Goal: Task Accomplishment & Management: Use online tool/utility

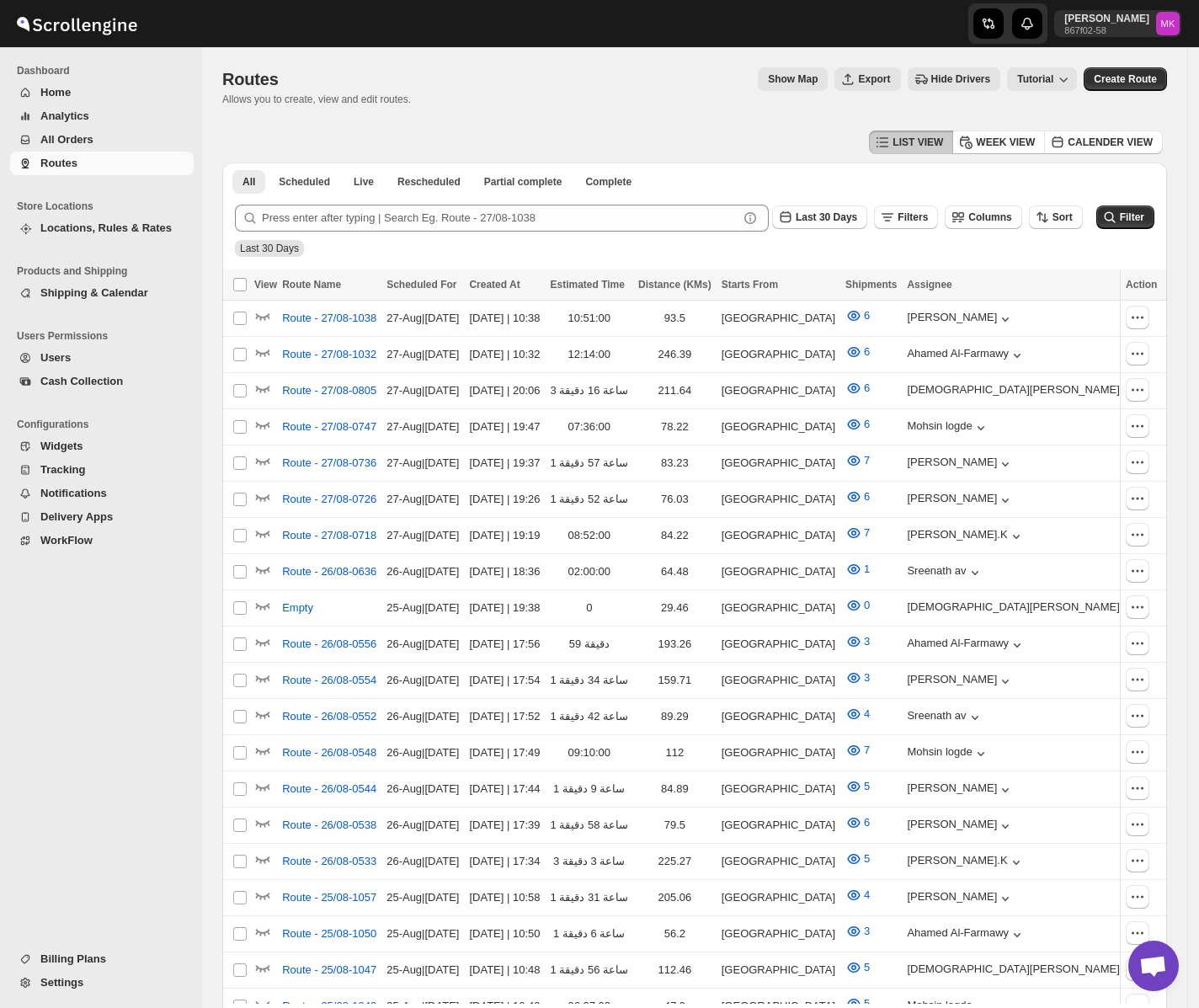
click at [62, 135] on span "All Orders" at bounding box center [66, 139] width 53 height 13
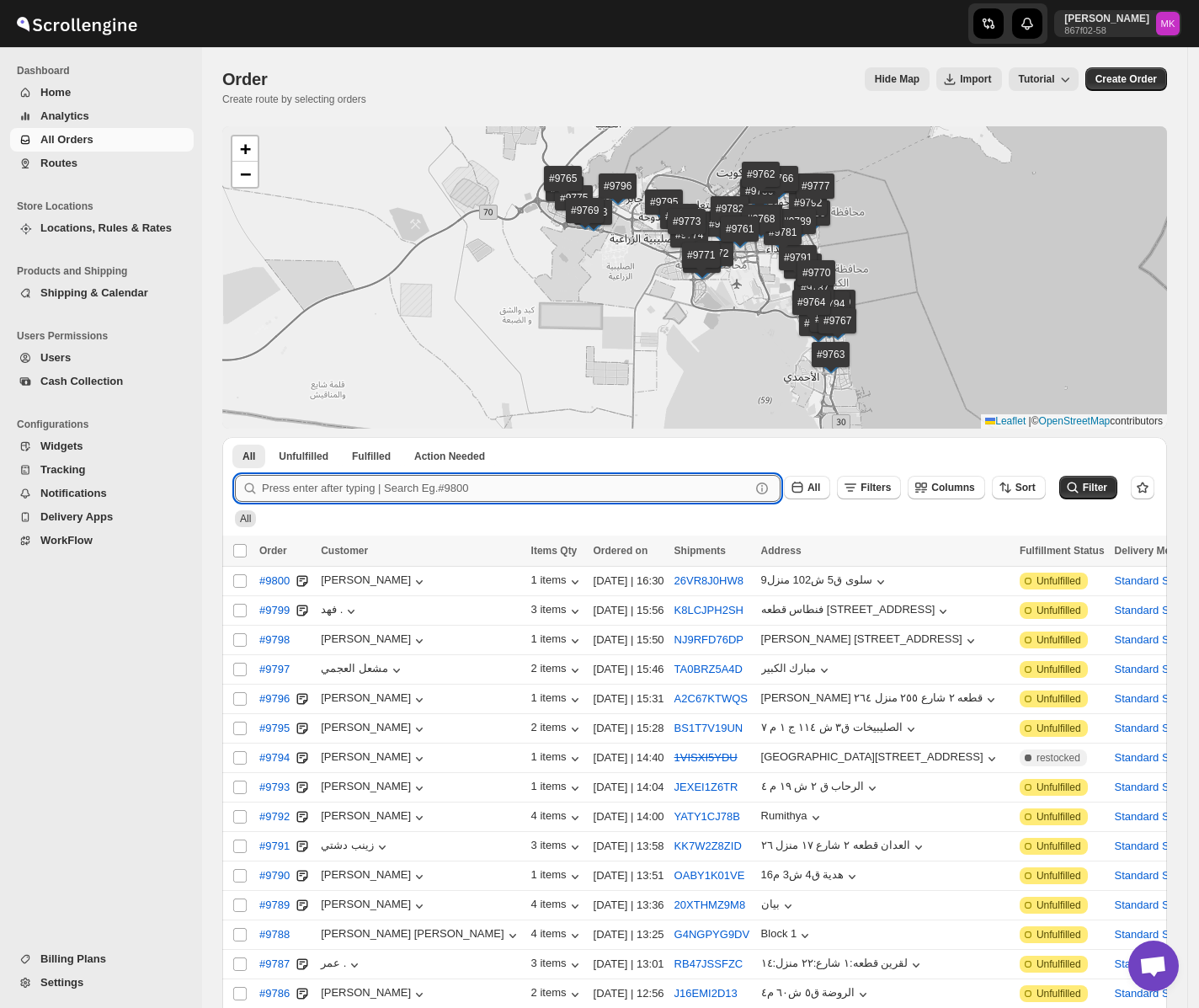
click at [481, 478] on input "text" at bounding box center [507, 489] width 489 height 27
paste input "9729"
type input "9729"
click at [235, 438] on button "Submit" at bounding box center [259, 447] width 48 height 18
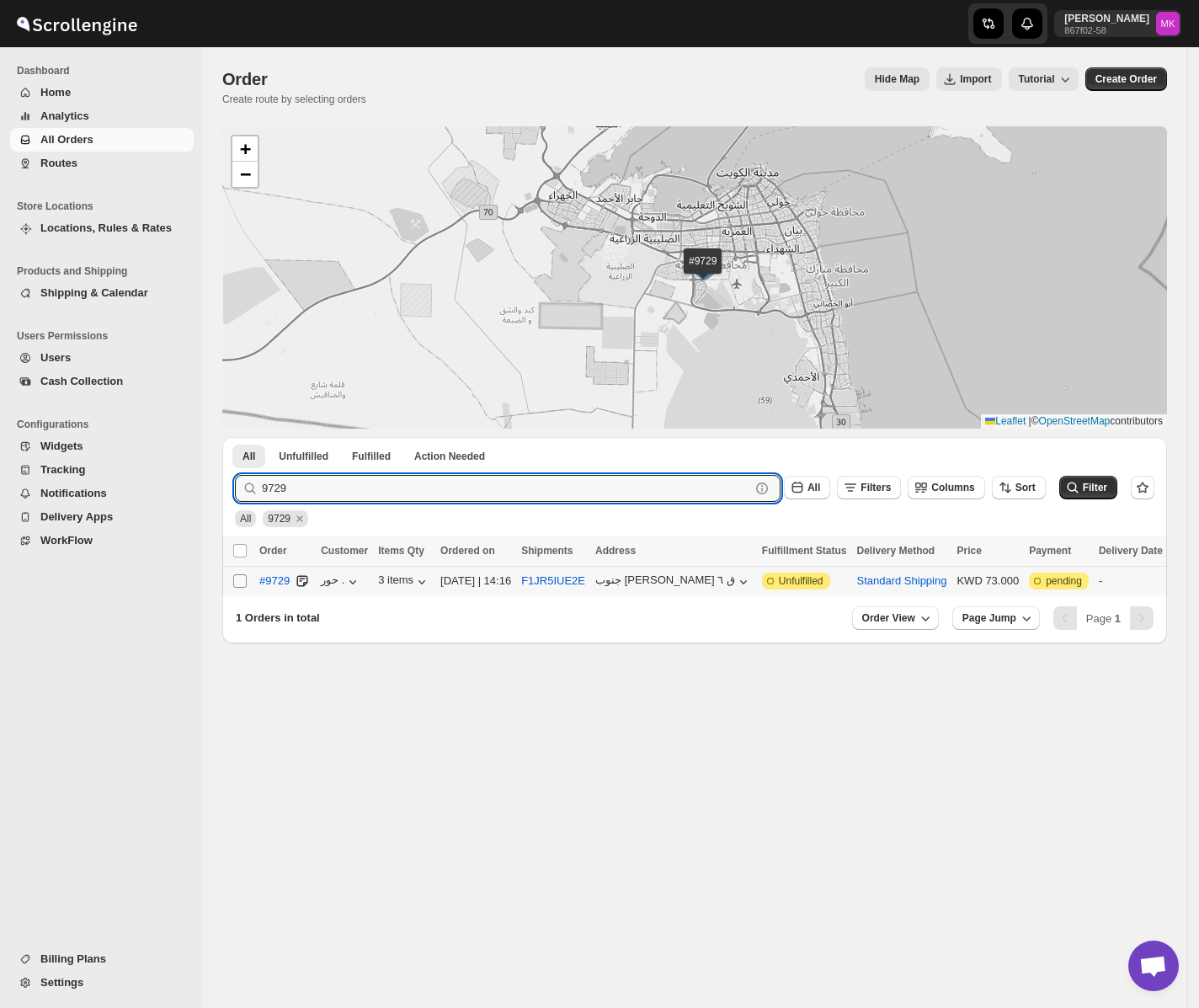
click at [240, 578] on input "Select order" at bounding box center [240, 580] width 13 height 13
checkbox input "true"
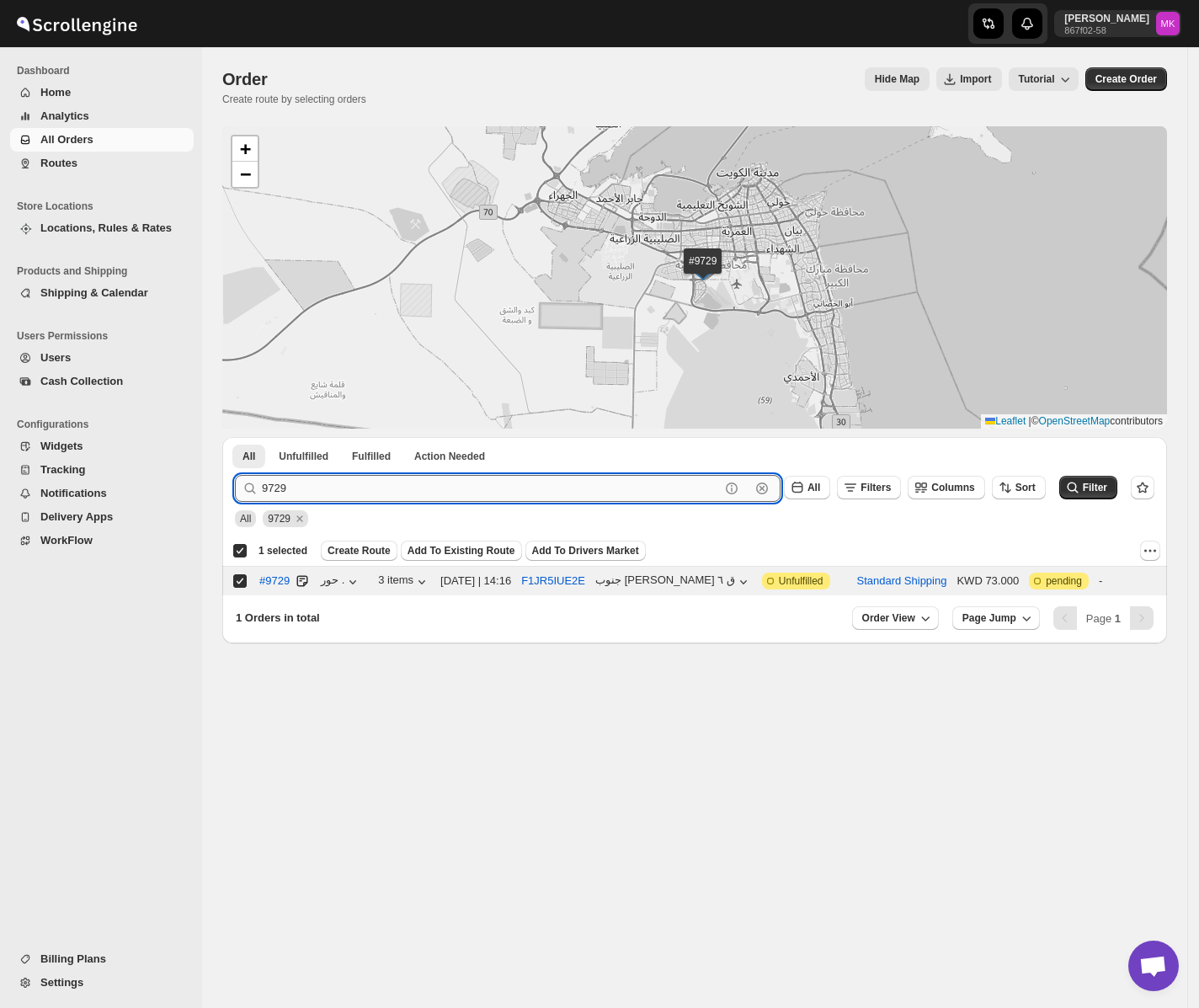
click at [302, 500] on input "9729" at bounding box center [491, 489] width 458 height 27
paste input "11"
type input "9711"
click at [235, 438] on button "Submit" at bounding box center [259, 447] width 48 height 18
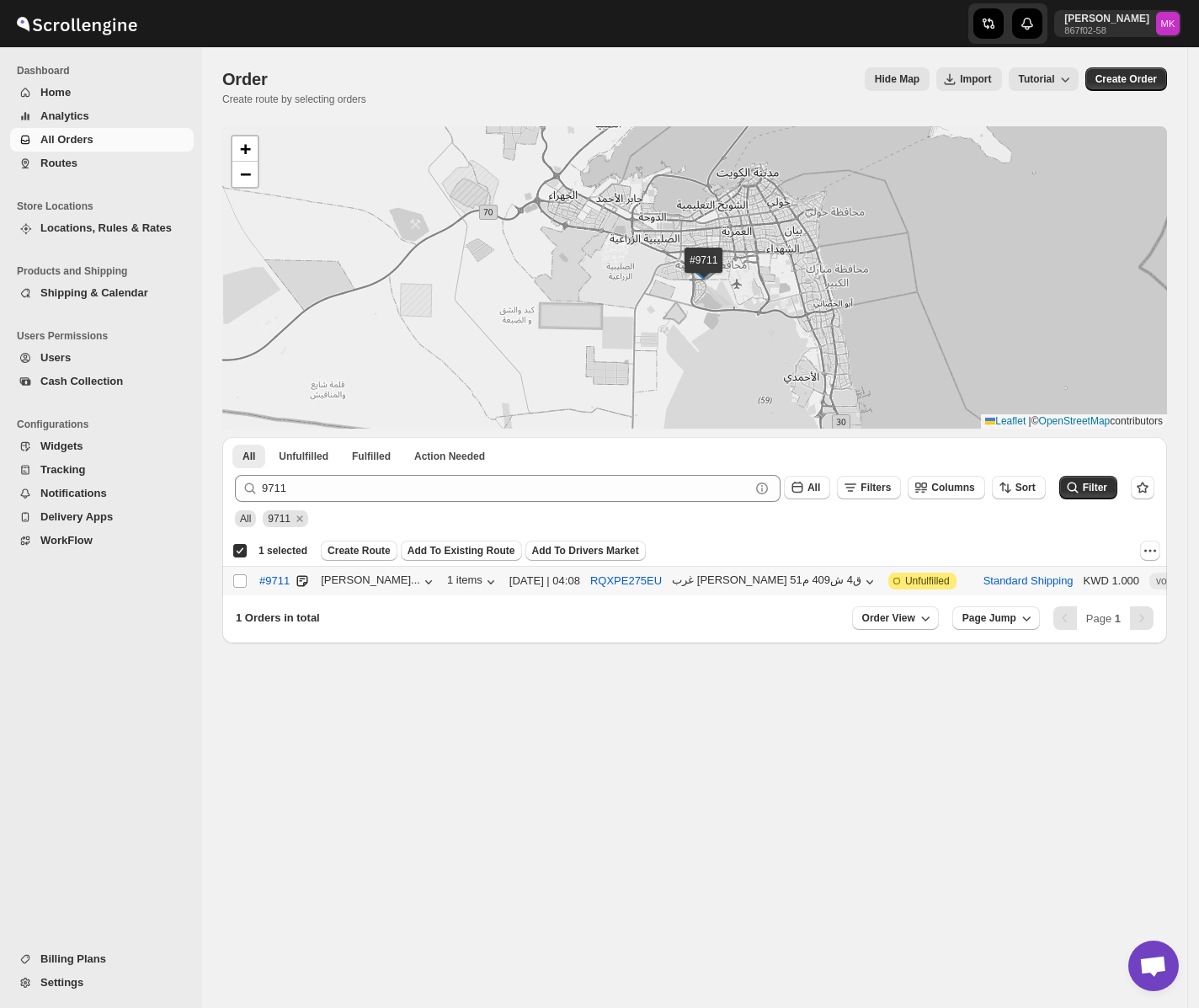
click at [240, 584] on input "Select order" at bounding box center [240, 580] width 13 height 13
checkbox input "true"
checkbox input "false"
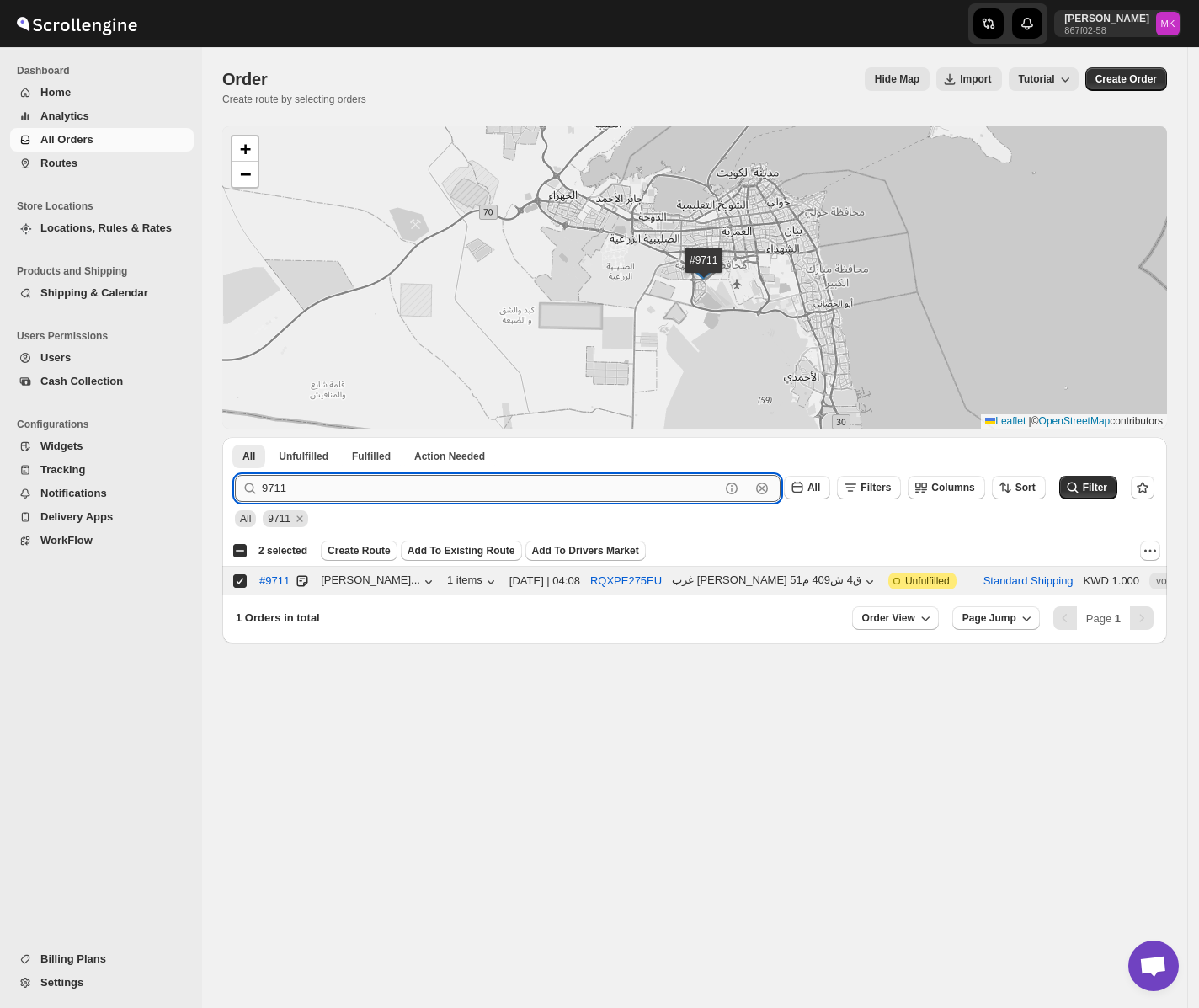
click at [323, 497] on input "9711" at bounding box center [491, 489] width 458 height 27
paste input "642"
type input "9642"
click at [235, 438] on button "Submit" at bounding box center [259, 447] width 48 height 18
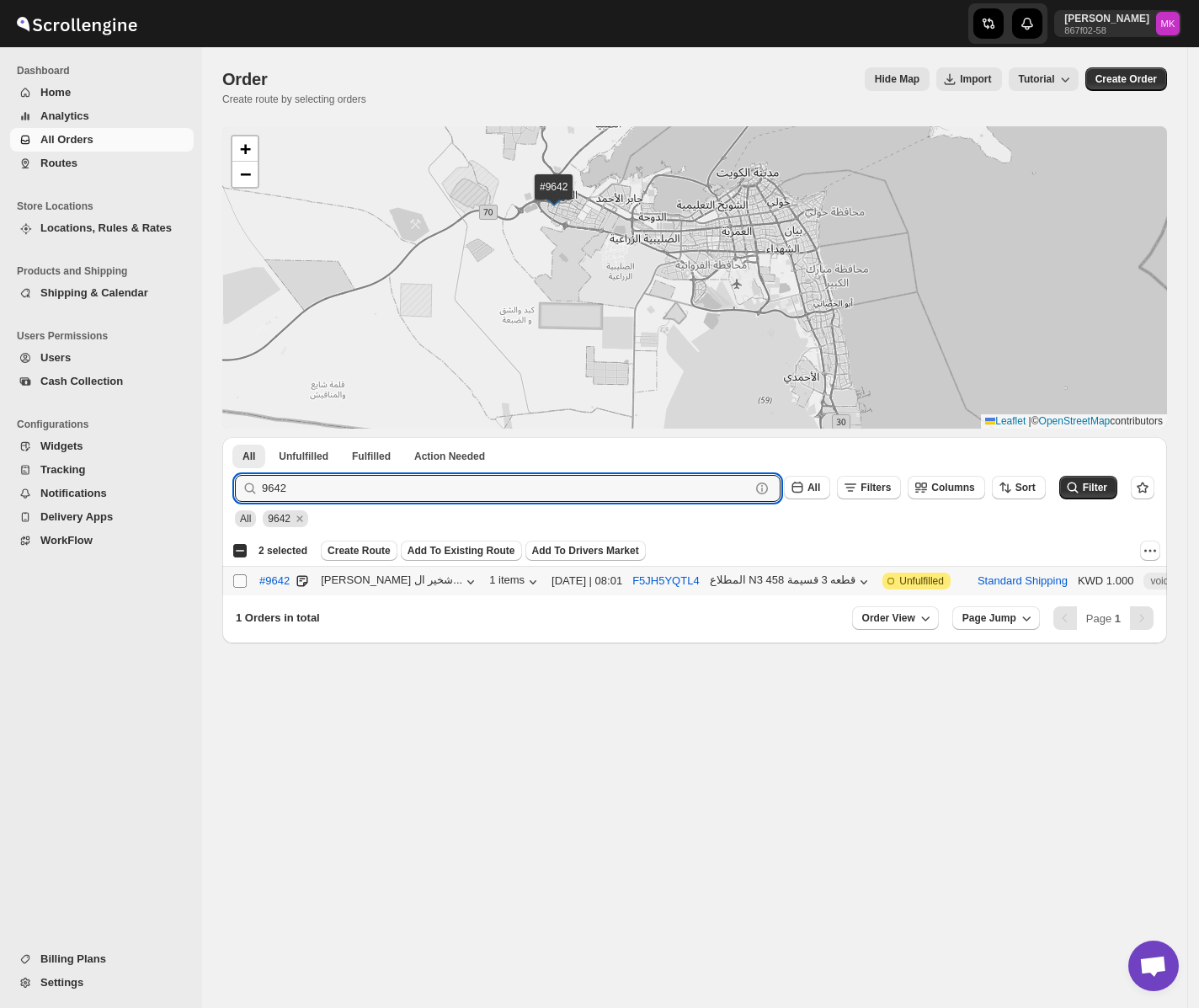
click at [235, 578] on input "Select order" at bounding box center [240, 580] width 13 height 13
checkbox input "true"
click at [341, 500] on input "9642" at bounding box center [491, 489] width 458 height 27
paste input "717"
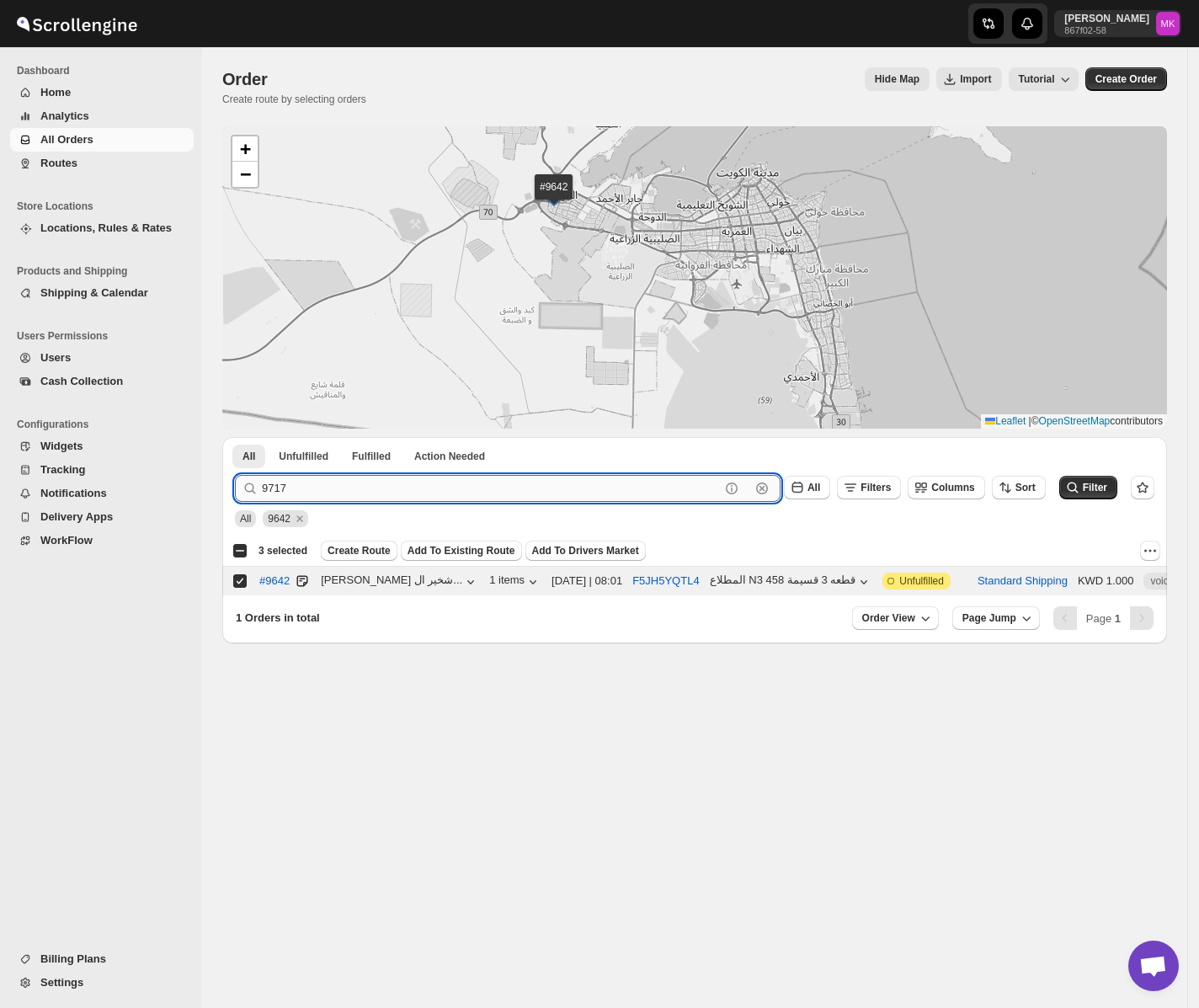
type input "9717"
click at [235, 438] on button "Submit" at bounding box center [259, 447] width 48 height 18
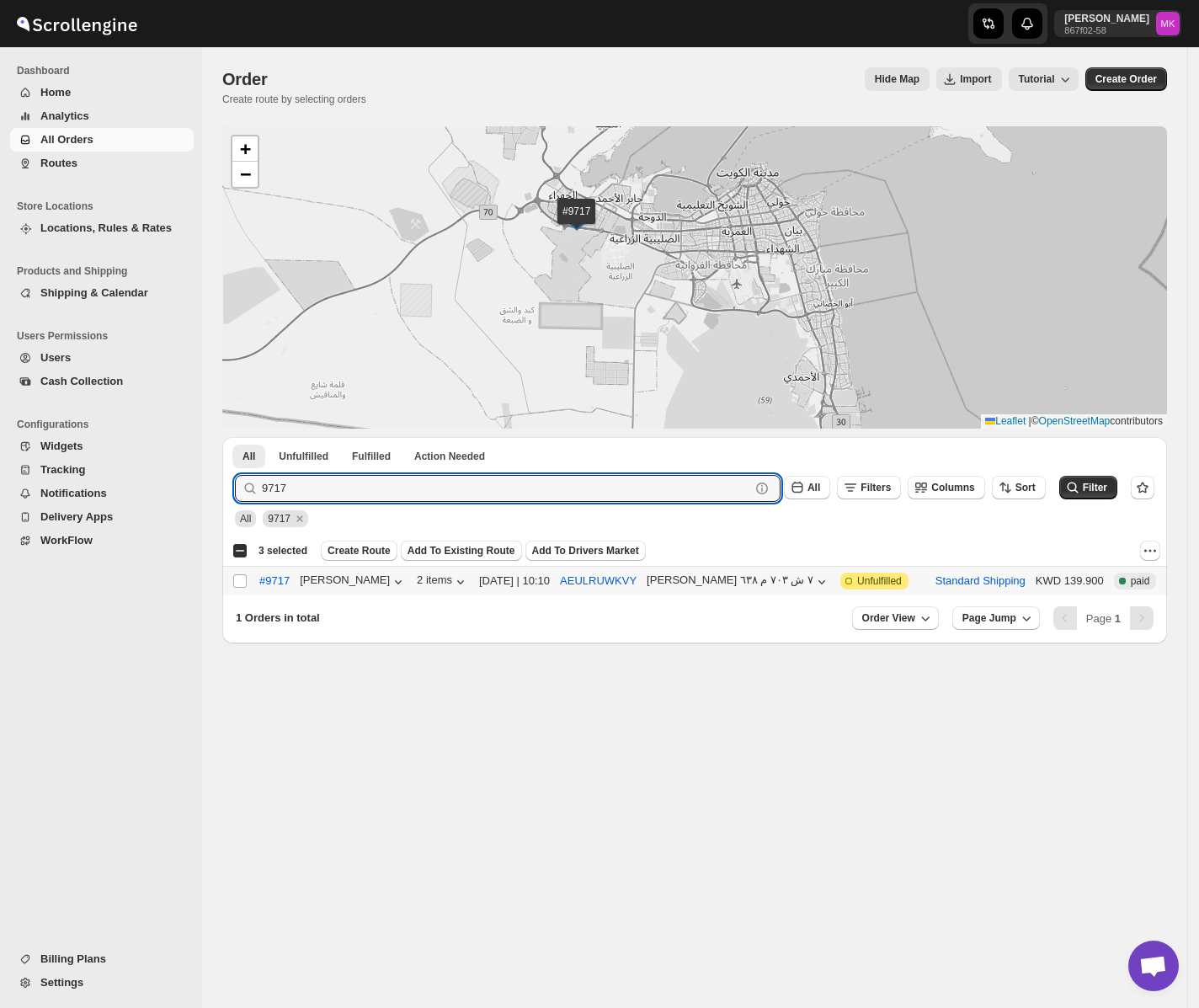
click at [224, 573] on td "Select order" at bounding box center [238, 581] width 32 height 30
checkbox input "true"
click at [315, 493] on input "9717" at bounding box center [491, 489] width 458 height 27
paste input "0"
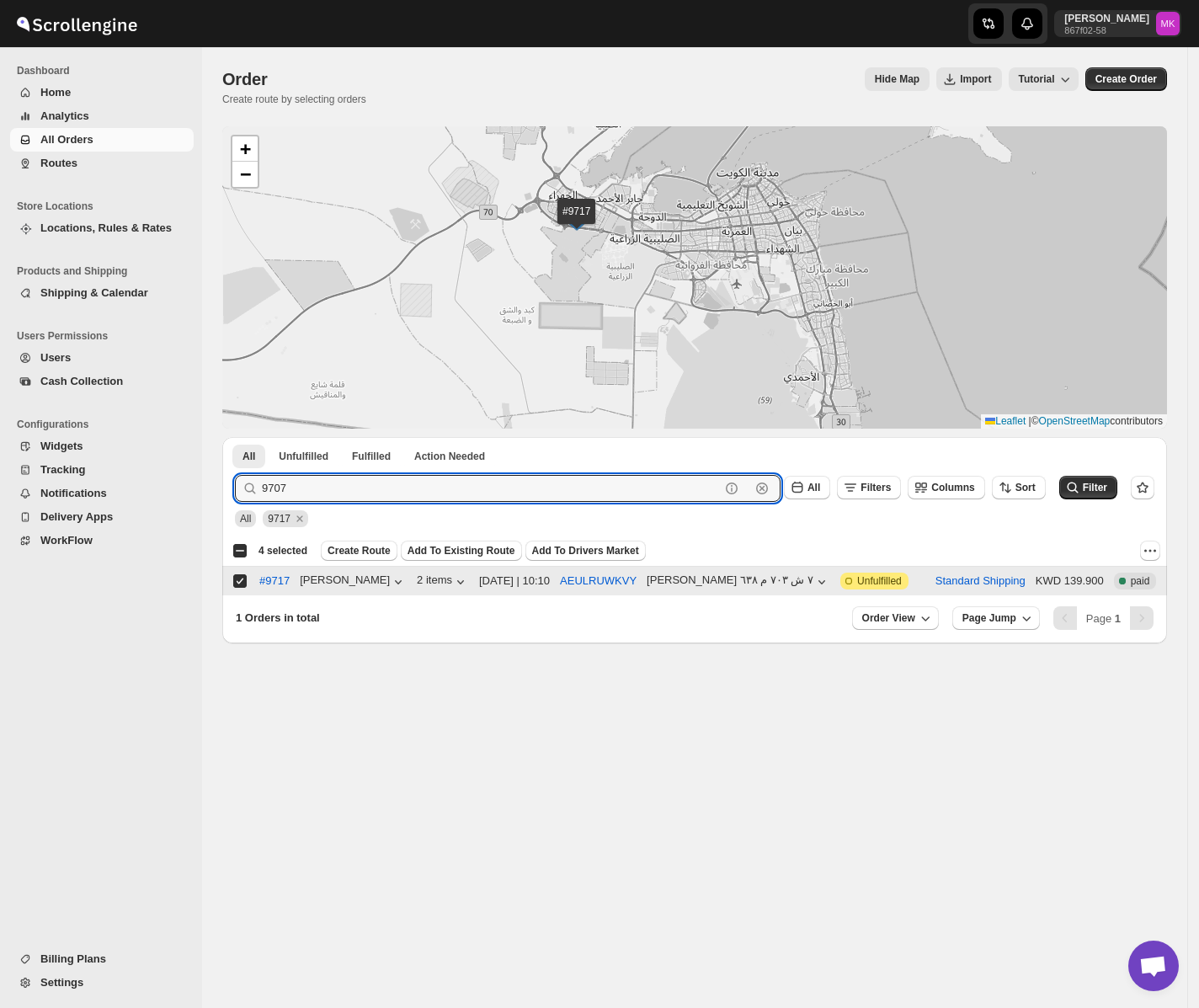
type input "9707"
click at [235, 438] on button "Submit" at bounding box center [259, 447] width 48 height 18
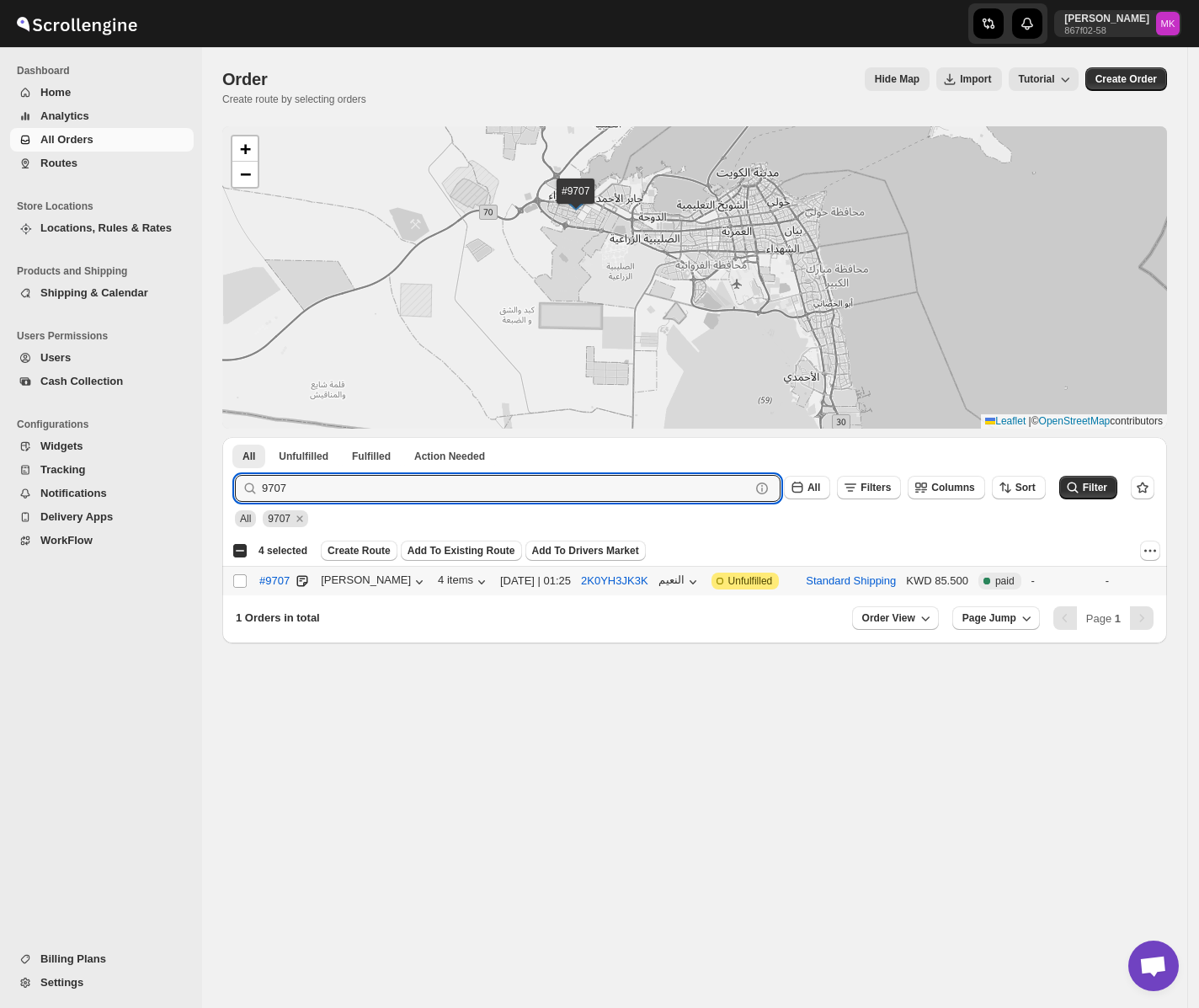
click at [237, 585] on input "Select order" at bounding box center [240, 580] width 13 height 13
checkbox input "true"
click at [296, 493] on input "9707" at bounding box center [491, 489] width 458 height 27
paste input "14"
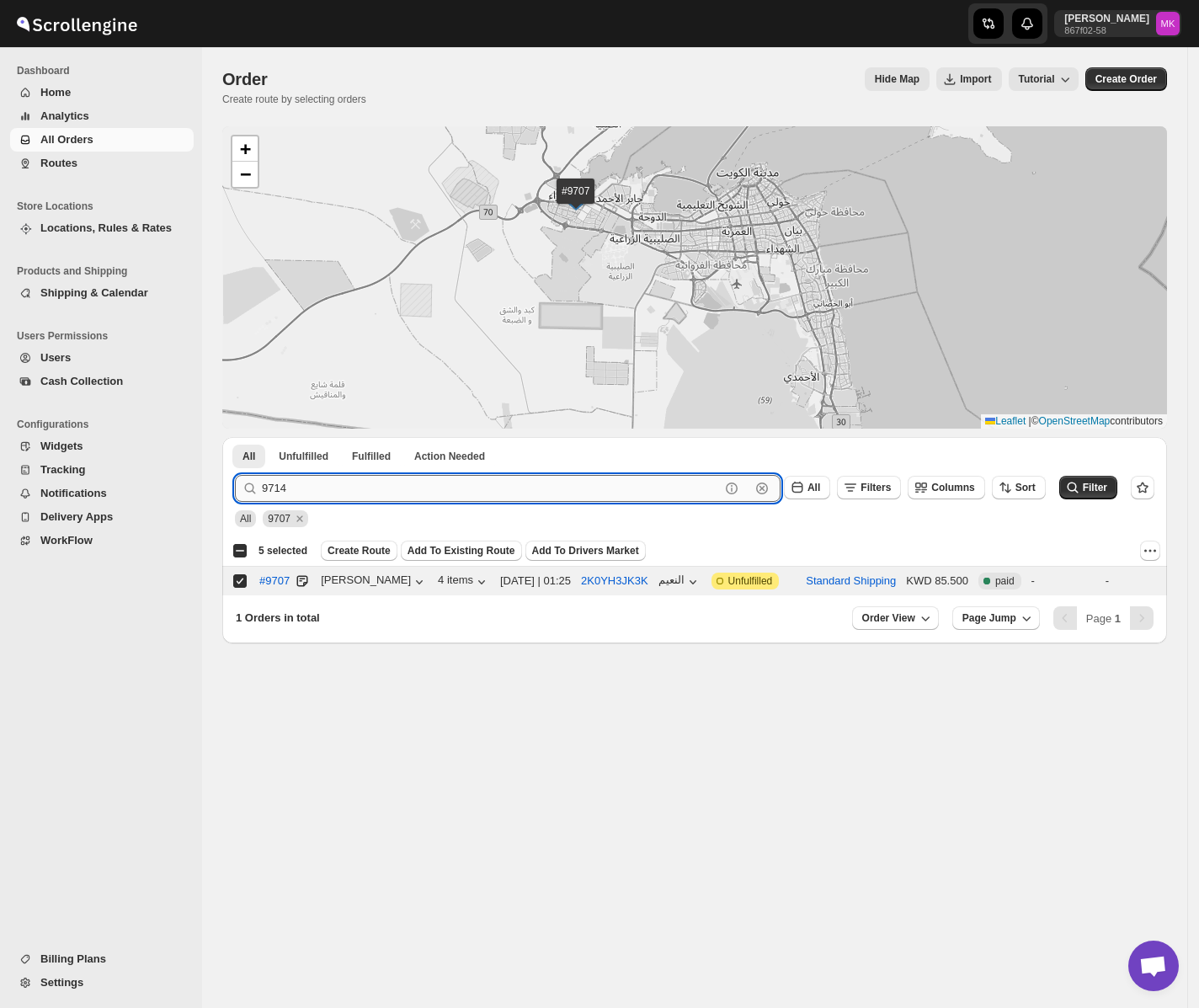
type input "9714"
click at [235, 438] on button "Submit" at bounding box center [259, 447] width 48 height 18
click at [236, 585] on input "Select order" at bounding box center [240, 580] width 13 height 13
checkbox input "true"
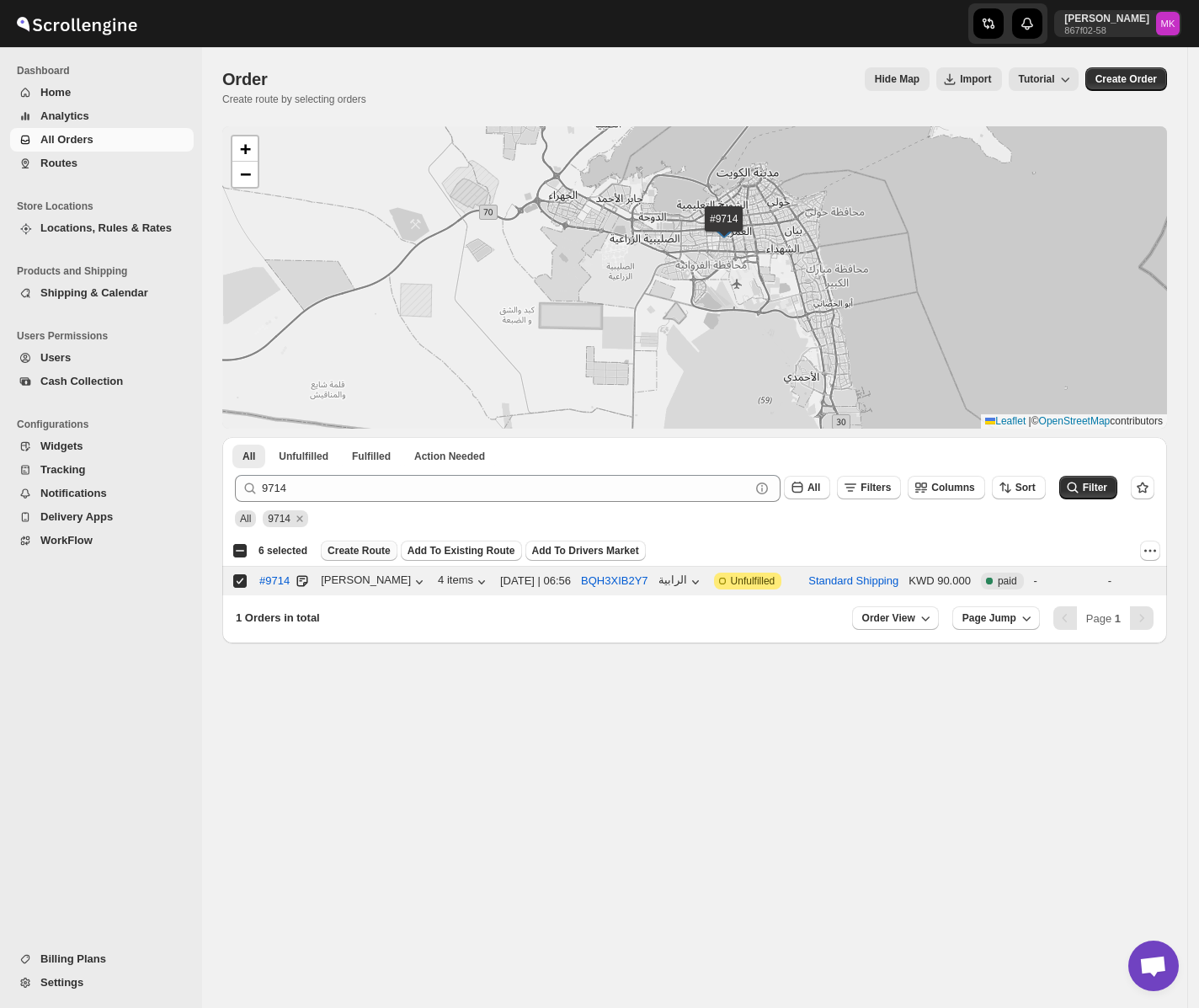
click at [331, 554] on span "Create Route" at bounding box center [359, 551] width 63 height 13
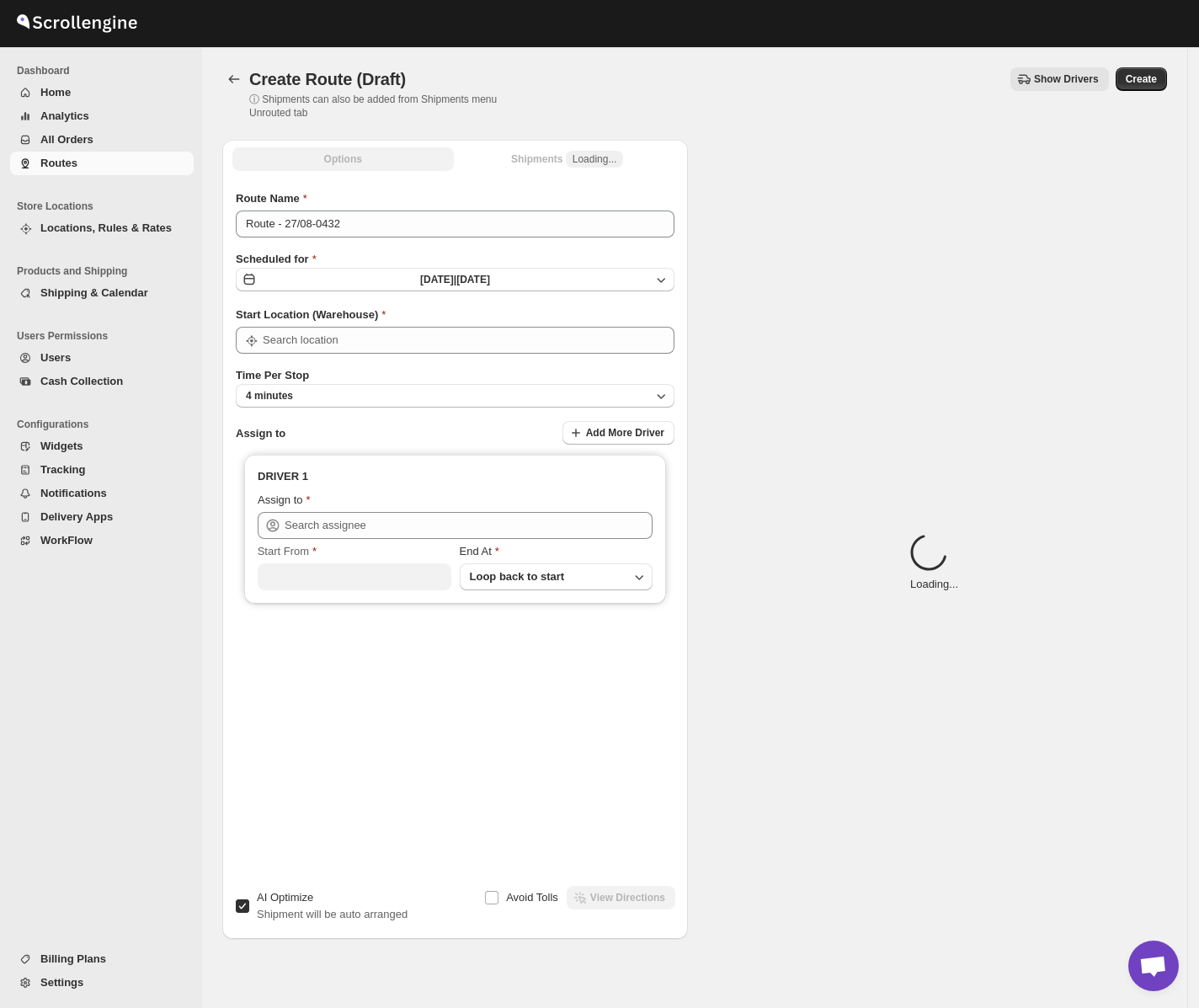
type input "[GEOGRAPHIC_DATA]"
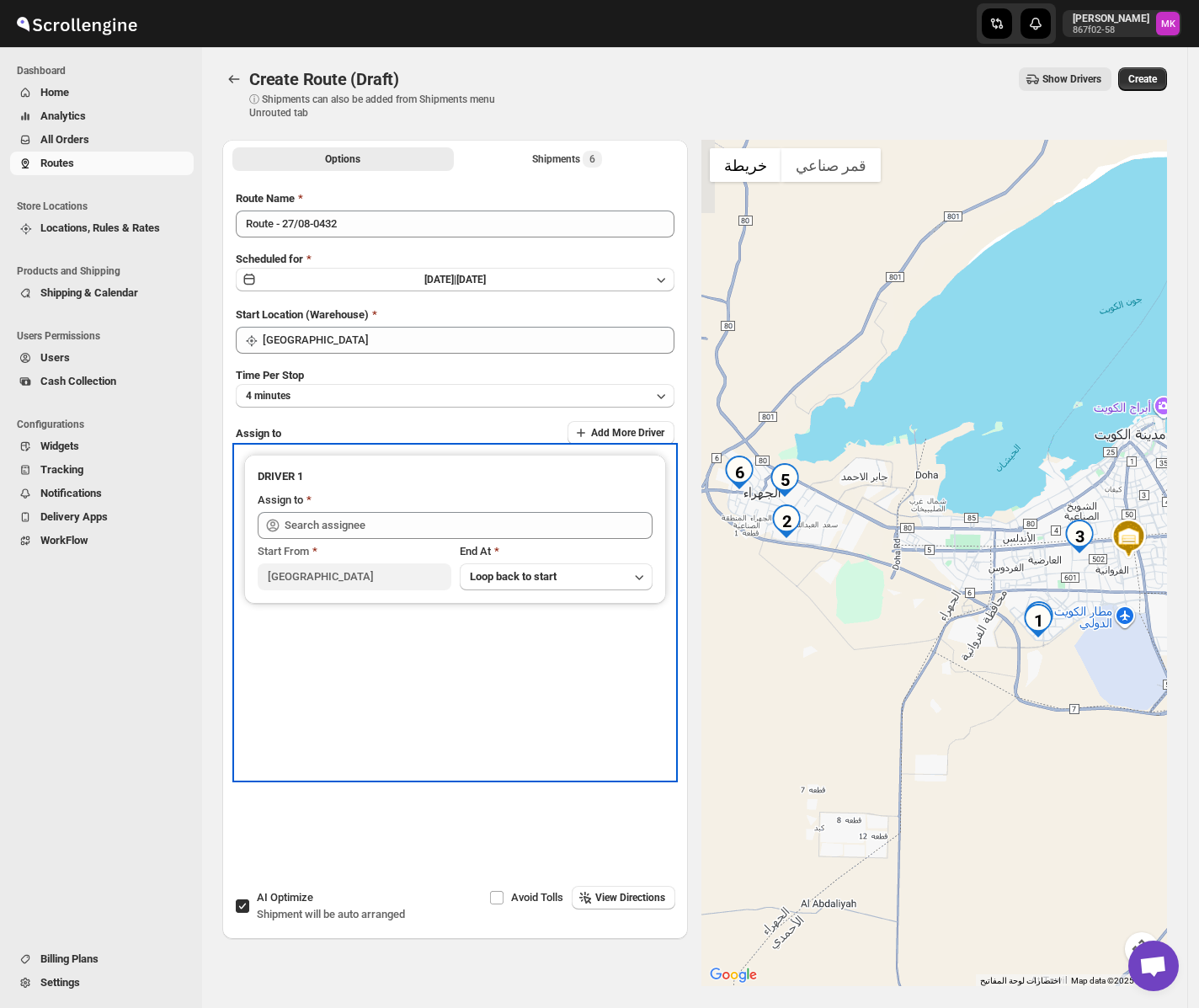
click at [277, 526] on icon at bounding box center [272, 526] width 17 height 17
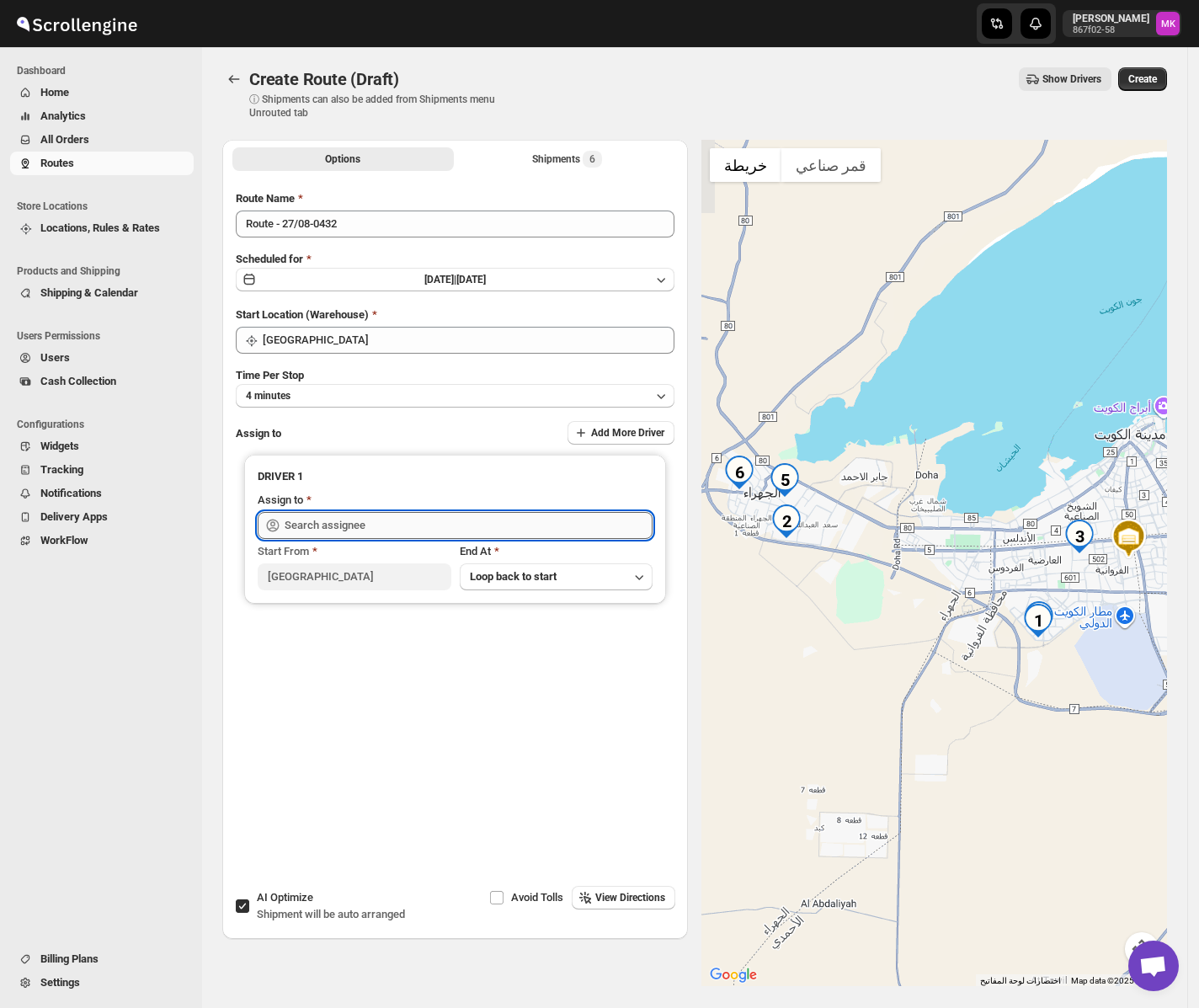
click at [361, 530] on input "text" at bounding box center [469, 526] width 368 height 27
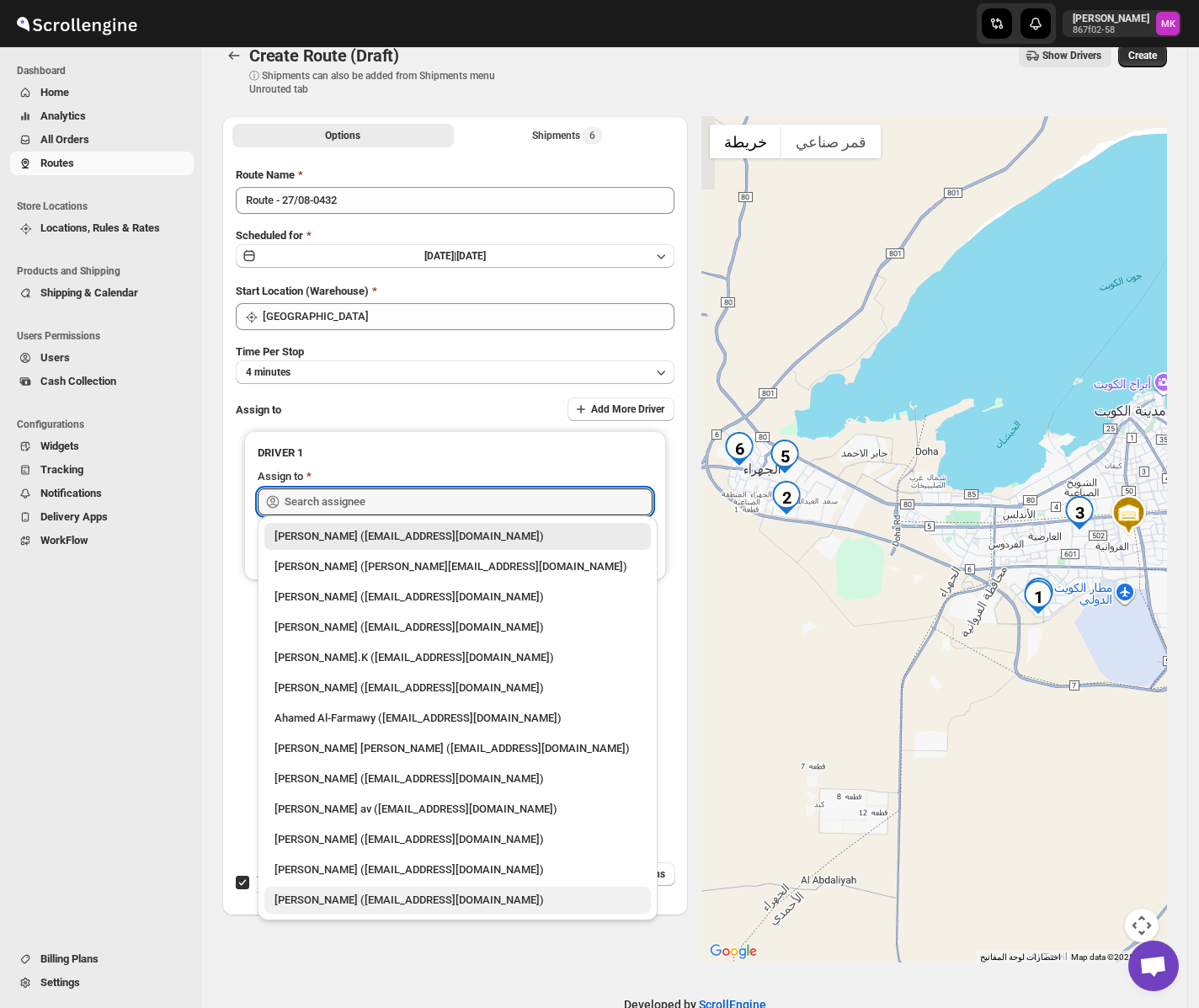
scroll to position [62, 0]
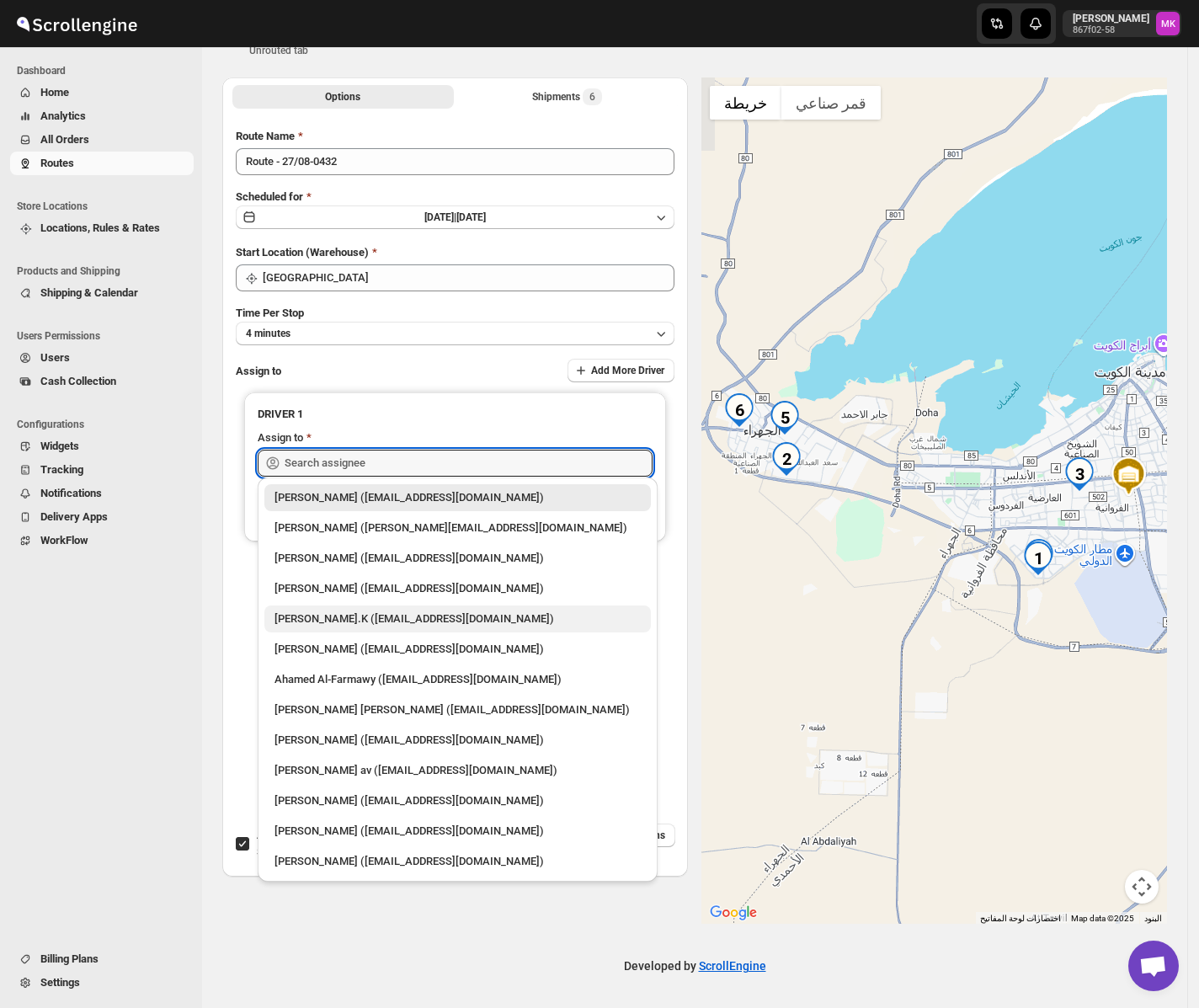
click at [399, 616] on div "[PERSON_NAME].K ([EMAIL_ADDRESS][DOMAIN_NAME])" at bounding box center [458, 619] width 366 height 17
type input "[PERSON_NAME].K ([EMAIL_ADDRESS][DOMAIN_NAME])"
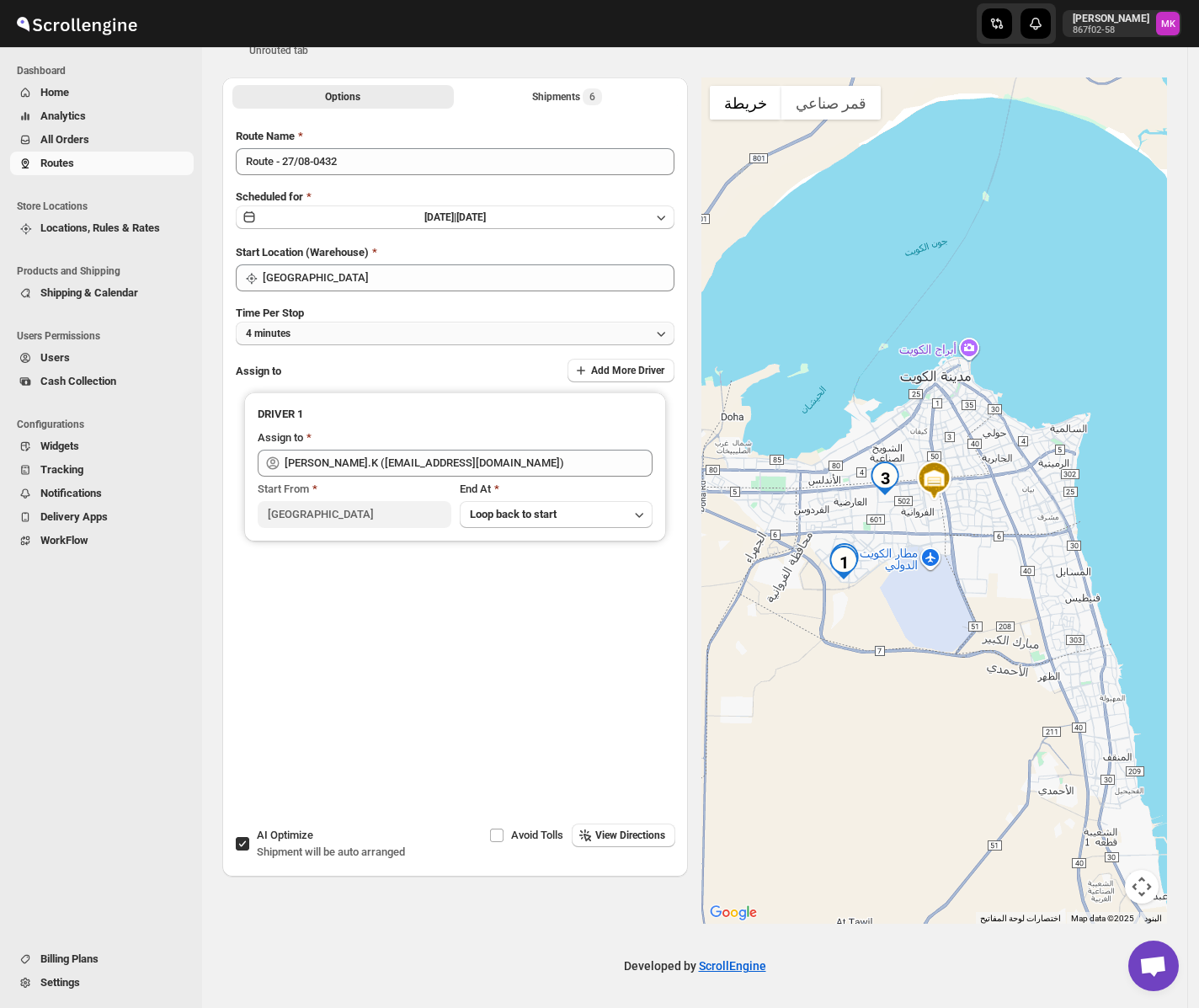
click at [304, 329] on button "4 minutes" at bounding box center [454, 333] width 438 height 23
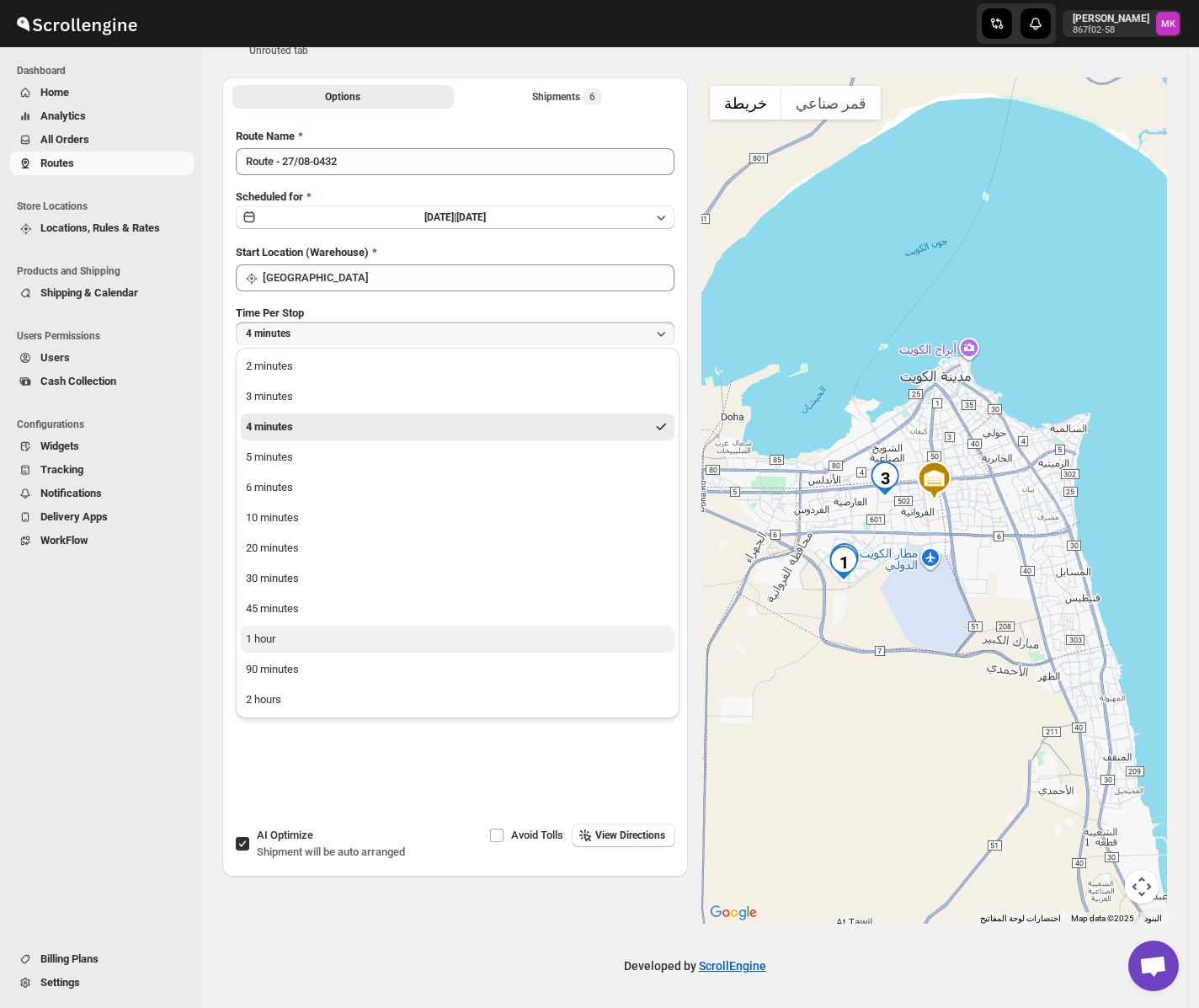
click at [298, 633] on button "1 hour" at bounding box center [457, 639] width 434 height 27
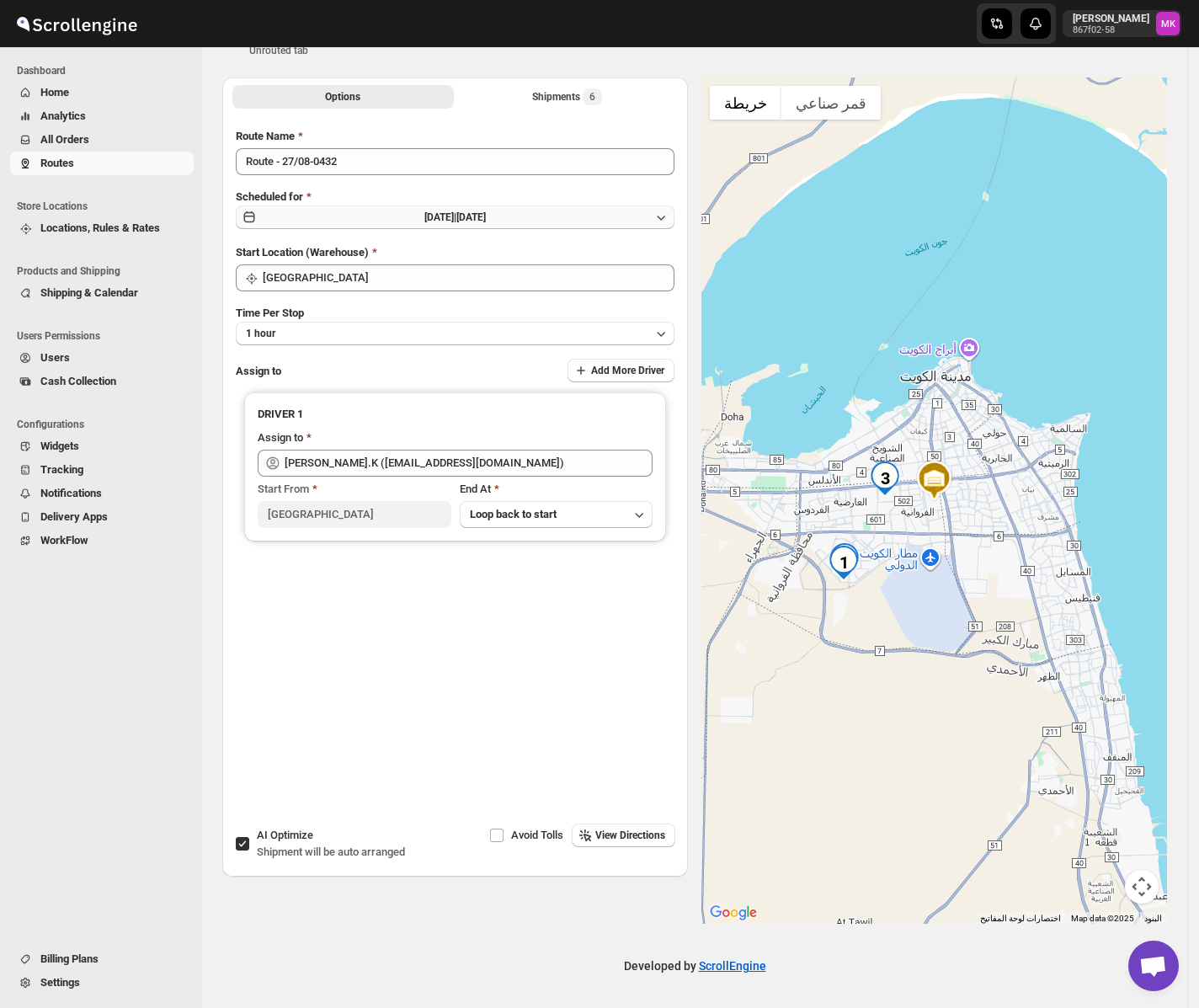
click at [424, 213] on span "[DATE] |" at bounding box center [440, 217] width 32 height 12
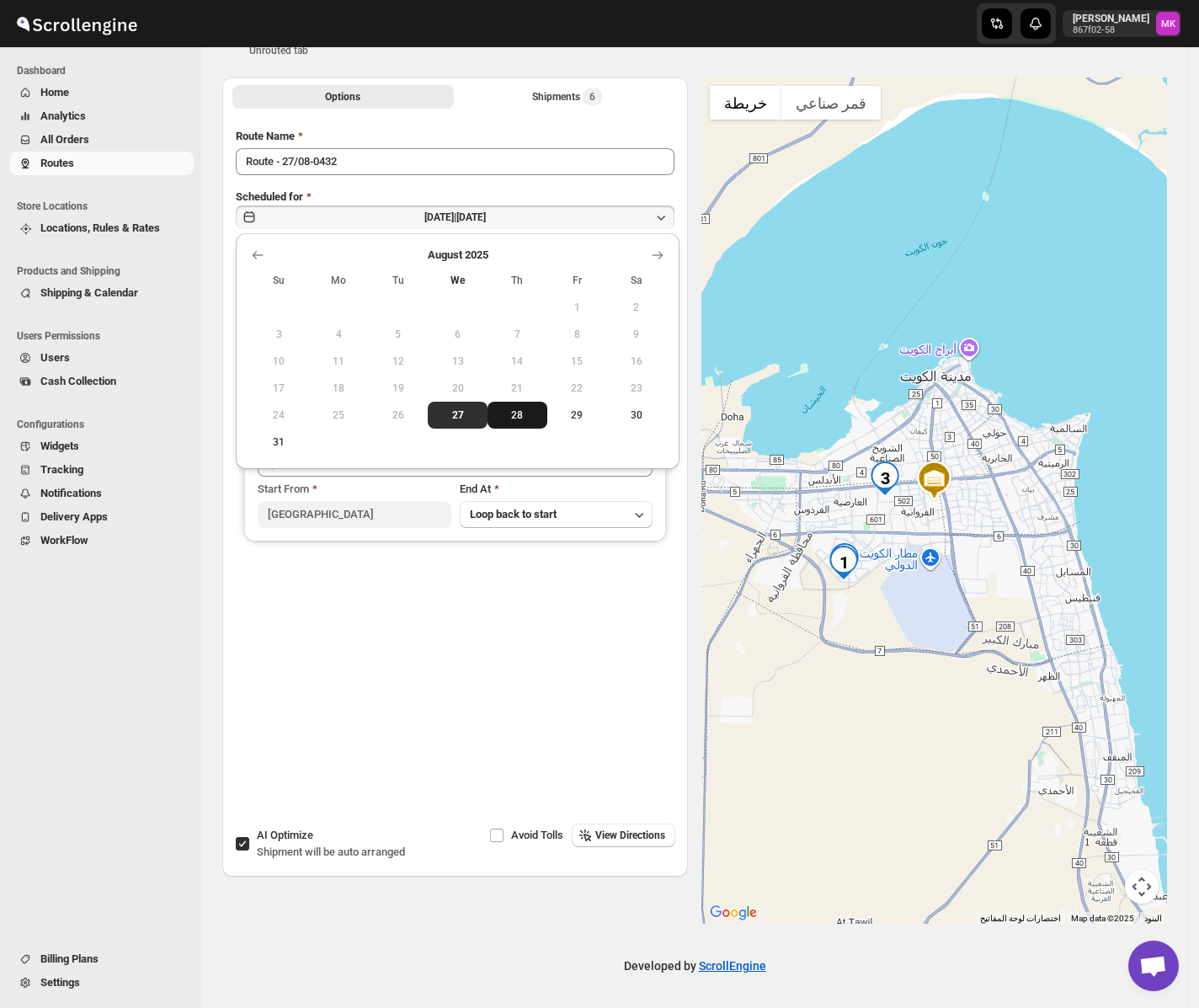
click at [504, 411] on span "28" at bounding box center [517, 415] width 47 height 13
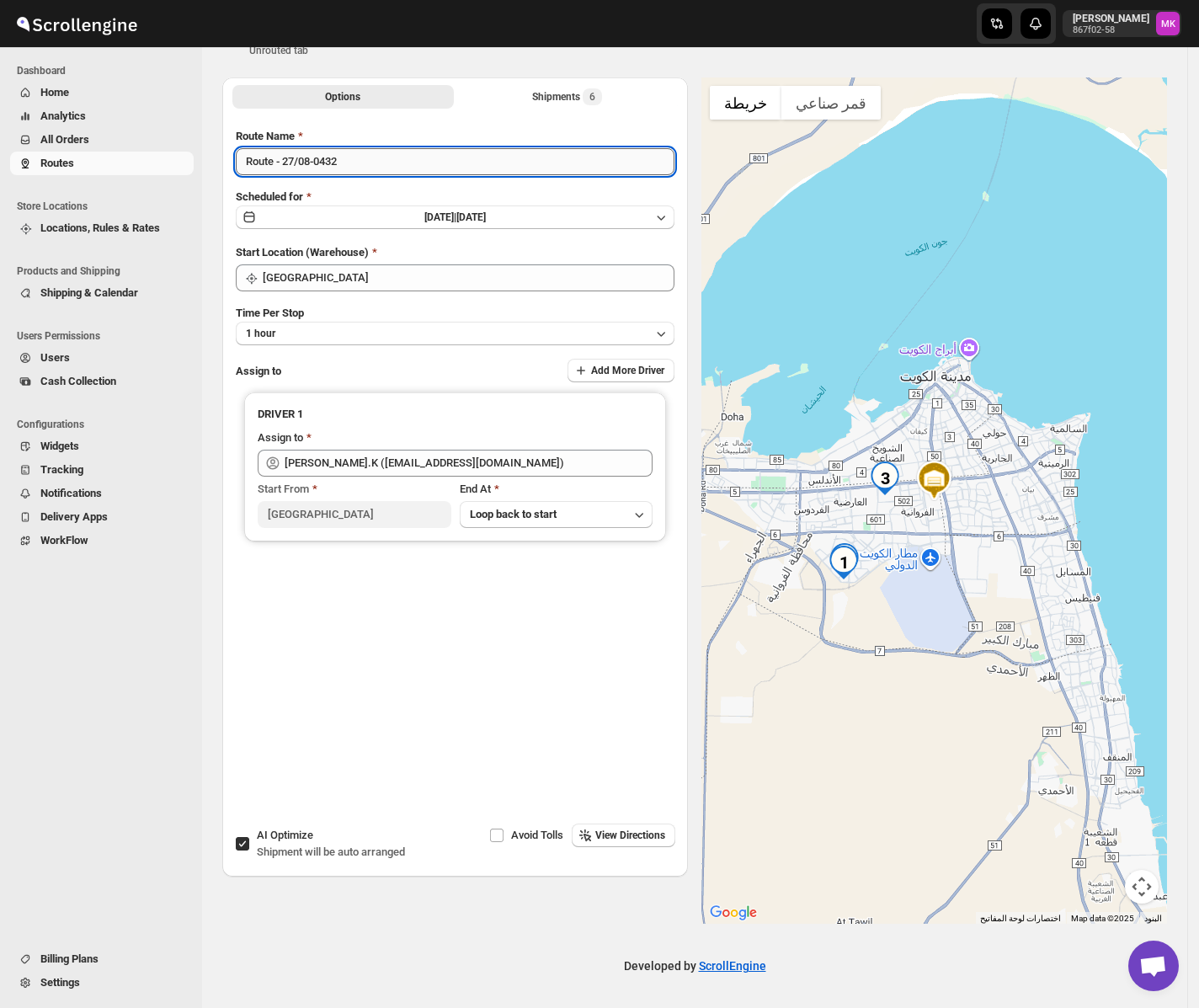
click at [288, 165] on input "Route - 27/08-0432" at bounding box center [454, 162] width 438 height 27
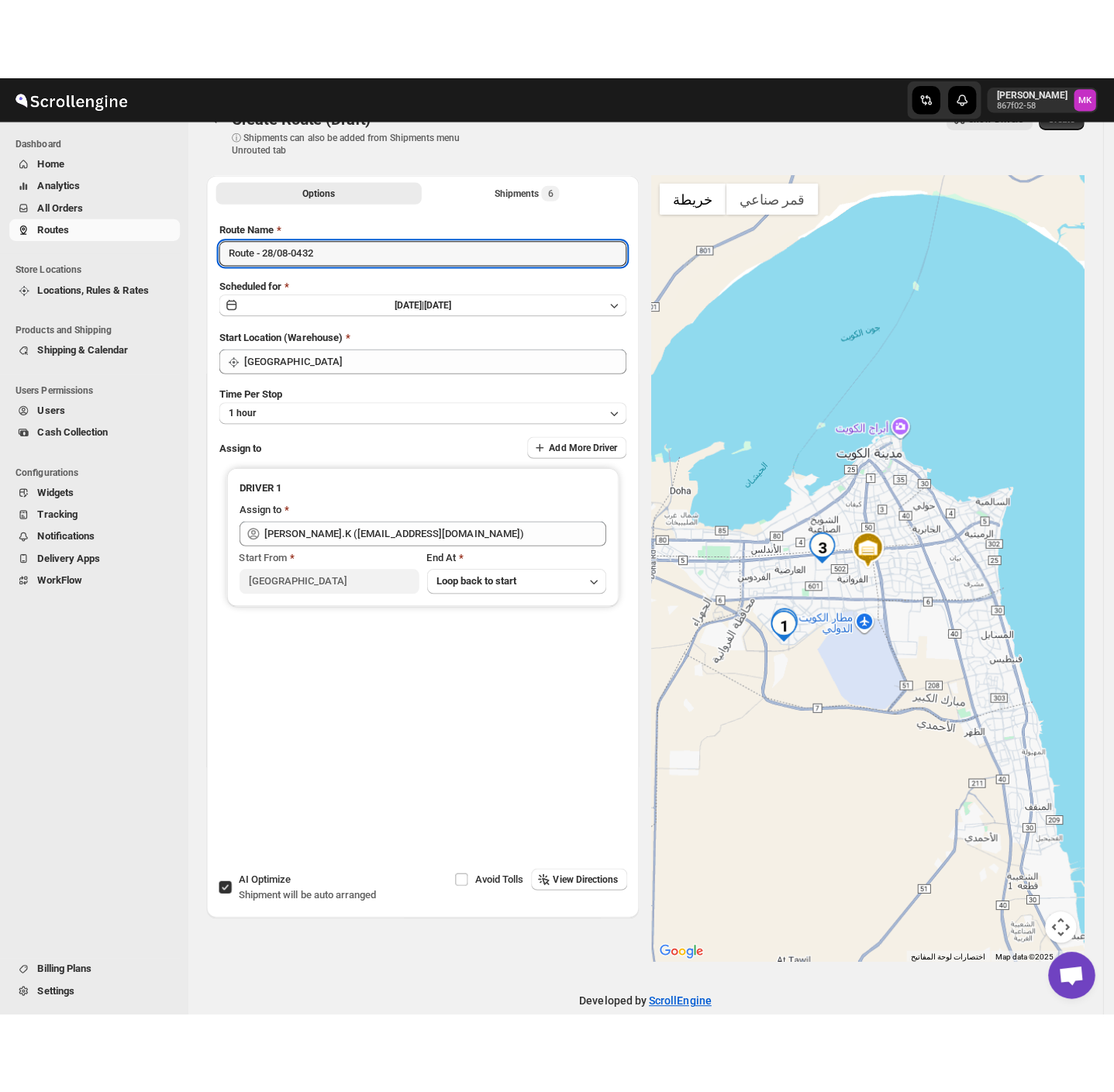
scroll to position [0, 0]
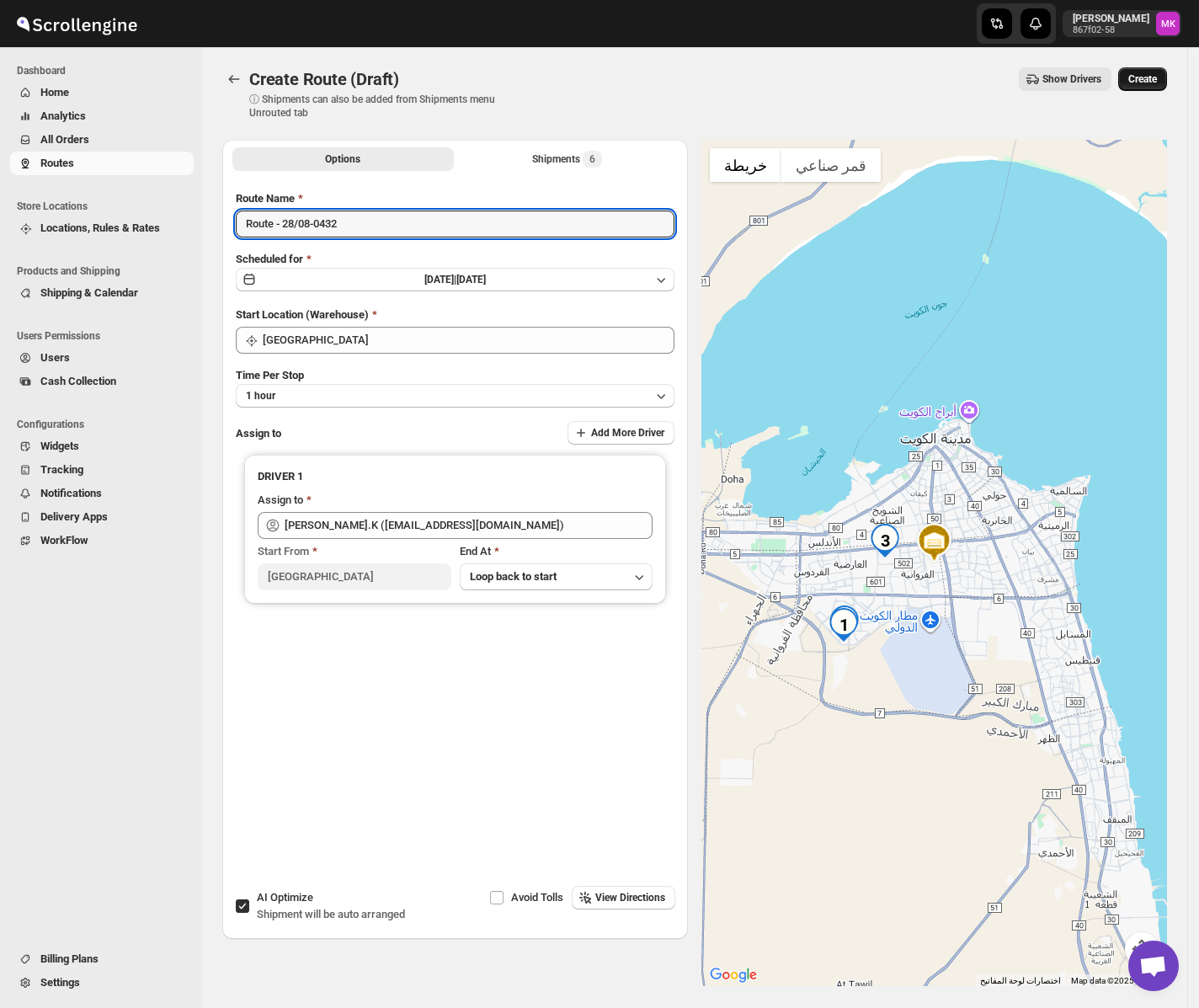
type input "Route - 28/08-0432"
click at [1153, 79] on span "Create" at bounding box center [1142, 79] width 29 height 13
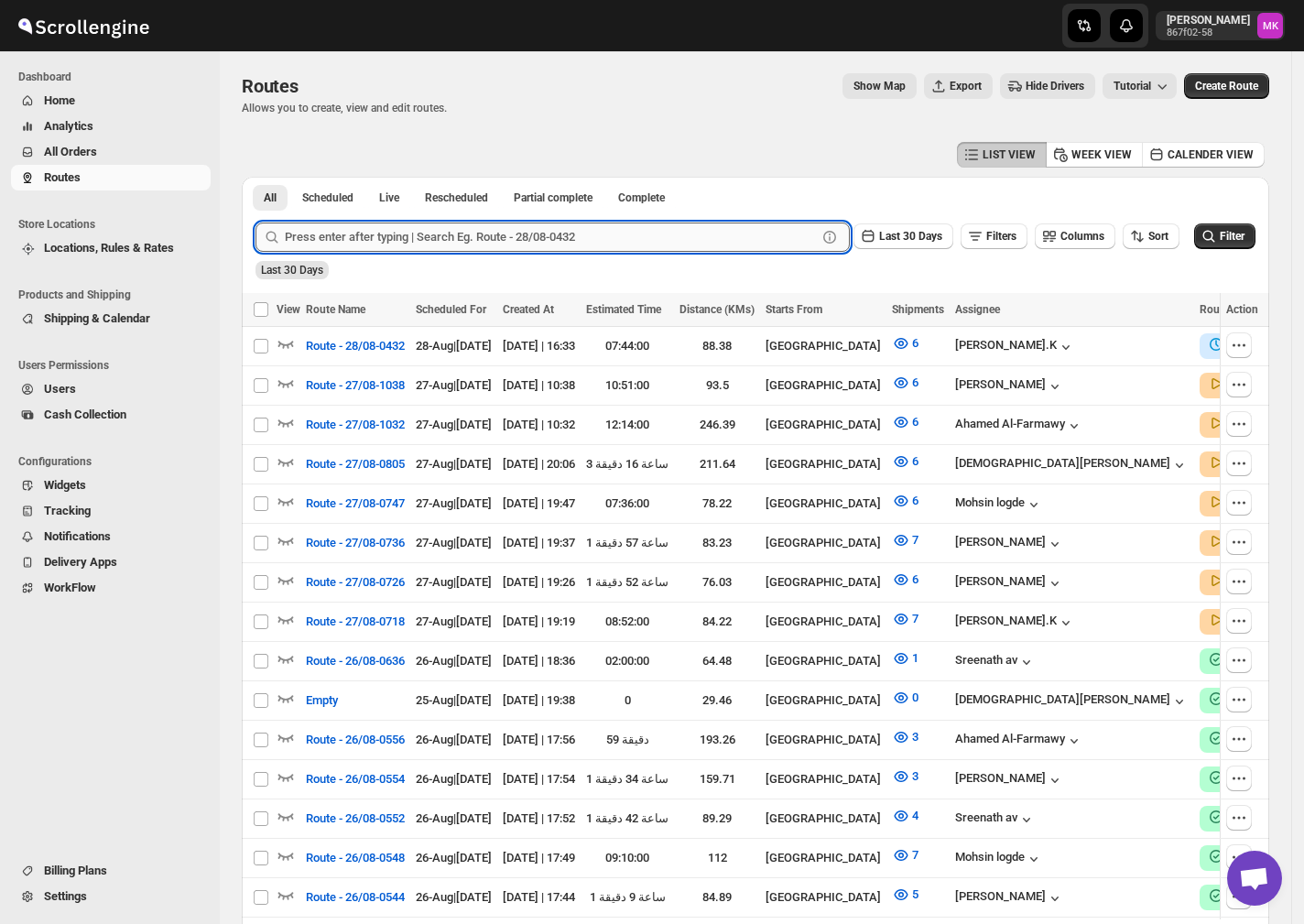
click at [314, 231] on input "text" at bounding box center [551, 237] width 532 height 29
click at [104, 148] on span "All Orders" at bounding box center [125, 151] width 163 height 19
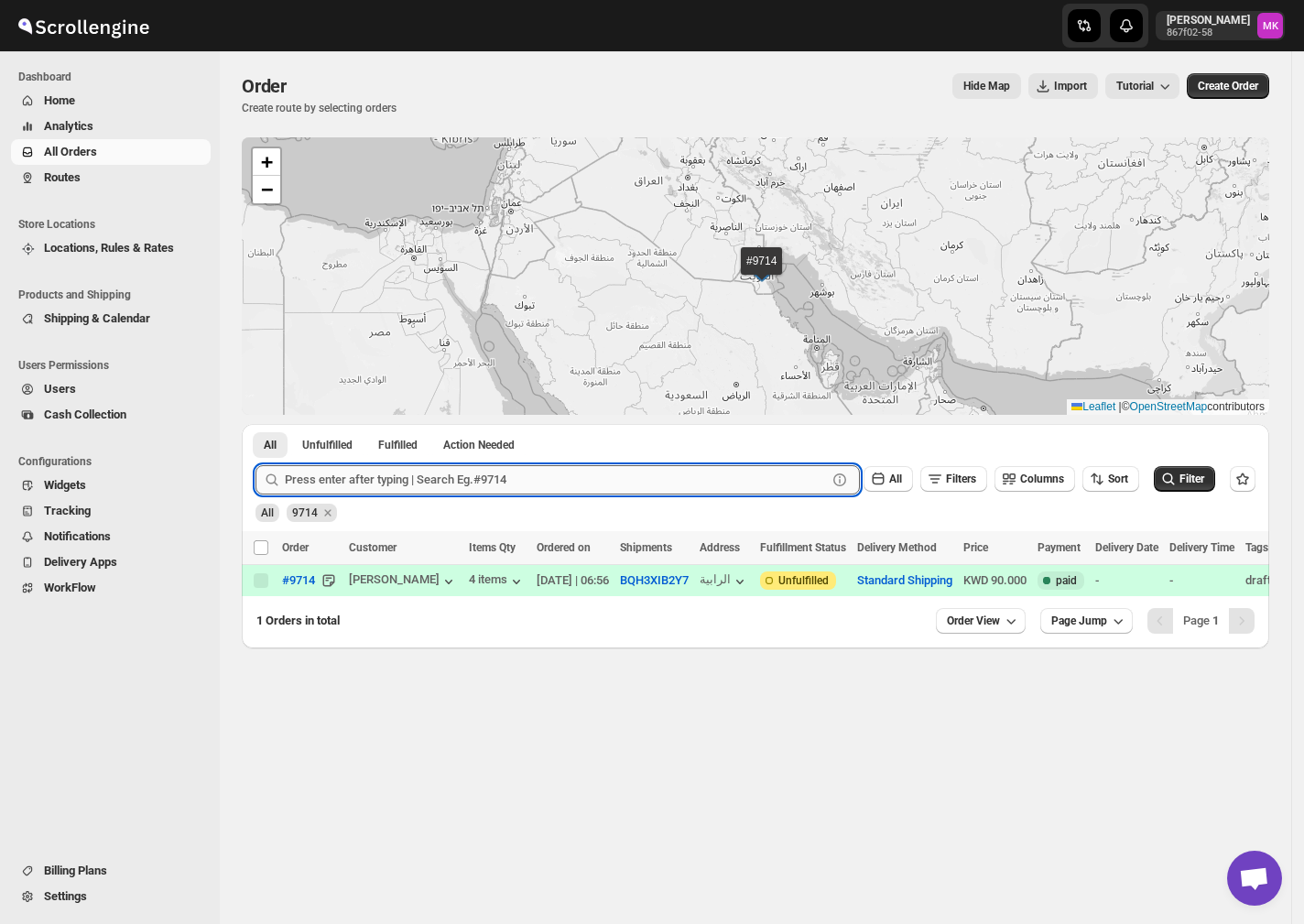
click at [297, 477] on input "text" at bounding box center [556, 480] width 542 height 29
paste input "9684"
type input "9684"
click at [256, 424] on button "Submit" at bounding box center [281, 434] width 52 height 20
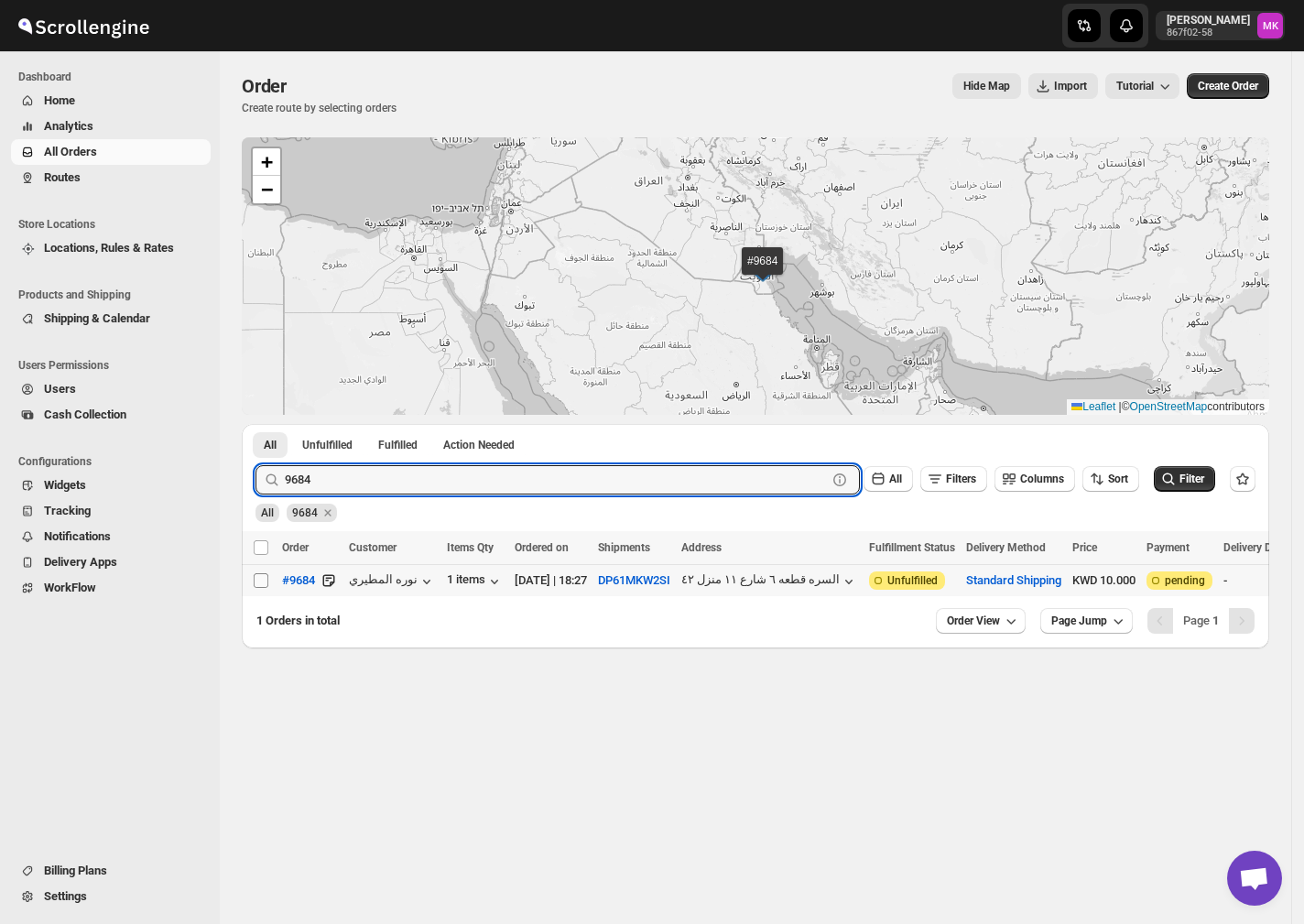
click at [265, 578] on input "Select order" at bounding box center [261, 580] width 15 height 15
checkbox input "true"
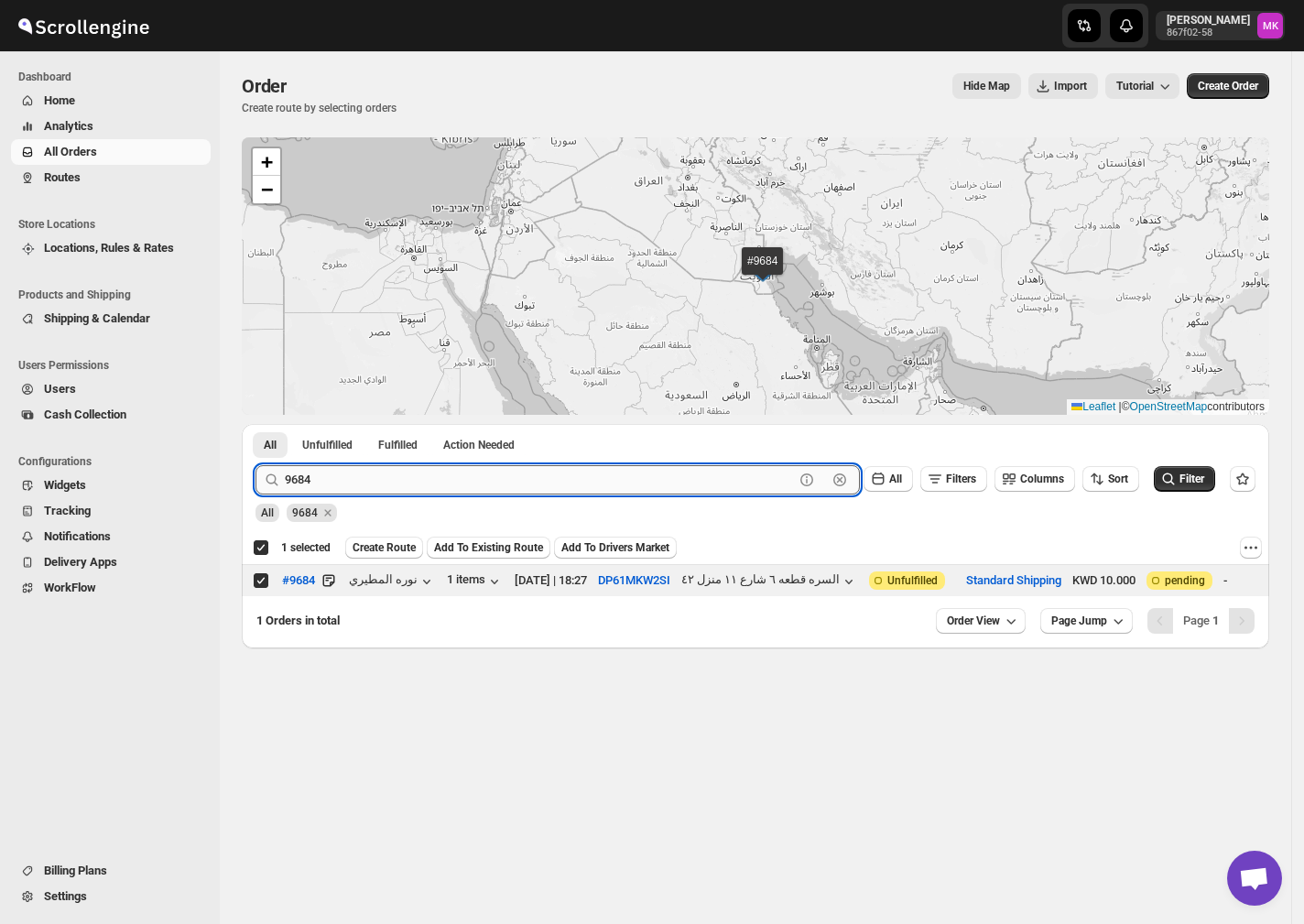
click at [343, 475] on input "9684" at bounding box center [539, 480] width 509 height 29
paste input "716"
type input "9716"
click at [256, 424] on button "Submit" at bounding box center [281, 434] width 52 height 20
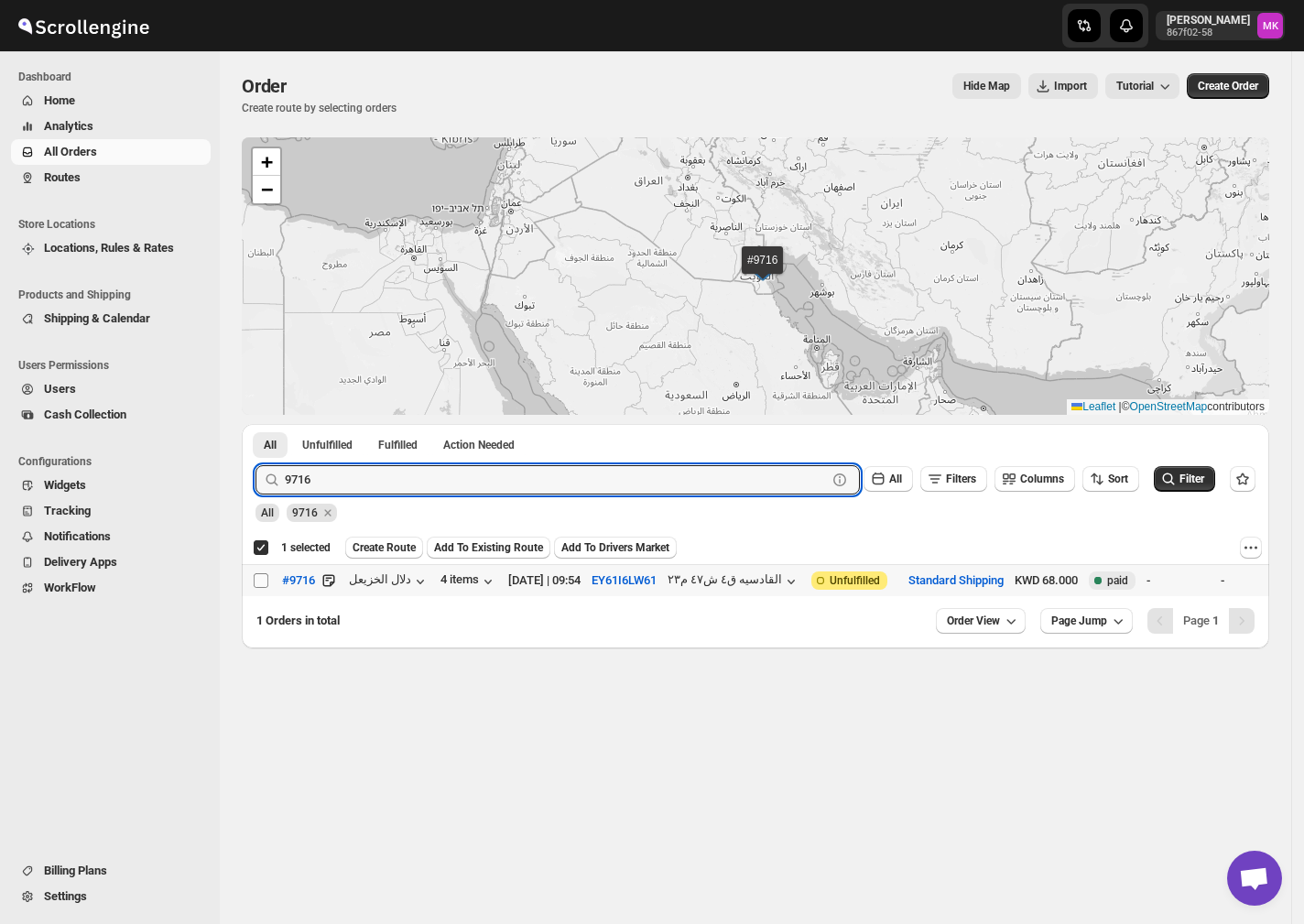
click at [262, 584] on input "Select order" at bounding box center [261, 580] width 15 height 15
checkbox input "true"
checkbox input "false"
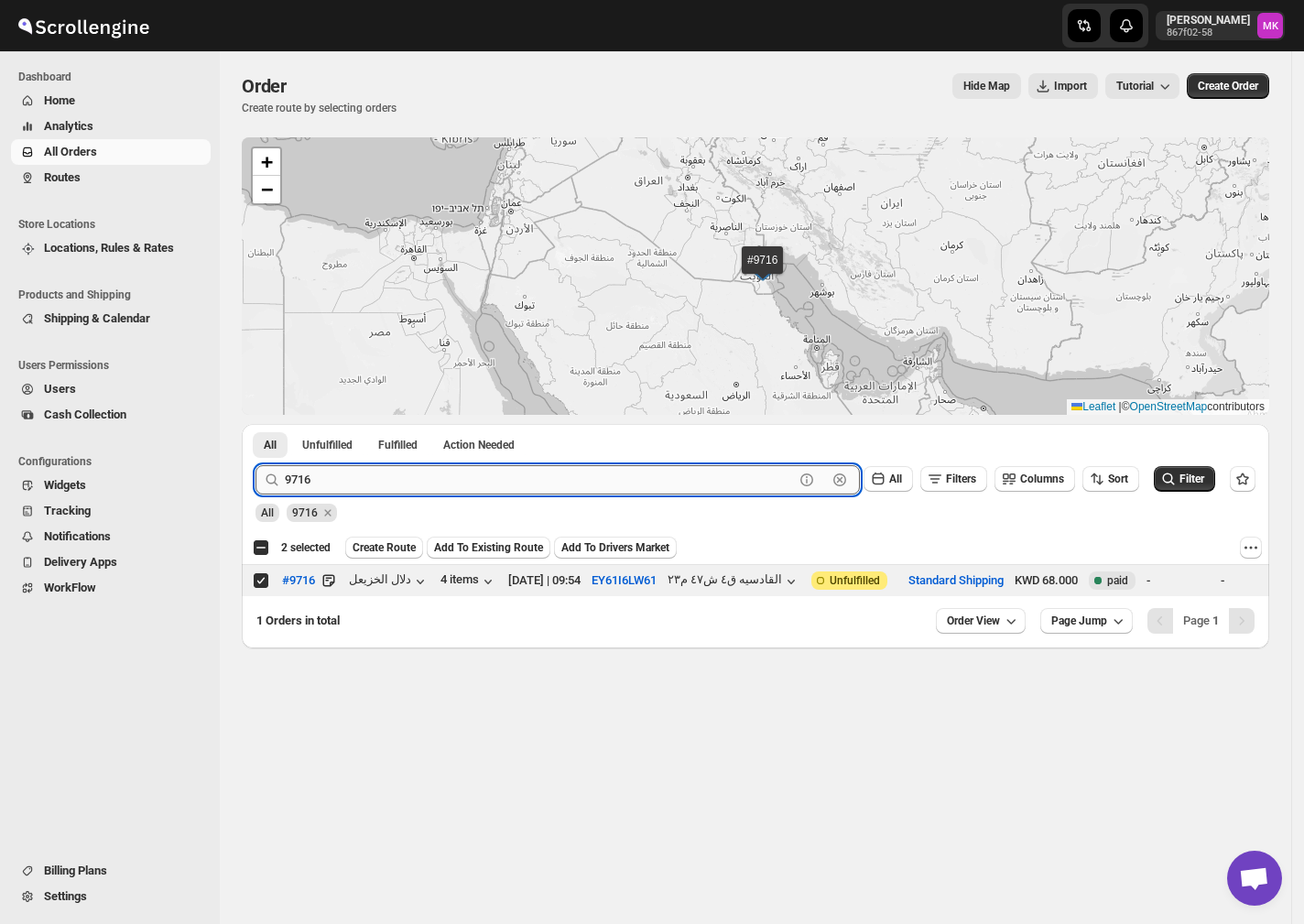
click at [366, 488] on input "9716" at bounding box center [539, 480] width 509 height 29
paste input "27"
type input "9727"
click at [256, 424] on button "Submit" at bounding box center [281, 434] width 52 height 20
click at [266, 579] on input "Select order" at bounding box center [261, 580] width 15 height 15
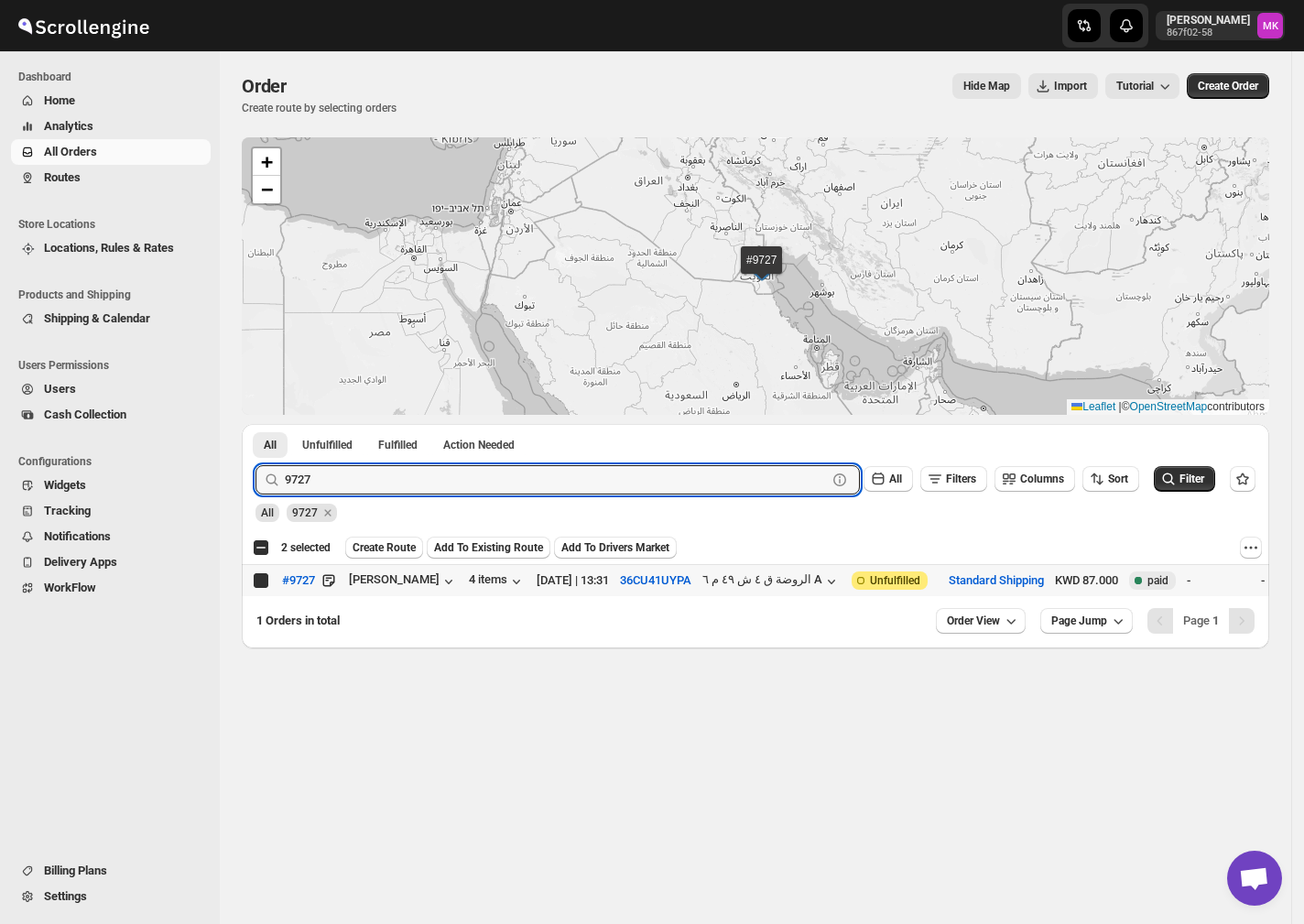
checkbox input "true"
click at [386, 465] on input "9727" at bounding box center [539, 480] width 509 height 29
click at [383, 473] on input "9727" at bounding box center [539, 480] width 509 height 29
paste input "9703"
click at [383, 473] on input "97279703" at bounding box center [539, 480] width 509 height 29
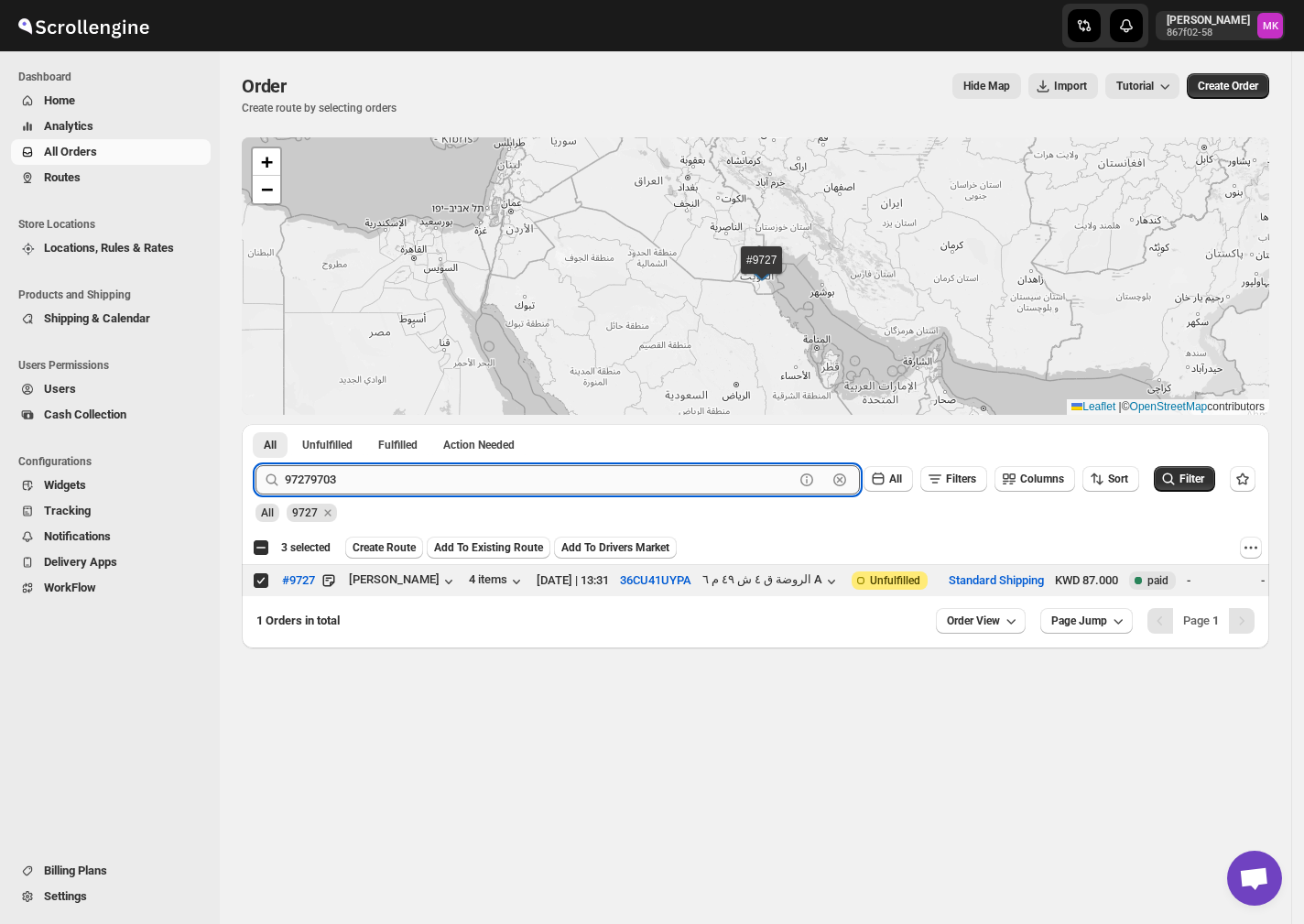
click at [383, 473] on input "97279703" at bounding box center [539, 480] width 509 height 29
paste input "text"
type input "9703"
click at [256, 424] on button "Submit" at bounding box center [281, 434] width 52 height 20
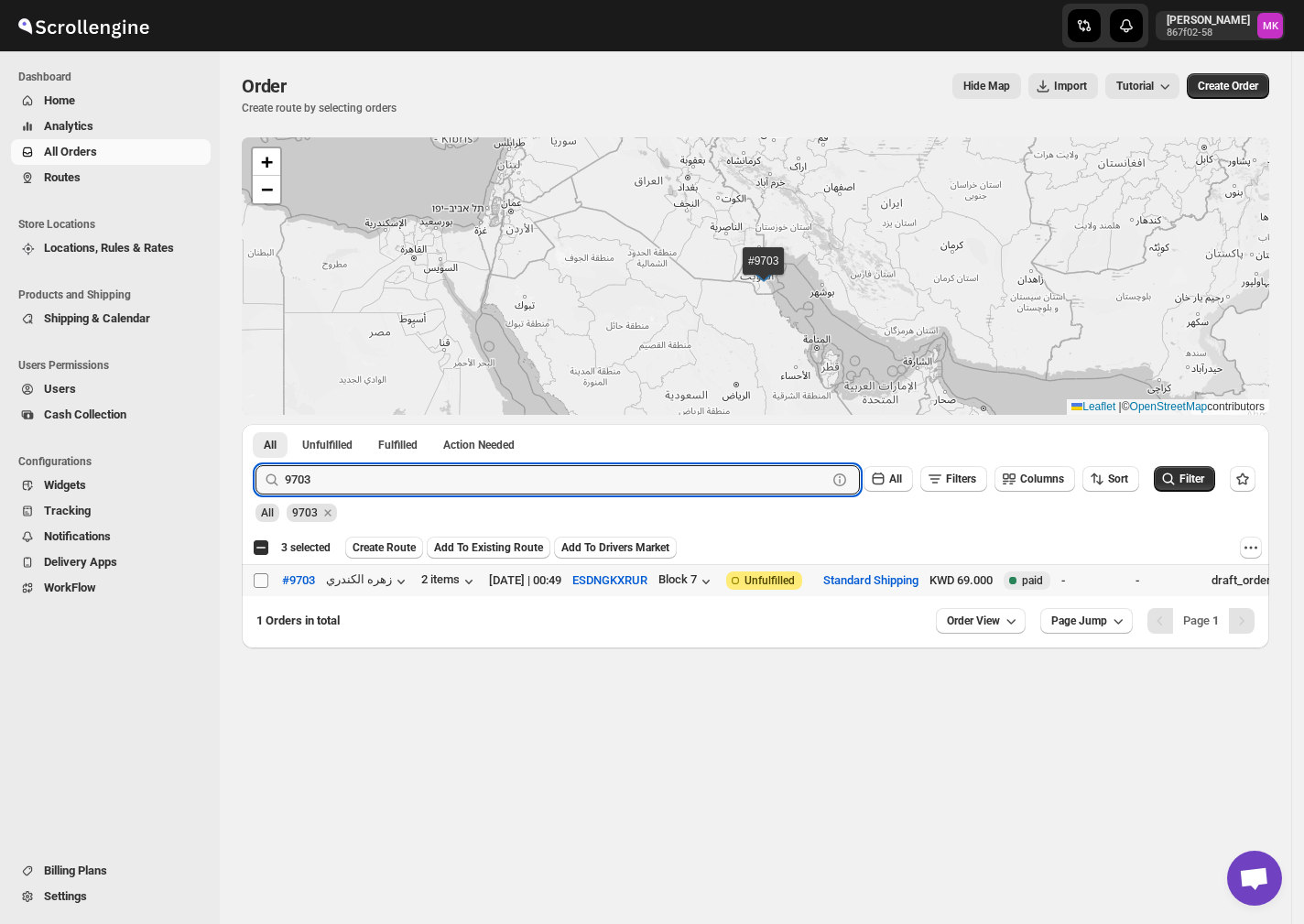
click at [264, 578] on input "Select order" at bounding box center [261, 580] width 15 height 15
checkbox input "true"
click at [360, 480] on input "9703" at bounding box center [539, 480] width 509 height 29
paste input "689"
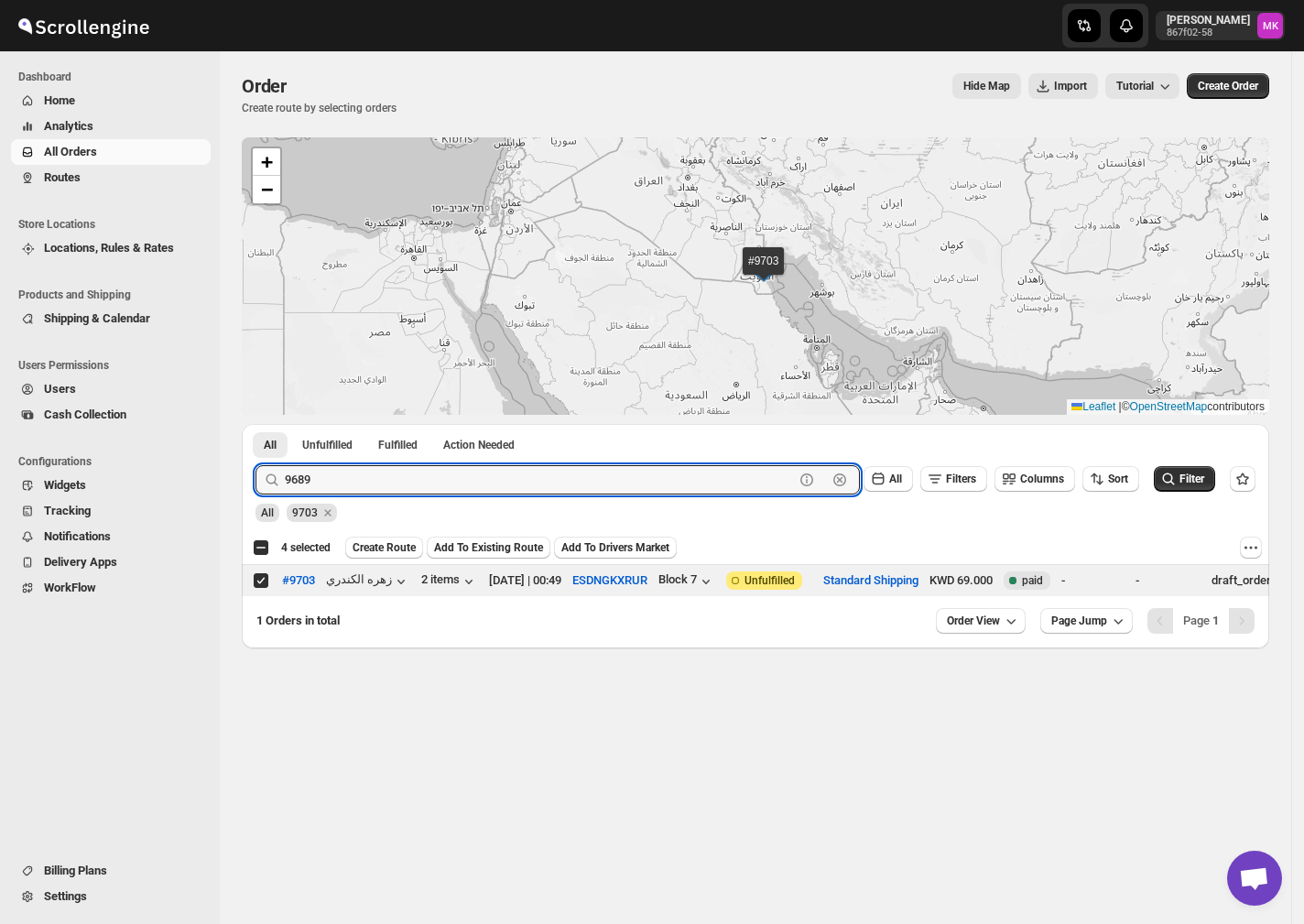
type input "9689"
click at [256, 424] on button "Submit" at bounding box center [281, 434] width 52 height 20
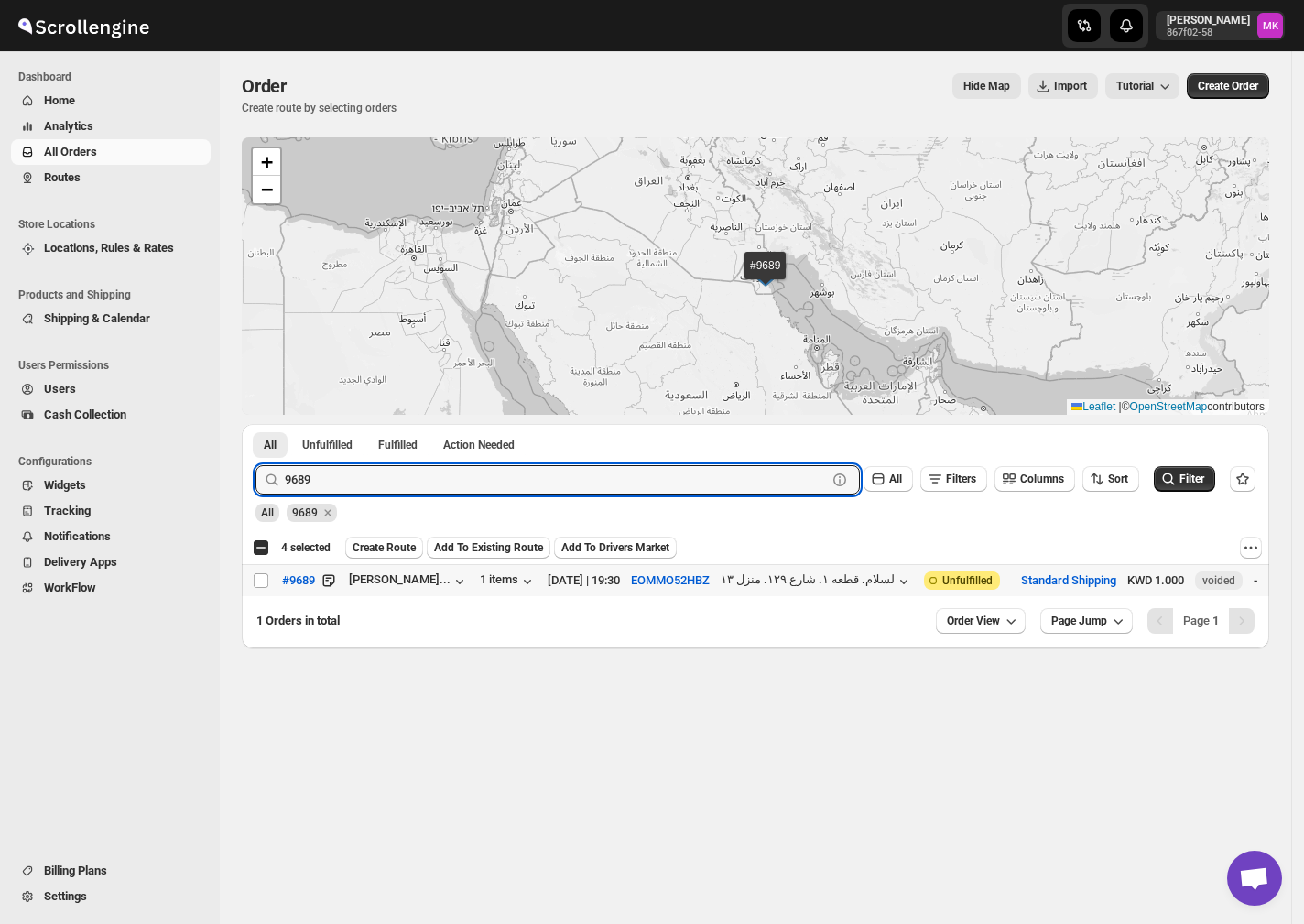
click at [269, 591] on td "Select order" at bounding box center [259, 579] width 35 height 32
checkbox input "true"
click at [385, 490] on input "9689" at bounding box center [539, 480] width 509 height 29
paste input "730"
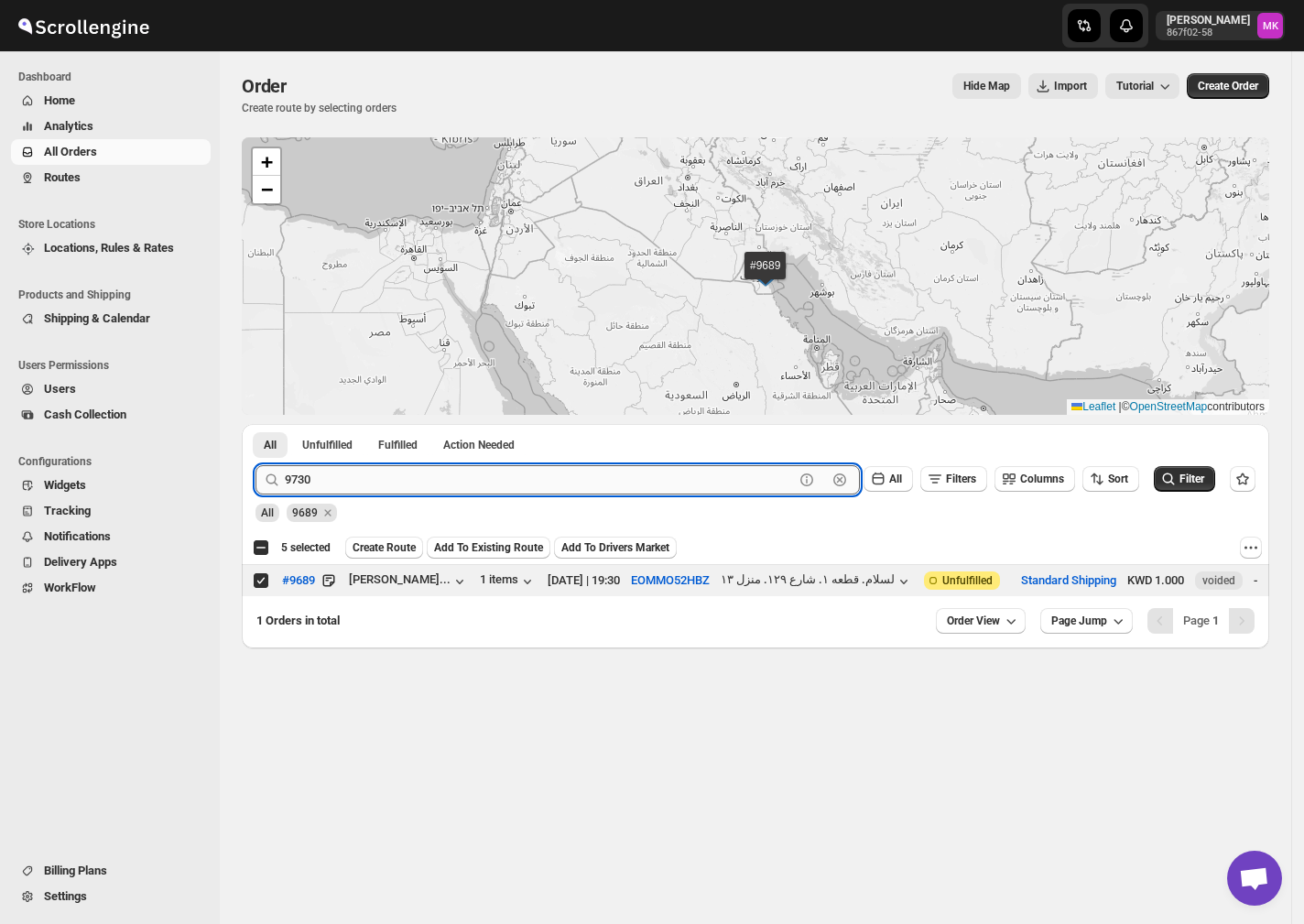
type input "9730"
click at [256, 424] on button "Submit" at bounding box center [281, 434] width 52 height 20
click at [255, 578] on input "Select order" at bounding box center [261, 580] width 15 height 15
checkbox input "true"
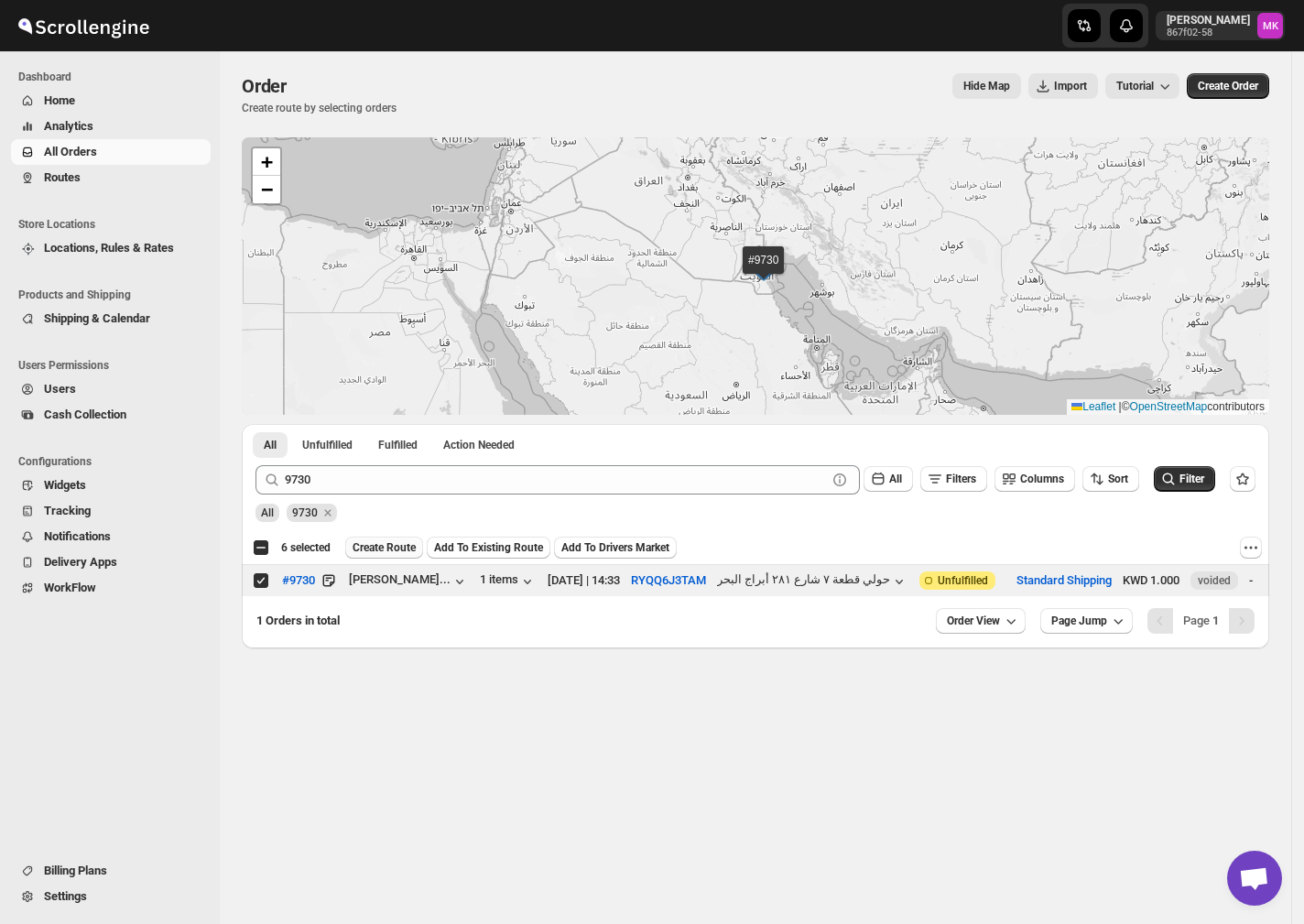
click at [387, 546] on span "Create Route" at bounding box center [384, 547] width 63 height 15
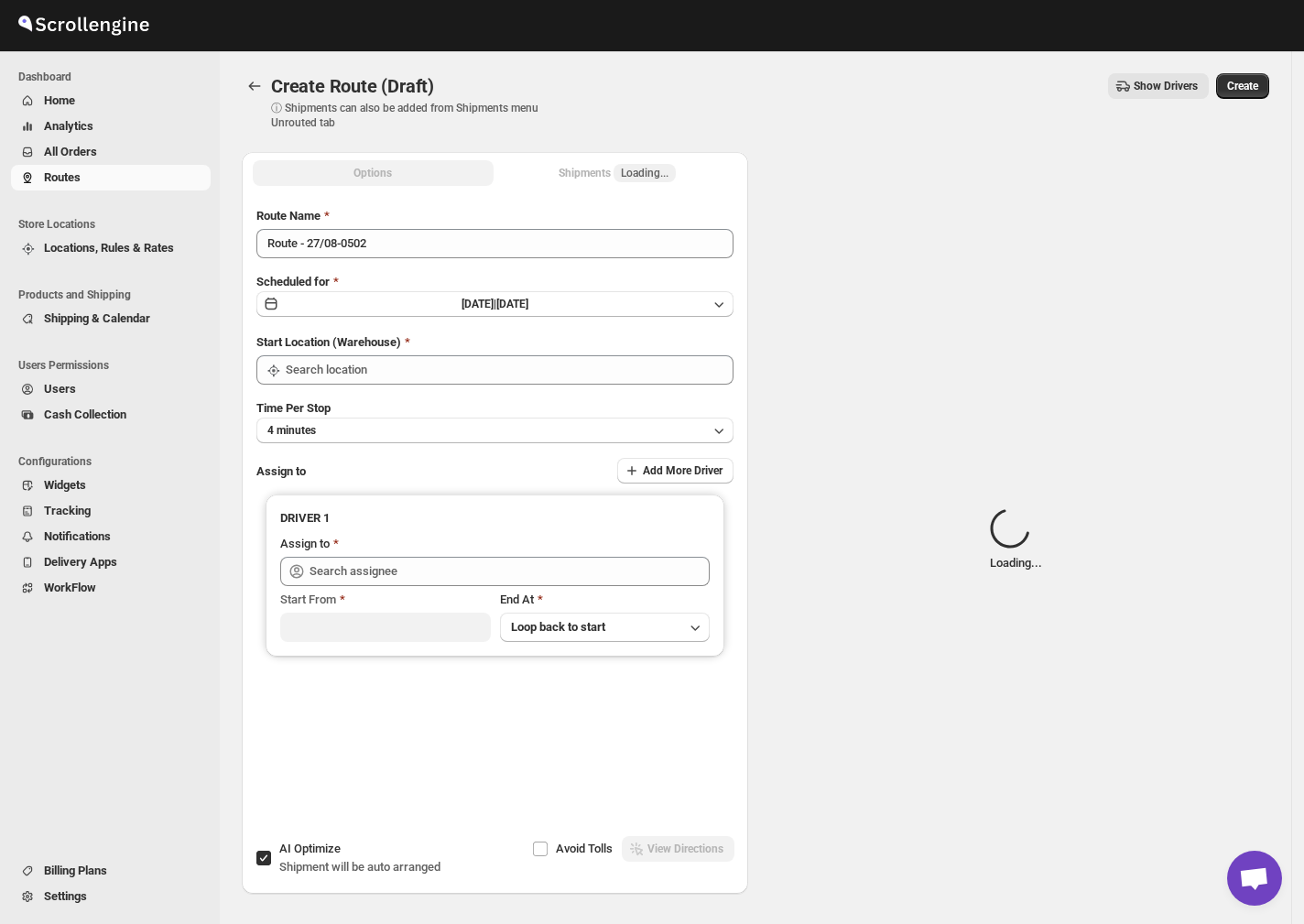
type input "[GEOGRAPHIC_DATA]"
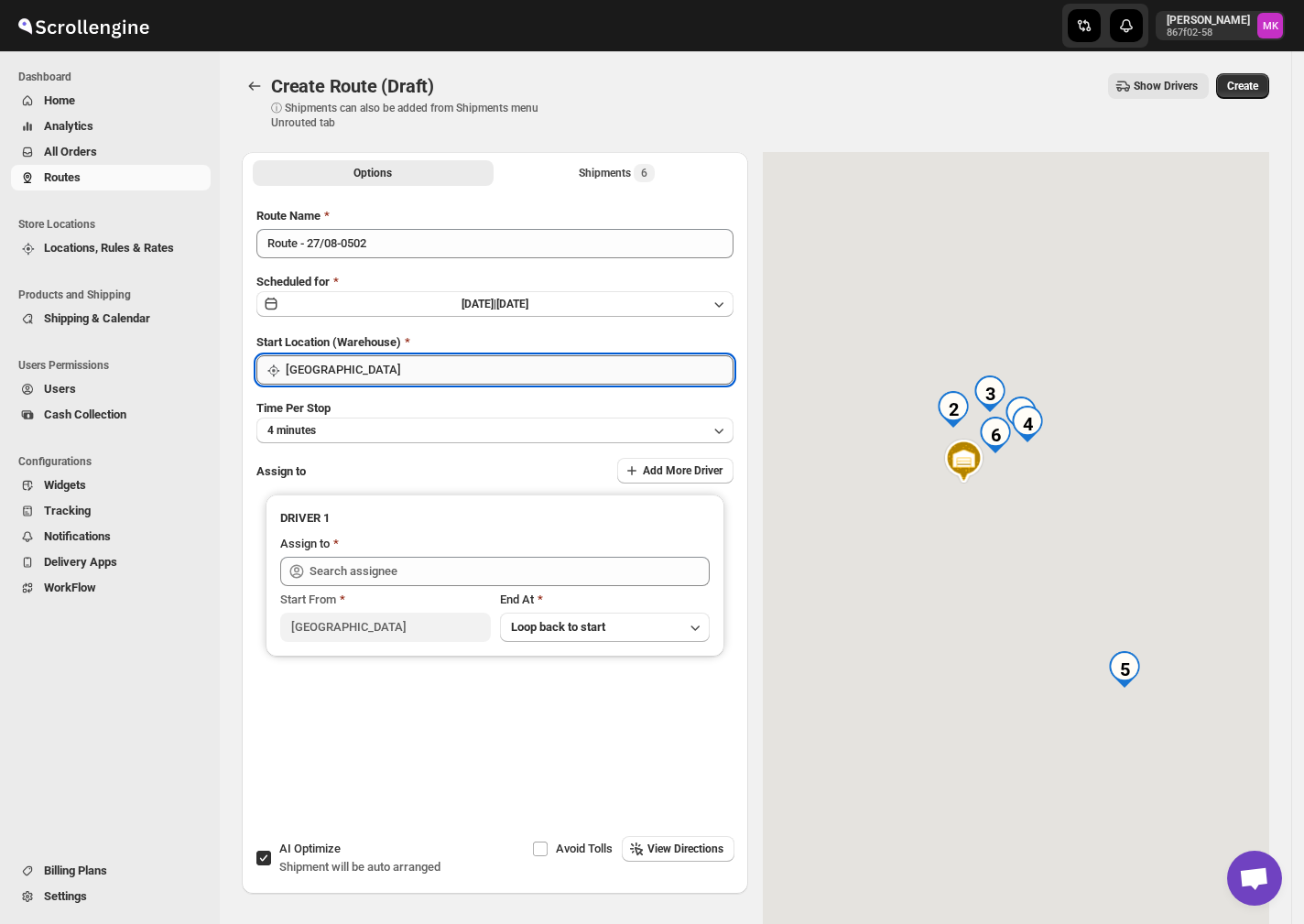
click at [297, 371] on input "[GEOGRAPHIC_DATA]" at bounding box center [509, 370] width 447 height 29
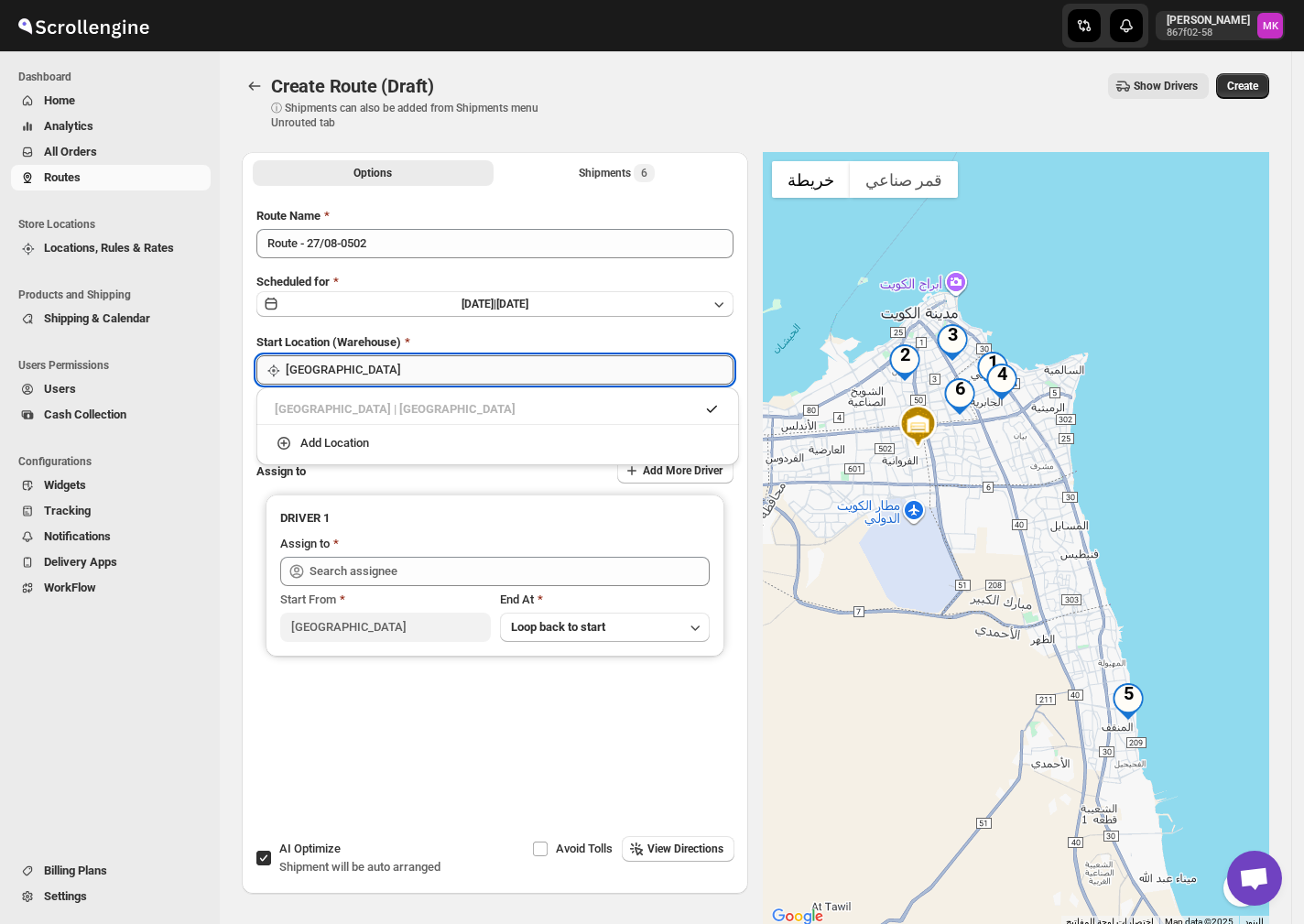
click at [297, 371] on input "[GEOGRAPHIC_DATA]" at bounding box center [509, 370] width 447 height 29
click at [242, 477] on div "Route Name Route - 27/08-0502 Scheduled for [DATE] | [DATE] Start Location (War…" at bounding box center [494, 495] width 506 height 606
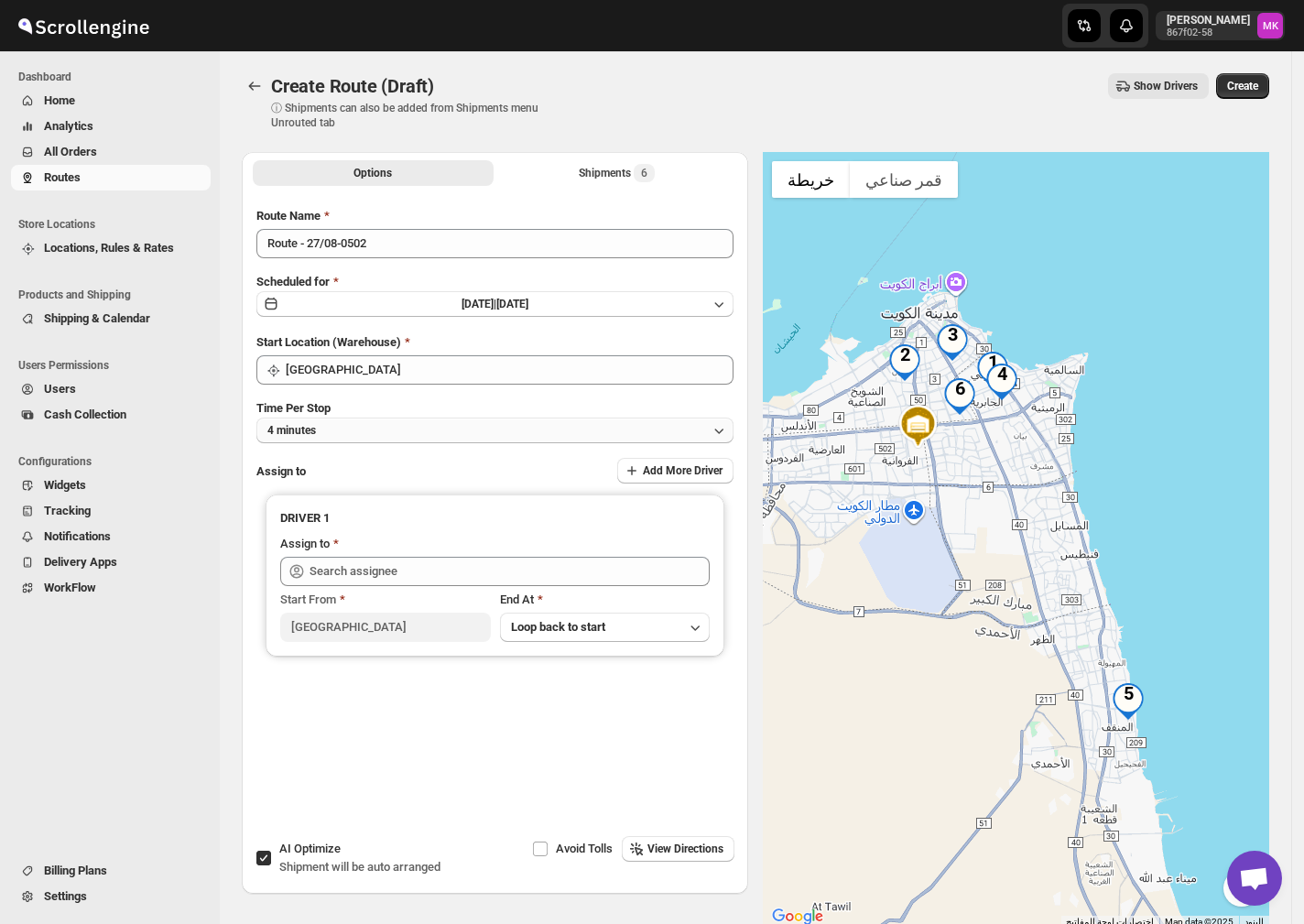
click at [274, 432] on span "4 minutes" at bounding box center [292, 430] width 49 height 15
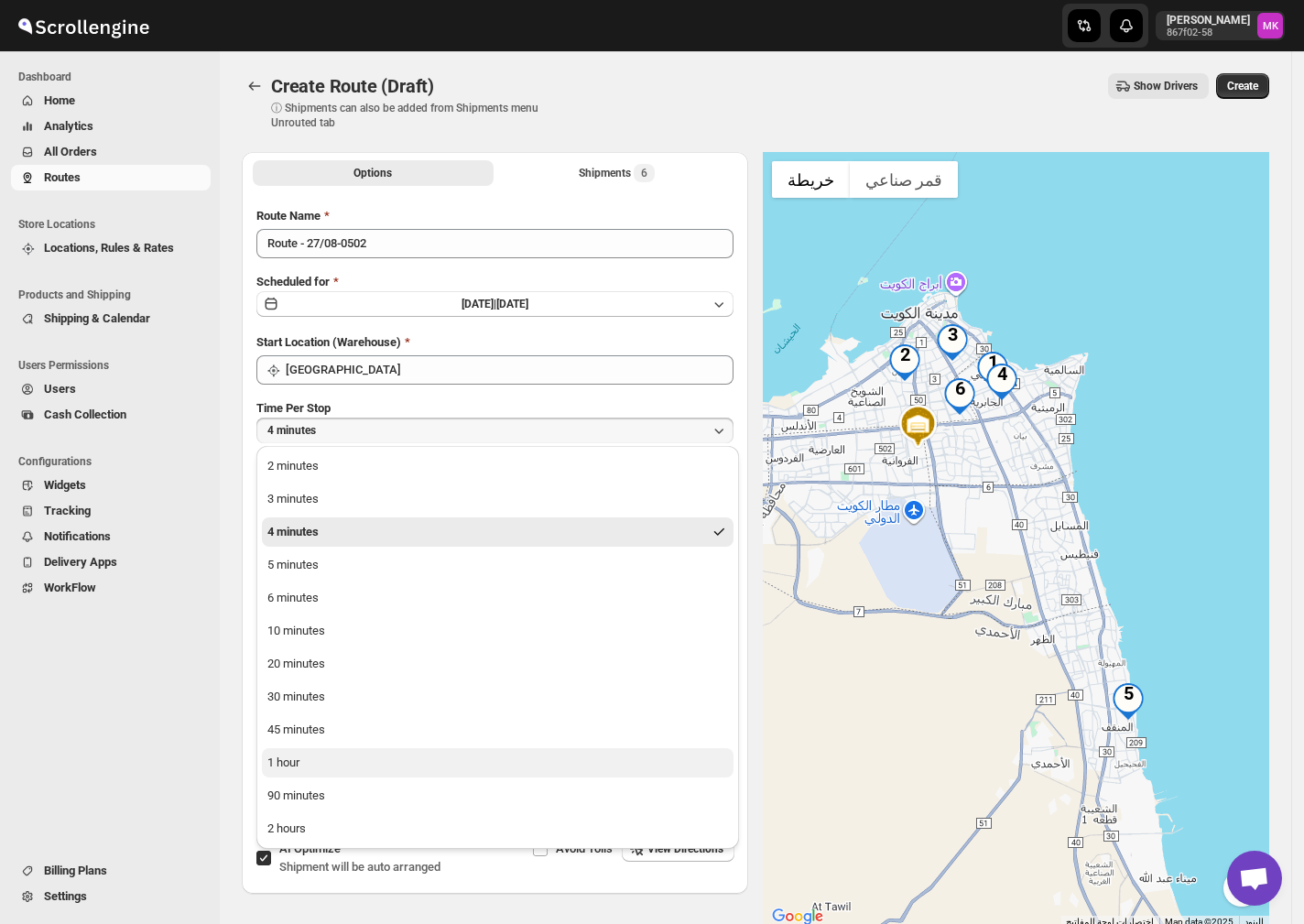
click at [280, 767] on div "1 hour" at bounding box center [283, 762] width 32 height 19
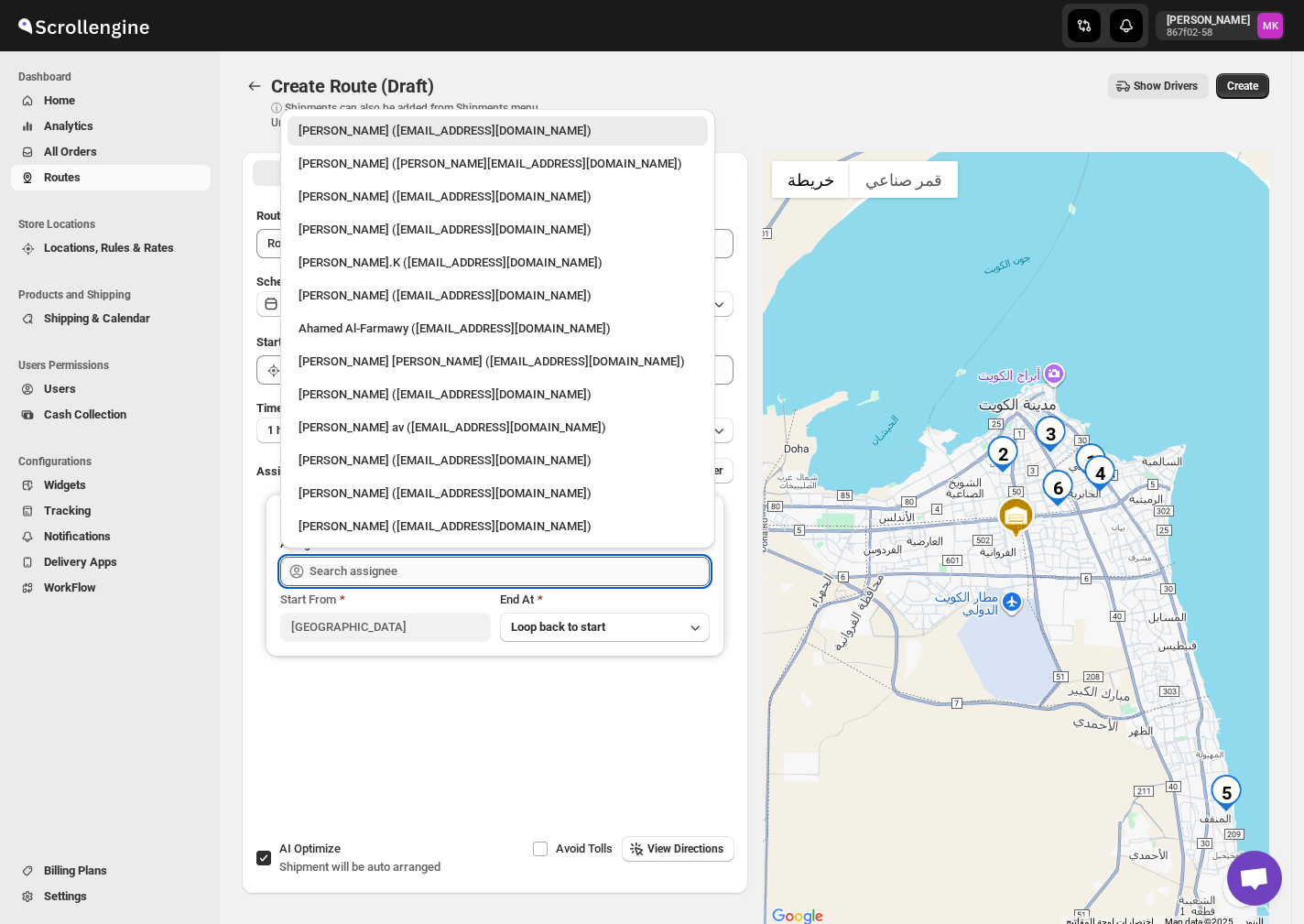
click at [337, 569] on input "text" at bounding box center [510, 571] width 400 height 29
click at [348, 197] on div "[PERSON_NAME] ([EMAIL_ADDRESS][DOMAIN_NAME])" at bounding box center [498, 196] width 399 height 19
type input "[PERSON_NAME] ([EMAIL_ADDRESS][DOMAIN_NAME])"
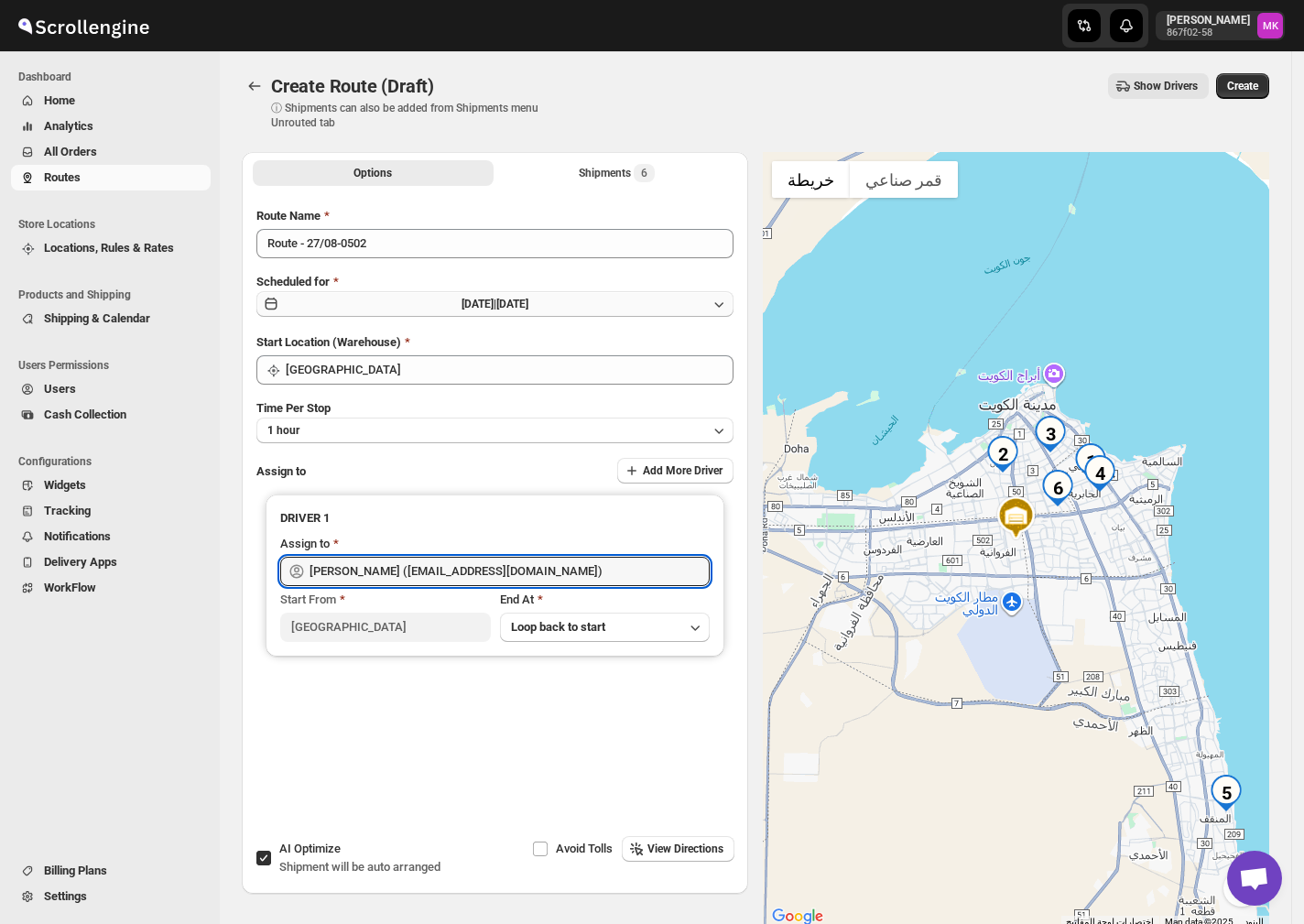
click at [363, 291] on button "[DATE] | [DATE]" at bounding box center [494, 304] width 477 height 25
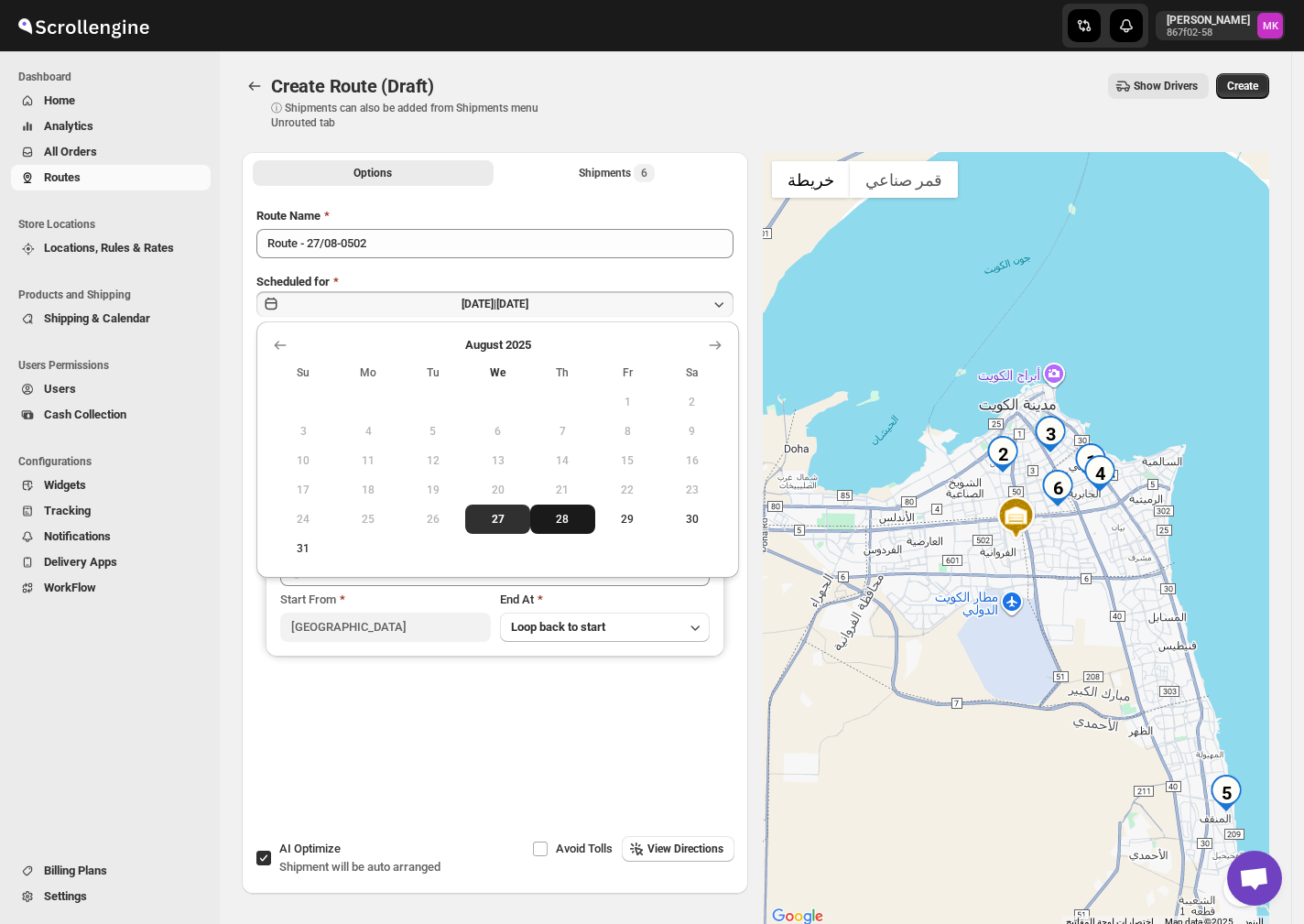
click at [557, 515] on span "28" at bounding box center [563, 519] width 51 height 15
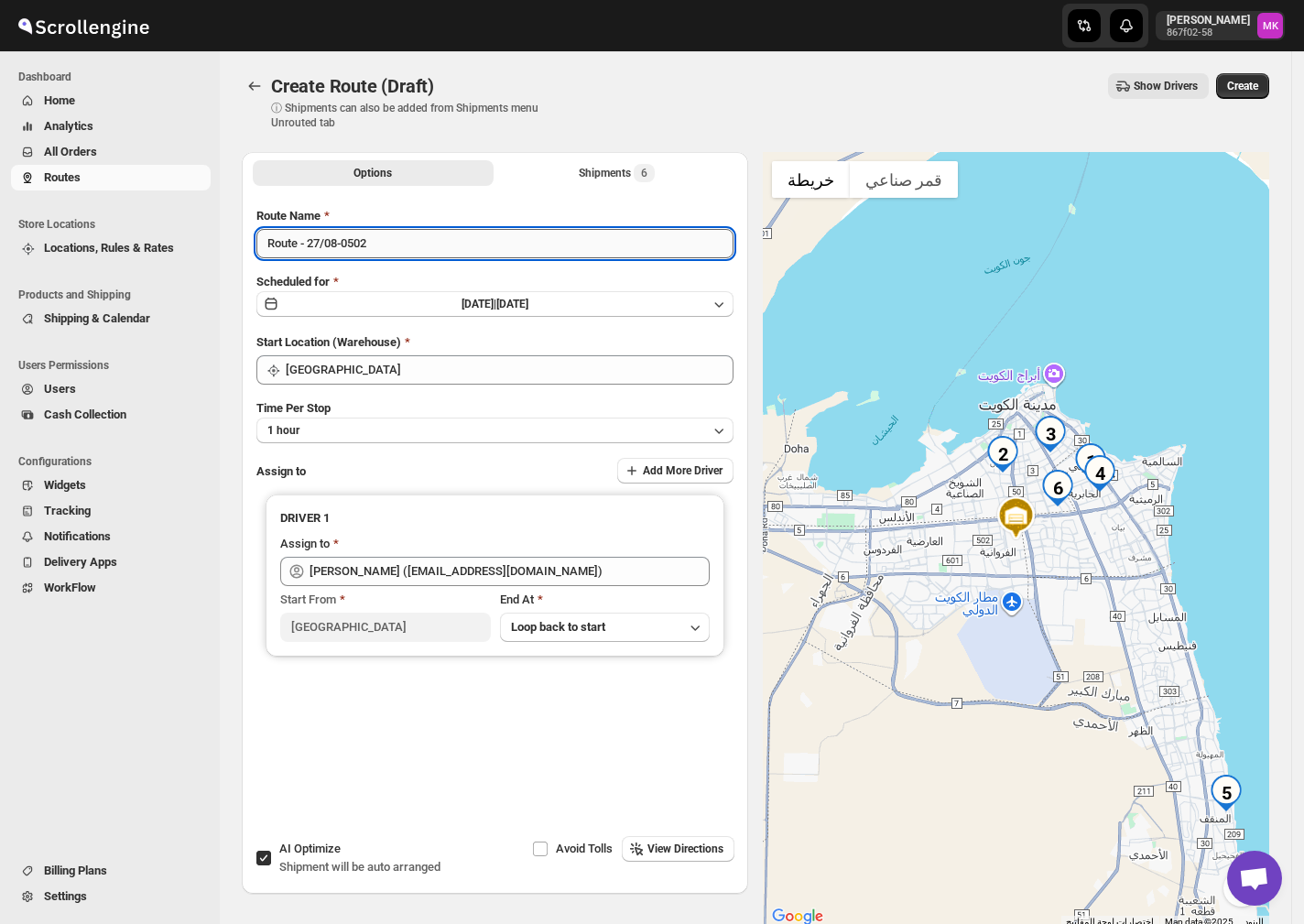
click at [316, 247] on input "Route - 27/08-0502" at bounding box center [494, 243] width 477 height 29
drag, startPoint x: 316, startPoint y: 247, endPoint x: 324, endPoint y: 272, distance: 26.2
click at [316, 246] on input "Route - 27/08-0502" at bounding box center [494, 243] width 477 height 29
type input "Route - 28/08-0502"
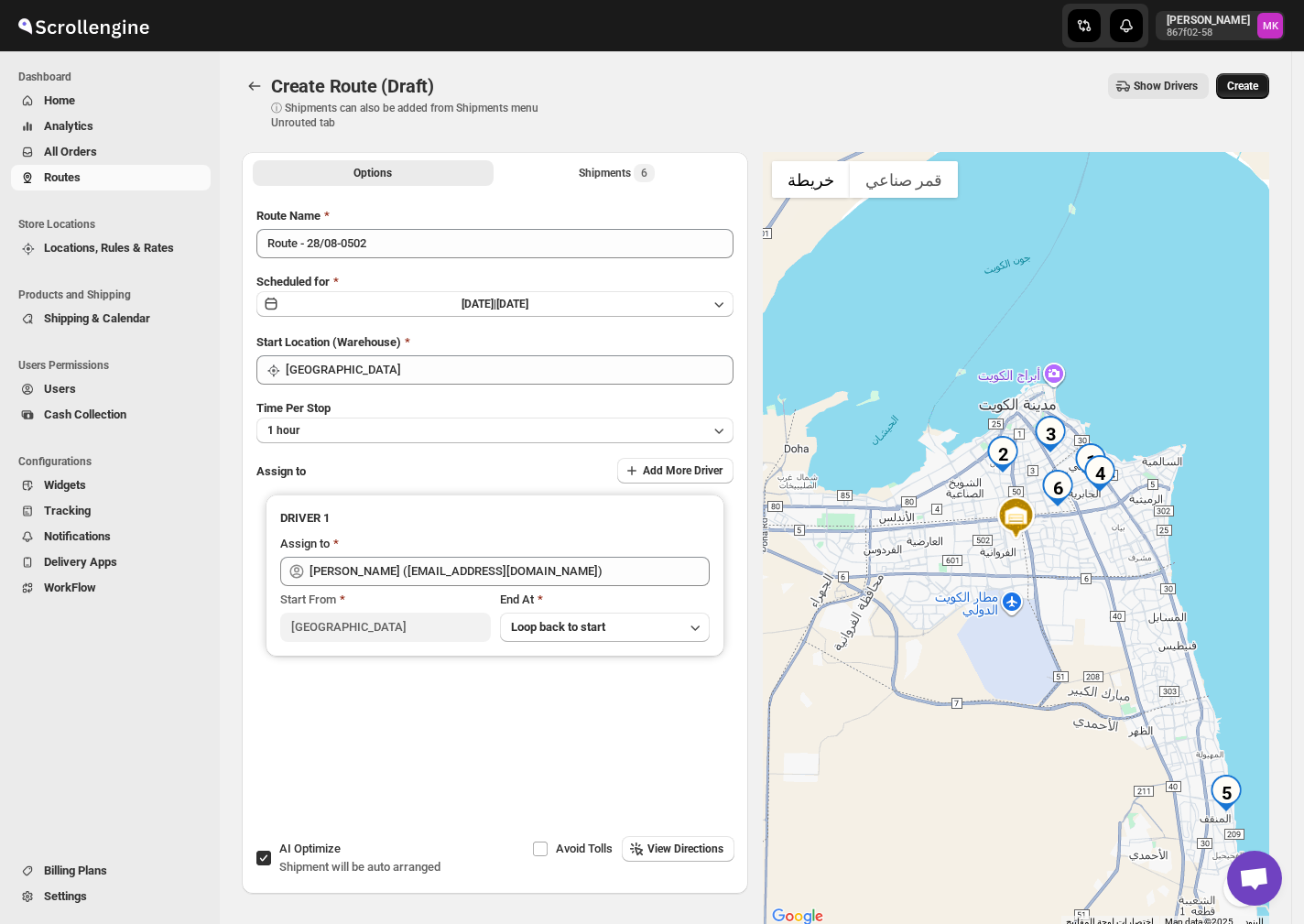
click at [1241, 81] on span "Create" at bounding box center [1242, 86] width 31 height 15
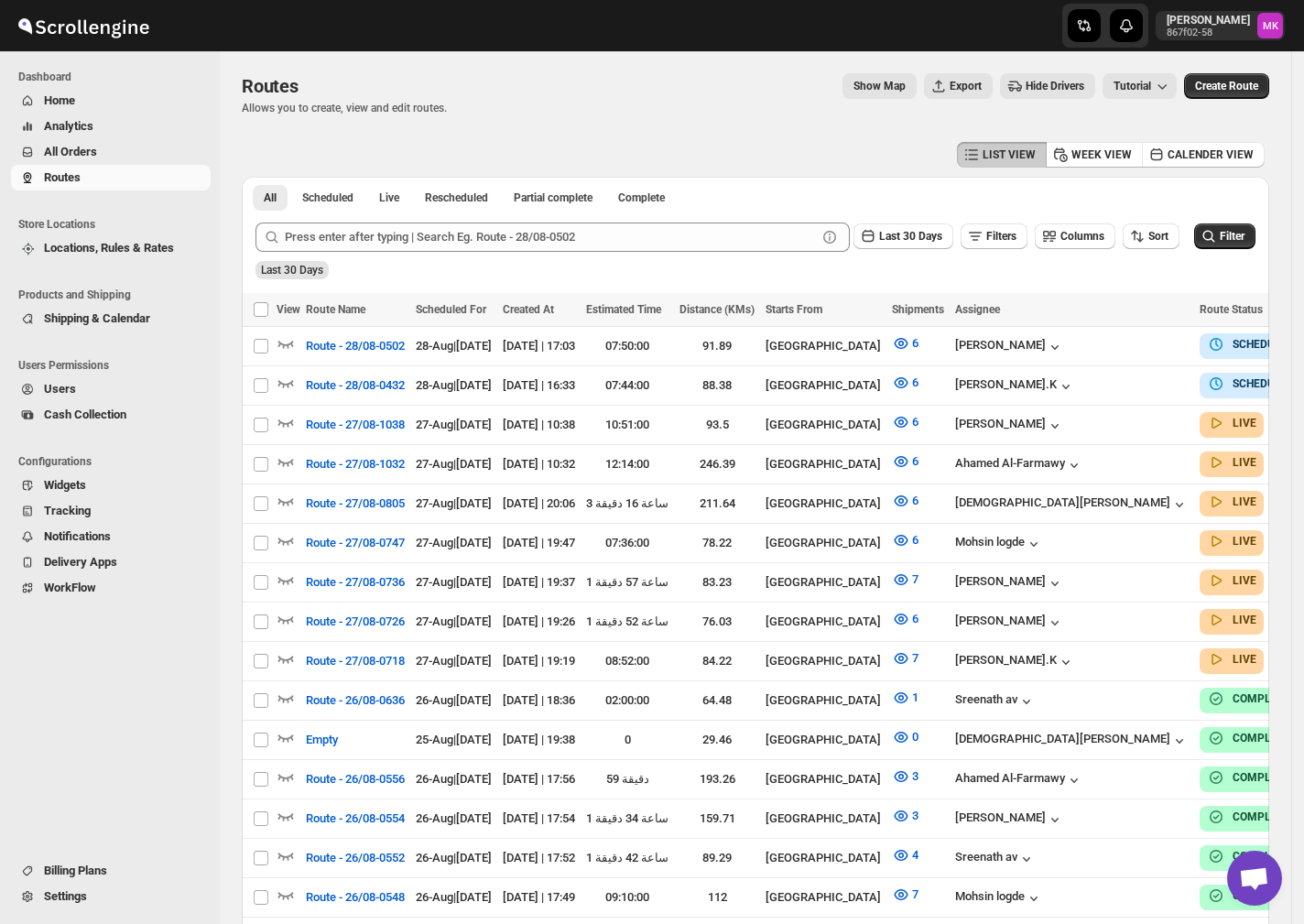
click at [74, 154] on span "All Orders" at bounding box center [70, 151] width 53 height 14
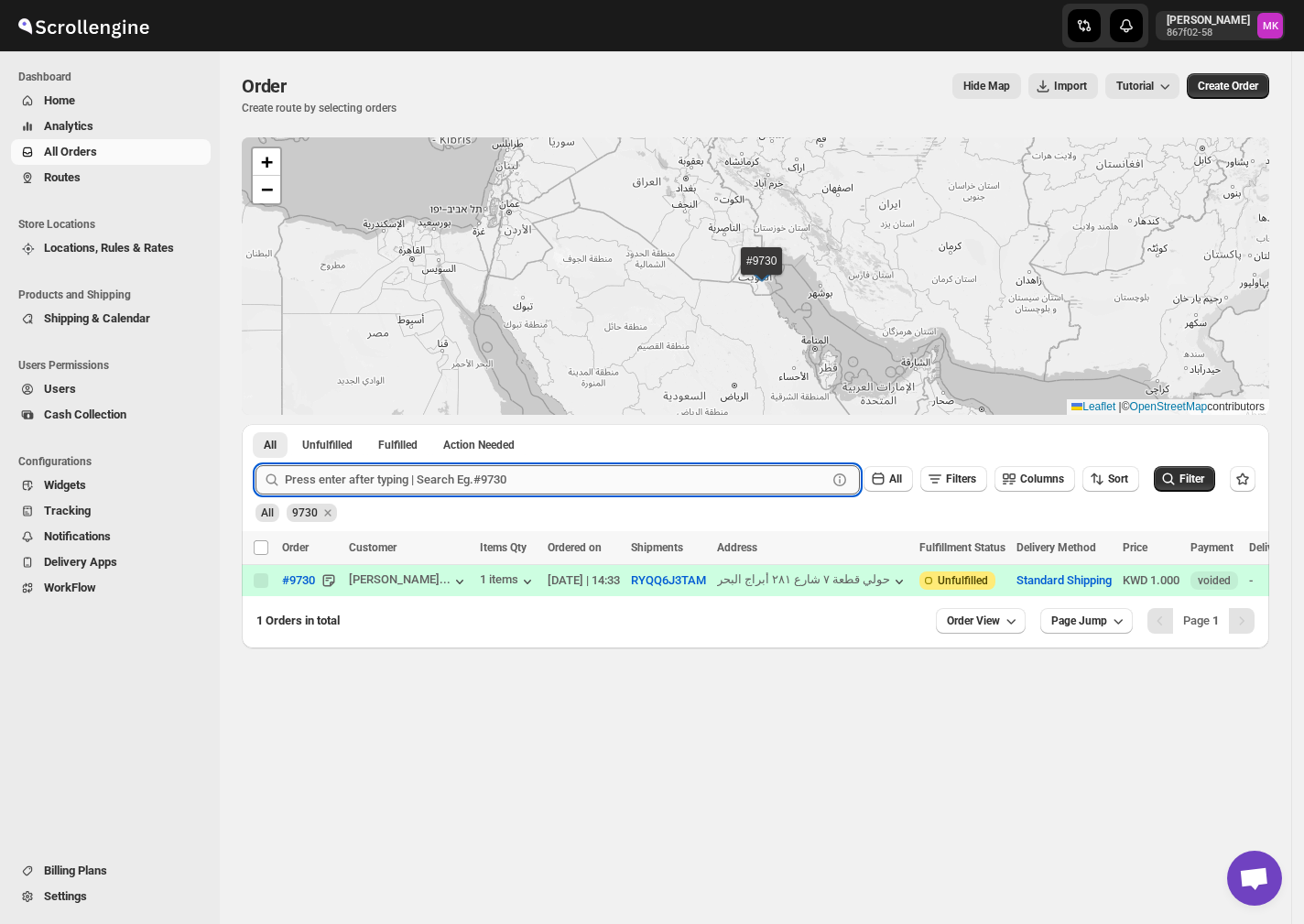
click at [341, 492] on input "text" at bounding box center [556, 480] width 542 height 29
paste input "9697"
type input "9697"
click at [256, 424] on button "Submit" at bounding box center [281, 434] width 52 height 20
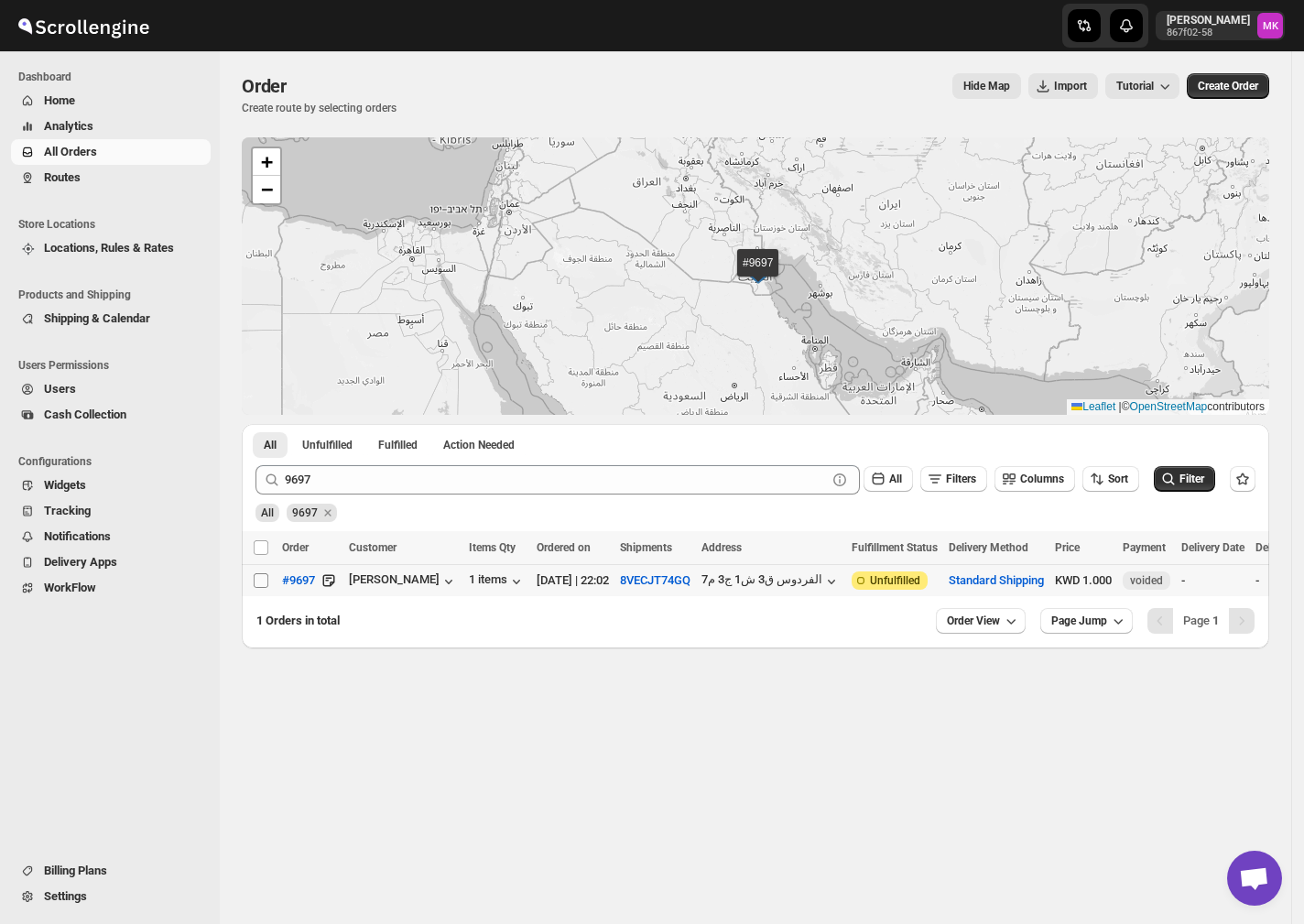
click at [261, 583] on input "Select order" at bounding box center [261, 580] width 15 height 15
checkbox input "true"
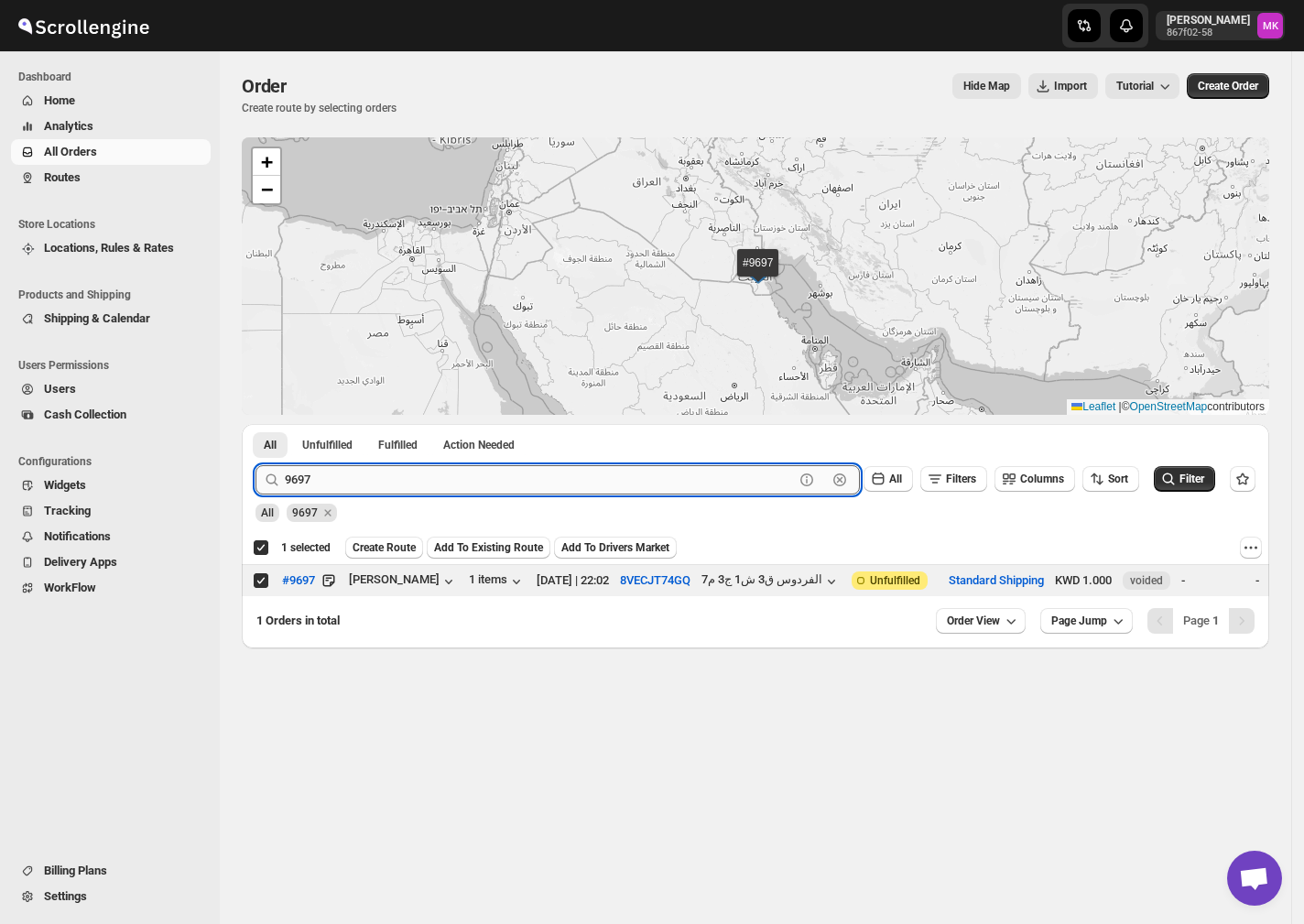
click at [367, 481] on input "9697" at bounding box center [539, 480] width 509 height 29
click at [367, 480] on input "9697" at bounding box center [539, 480] width 509 height 29
paste input "718"
type input "9718"
click at [256, 424] on button "Submit" at bounding box center [281, 434] width 52 height 20
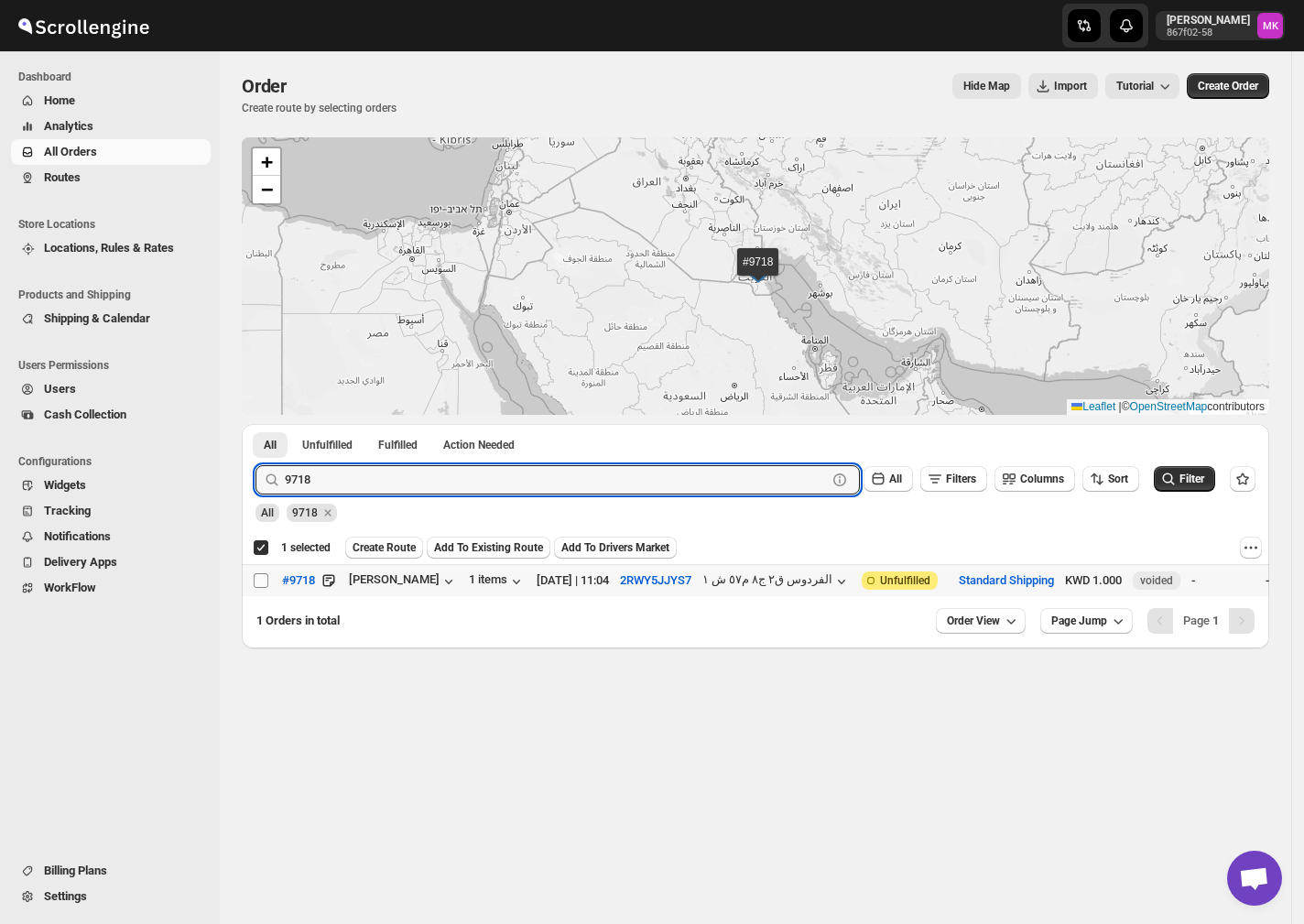
click at [261, 577] on input "Select order" at bounding box center [261, 580] width 15 height 15
checkbox input "true"
checkbox input "false"
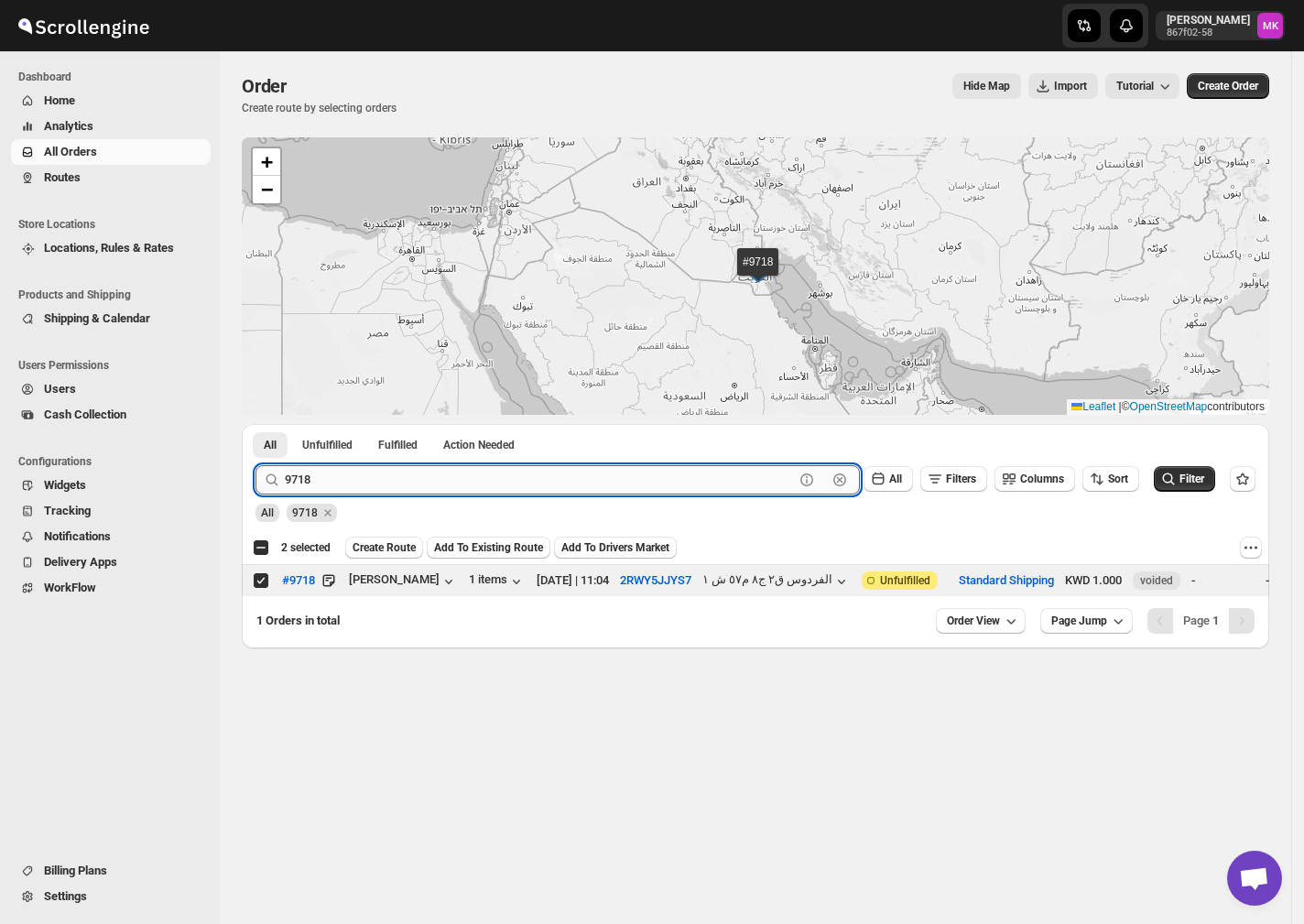
click at [328, 481] on input "9718" at bounding box center [539, 480] width 509 height 29
paste input "45"
type input "9745"
click at [256, 424] on button "Submit" at bounding box center [281, 434] width 52 height 20
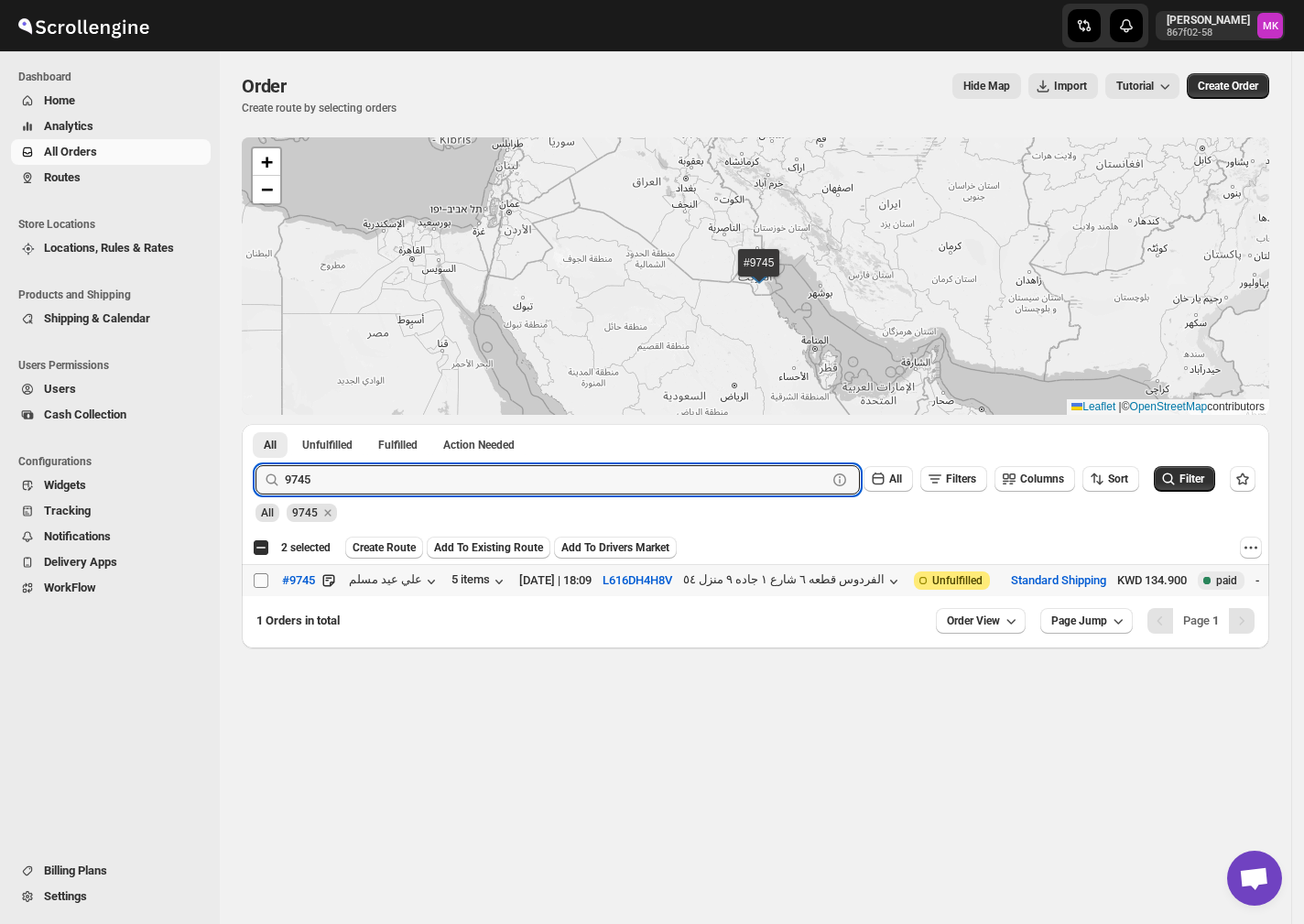
click at [265, 580] on input "Select order" at bounding box center [261, 580] width 15 height 15
checkbox input "true"
click at [337, 473] on input "9745" at bounding box center [539, 480] width 509 height 29
paste input "1"
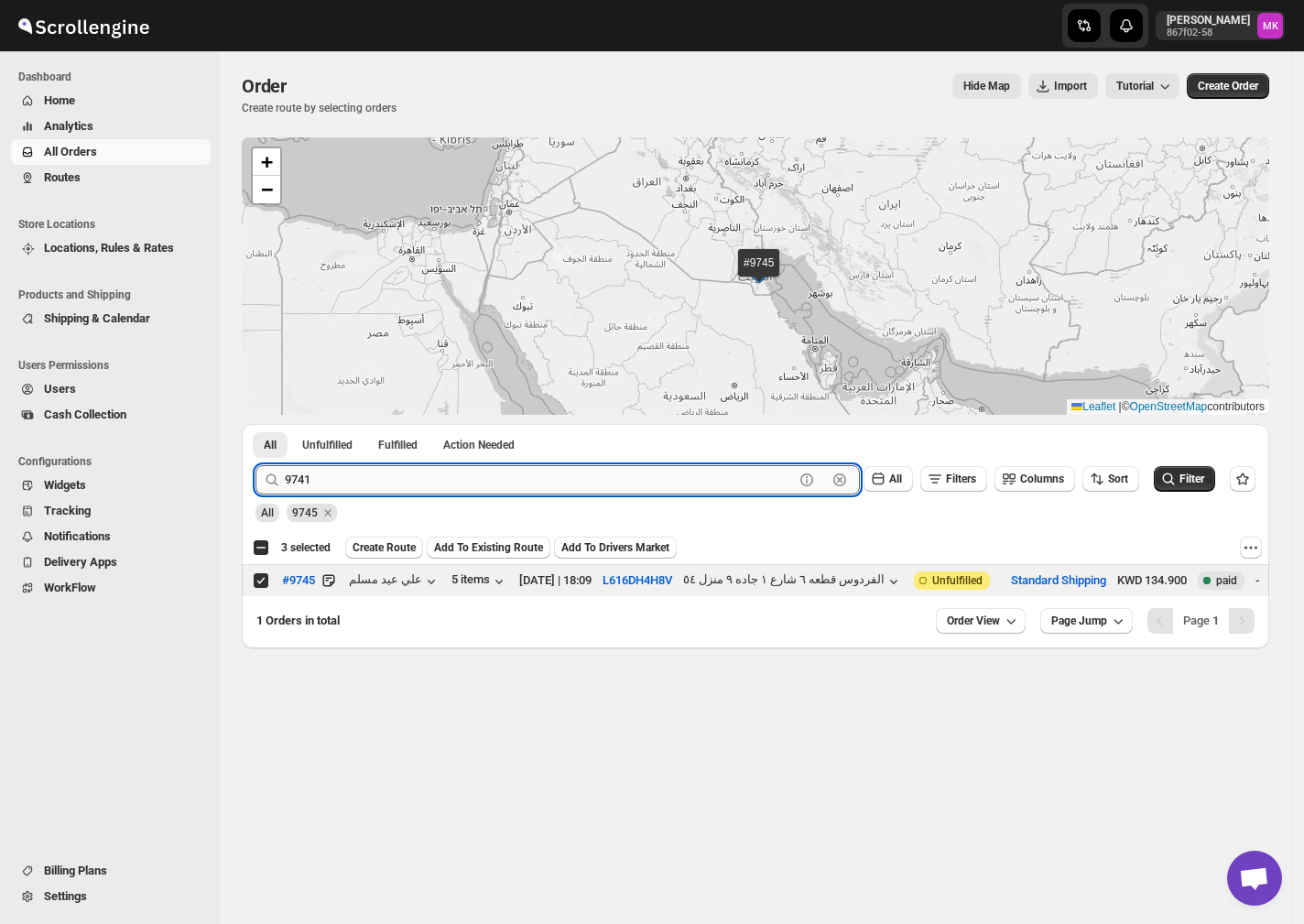
type input "9741"
click at [256, 424] on button "Submit" at bounding box center [281, 434] width 52 height 20
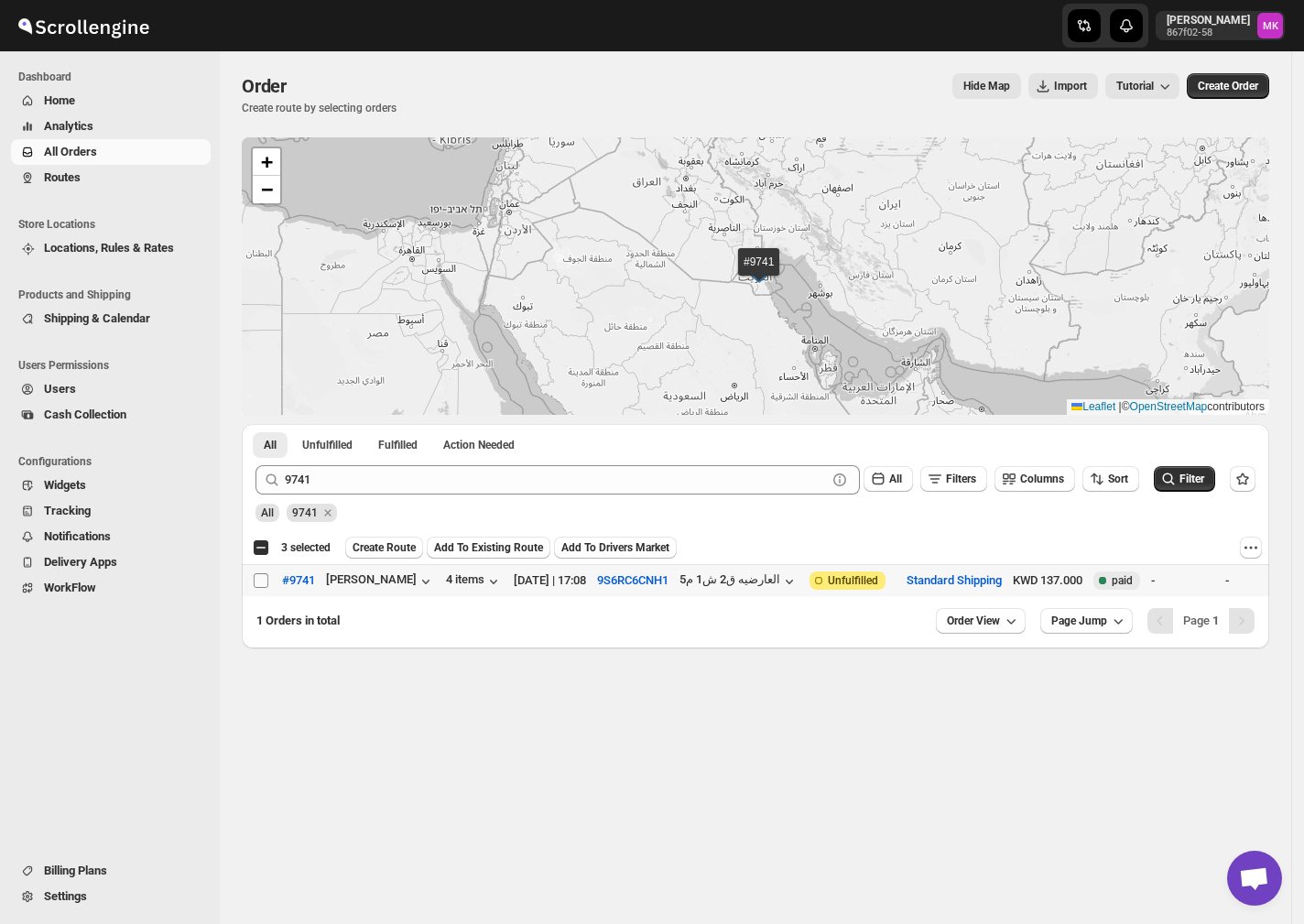
click at [257, 578] on input "Select order" at bounding box center [261, 580] width 15 height 15
checkbox input "true"
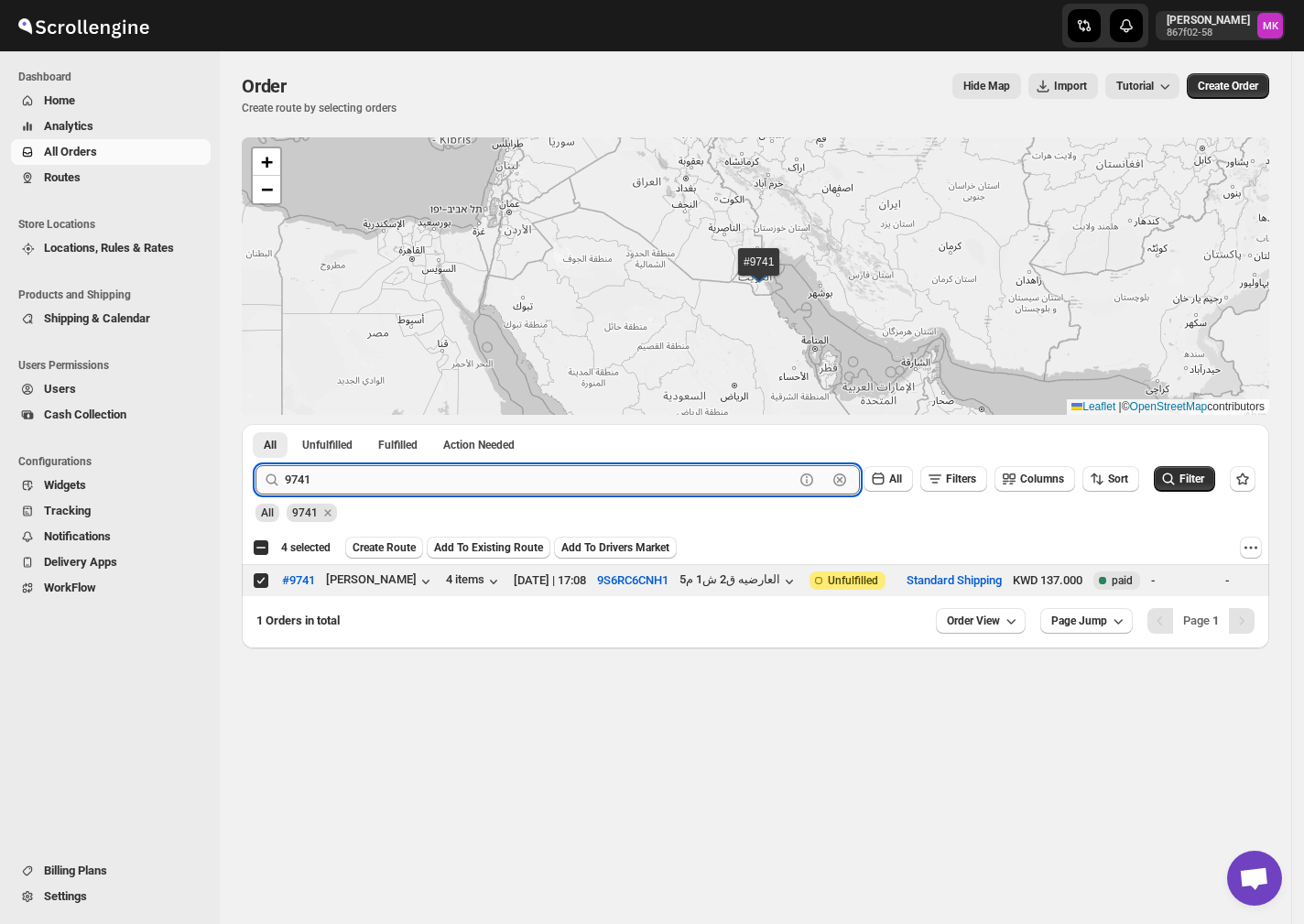
click at [315, 489] on input "9741" at bounding box center [539, 480] width 509 height 29
paste input "690"
type input "9690"
click at [256, 424] on button "Submit" at bounding box center [281, 434] width 52 height 20
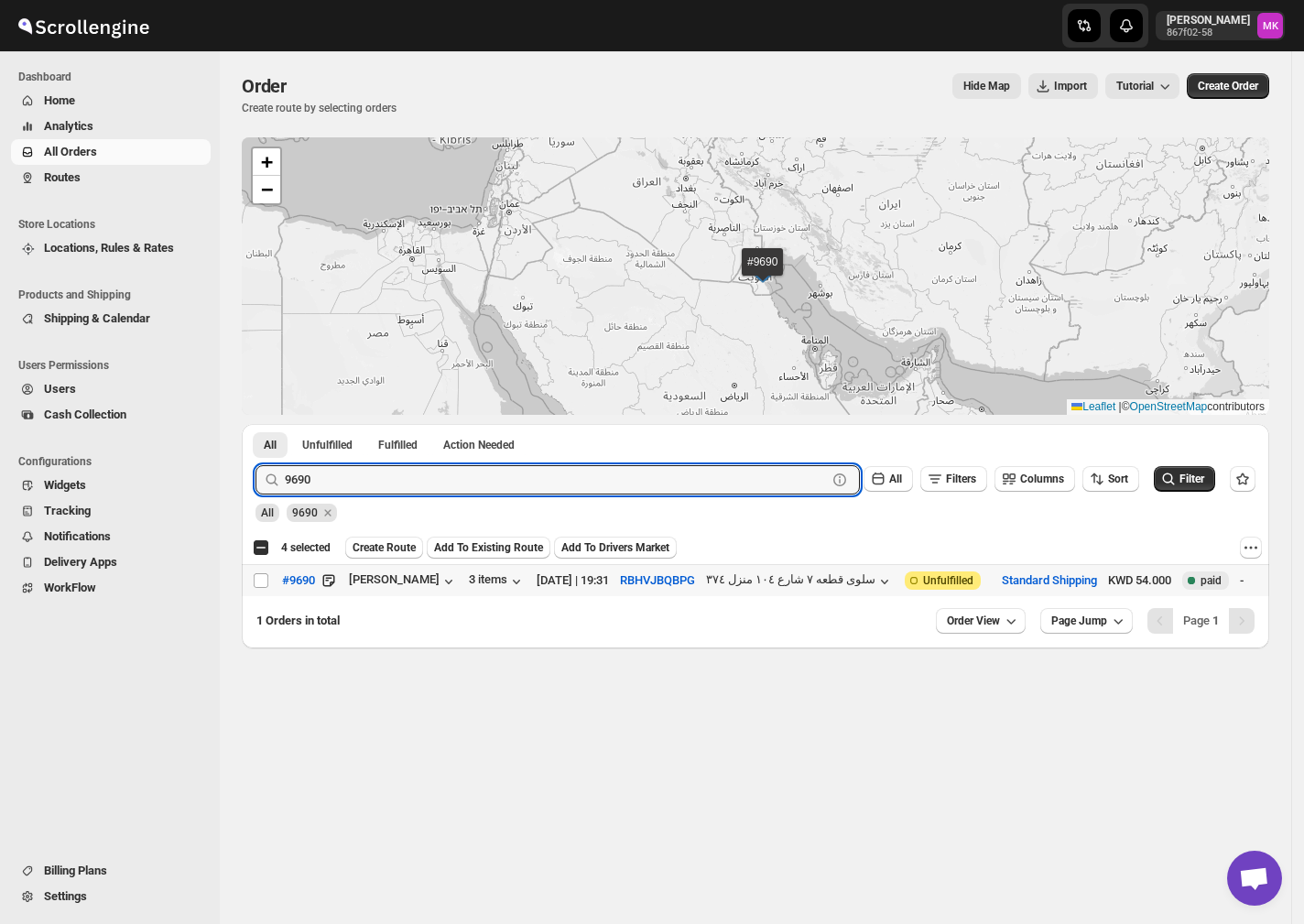
click at [268, 580] on input "Select order" at bounding box center [261, 580] width 15 height 15
checkbox input "true"
click at [375, 471] on input "9690" at bounding box center [539, 480] width 509 height 29
paste input "728"
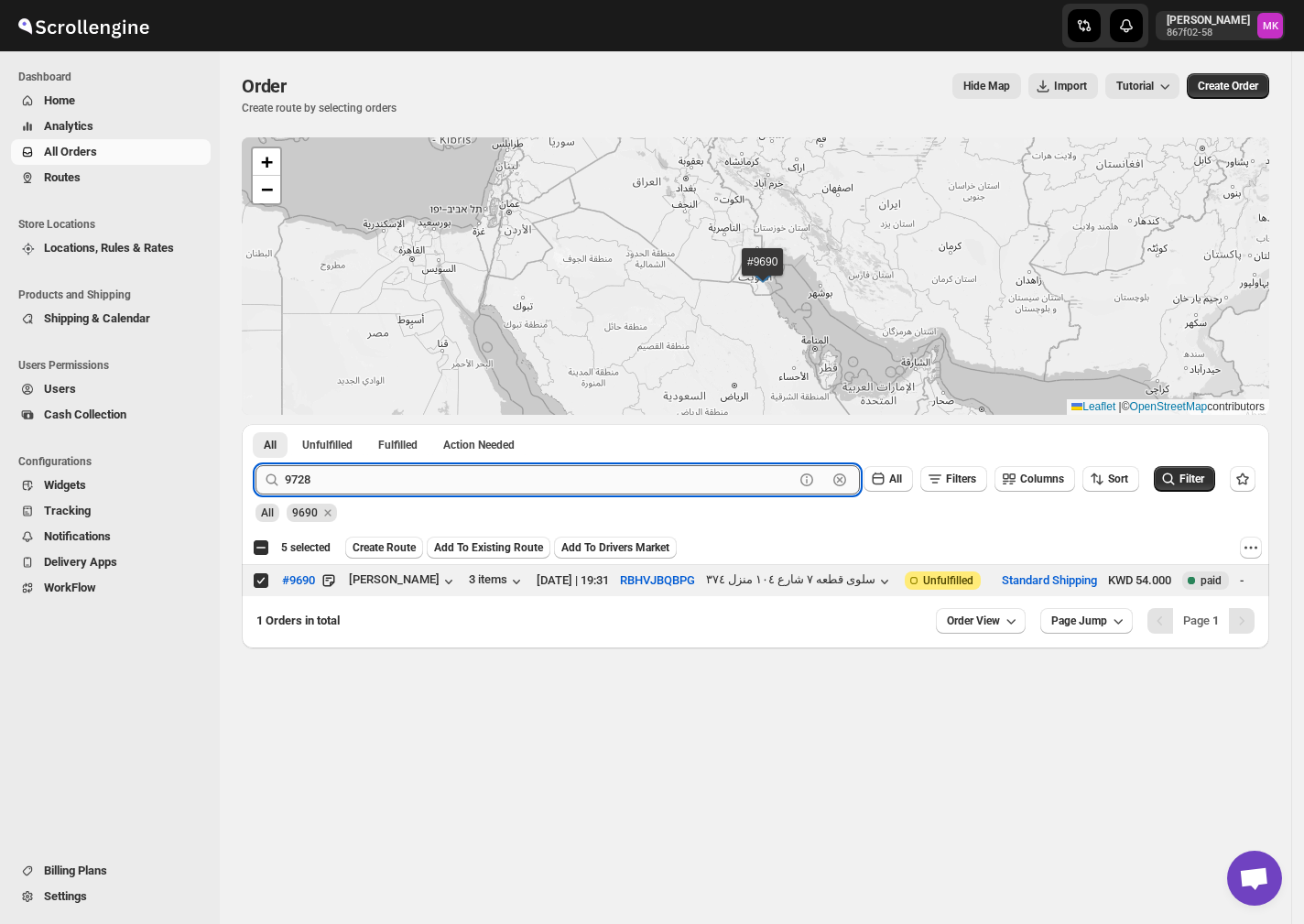
type input "9728"
click at [256, 424] on button "Submit" at bounding box center [281, 434] width 52 height 20
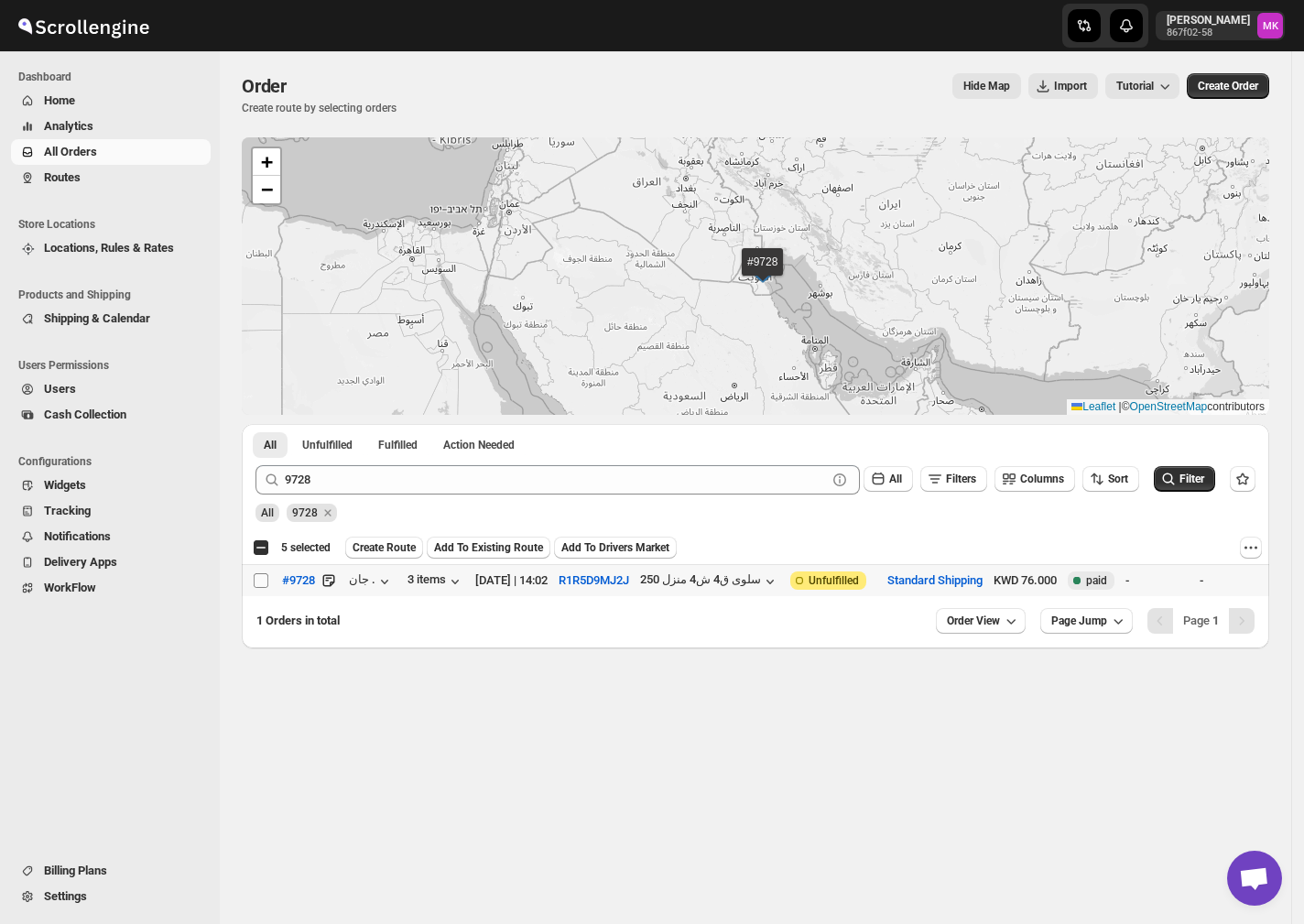
click at [269, 576] on span at bounding box center [261, 580] width 17 height 17
click at [269, 576] on input "Select order" at bounding box center [261, 580] width 15 height 15
click at [274, 576] on button "#9728" at bounding box center [298, 580] width 55 height 29
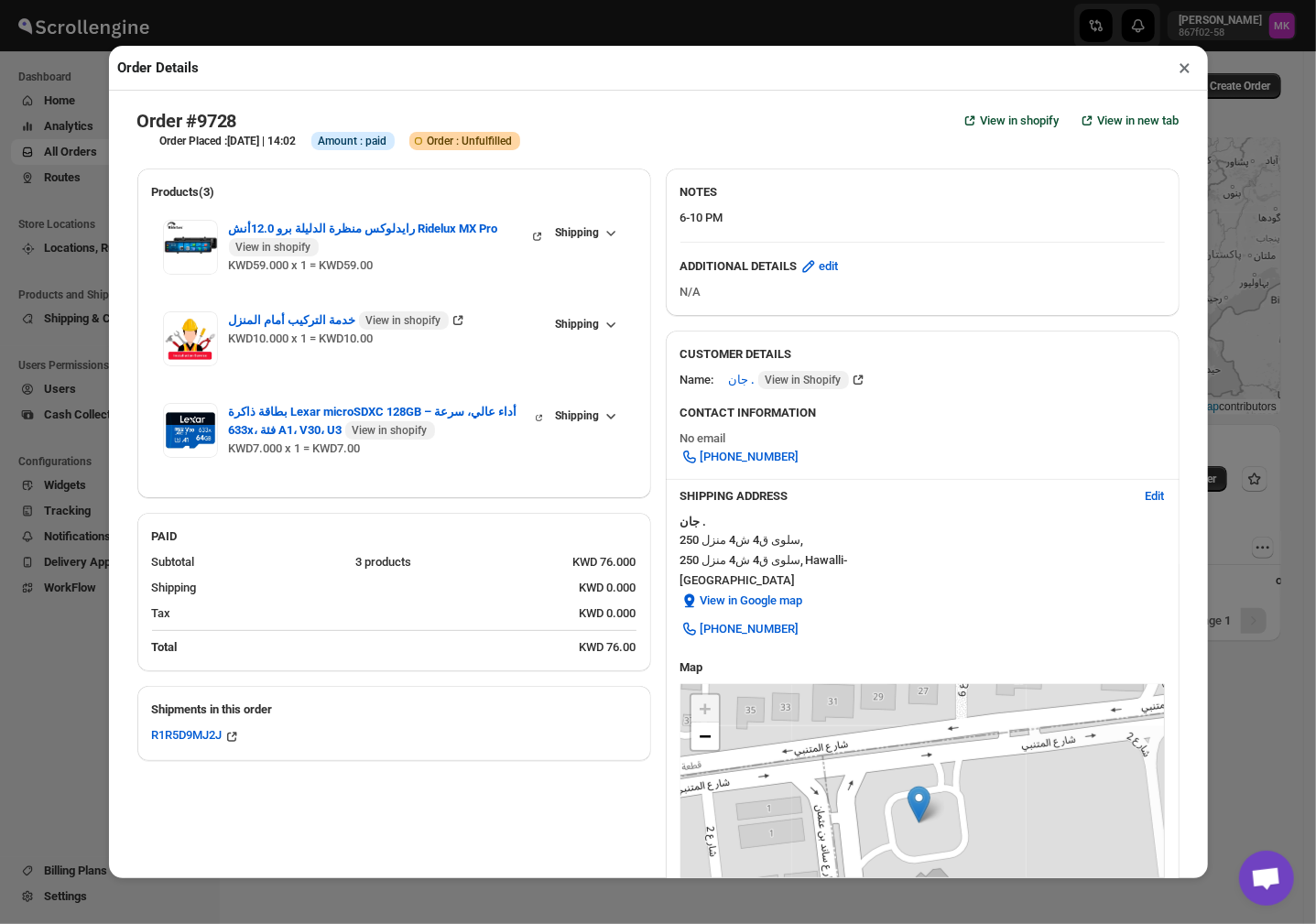
drag, startPoint x: 1183, startPoint y: 73, endPoint x: 1176, endPoint y: 95, distance: 23.1
click at [1183, 71] on button "×" at bounding box center [1185, 67] width 26 height 25
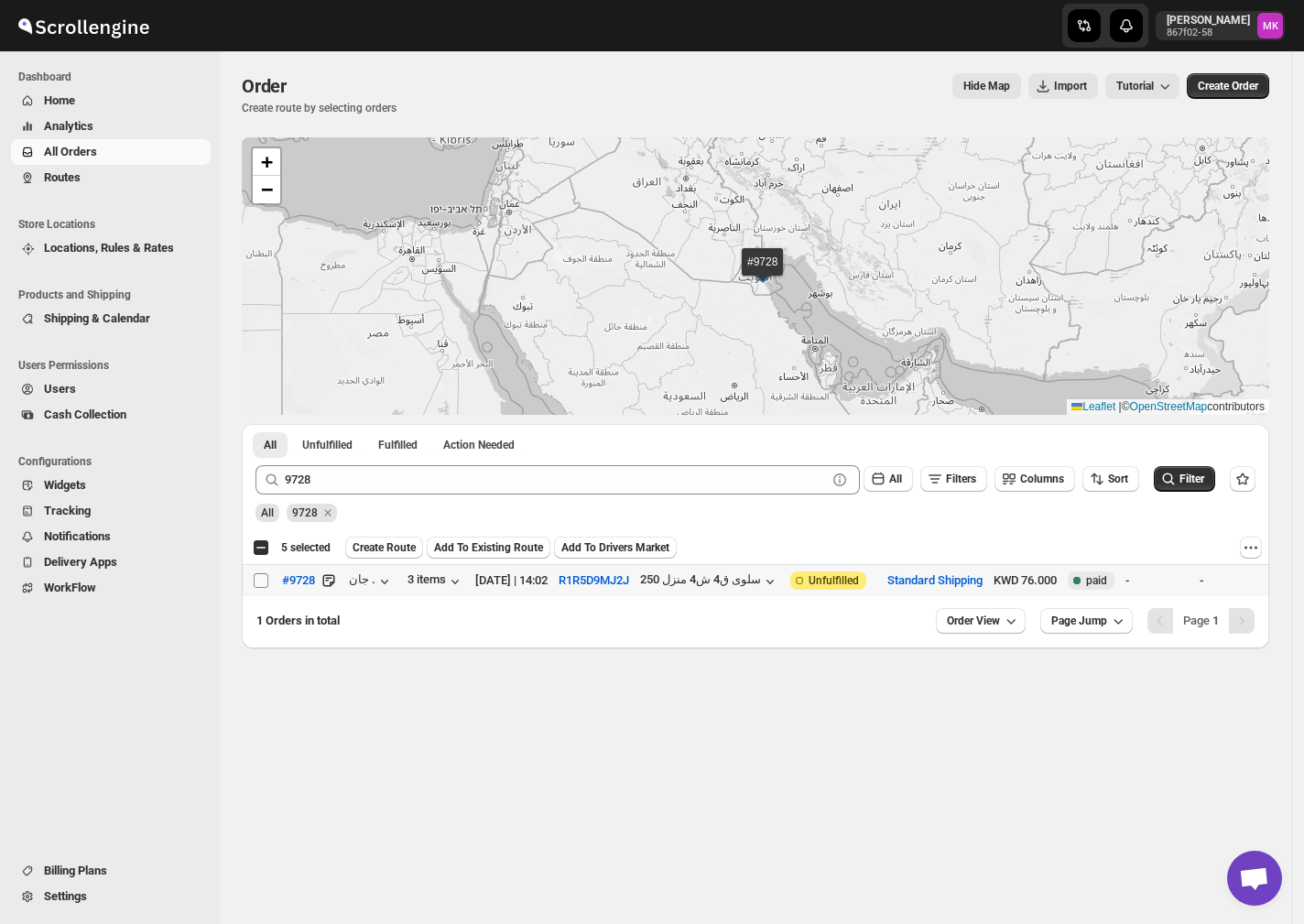
click at [260, 586] on input "Select order" at bounding box center [261, 580] width 15 height 15
checkbox input "true"
click at [390, 553] on span "Create Route" at bounding box center [384, 547] width 63 height 15
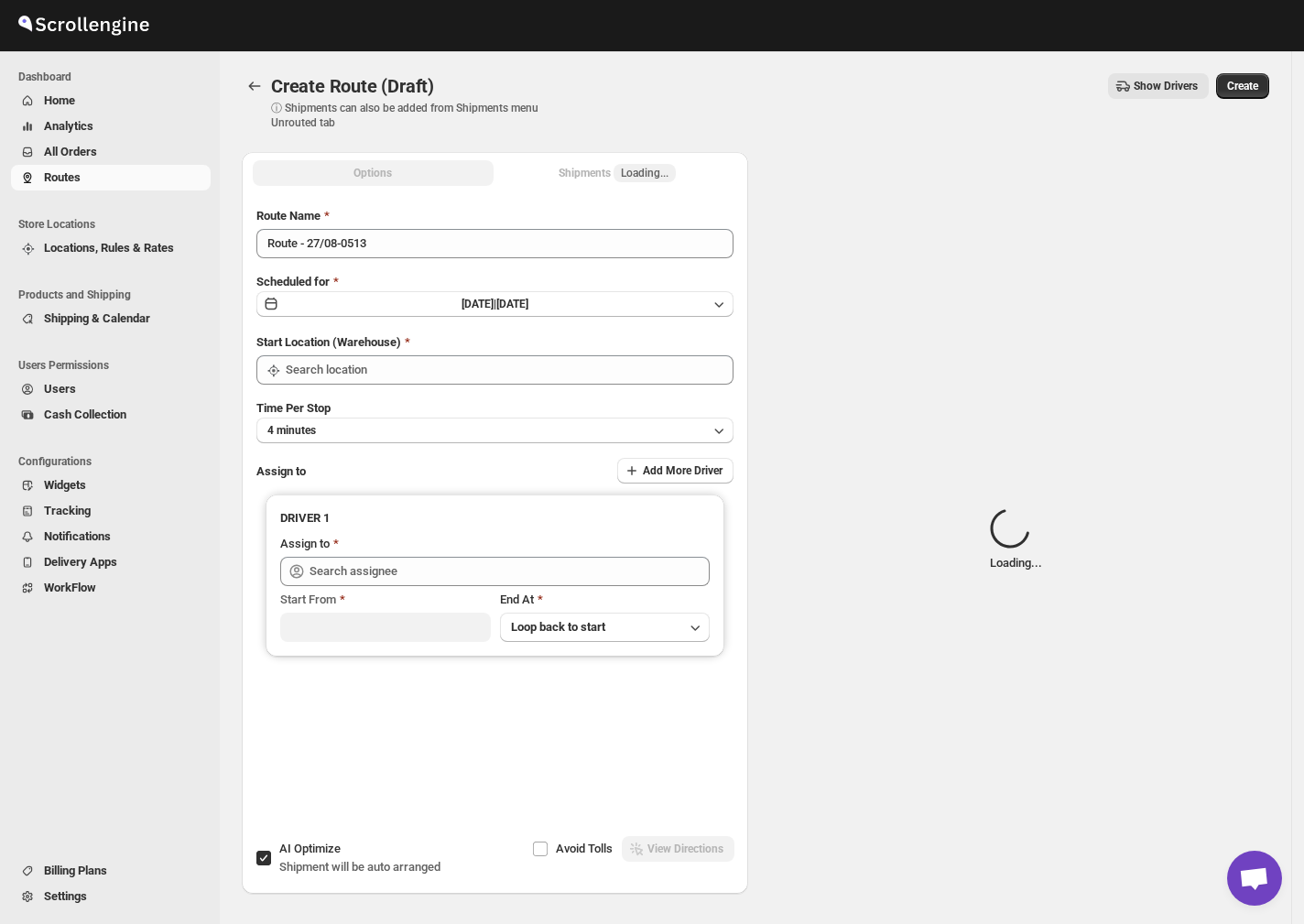
type input "[GEOGRAPHIC_DATA]"
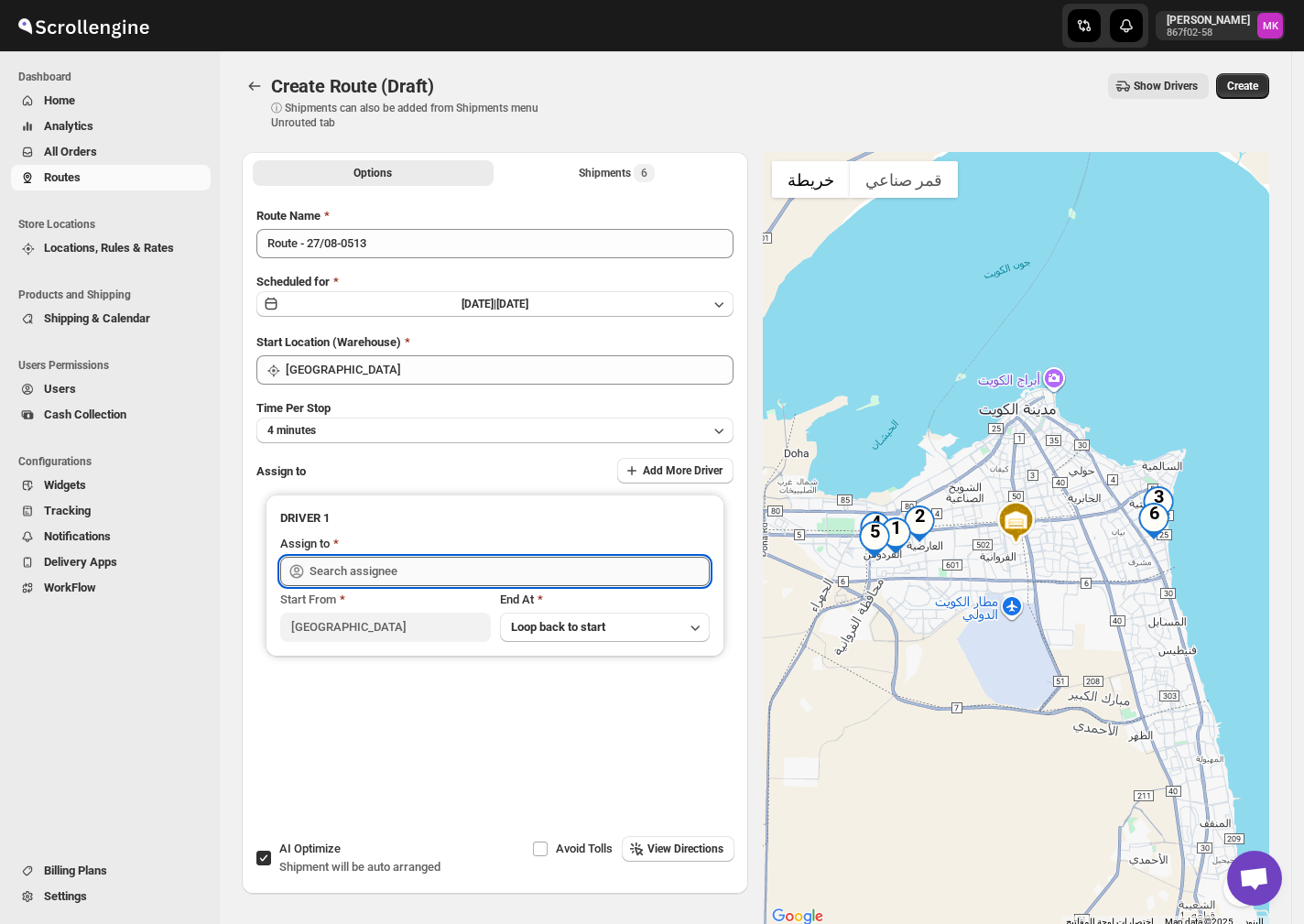
click at [382, 568] on input "text" at bounding box center [510, 571] width 400 height 29
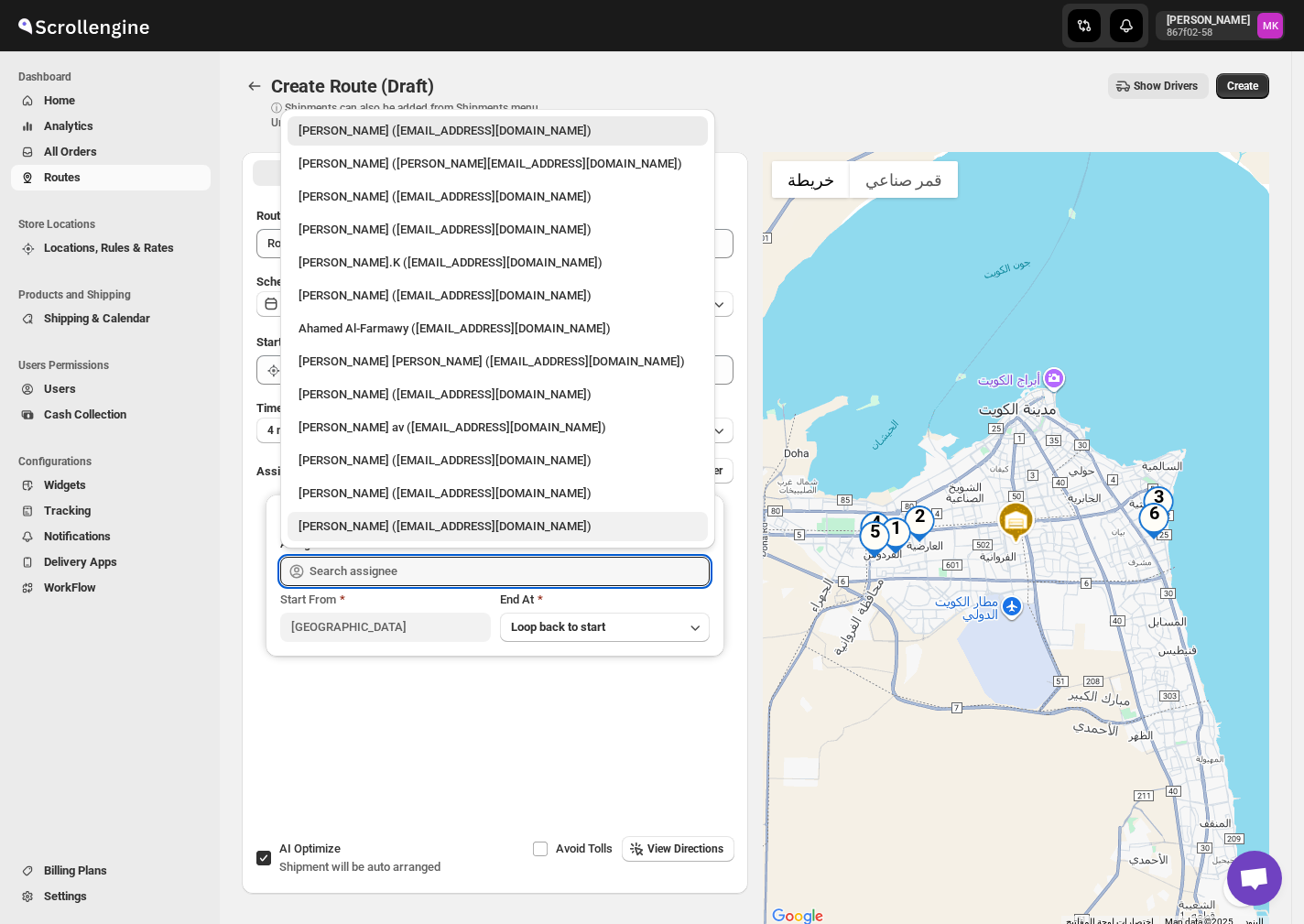
click at [410, 532] on div "[PERSON_NAME] ([EMAIL_ADDRESS][DOMAIN_NAME])" at bounding box center [498, 526] width 399 height 19
type input "[PERSON_NAME] ([EMAIL_ADDRESS][DOMAIN_NAME])"
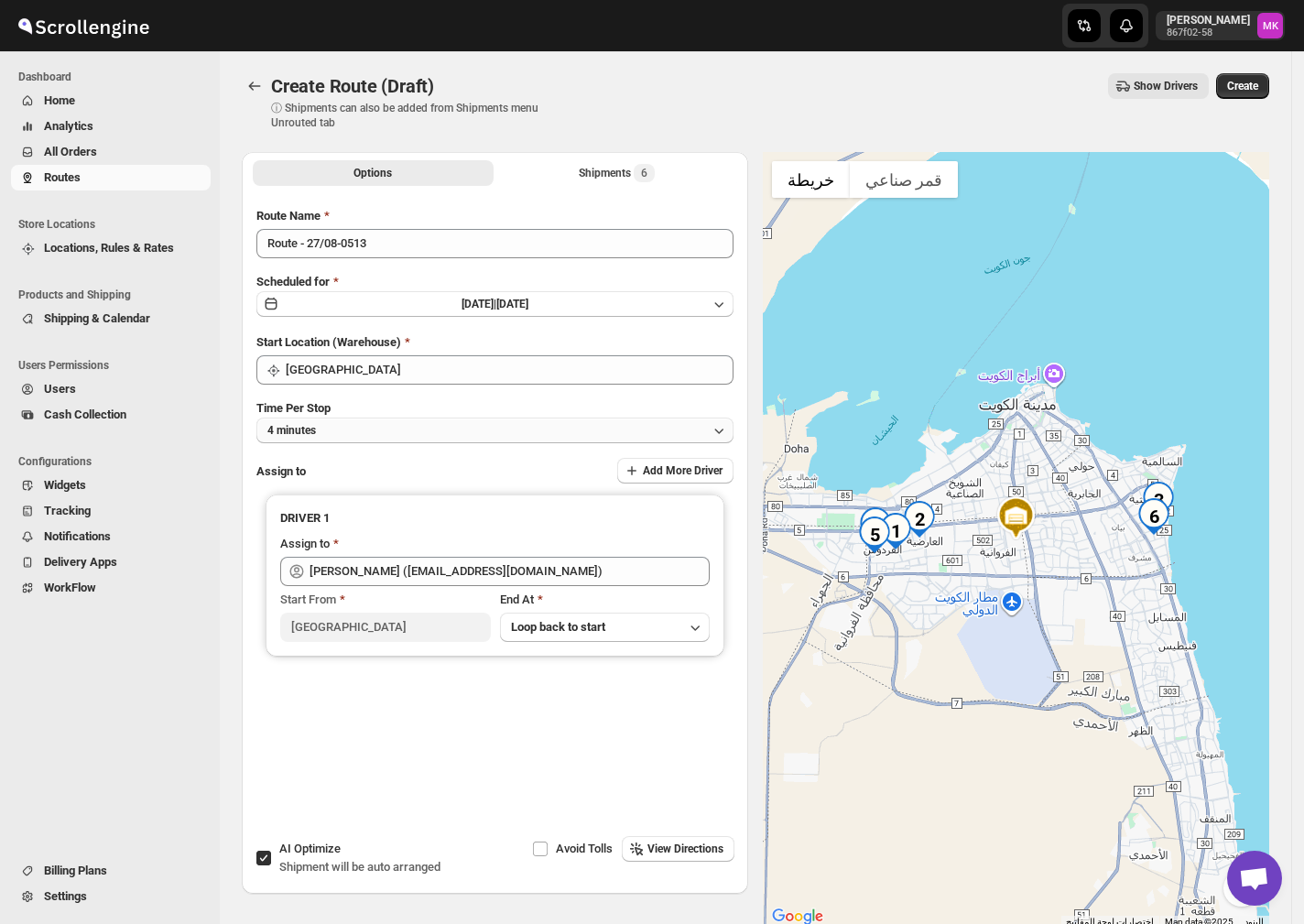
click at [377, 432] on button "4 minutes" at bounding box center [494, 430] width 477 height 25
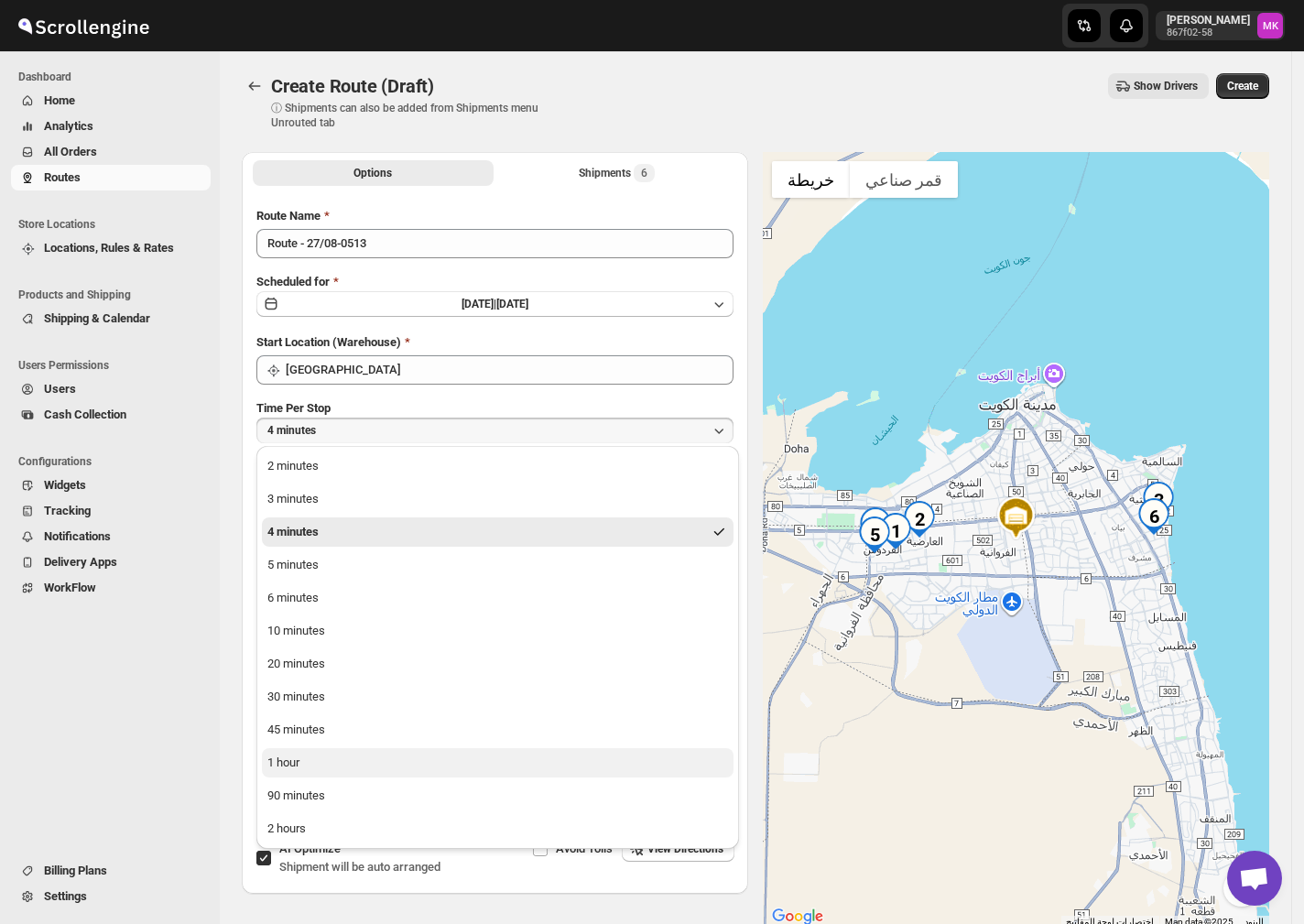
click at [309, 771] on button "1 hour" at bounding box center [497, 763] width 472 height 29
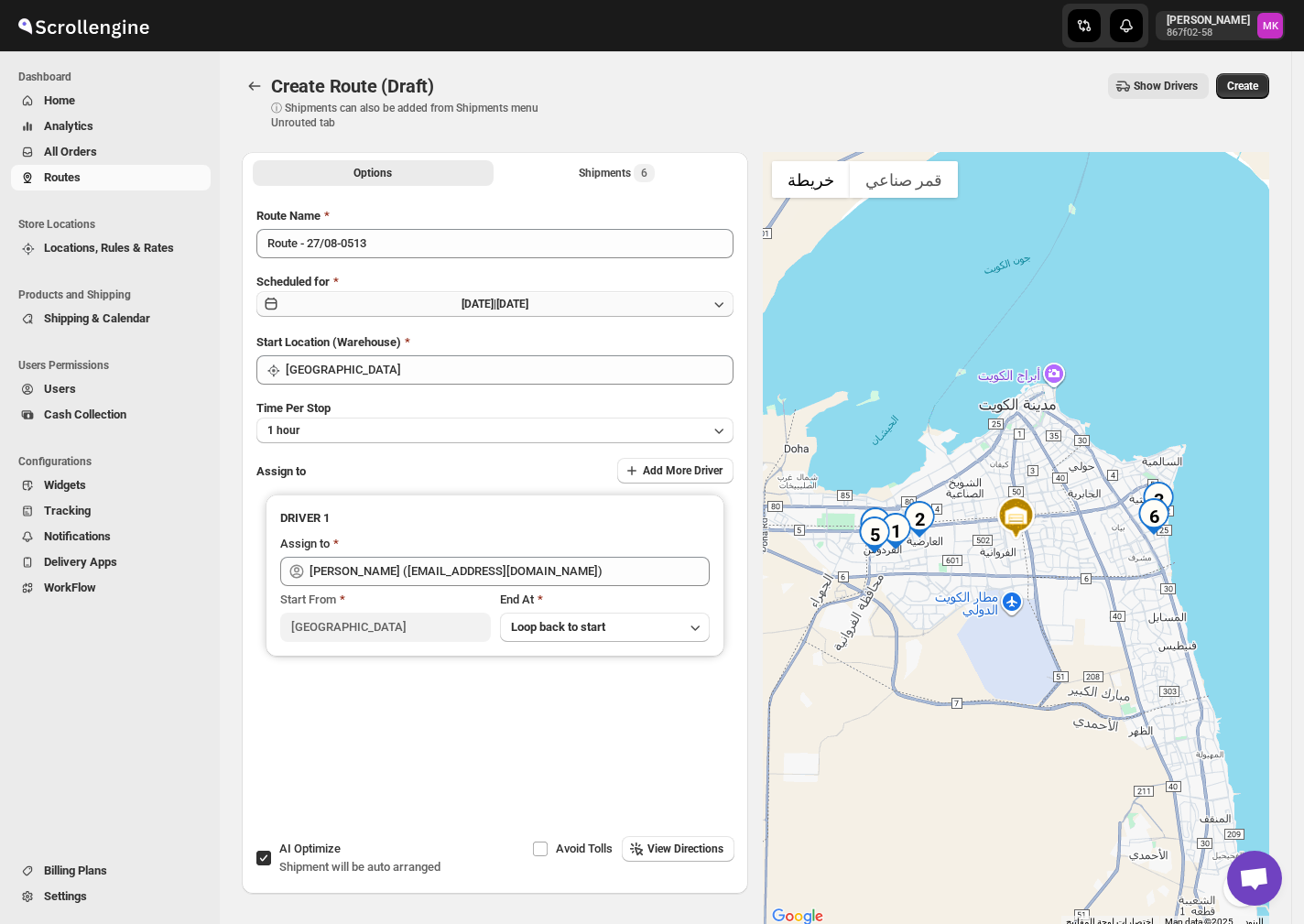
click at [390, 304] on button "[DATE] | [DATE]" at bounding box center [494, 304] width 477 height 25
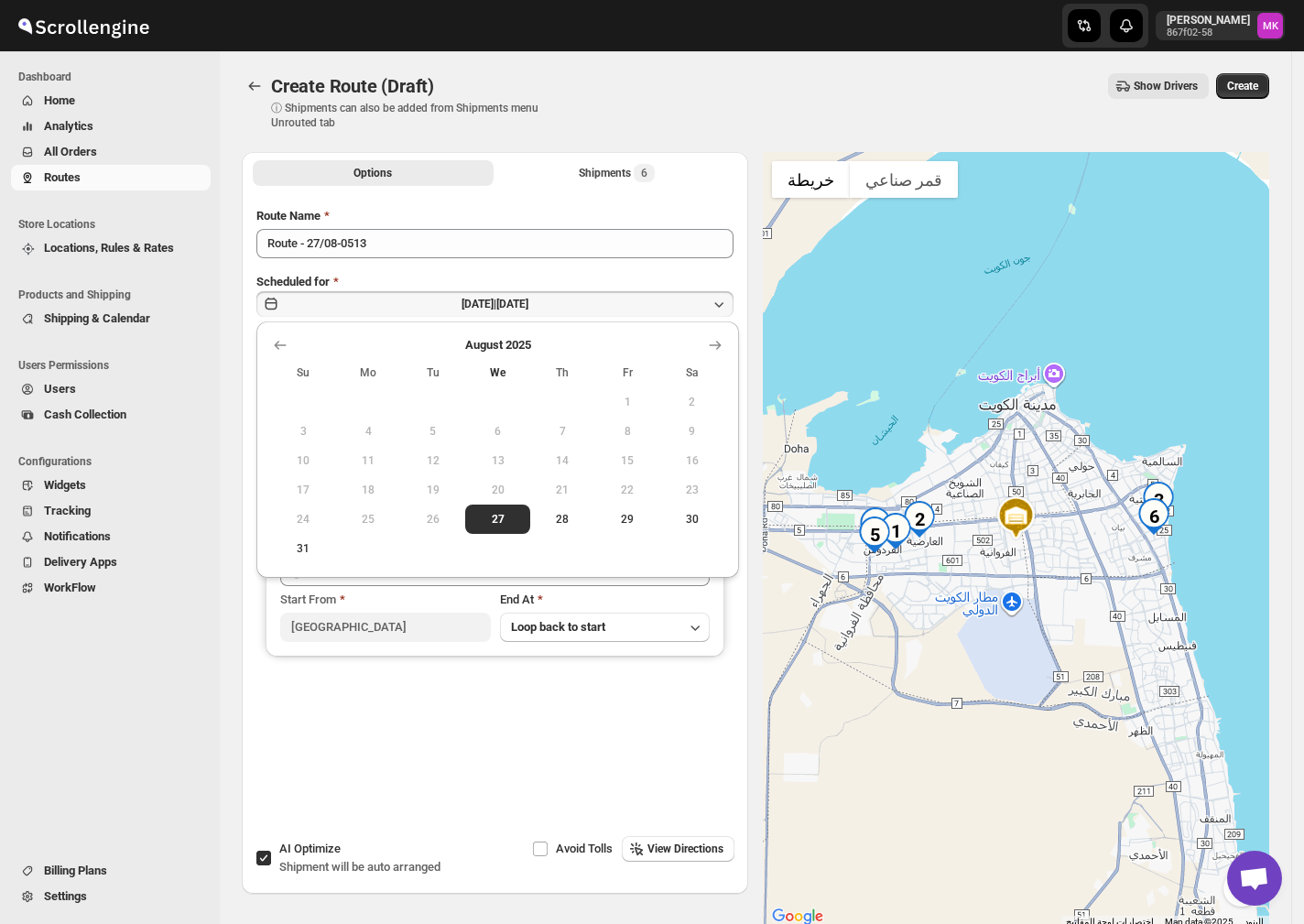
click at [563, 536] on td at bounding box center [563, 548] width 65 height 29
drag, startPoint x: 563, startPoint y: 522, endPoint x: 542, endPoint y: 520, distance: 21.1
click at [563, 521] on span "28" at bounding box center [563, 519] width 51 height 15
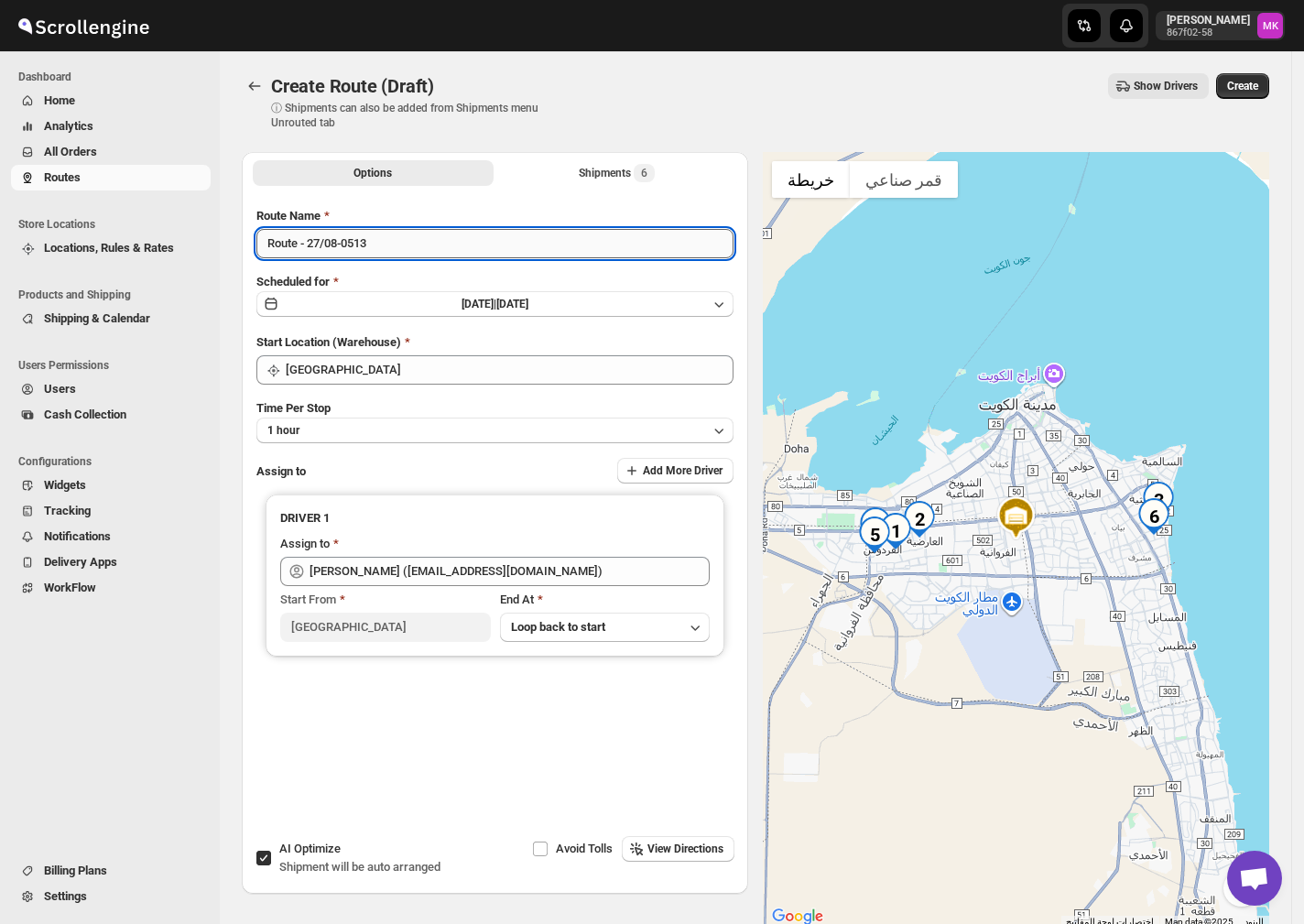
click at [314, 243] on input "Route - 27/08-0513" at bounding box center [494, 243] width 477 height 29
type input "Route - 28/08-0513"
click at [1269, 94] on button "Create" at bounding box center [1242, 86] width 53 height 25
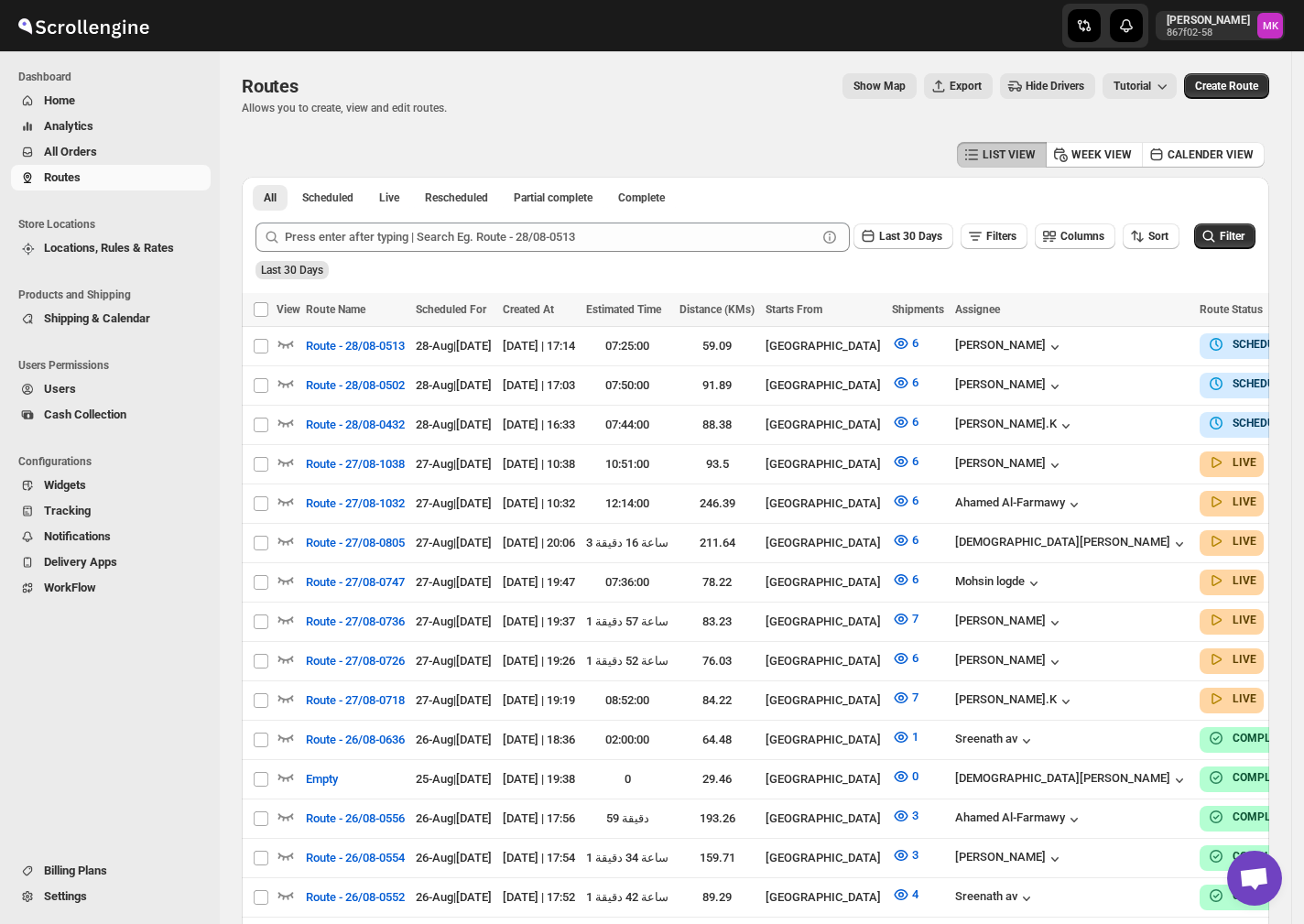
click at [88, 141] on button "All Orders" at bounding box center [110, 151] width 199 height 25
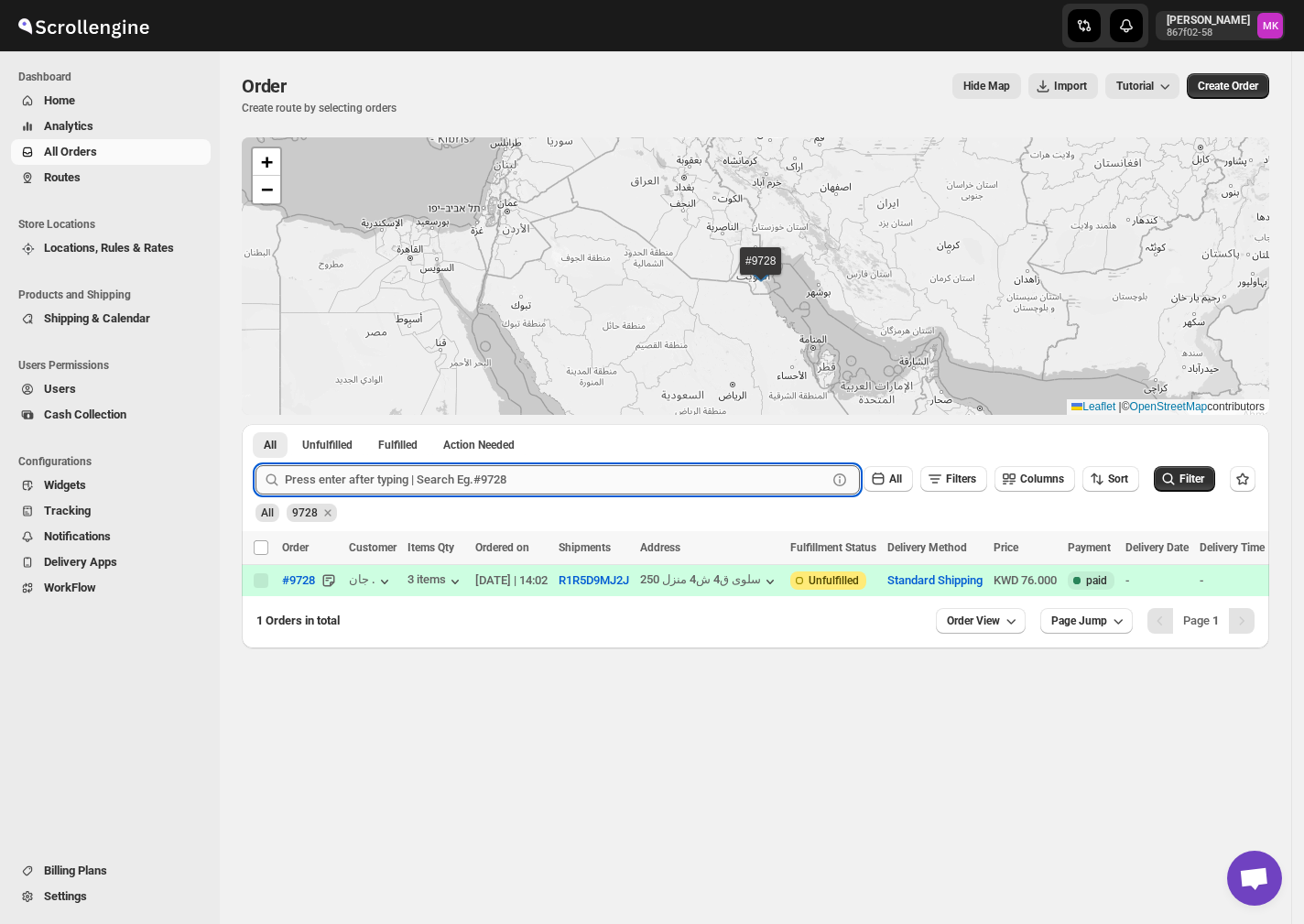
click at [368, 481] on input "text" at bounding box center [556, 480] width 542 height 29
paste input "9733"
type input "9733"
click at [256, 424] on button "Submit" at bounding box center [281, 434] width 52 height 20
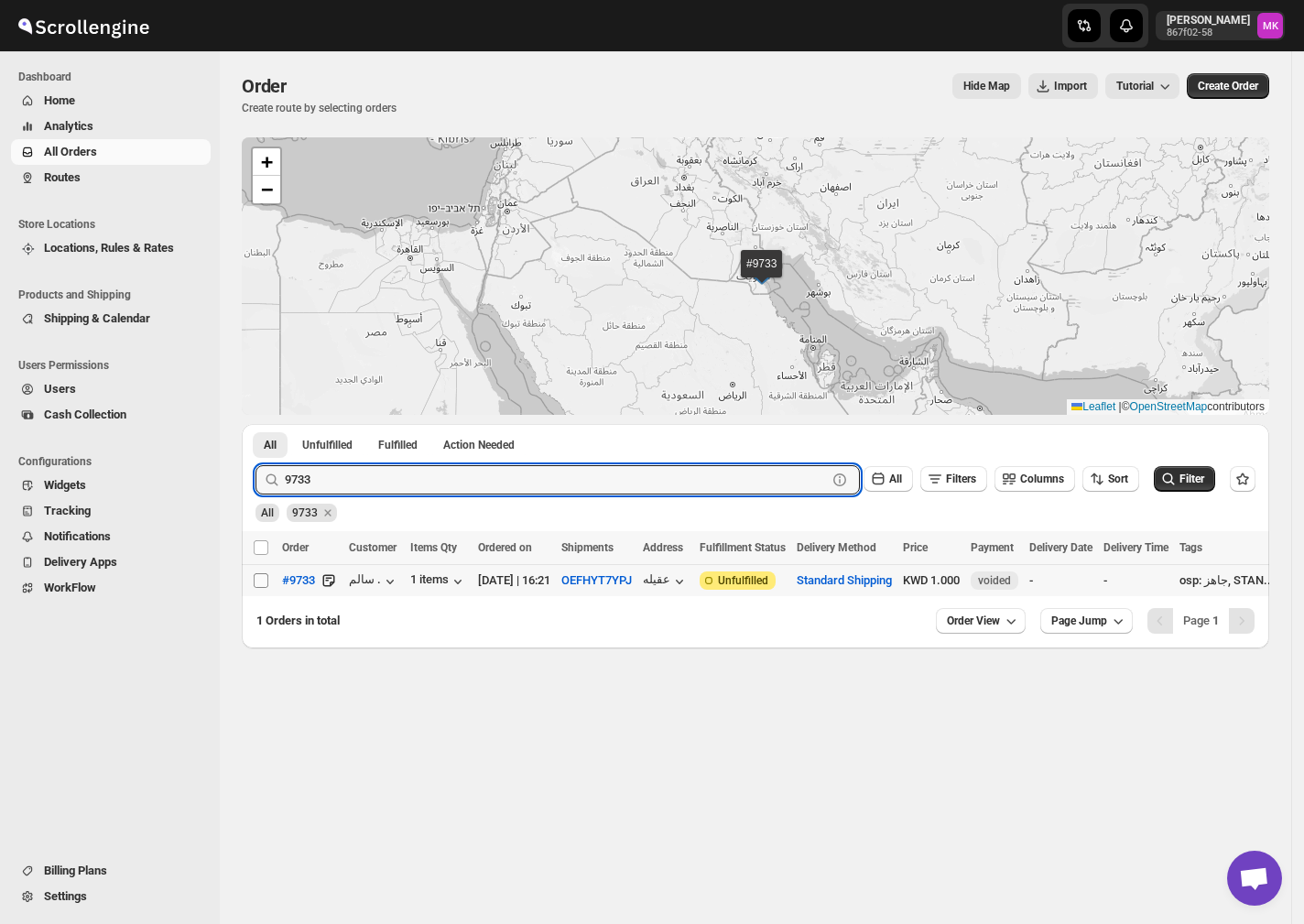
click at [268, 573] on input "Select order" at bounding box center [261, 580] width 15 height 15
checkbox input "true"
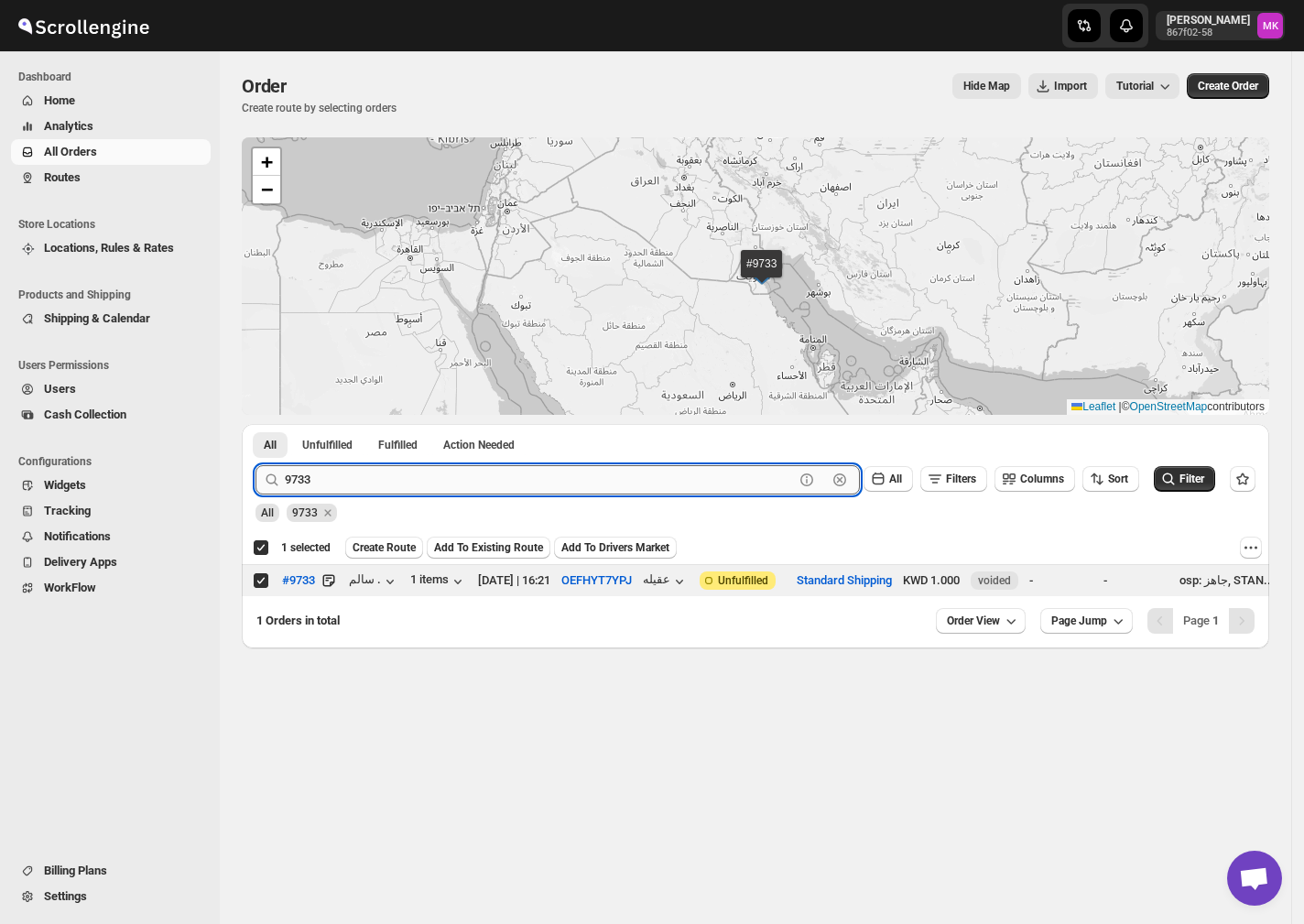
click at [346, 477] on input "9733" at bounding box center [539, 480] width 509 height 29
paste input "694"
type input "9694"
click at [256, 424] on button "Submit" at bounding box center [281, 434] width 52 height 20
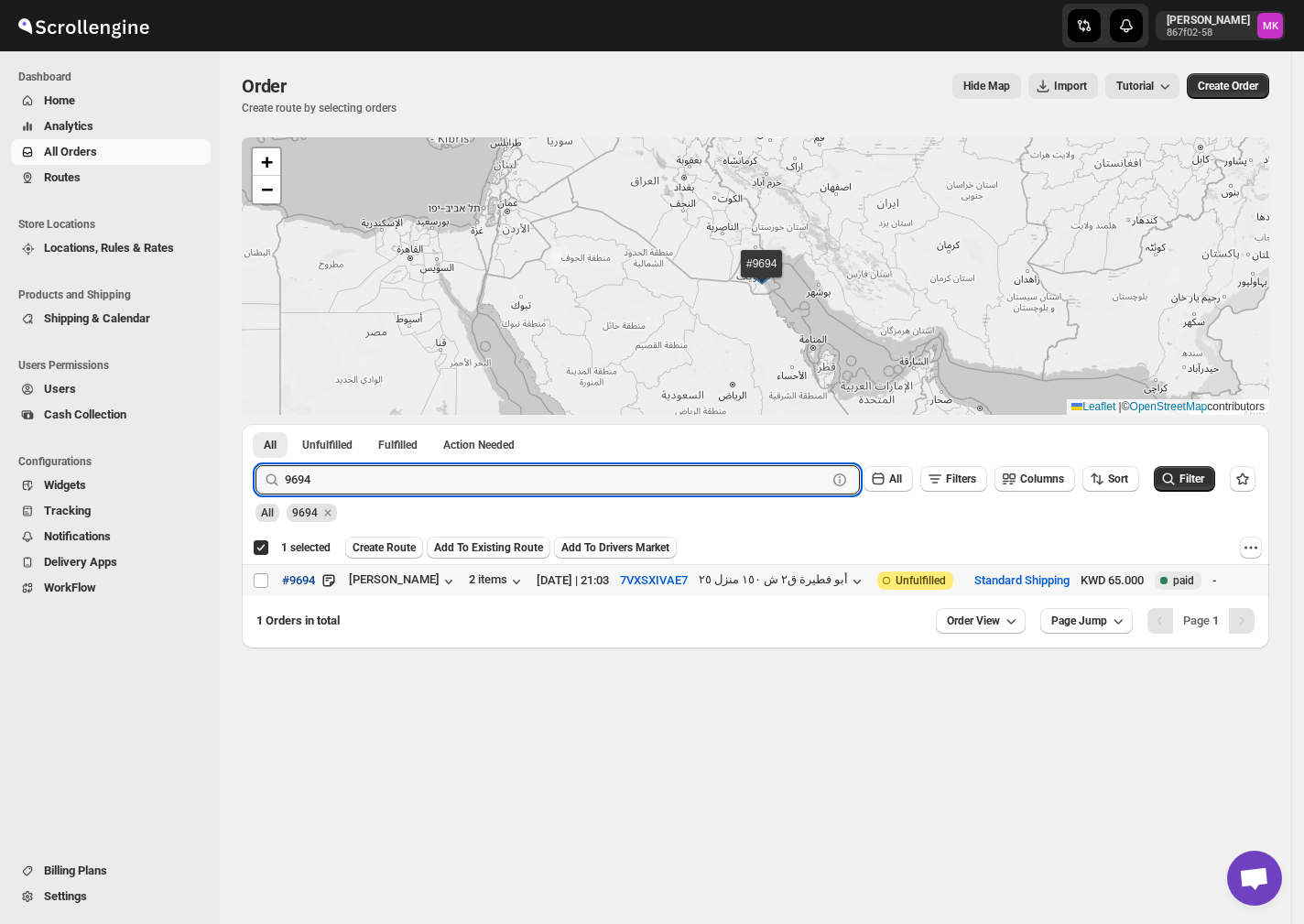
click at [271, 582] on button "#9694" at bounding box center [298, 580] width 55 height 29
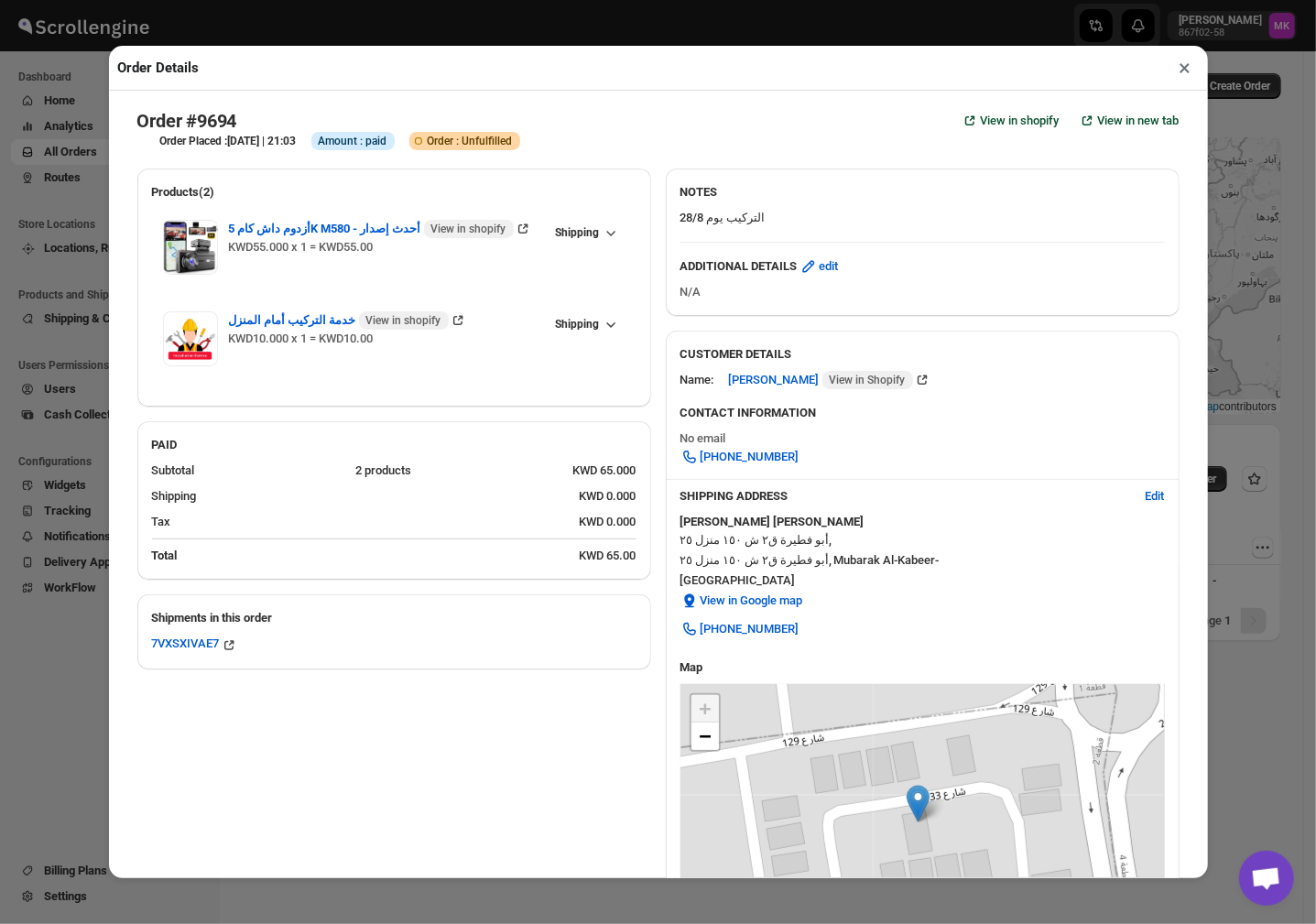
drag, startPoint x: 1187, startPoint y: 74, endPoint x: 1165, endPoint y: 108, distance: 40.5
click at [1187, 74] on button "×" at bounding box center [1185, 67] width 26 height 25
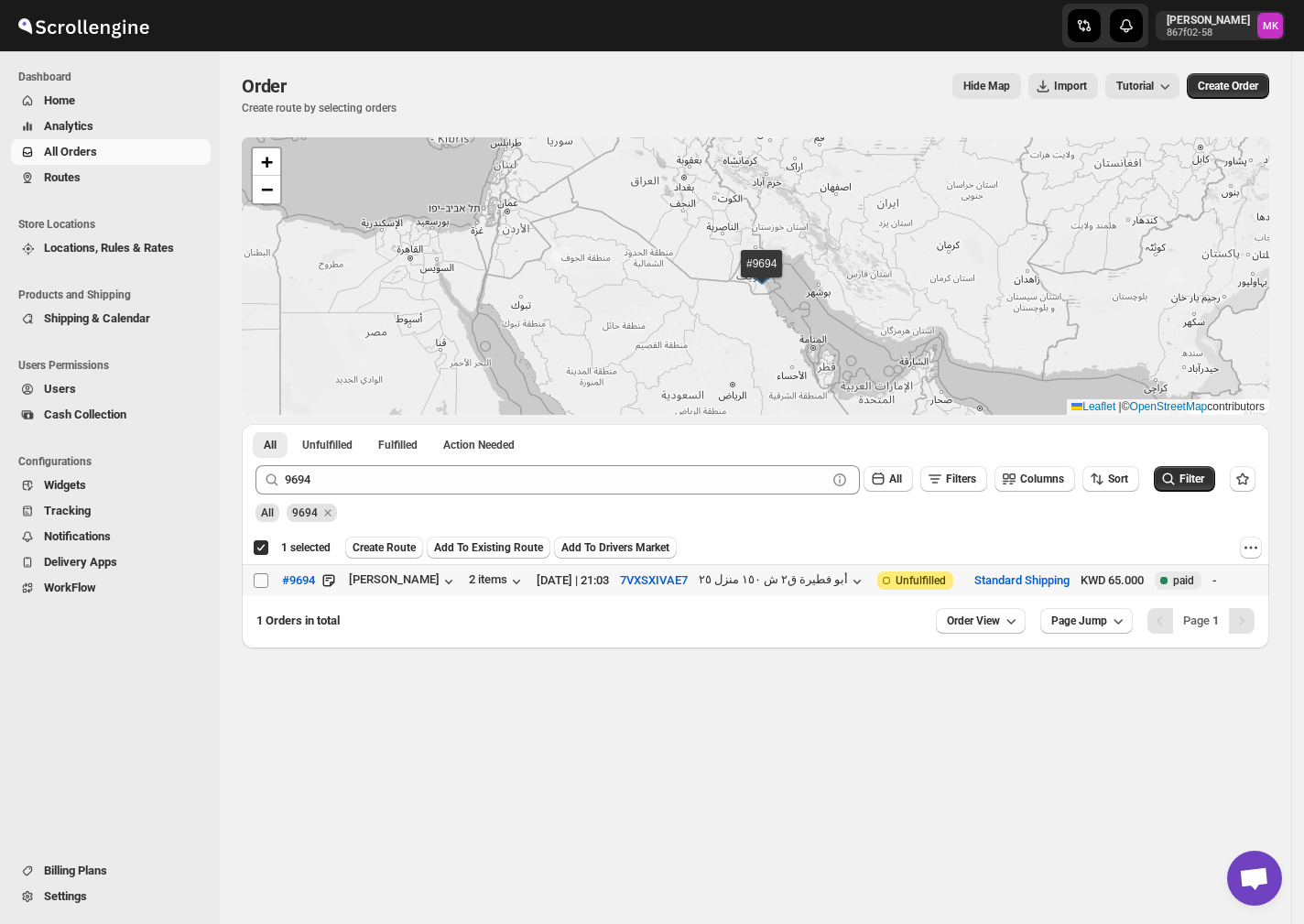
click at [260, 576] on input "Select order" at bounding box center [261, 580] width 15 height 15
checkbox input "true"
checkbox input "false"
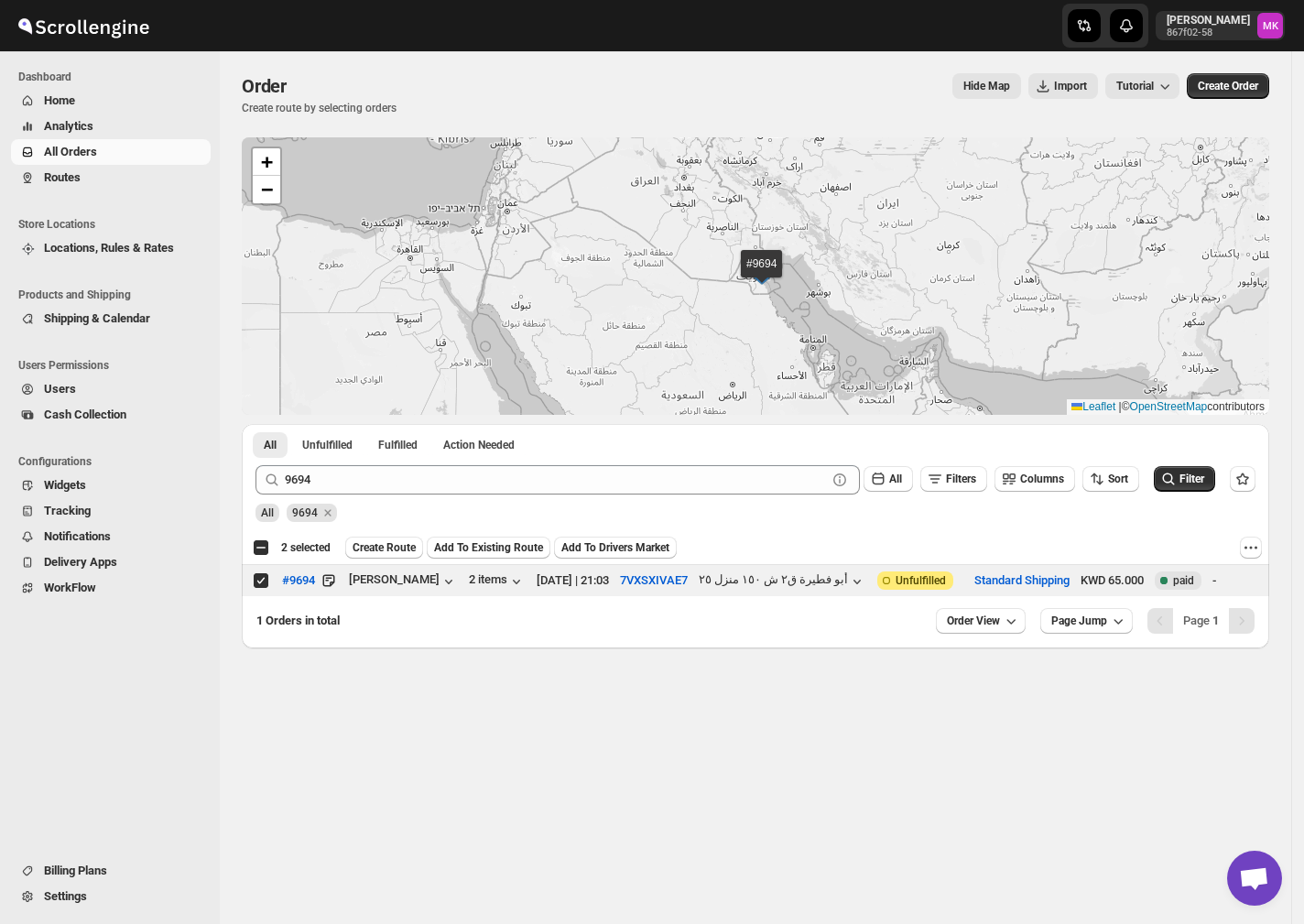
click at [366, 458] on div "9694 Clear All Filters Columns Sort Filter" at bounding box center [748, 472] width 1015 height 44
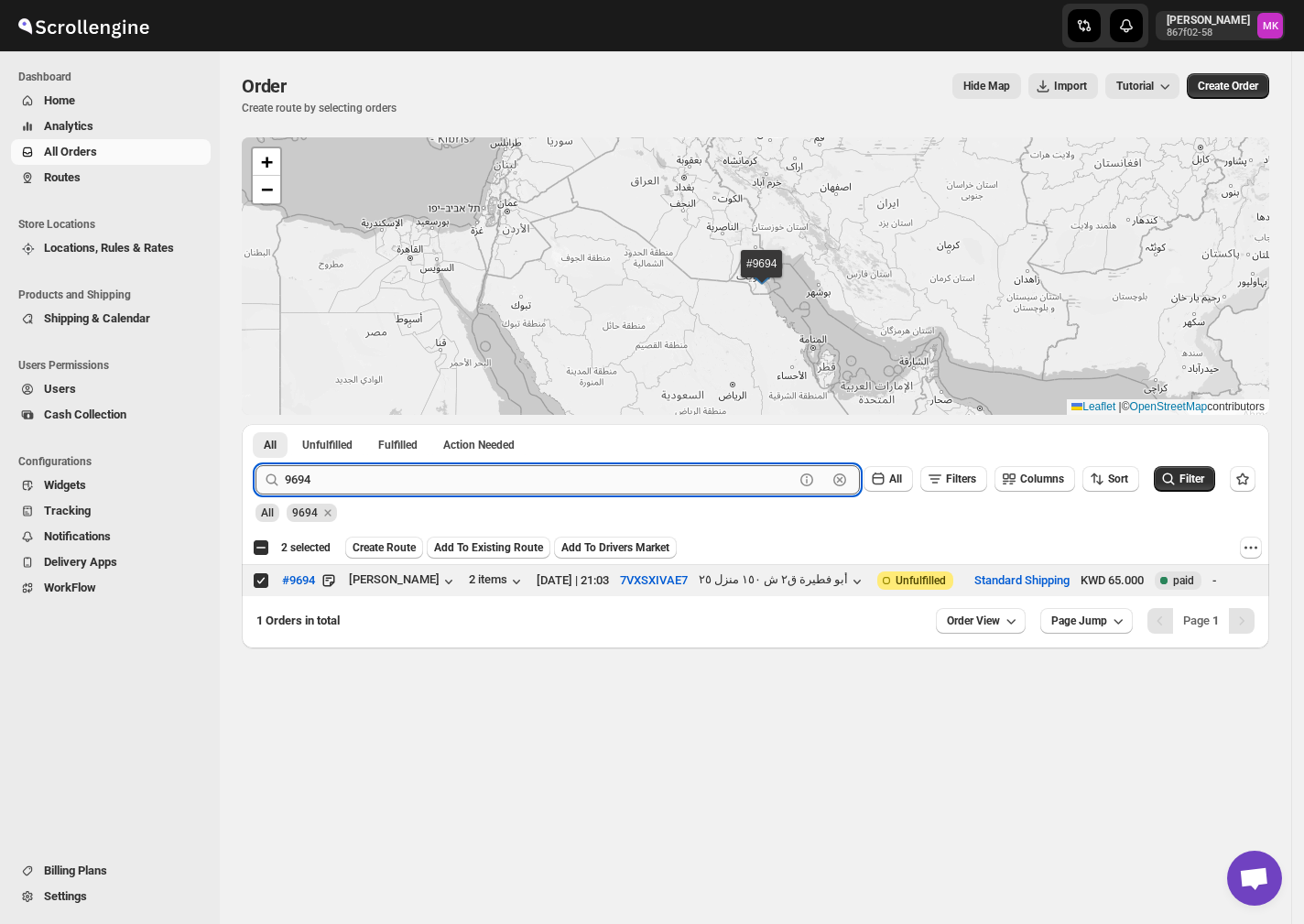
click at [339, 467] on input "9694" at bounding box center [539, 480] width 509 height 29
paste input "5"
type input "9695"
click at [256, 424] on button "Submit" at bounding box center [281, 434] width 52 height 20
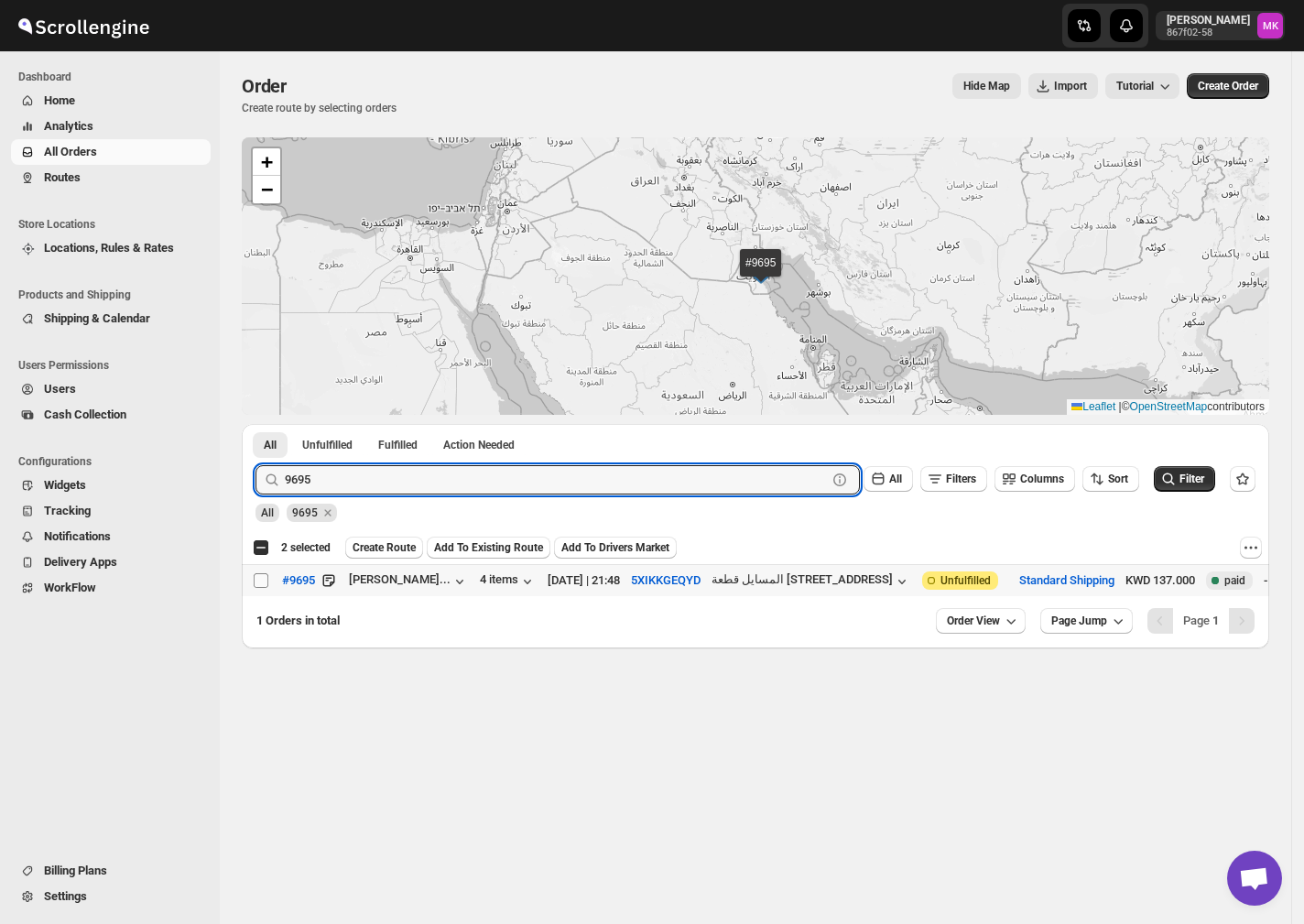
click at [266, 586] on input "Select order" at bounding box center [261, 580] width 15 height 15
checkbox input "true"
click at [294, 483] on input "9695" at bounding box center [539, 480] width 509 height 29
paste input "68"
type input "9668"
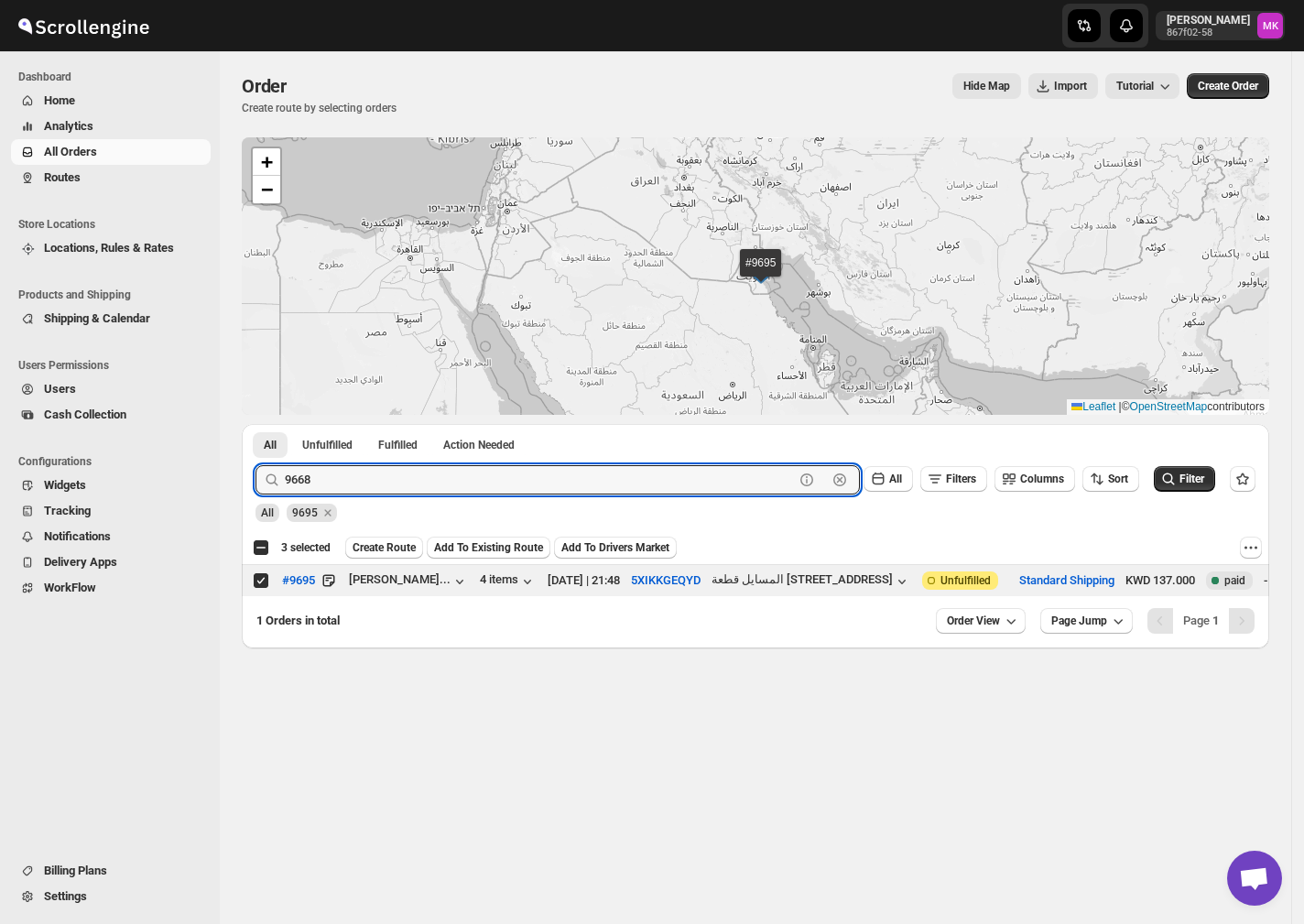
click at [256, 424] on button "Submit" at bounding box center [281, 434] width 52 height 20
click at [258, 582] on input "Select order" at bounding box center [261, 580] width 15 height 15
checkbox input "true"
click at [324, 481] on input "9668" at bounding box center [539, 480] width 509 height 29
paste input "53"
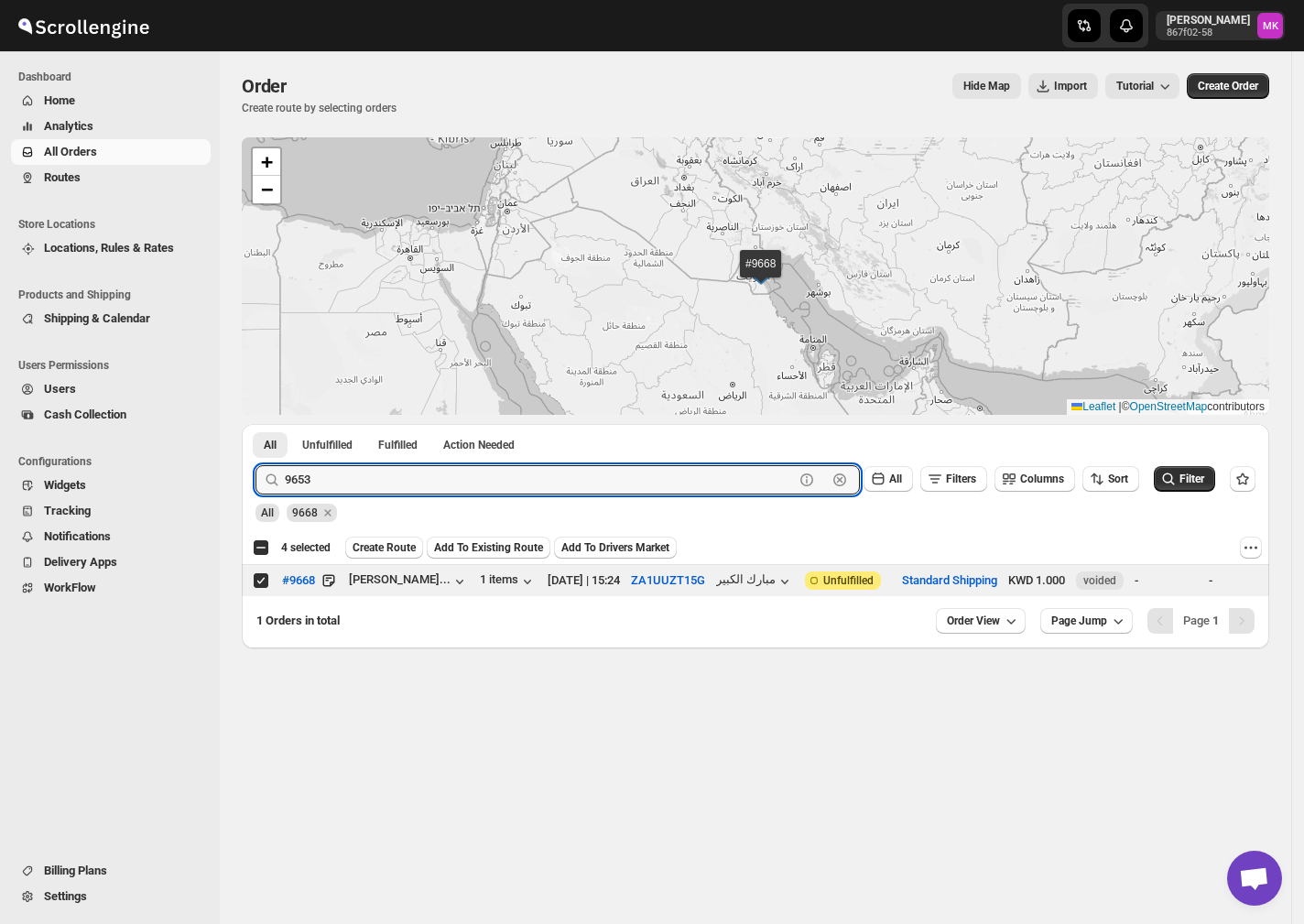
type input "9653"
click at [256, 424] on button "Submit" at bounding box center [281, 434] width 52 height 20
click at [258, 567] on td "Select order" at bounding box center [259, 579] width 35 height 32
checkbox input "true"
click at [299, 475] on input "9653" at bounding box center [539, 480] width 509 height 29
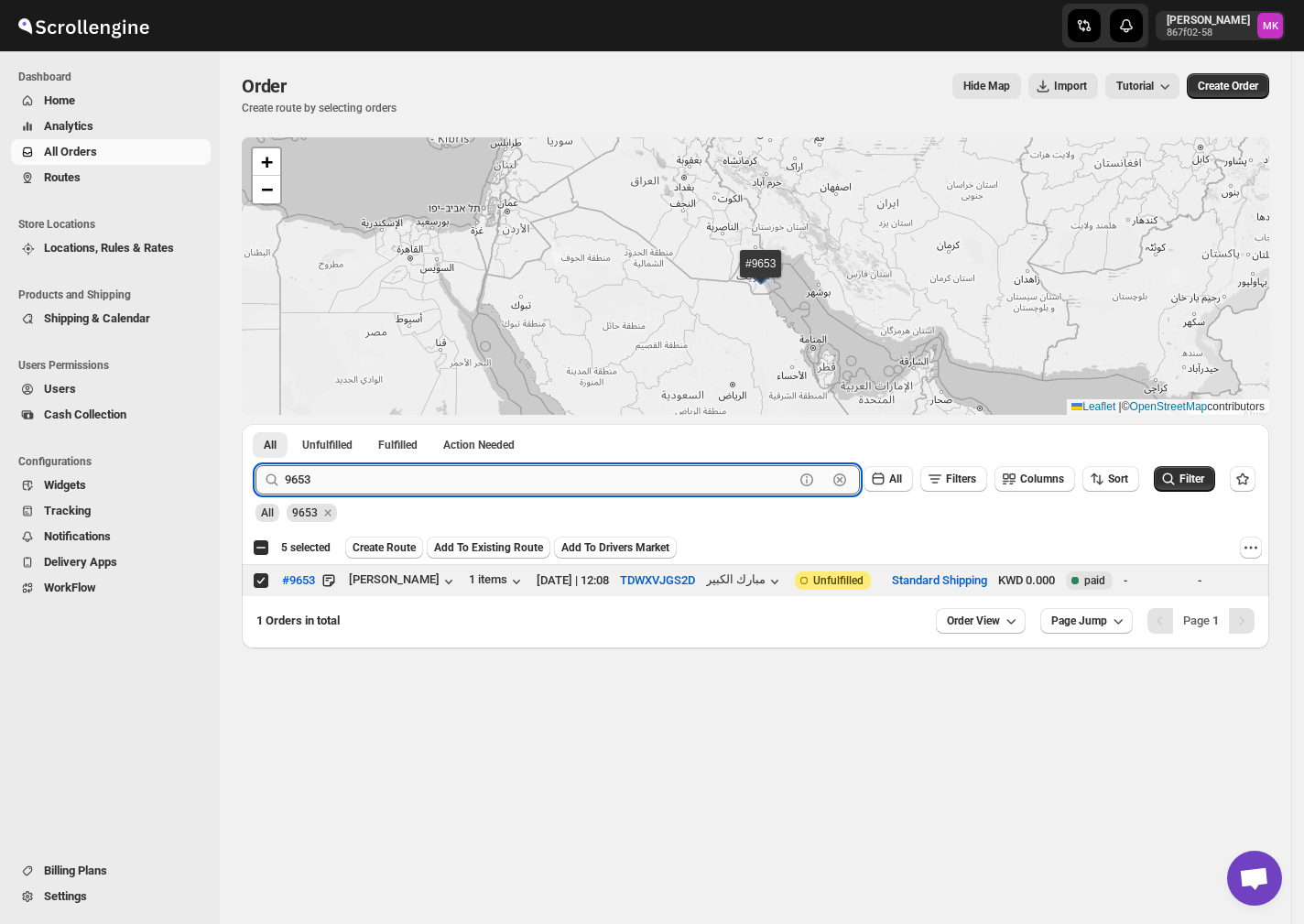
paste input "701"
type input "9701"
click at [256, 424] on button "Submit" at bounding box center [281, 434] width 52 height 20
click at [264, 577] on input "Select order" at bounding box center [261, 580] width 15 height 15
checkbox input "true"
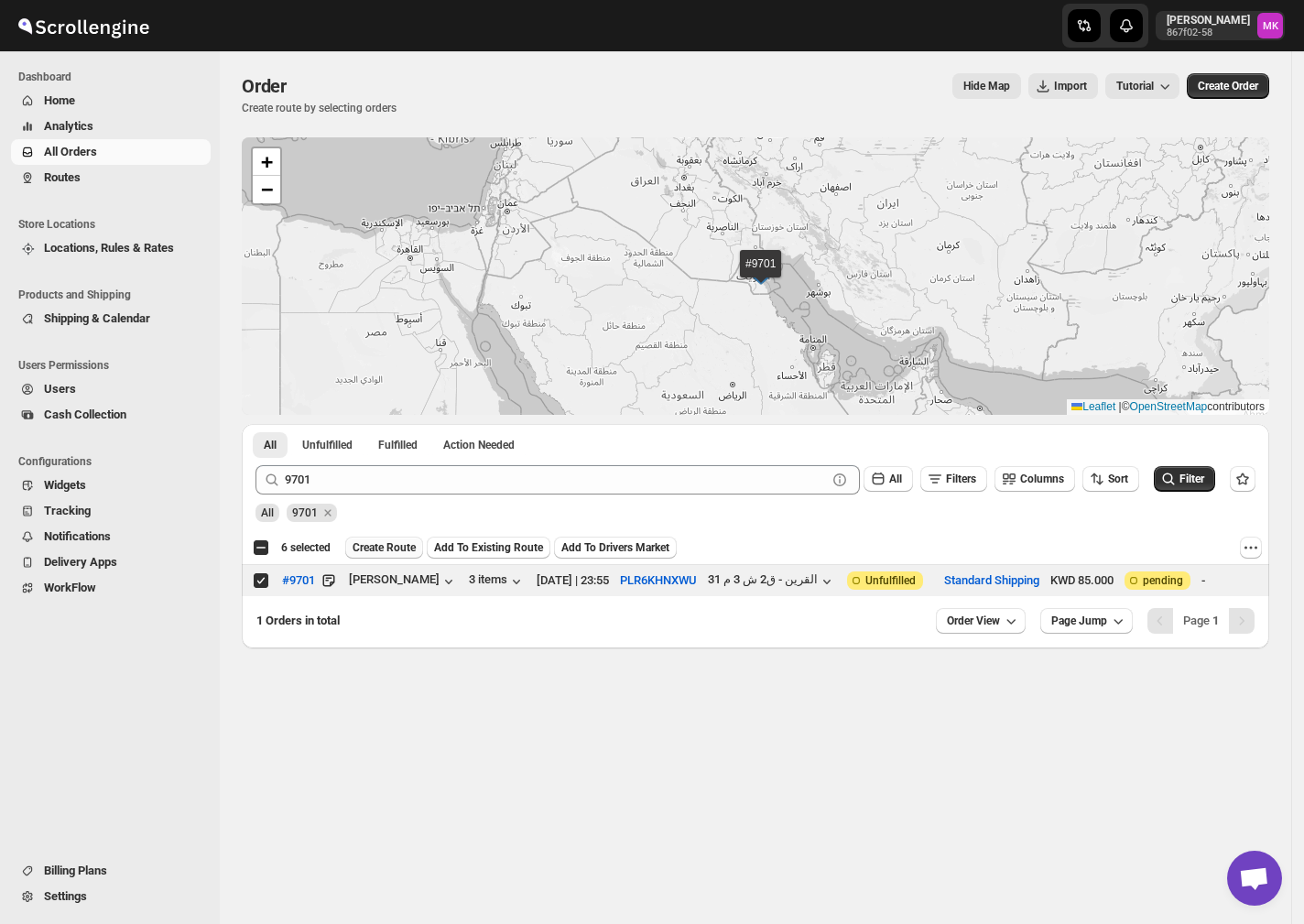
click at [402, 551] on span "Create Route" at bounding box center [384, 547] width 63 height 15
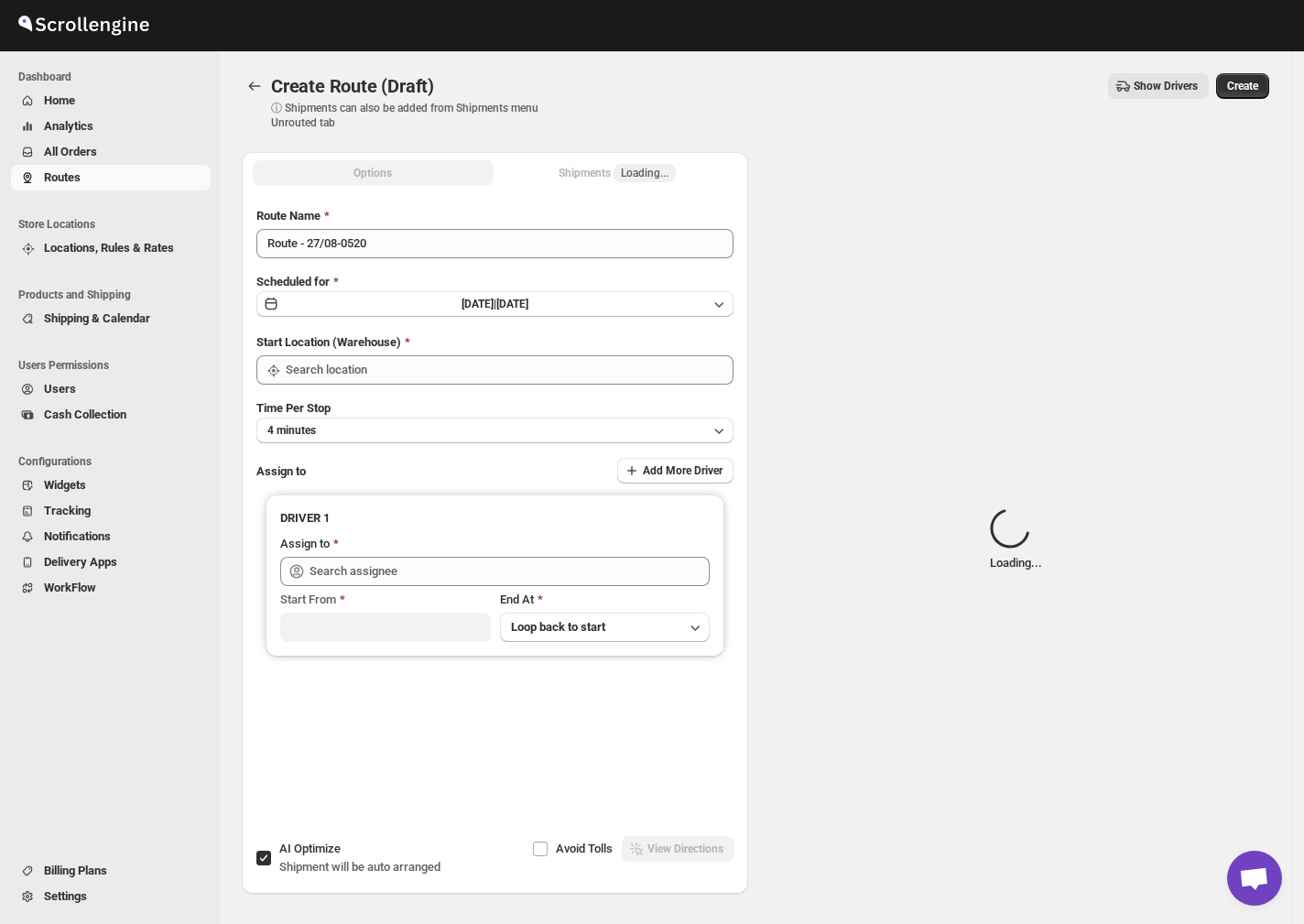
type input "[GEOGRAPHIC_DATA]"
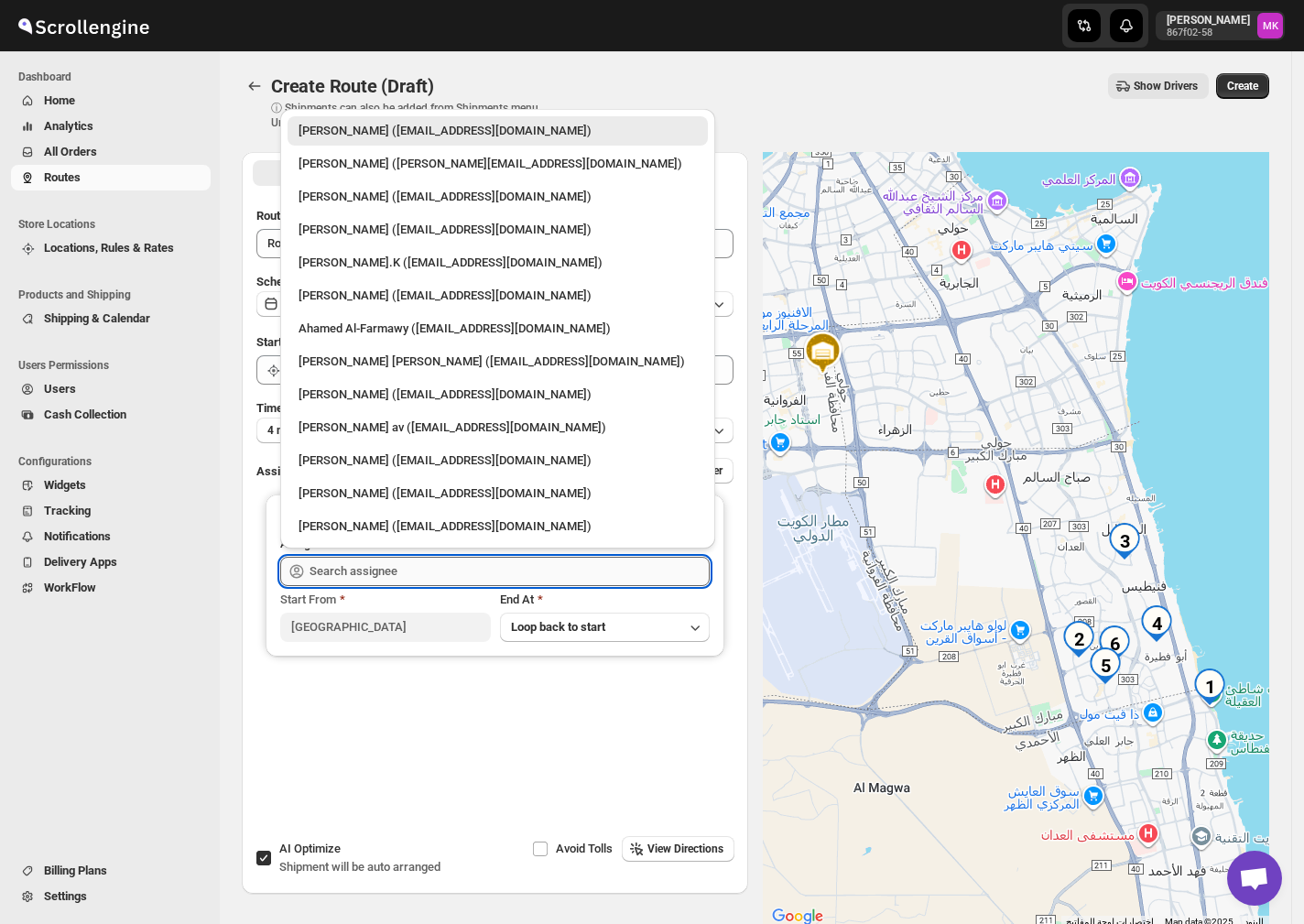
click at [316, 558] on input "text" at bounding box center [510, 571] width 400 height 29
click at [411, 426] on div "[PERSON_NAME] av ([EMAIL_ADDRESS][DOMAIN_NAME])" at bounding box center [498, 427] width 399 height 19
type input "[PERSON_NAME] av ([EMAIL_ADDRESS][DOMAIN_NAME])"
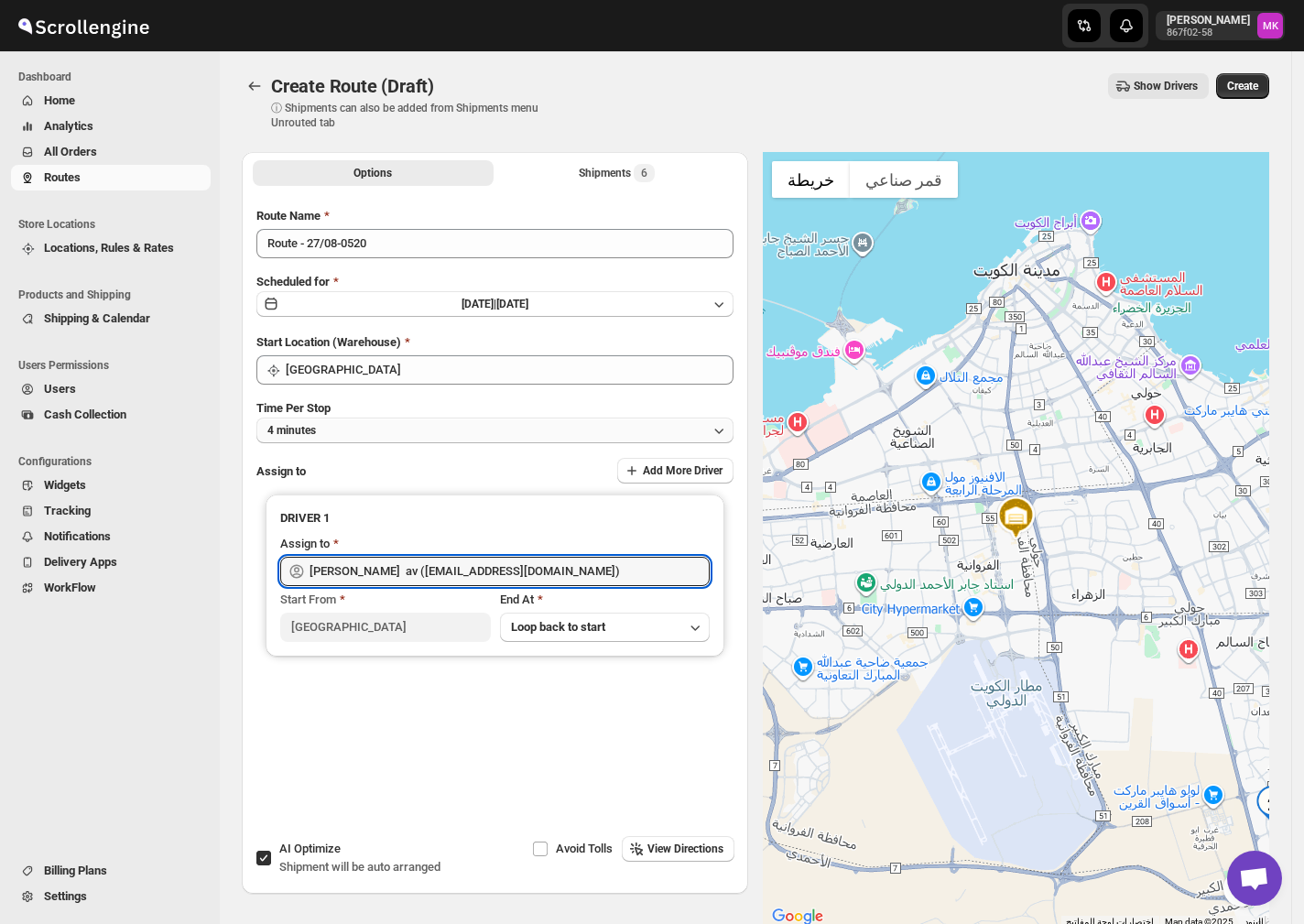
click at [301, 437] on button "4 minutes" at bounding box center [494, 430] width 477 height 25
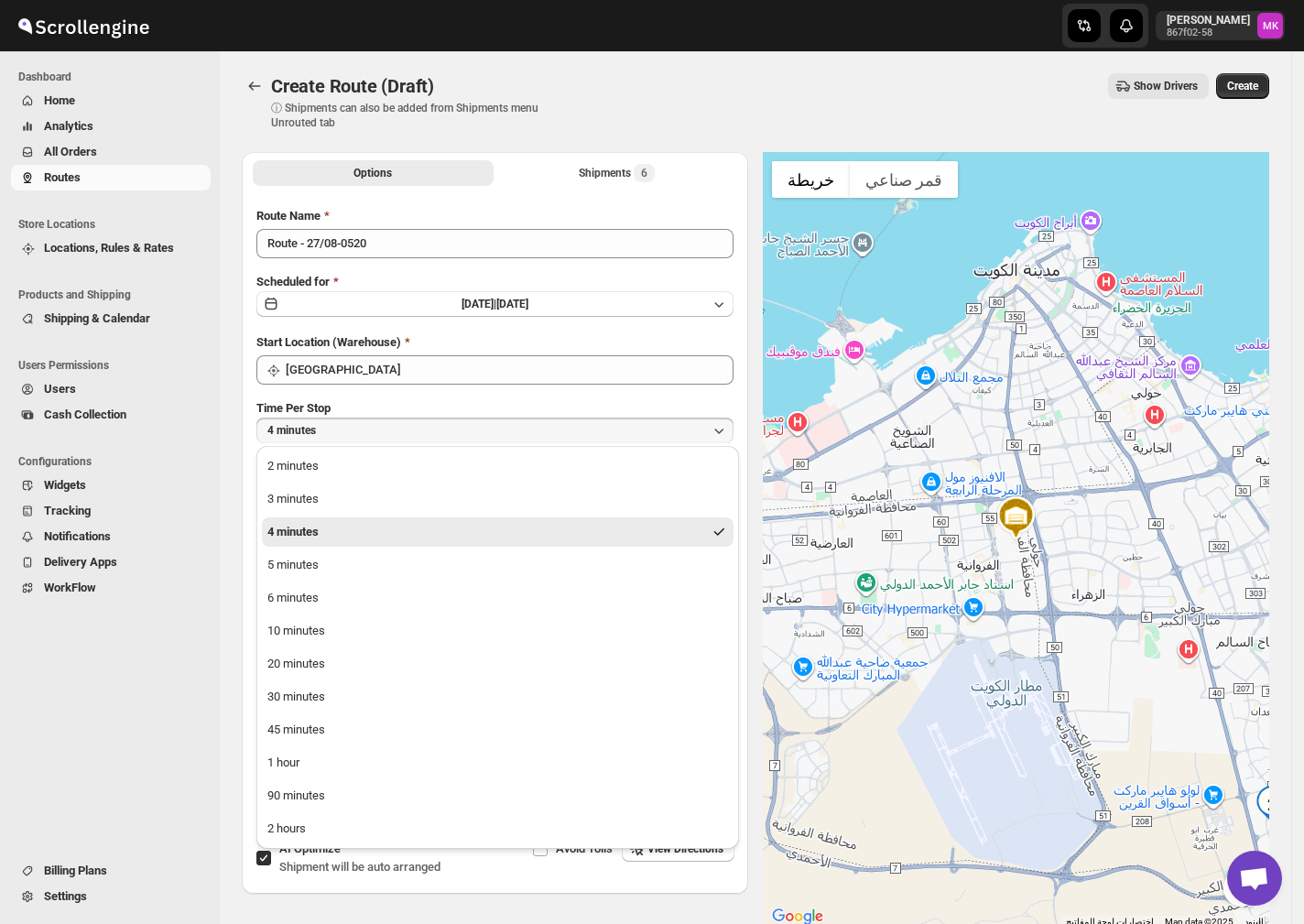
click at [294, 768] on div "1 hour" at bounding box center [283, 762] width 32 height 19
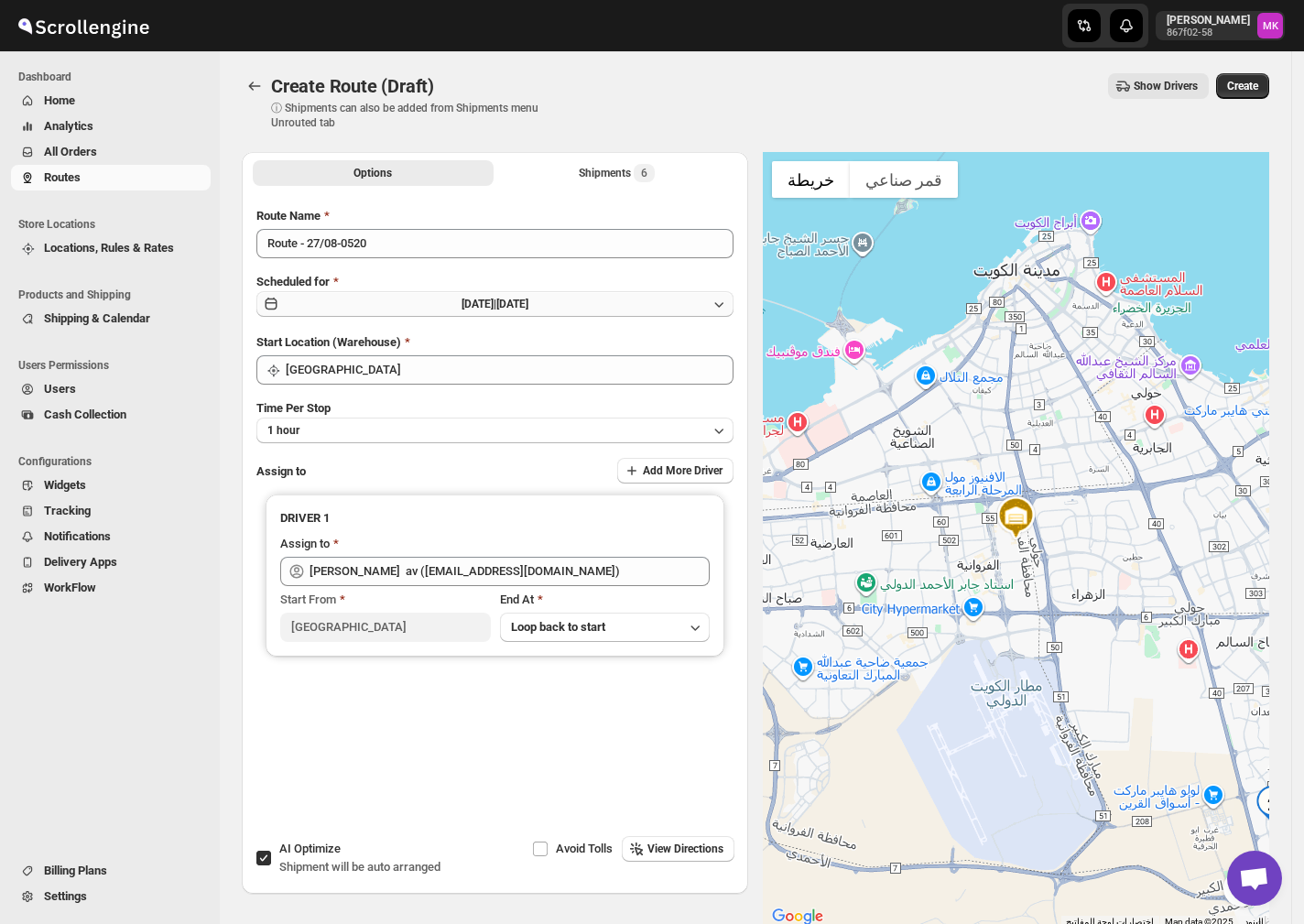
click at [326, 298] on button "[DATE] | [DATE]" at bounding box center [494, 304] width 477 height 25
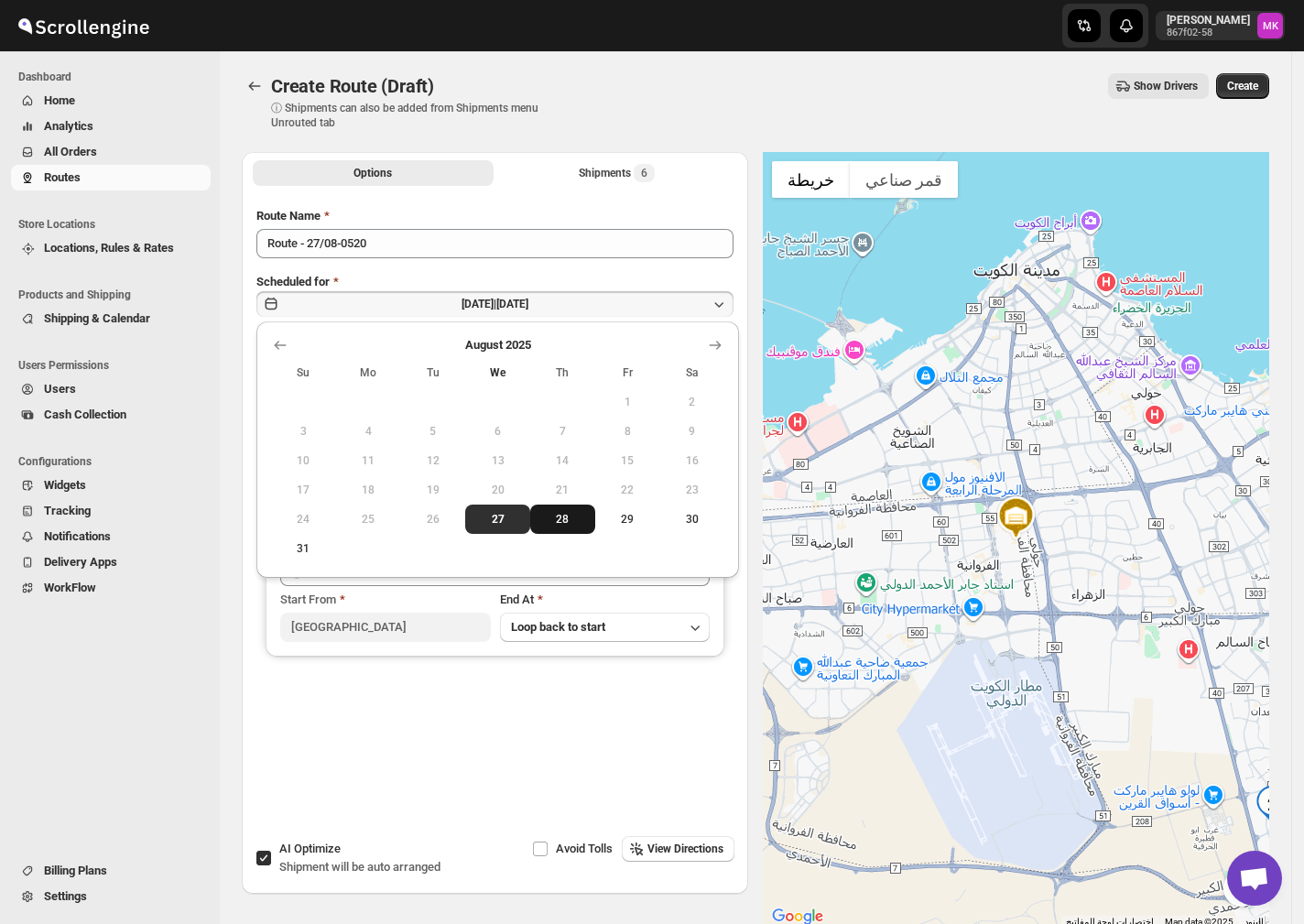
click at [562, 514] on span "28" at bounding box center [563, 519] width 51 height 15
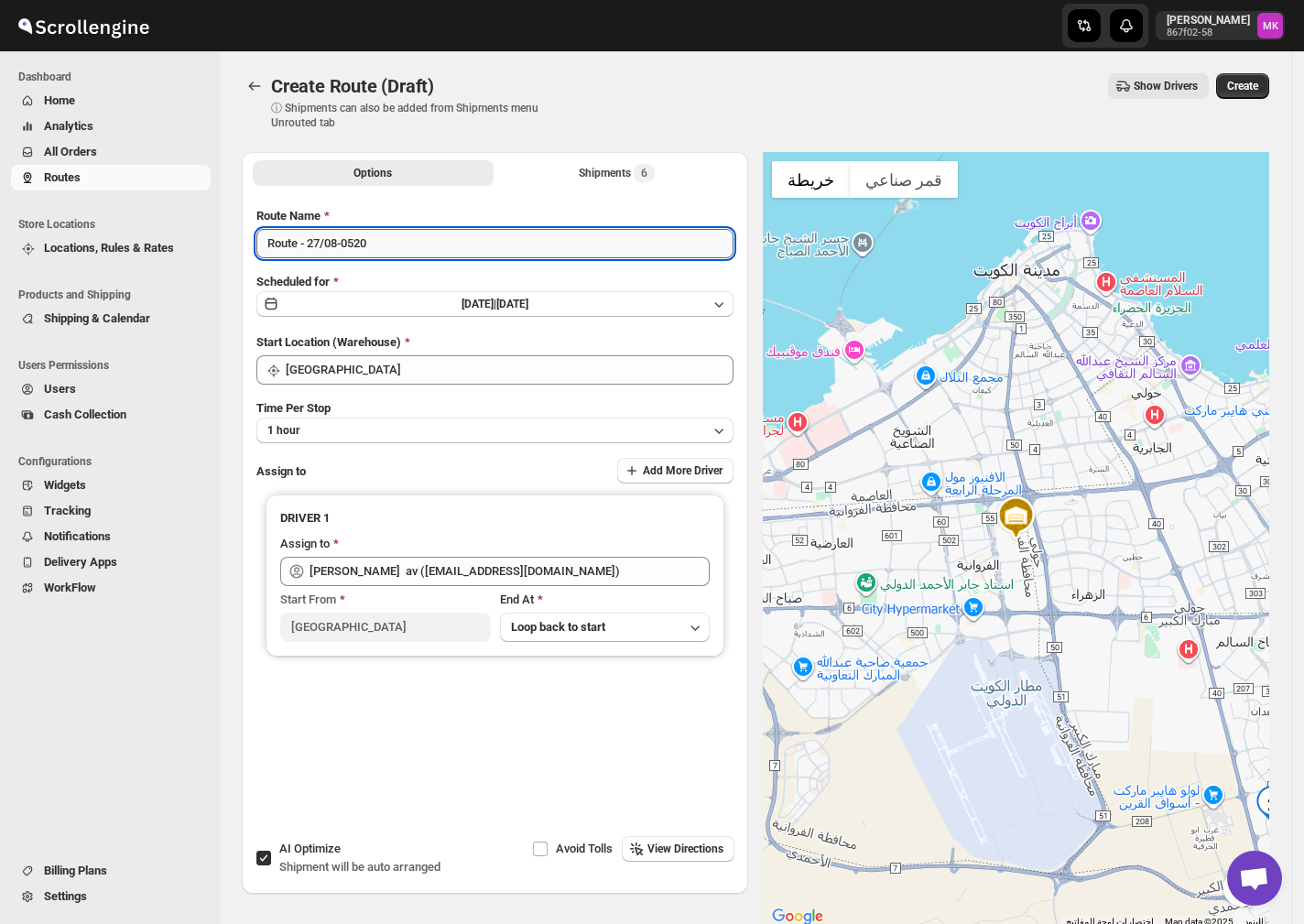
click at [314, 255] on input "Route - 27/08-0520" at bounding box center [494, 243] width 477 height 29
type input "Route - 28/08-0520"
click at [1269, 86] on button "Create" at bounding box center [1242, 86] width 53 height 25
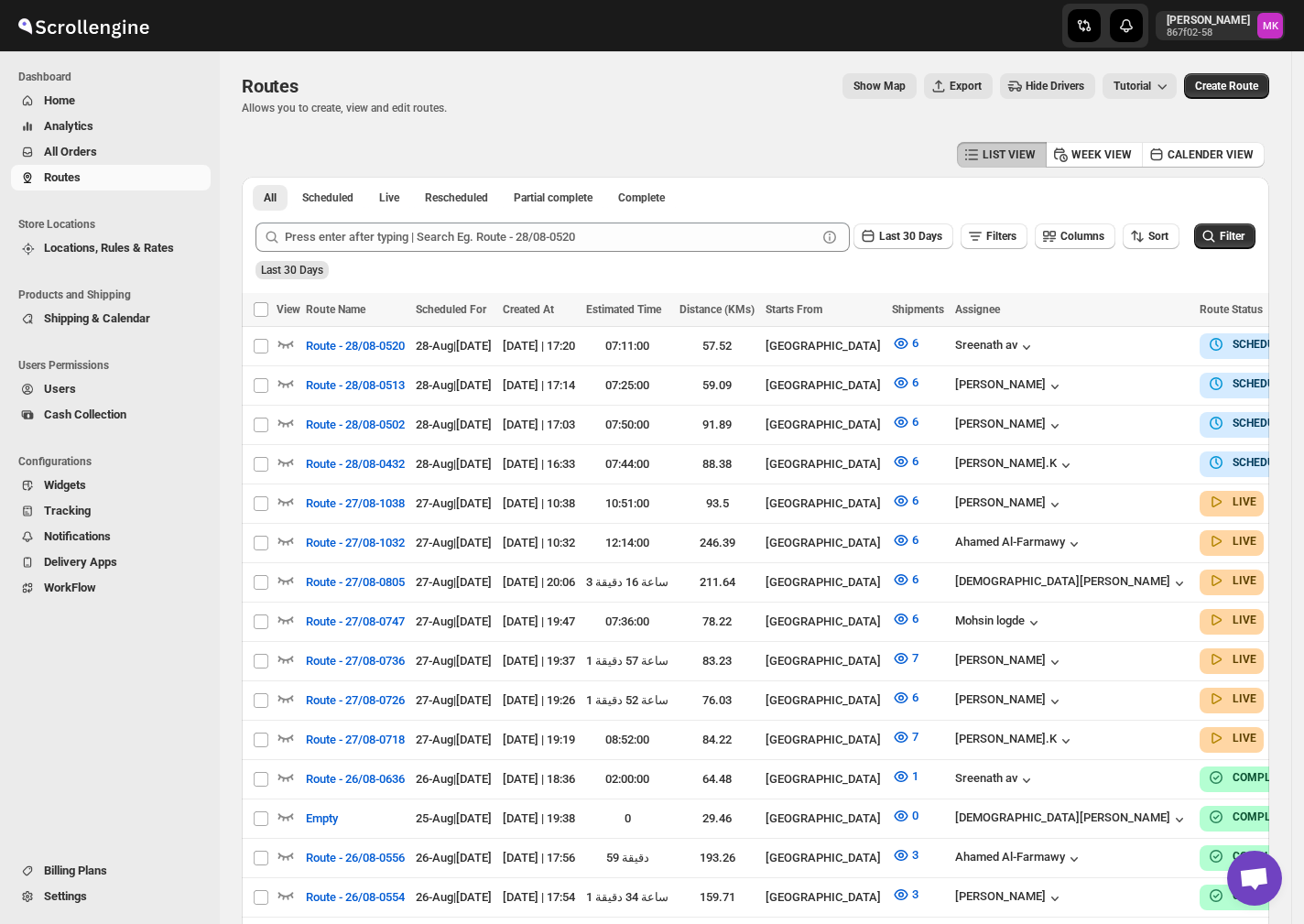
click at [64, 157] on span "All Orders" at bounding box center [70, 151] width 53 height 14
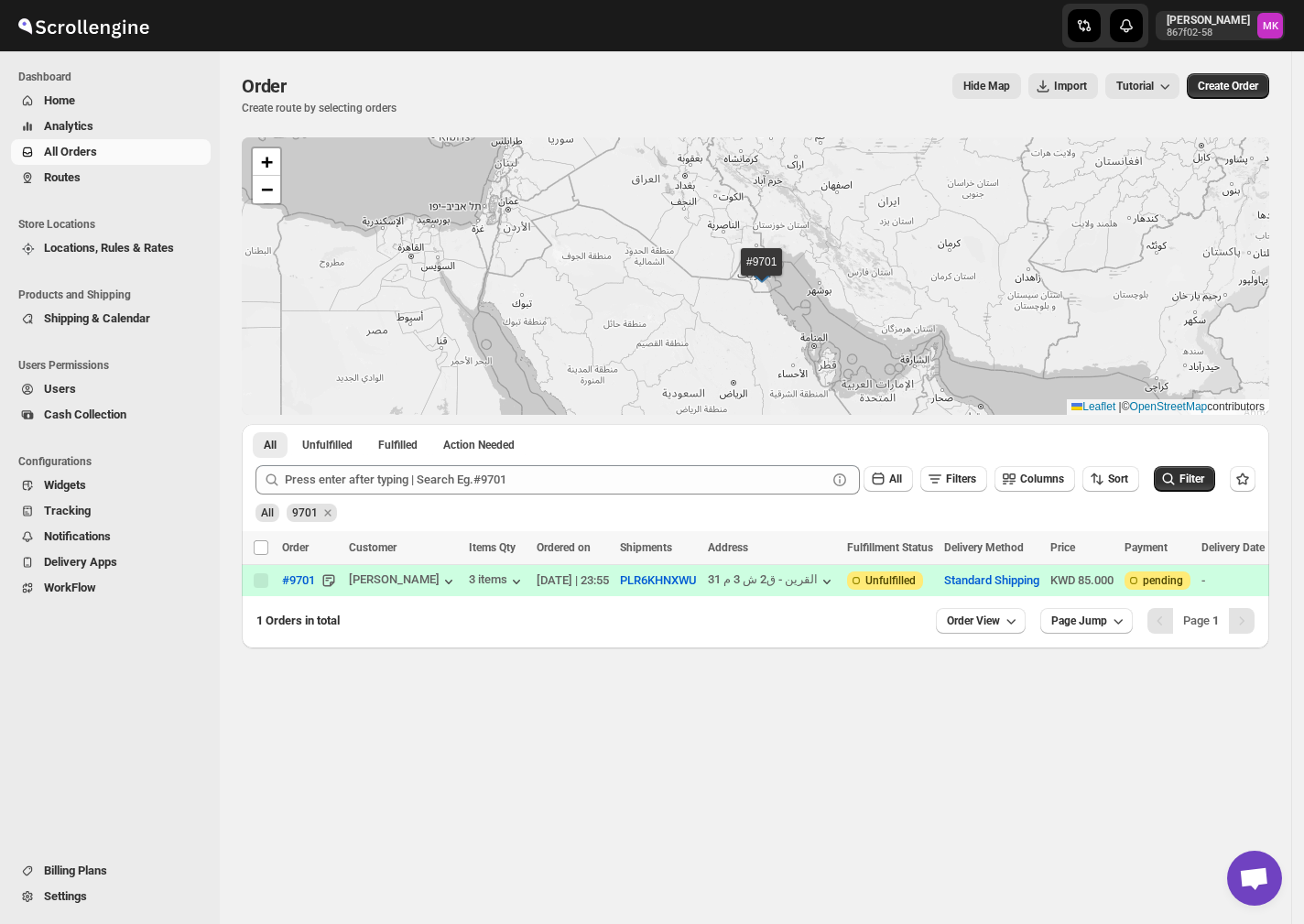
click at [290, 502] on div "9701" at bounding box center [312, 508] width 51 height 27
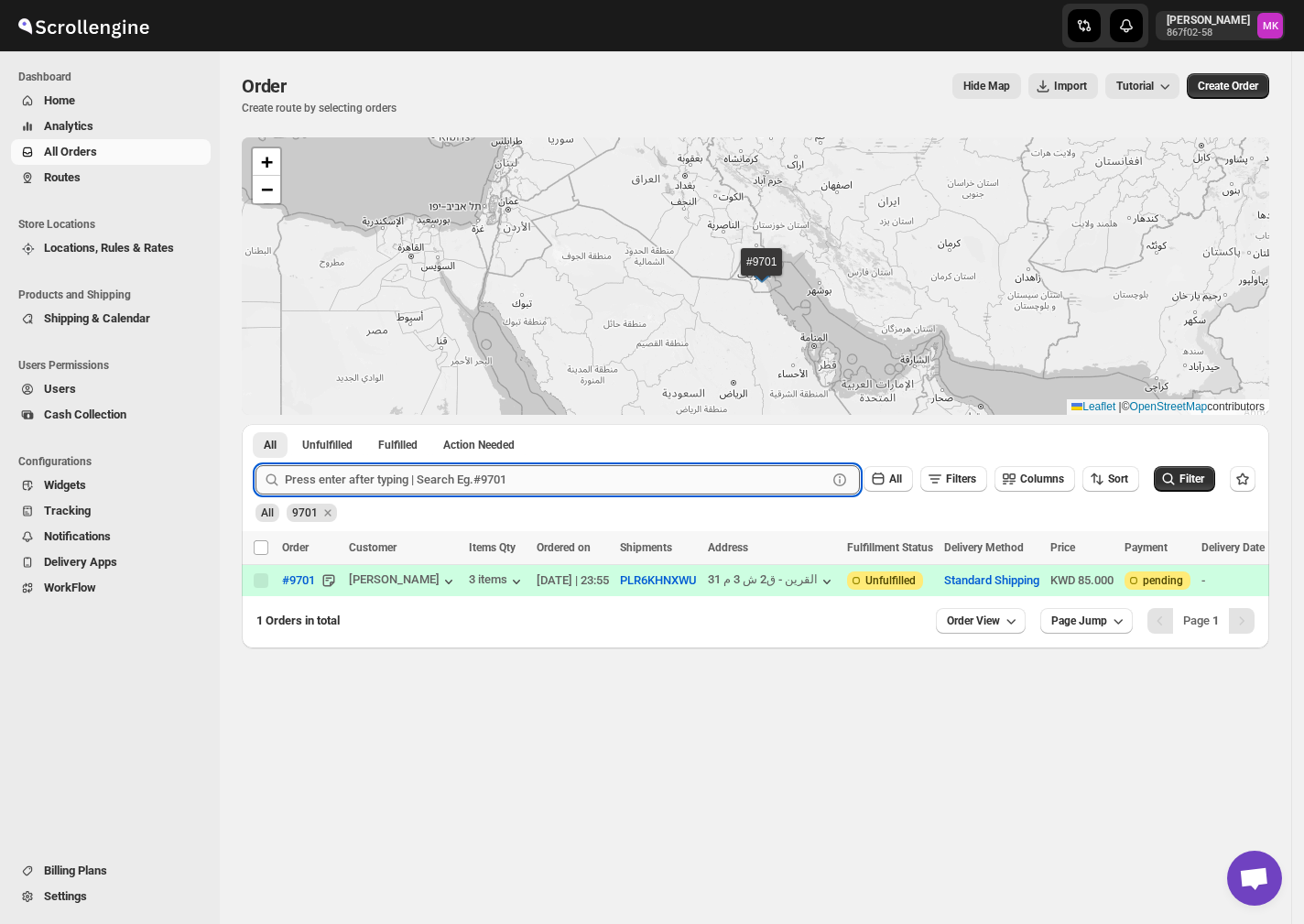
click at [313, 481] on input "text" at bounding box center [556, 480] width 542 height 29
paste input "9723"
type input "9723"
click at [256, 424] on button "Submit" at bounding box center [281, 434] width 52 height 20
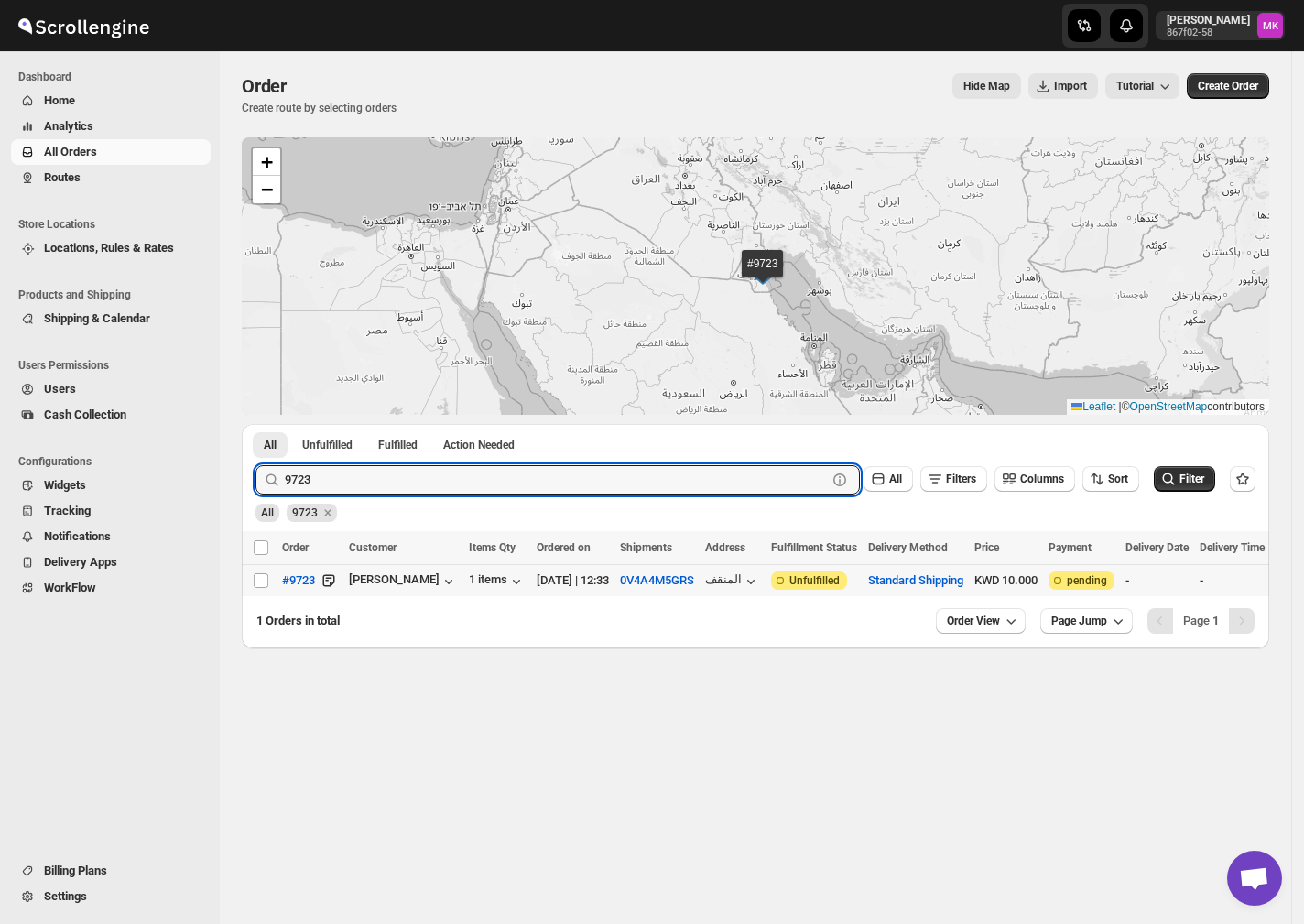
click at [270, 577] on div "Select order" at bounding box center [262, 580] width 19 height 17
checkbox input "true"
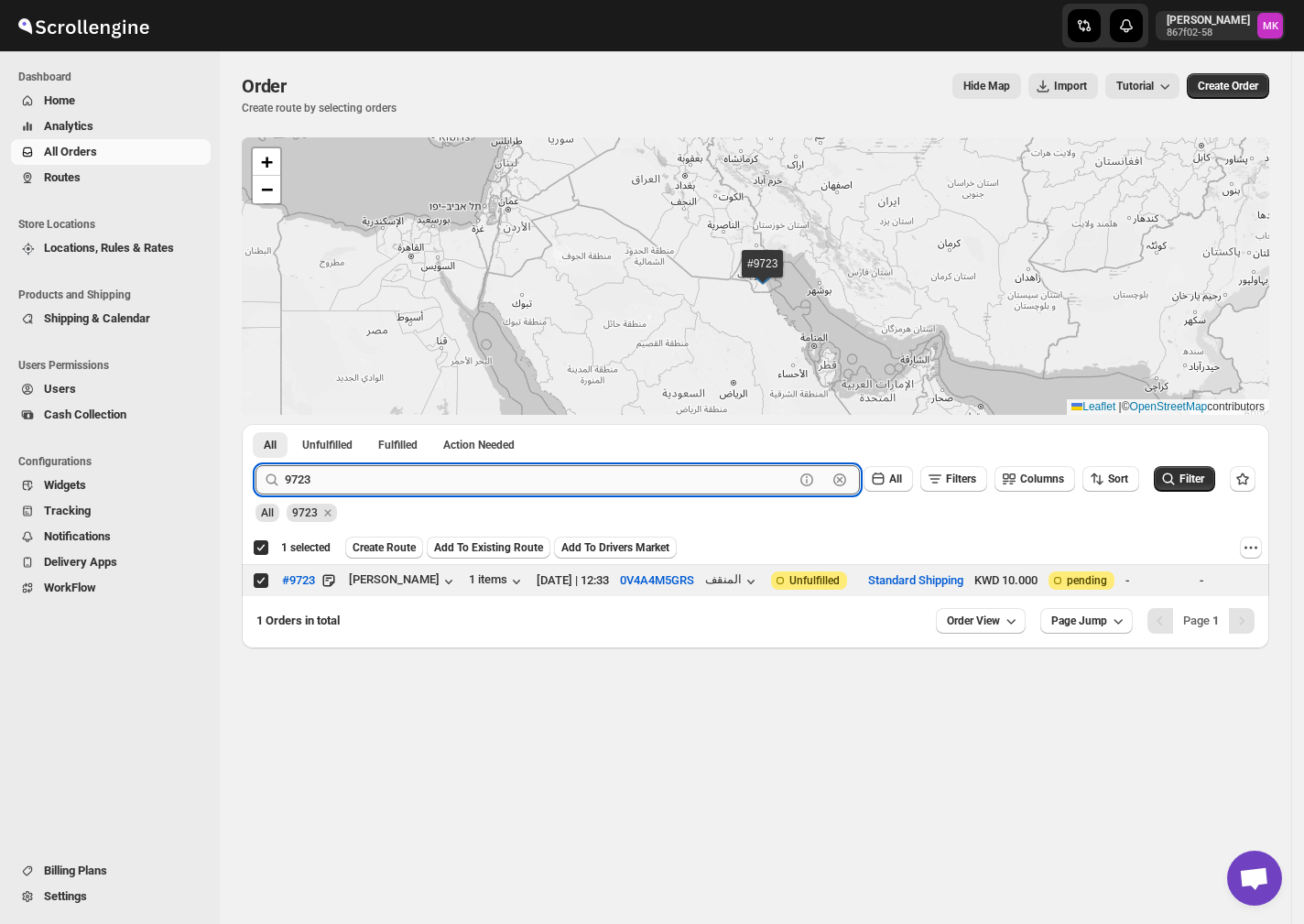
click at [357, 488] on input "9723" at bounding box center [539, 480] width 509 height 29
paste input "10"
type input "9710"
click at [256, 424] on button "Submit" at bounding box center [281, 434] width 52 height 20
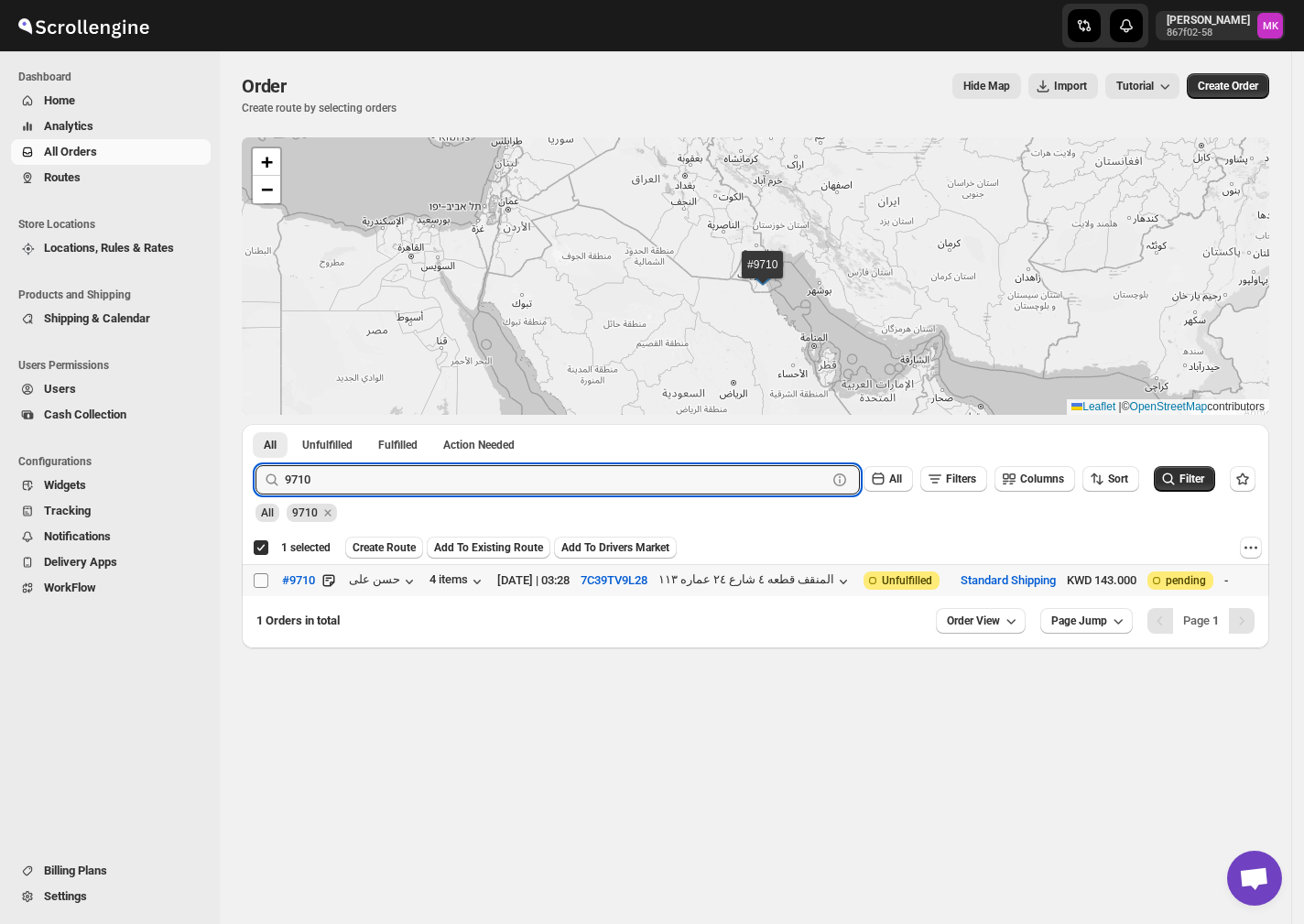
click at [261, 576] on input "Select order" at bounding box center [261, 580] width 15 height 15
checkbox input "true"
checkbox input "false"
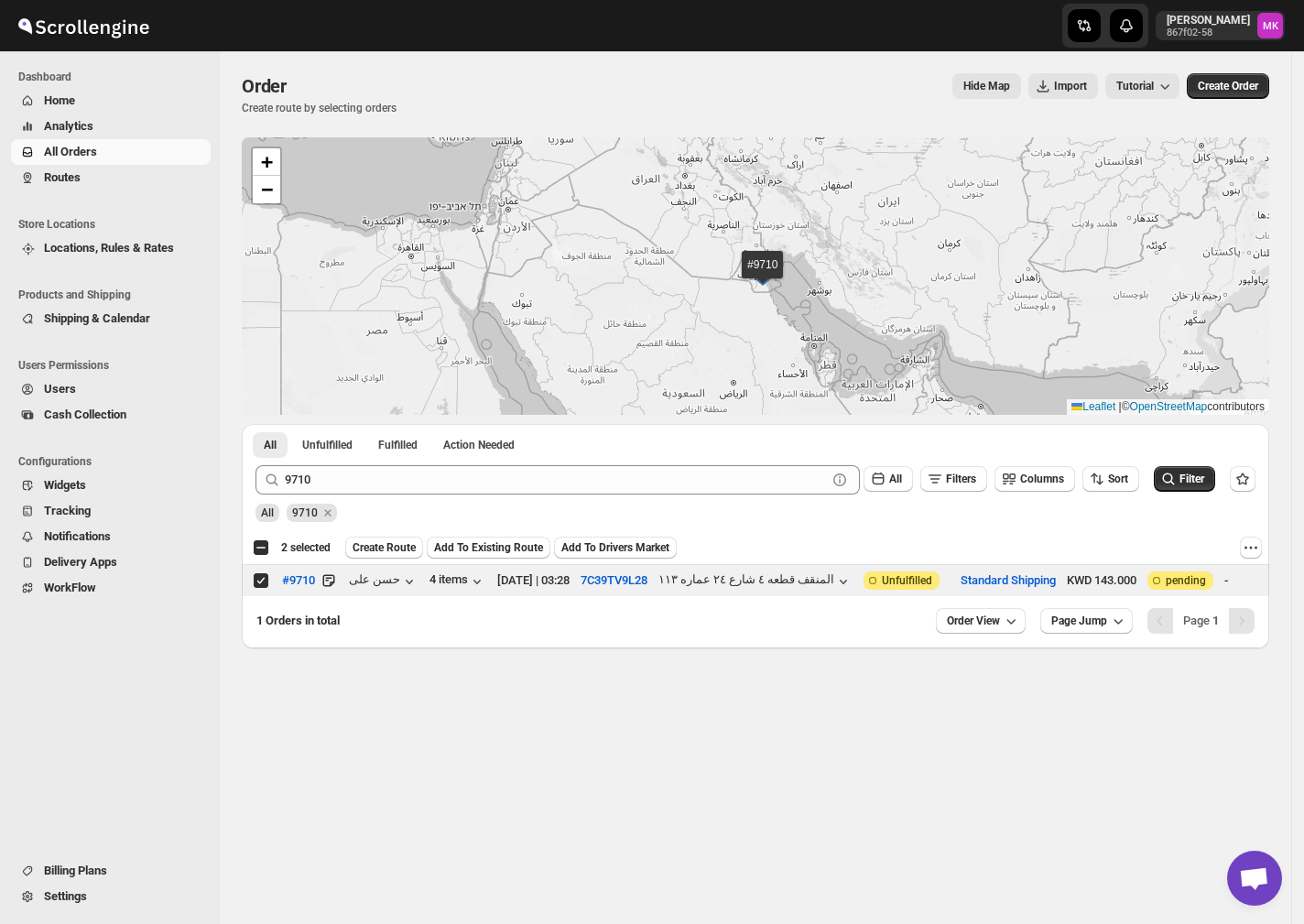
click at [364, 496] on div "All 9710" at bounding box center [751, 505] width 1007 height 35
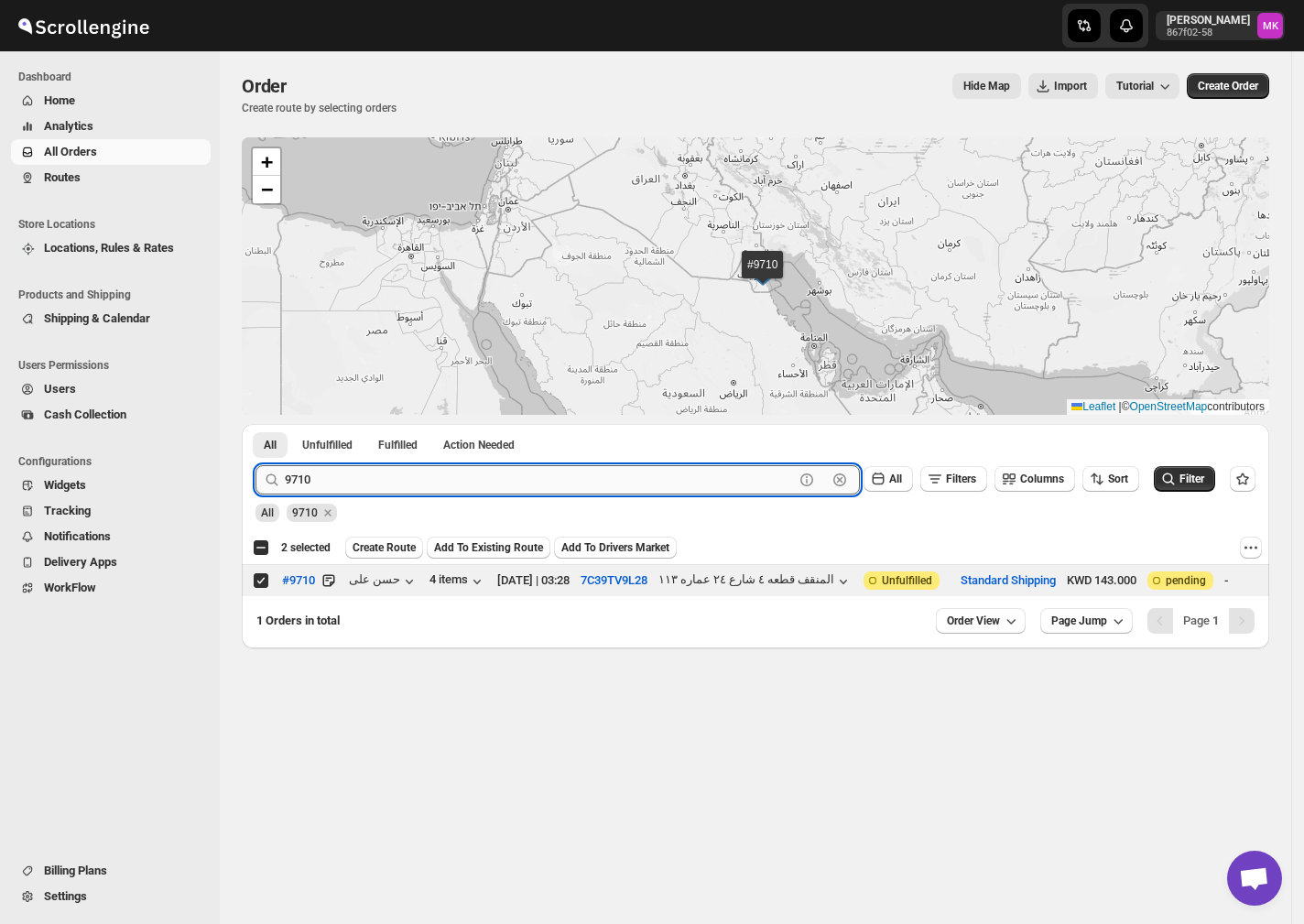
click at [364, 475] on input "9710" at bounding box center [539, 480] width 509 height 29
paste input "683"
type input "9683"
click at [256, 424] on button "Submit" at bounding box center [281, 434] width 52 height 20
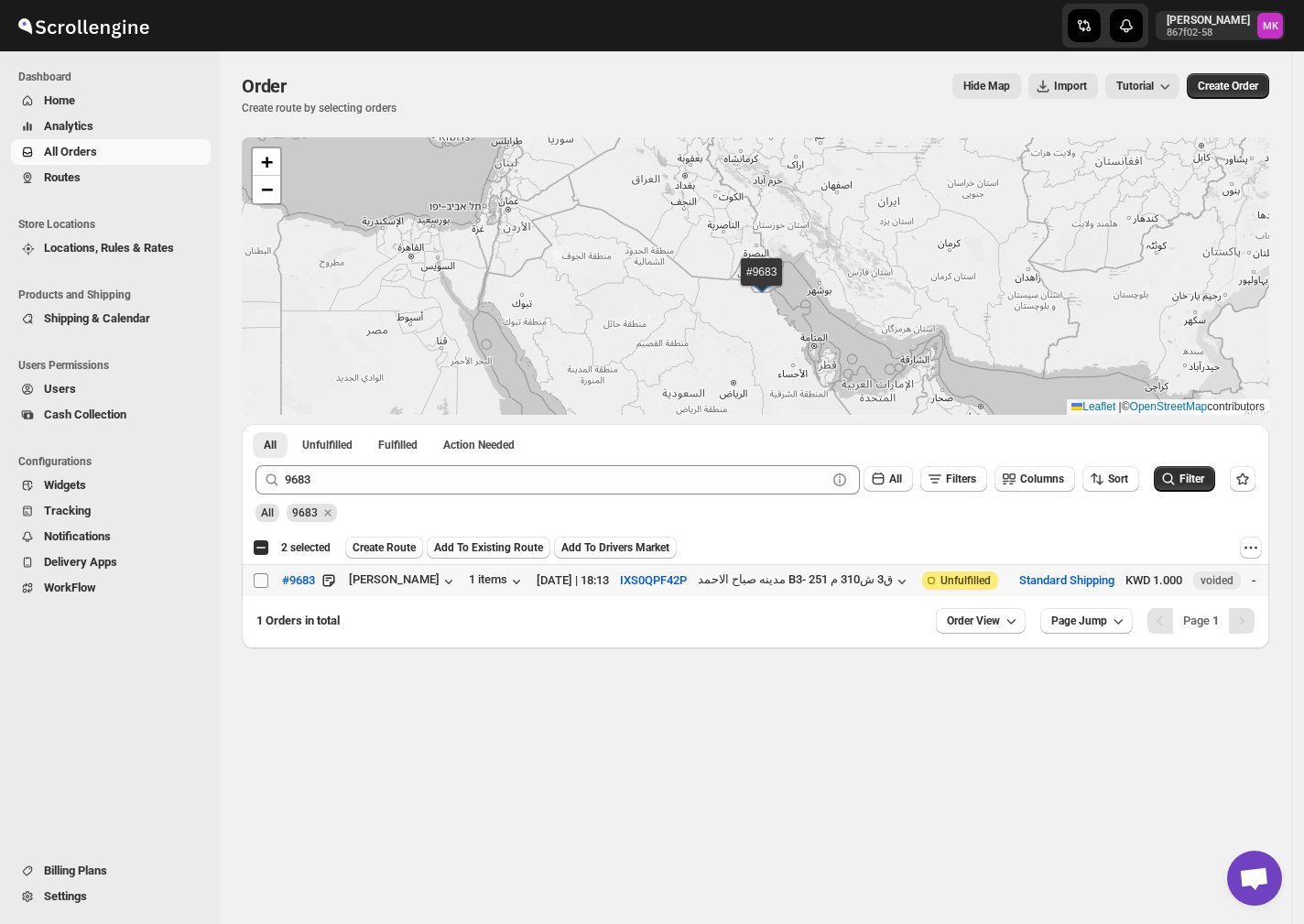
click at [262, 576] on input "Select order" at bounding box center [261, 580] width 15 height 15
checkbox input "true"
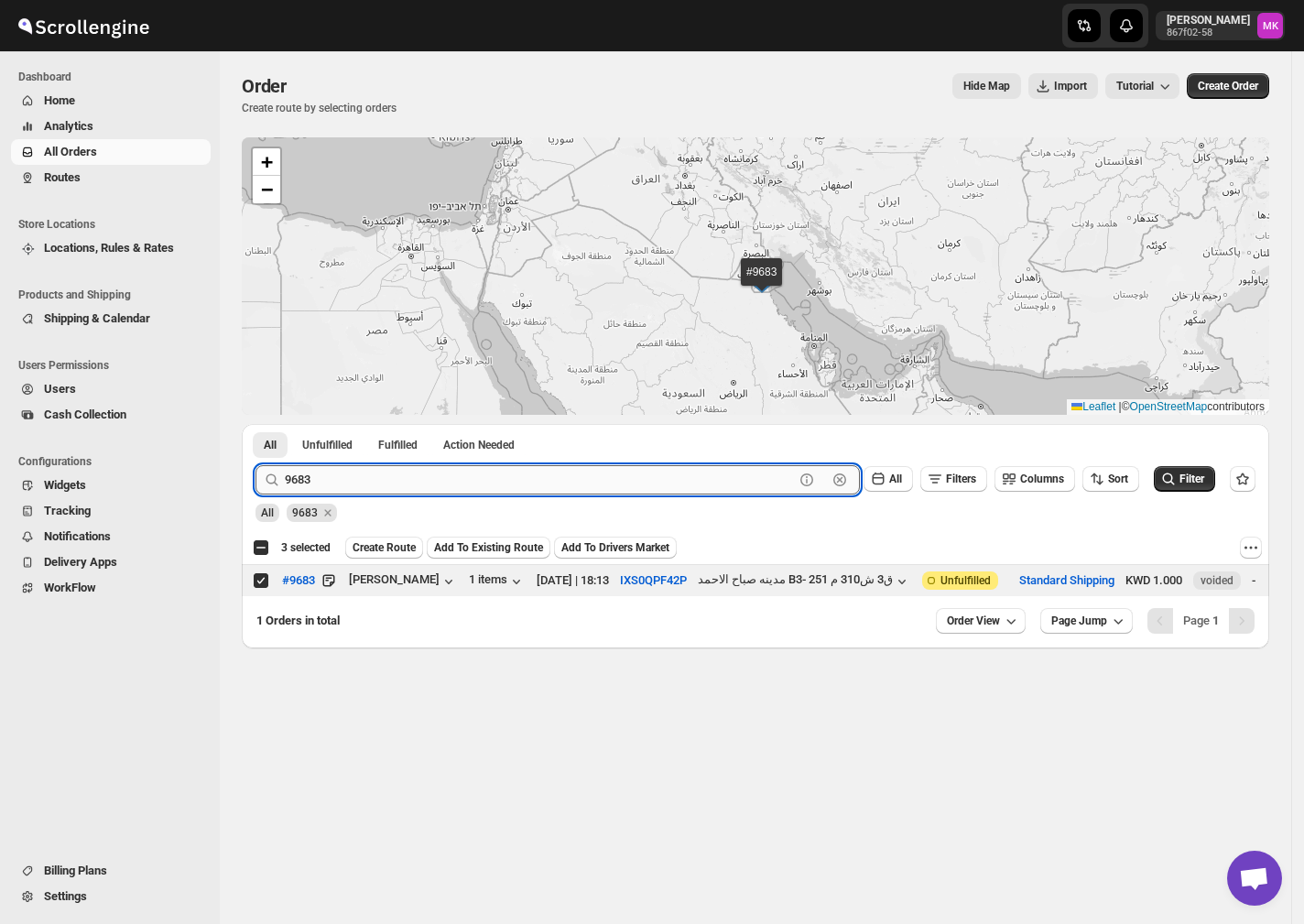
click at [357, 488] on input "9683" at bounding box center [539, 480] width 509 height 29
paste input "99"
type input "9699"
click at [256, 424] on button "Submit" at bounding box center [281, 434] width 52 height 20
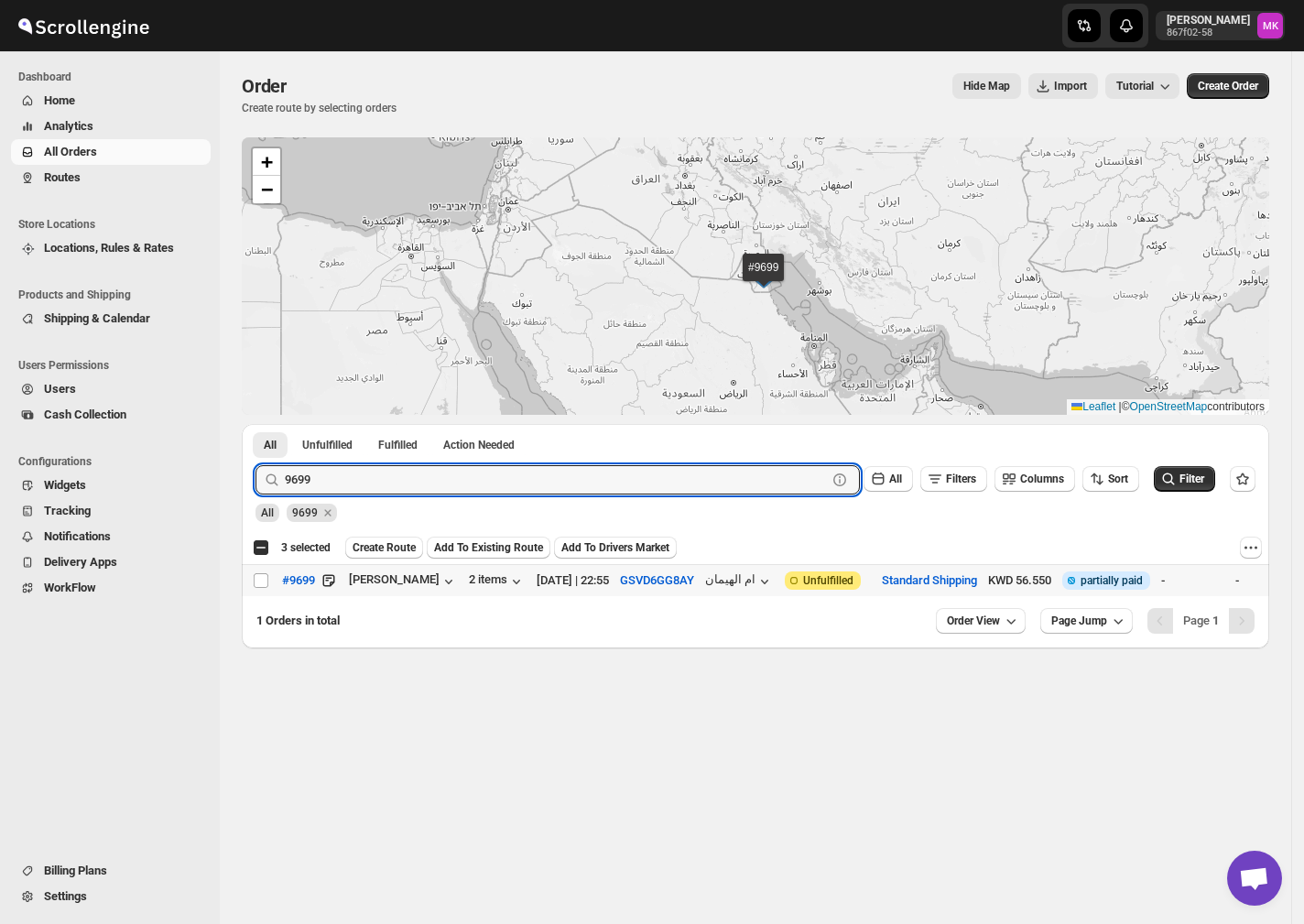
click at [270, 579] on div "Select order" at bounding box center [262, 580] width 19 height 17
checkbox input "true"
click at [350, 484] on input "9699" at bounding box center [539, 480] width 509 height 29
paste input "722"
type input "9722"
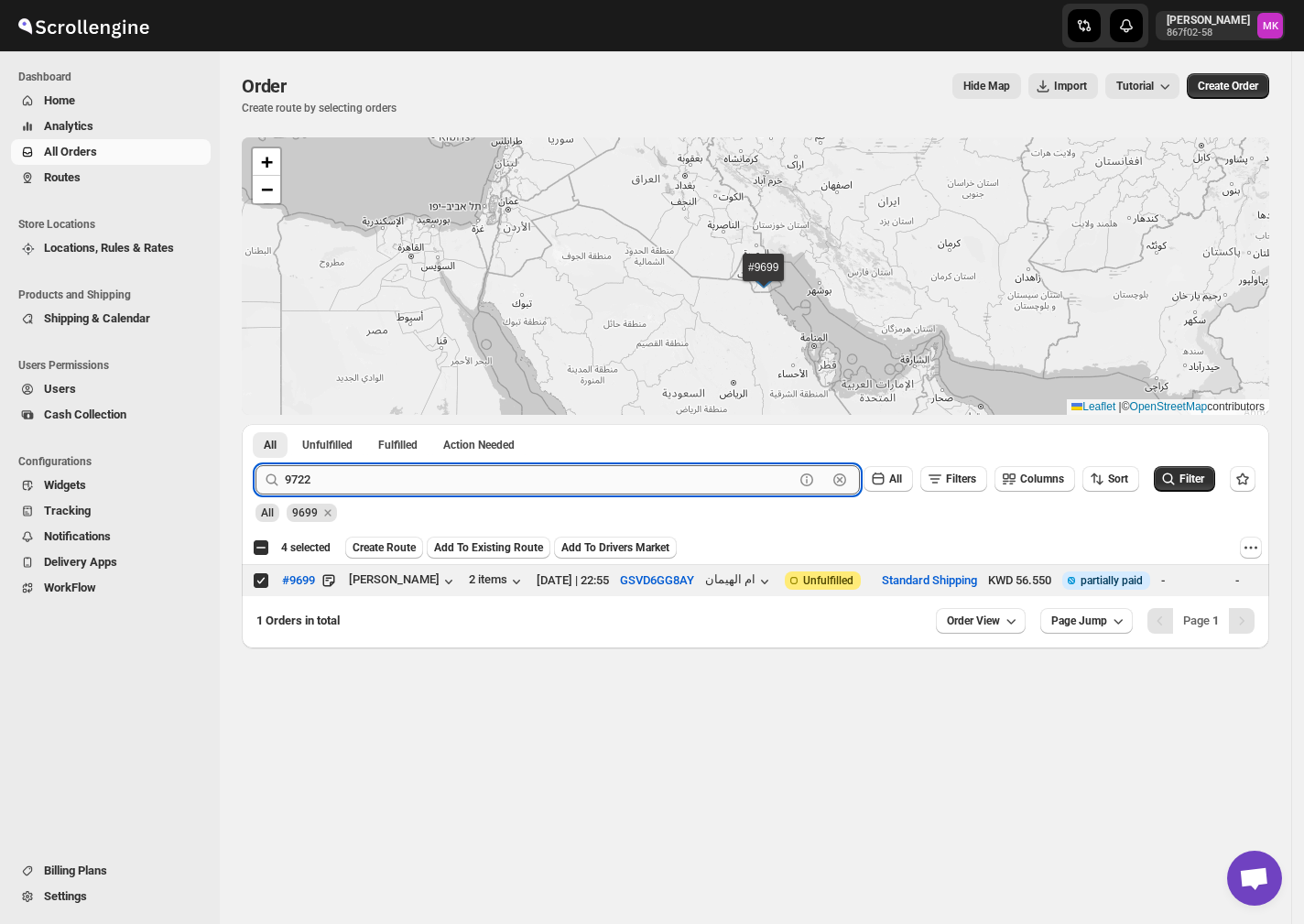
click at [256, 424] on button "Submit" at bounding box center [281, 434] width 52 height 20
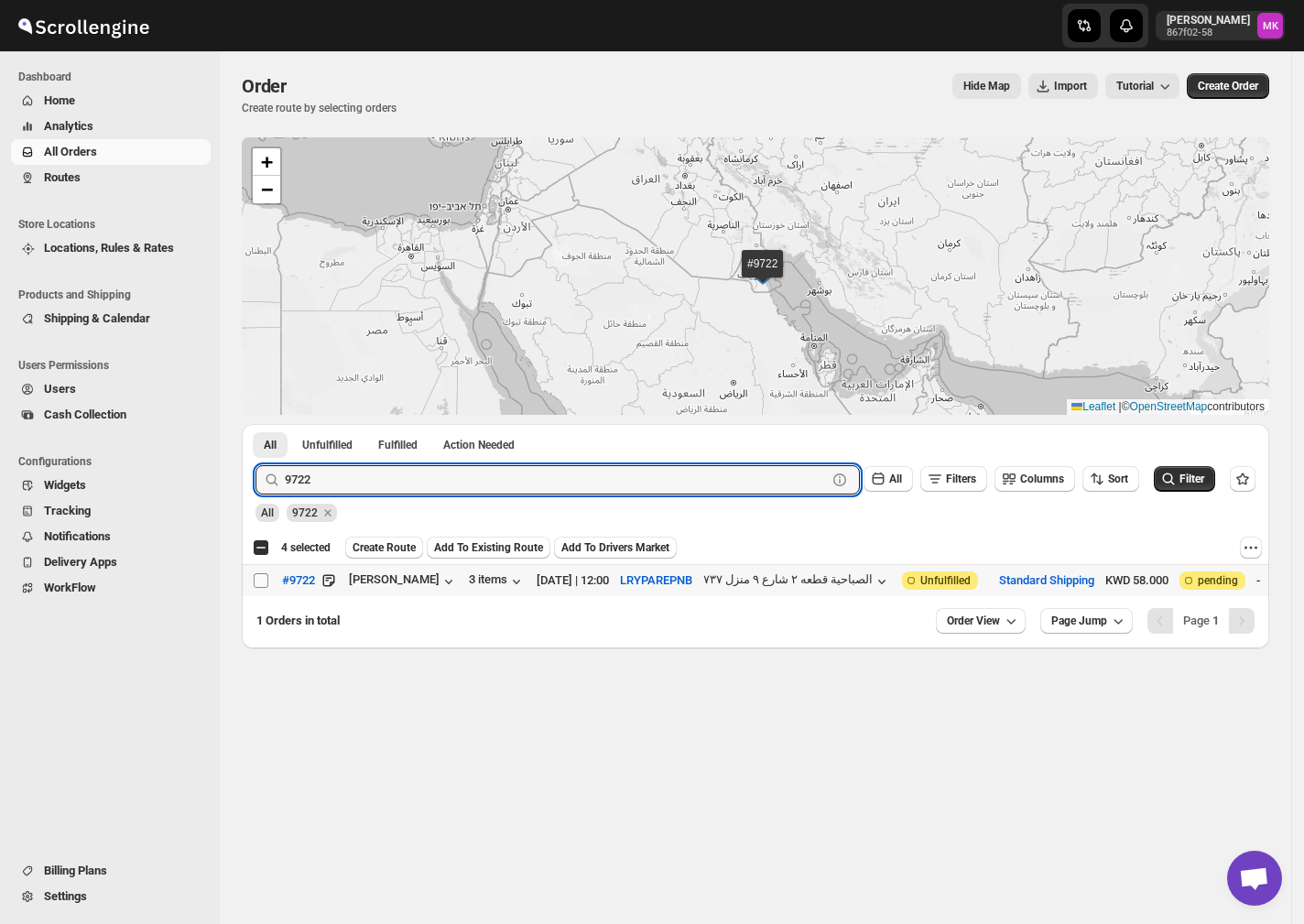
click at [254, 587] on input "Select order" at bounding box center [261, 580] width 15 height 15
checkbox input "true"
click at [362, 478] on input "9722" at bounding box center [539, 480] width 509 height 29
paste input "43"
type input "9743"
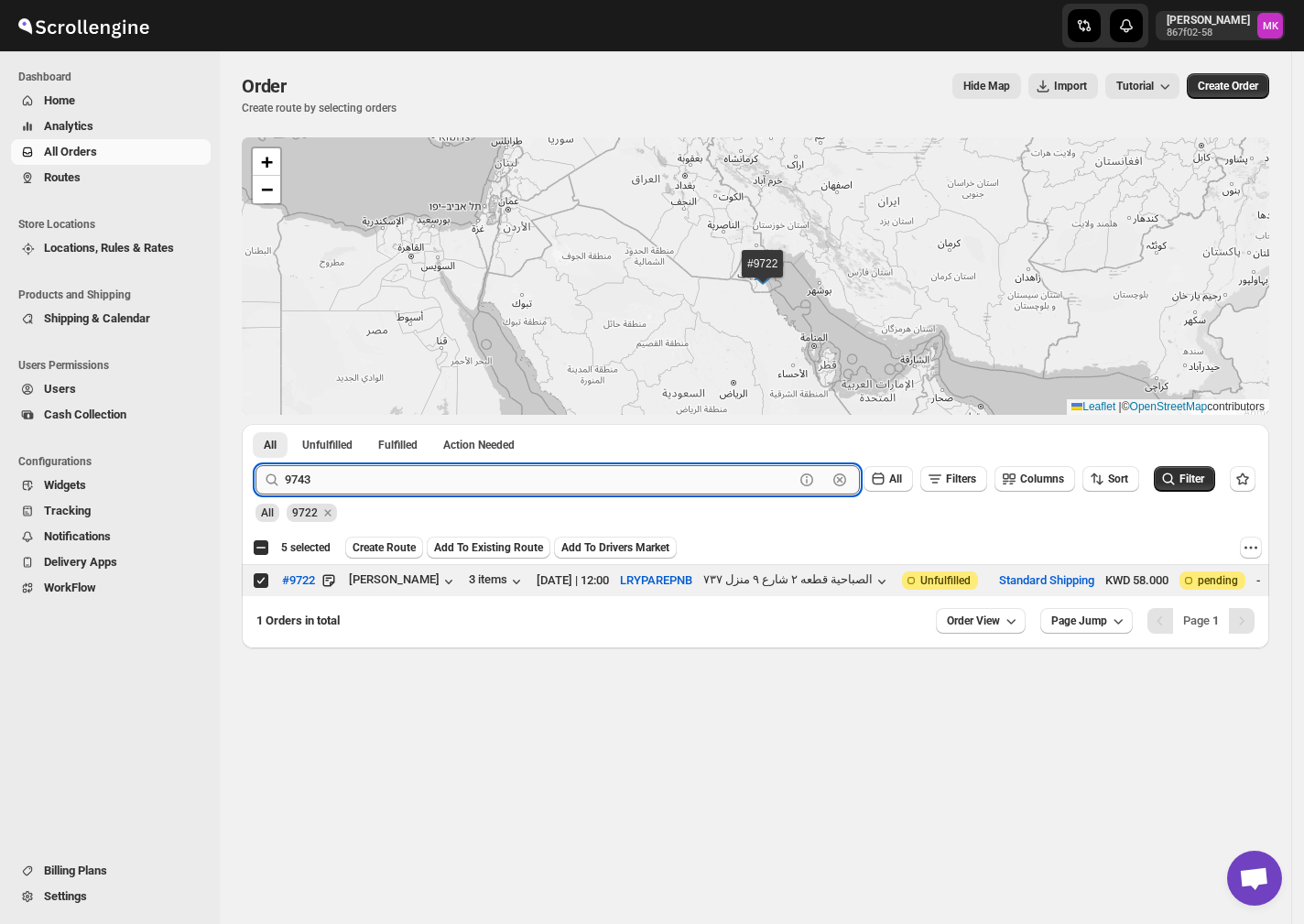
click at [256, 424] on button "Submit" at bounding box center [281, 434] width 52 height 20
click at [254, 579] on input "Select order" at bounding box center [261, 580] width 15 height 15
checkbox input "true"
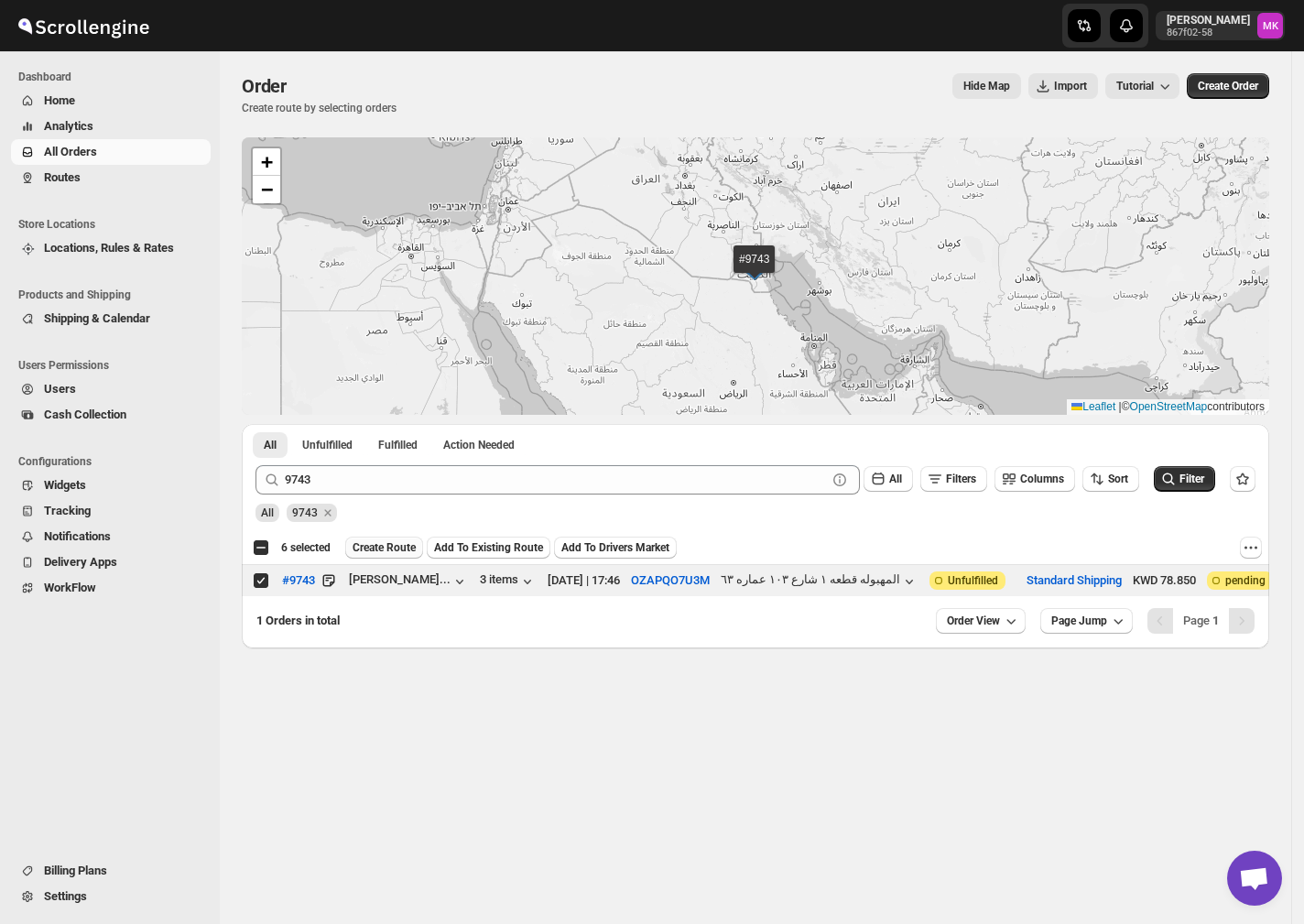
click at [372, 542] on span "Create Route" at bounding box center [384, 547] width 63 height 15
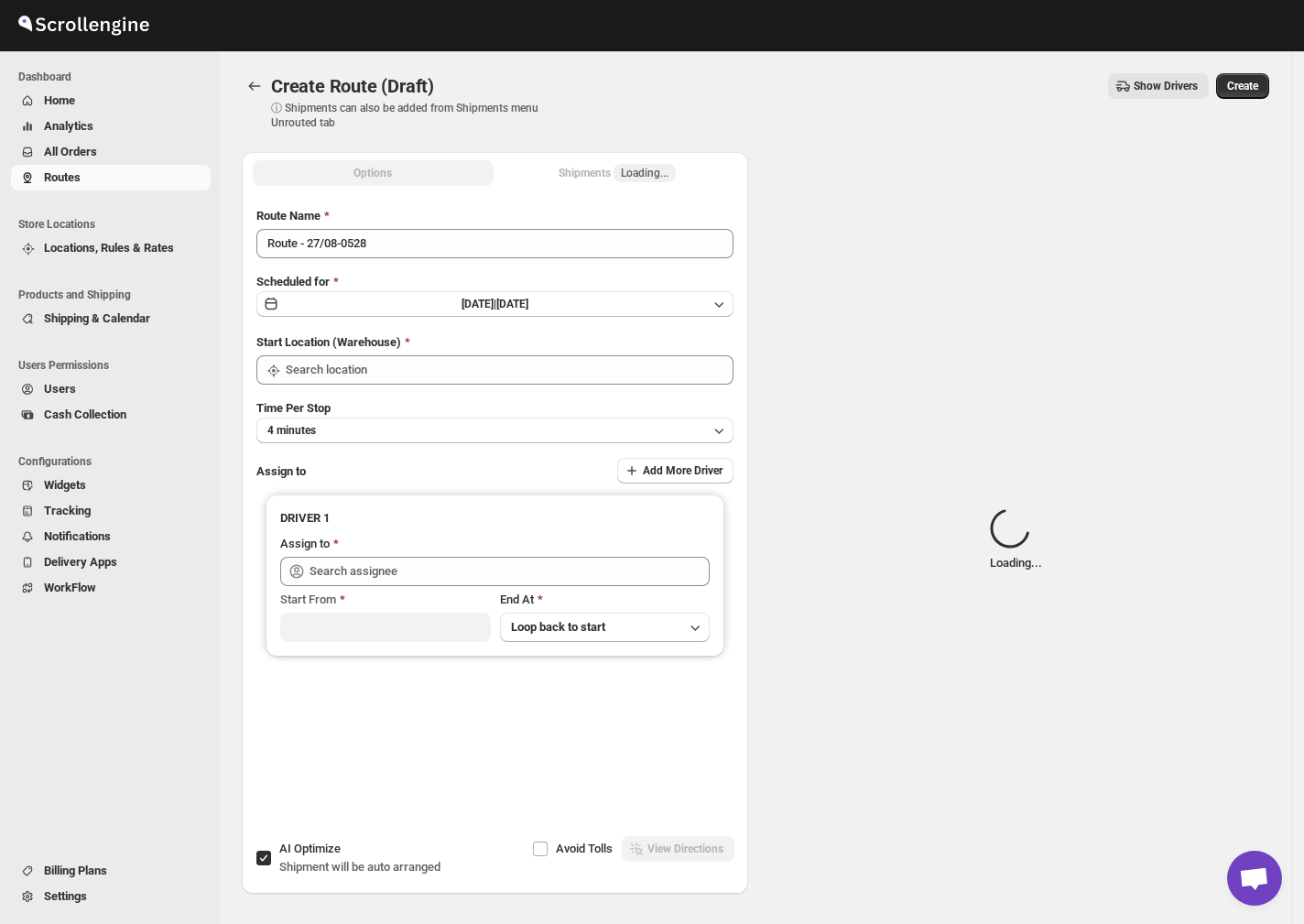
type input "[GEOGRAPHIC_DATA]"
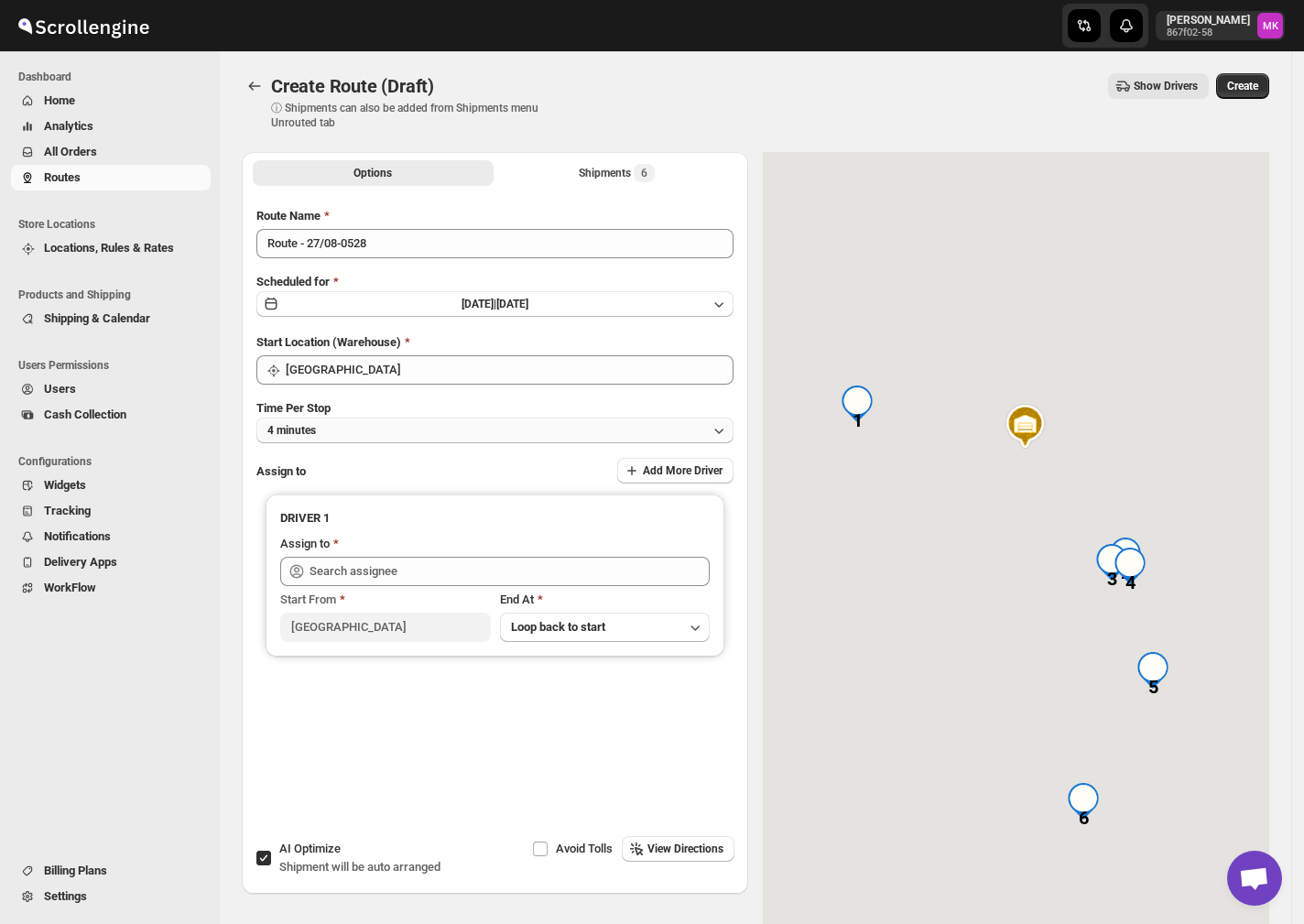
click at [333, 426] on button "4 minutes" at bounding box center [494, 430] width 477 height 25
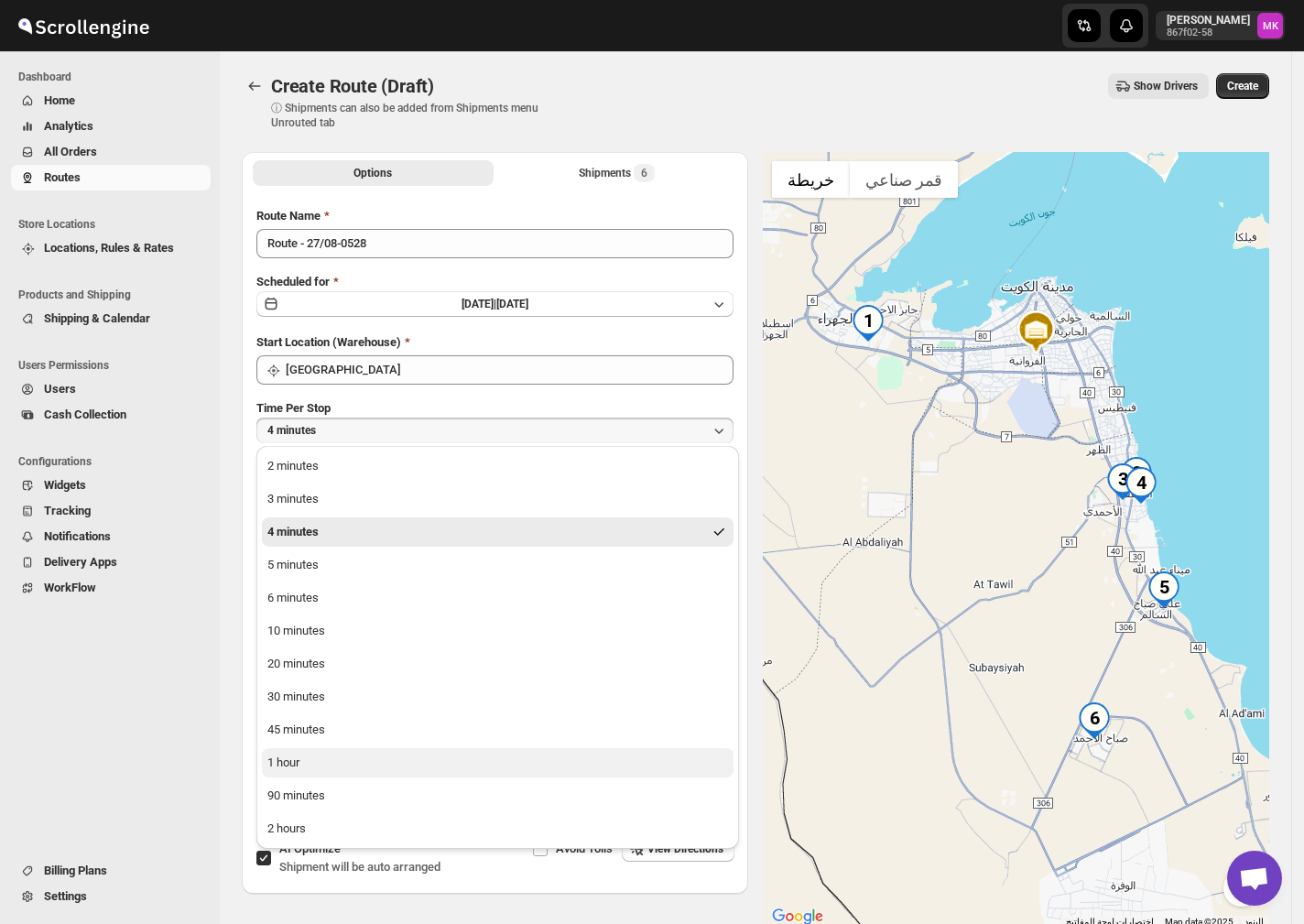
click at [289, 763] on div "1 hour" at bounding box center [283, 762] width 32 height 19
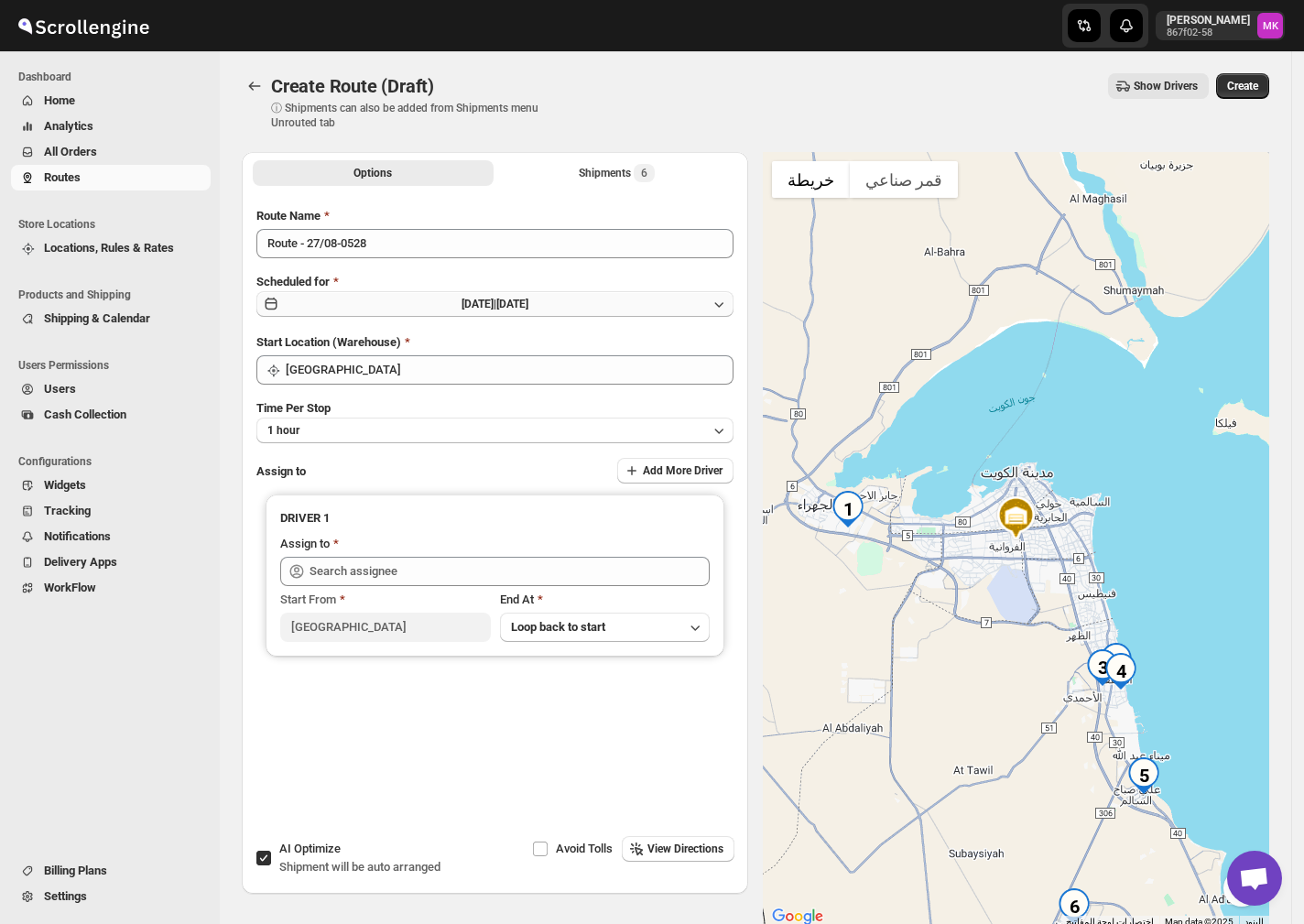
click at [496, 298] on span "[DATE] |" at bounding box center [479, 304] width 35 height 13
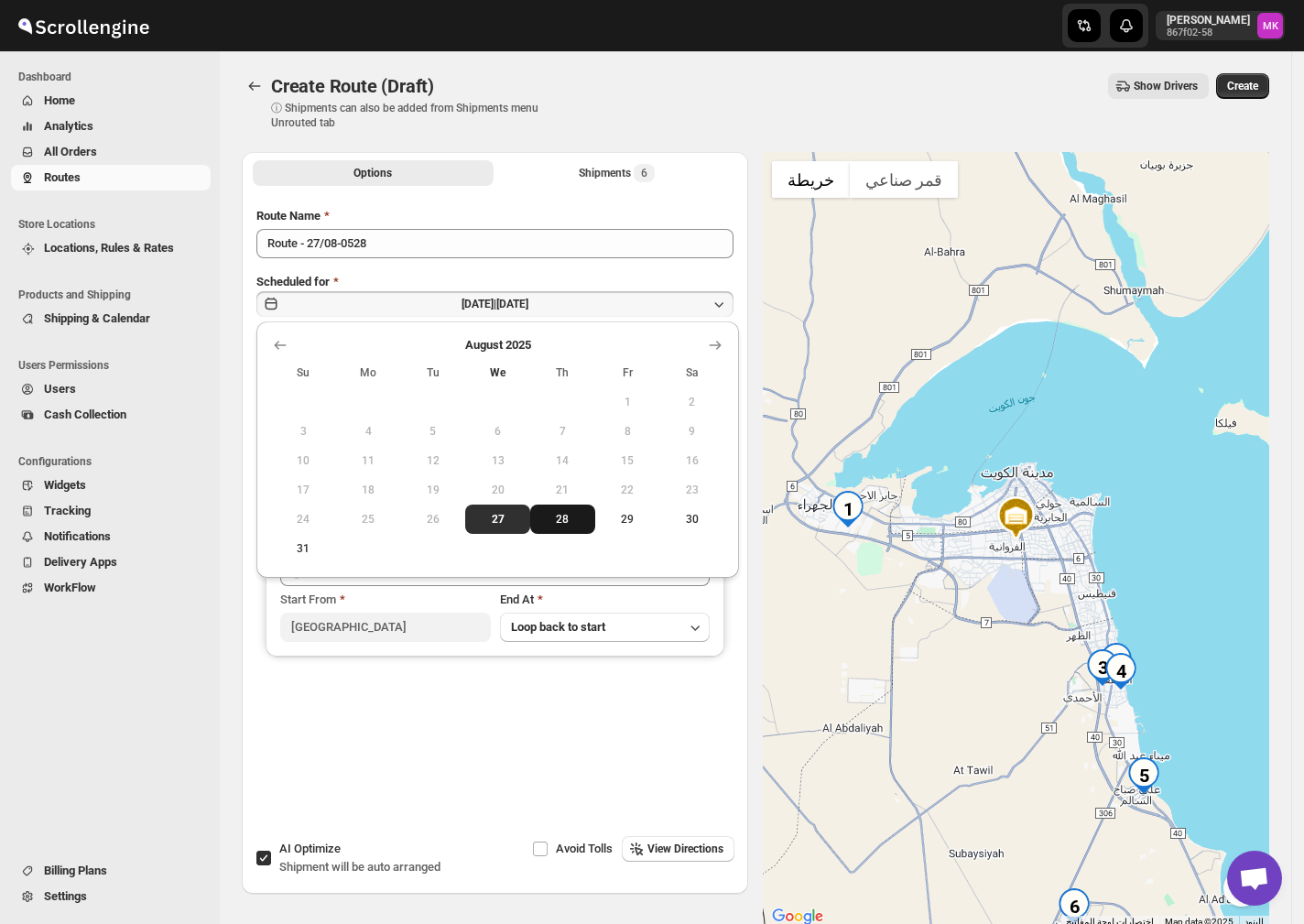
click at [547, 515] on span "28" at bounding box center [563, 519] width 51 height 15
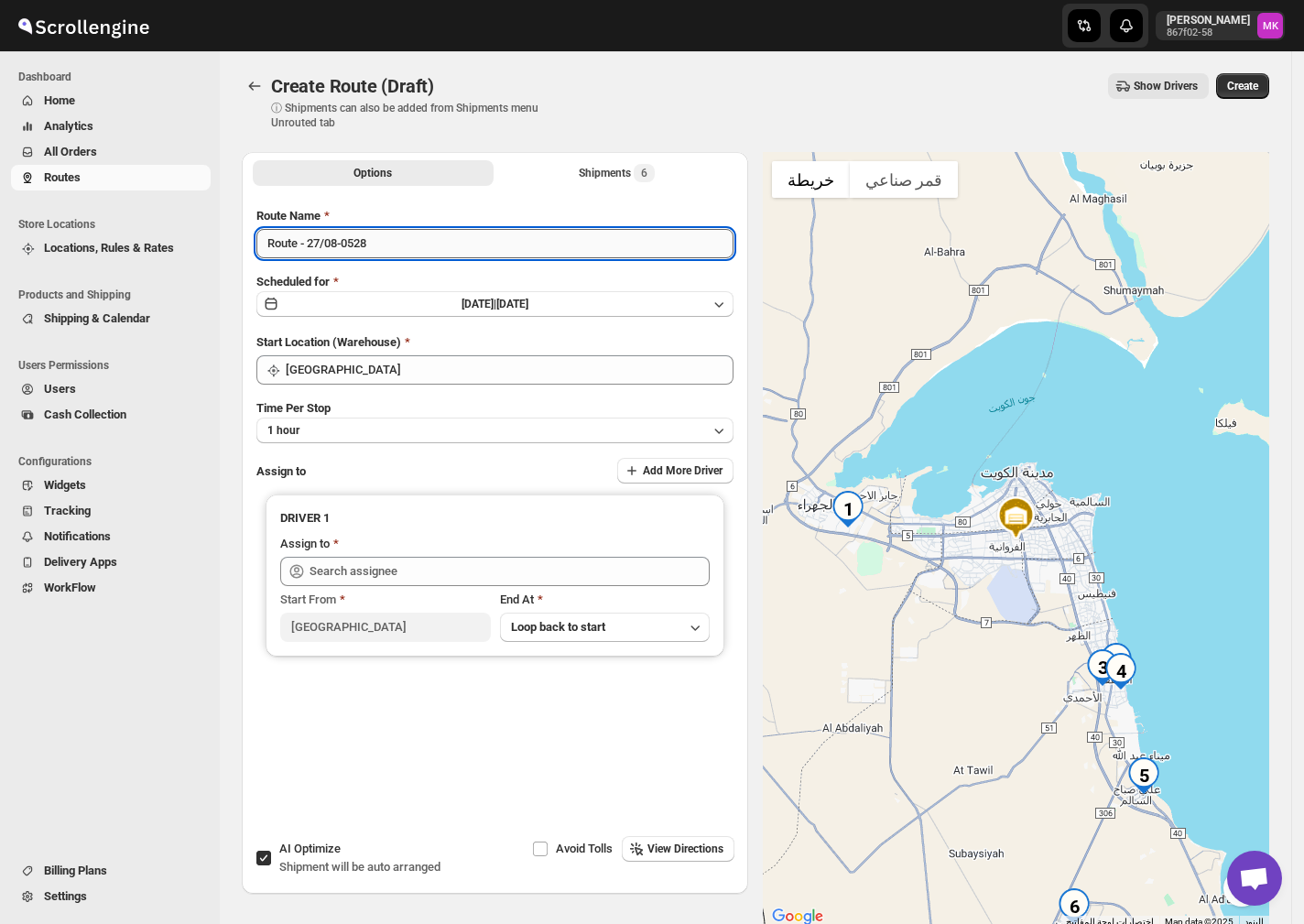
click at [318, 255] on input "Route - 27/08-0528" at bounding box center [494, 243] width 477 height 29
type input "Route - 28/08-0528"
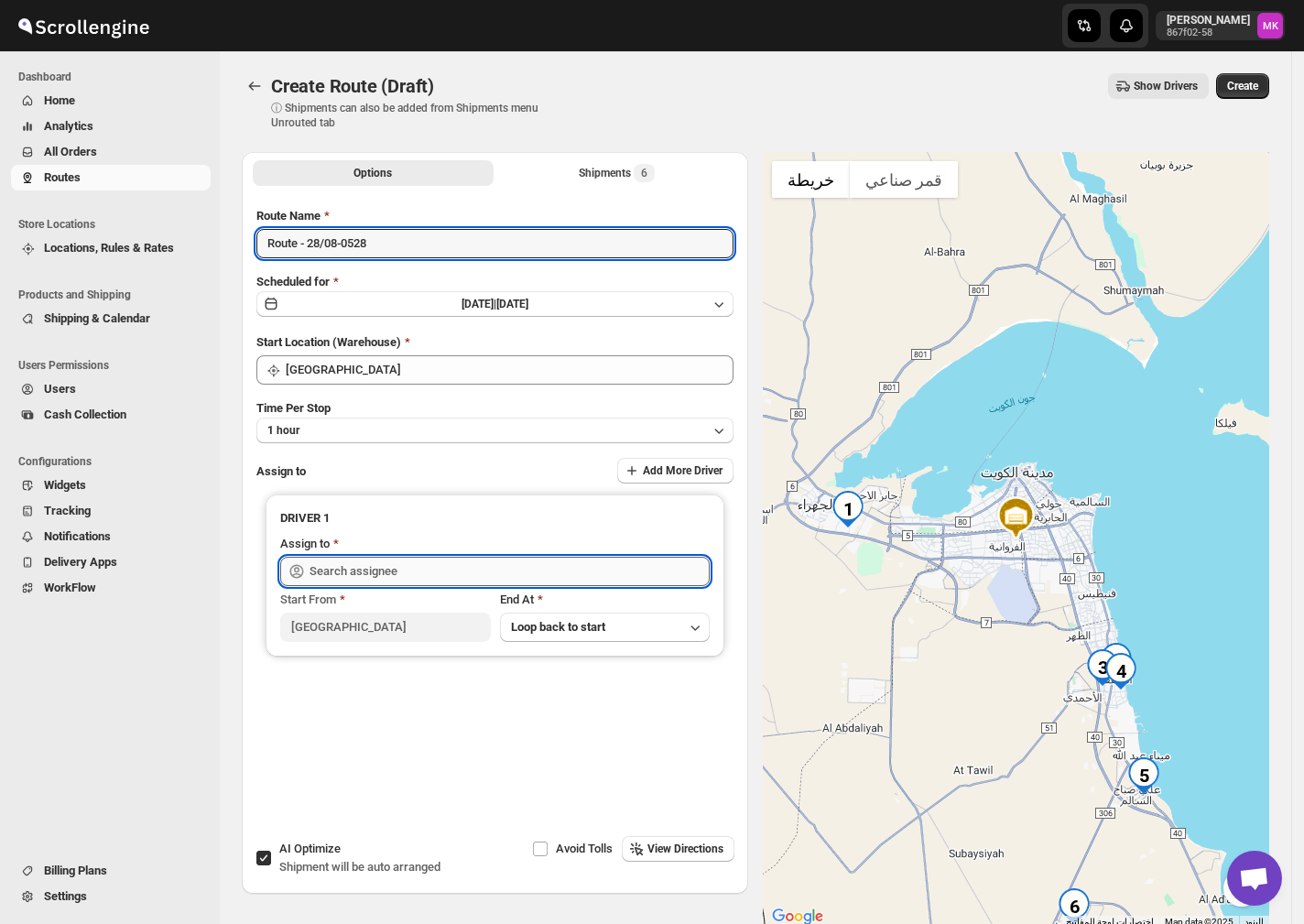
click at [342, 572] on input "text" at bounding box center [510, 571] width 400 height 29
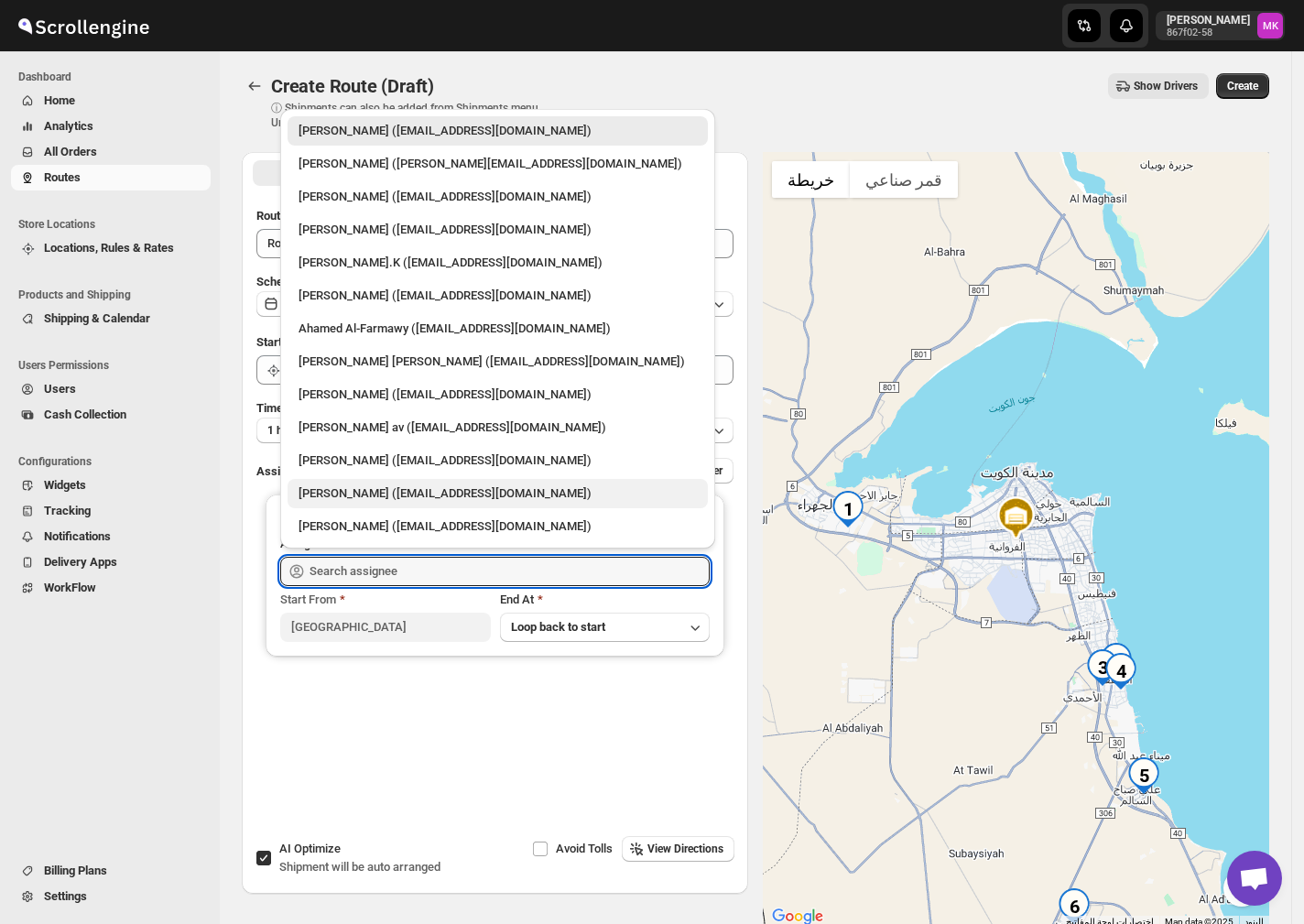
click at [398, 488] on div "[PERSON_NAME] ([EMAIL_ADDRESS][DOMAIN_NAME])" at bounding box center [498, 493] width 399 height 19
type input "[PERSON_NAME] ([EMAIL_ADDRESS][DOMAIN_NAME])"
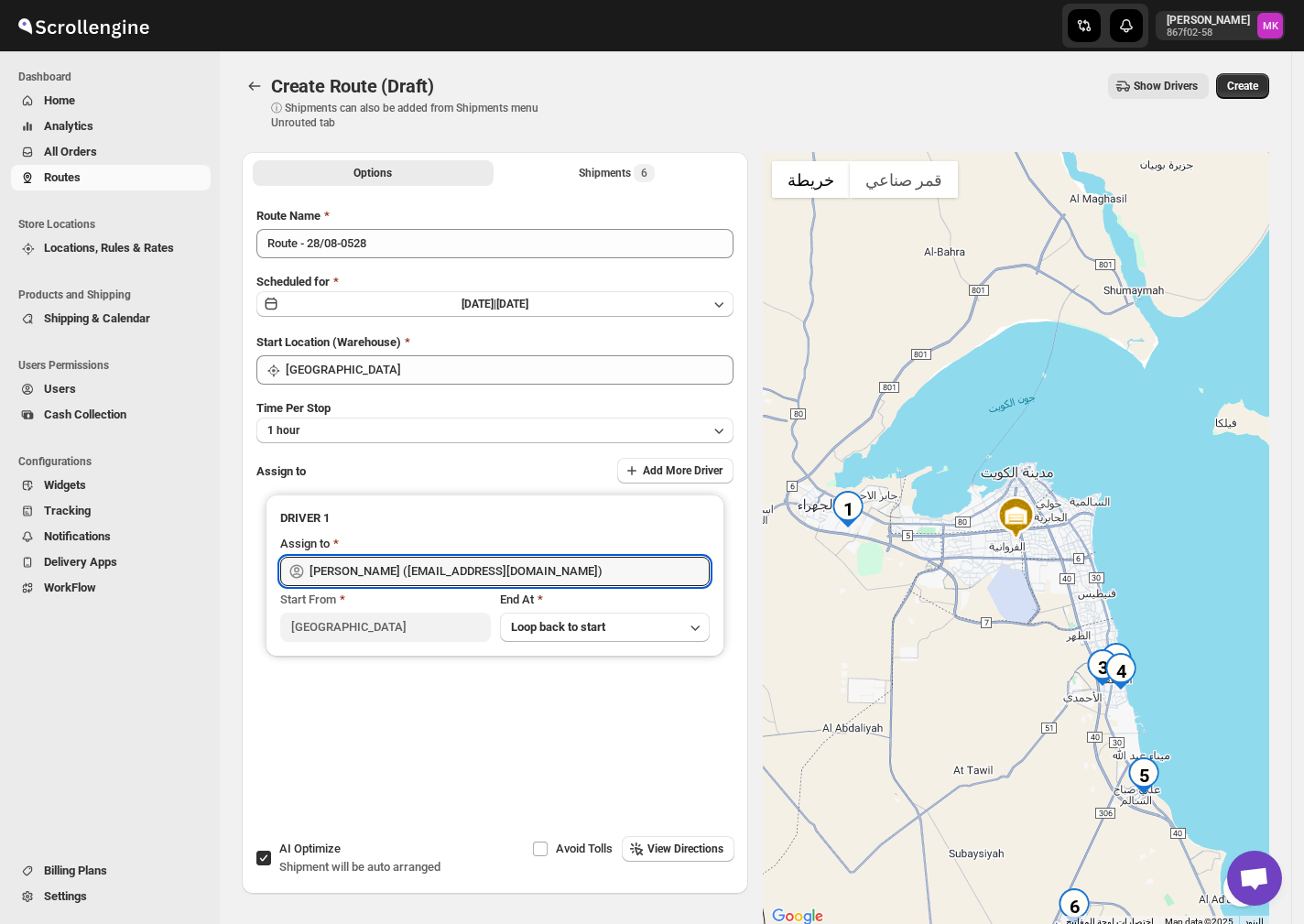
click at [1269, 78] on button "Create" at bounding box center [1242, 86] width 53 height 25
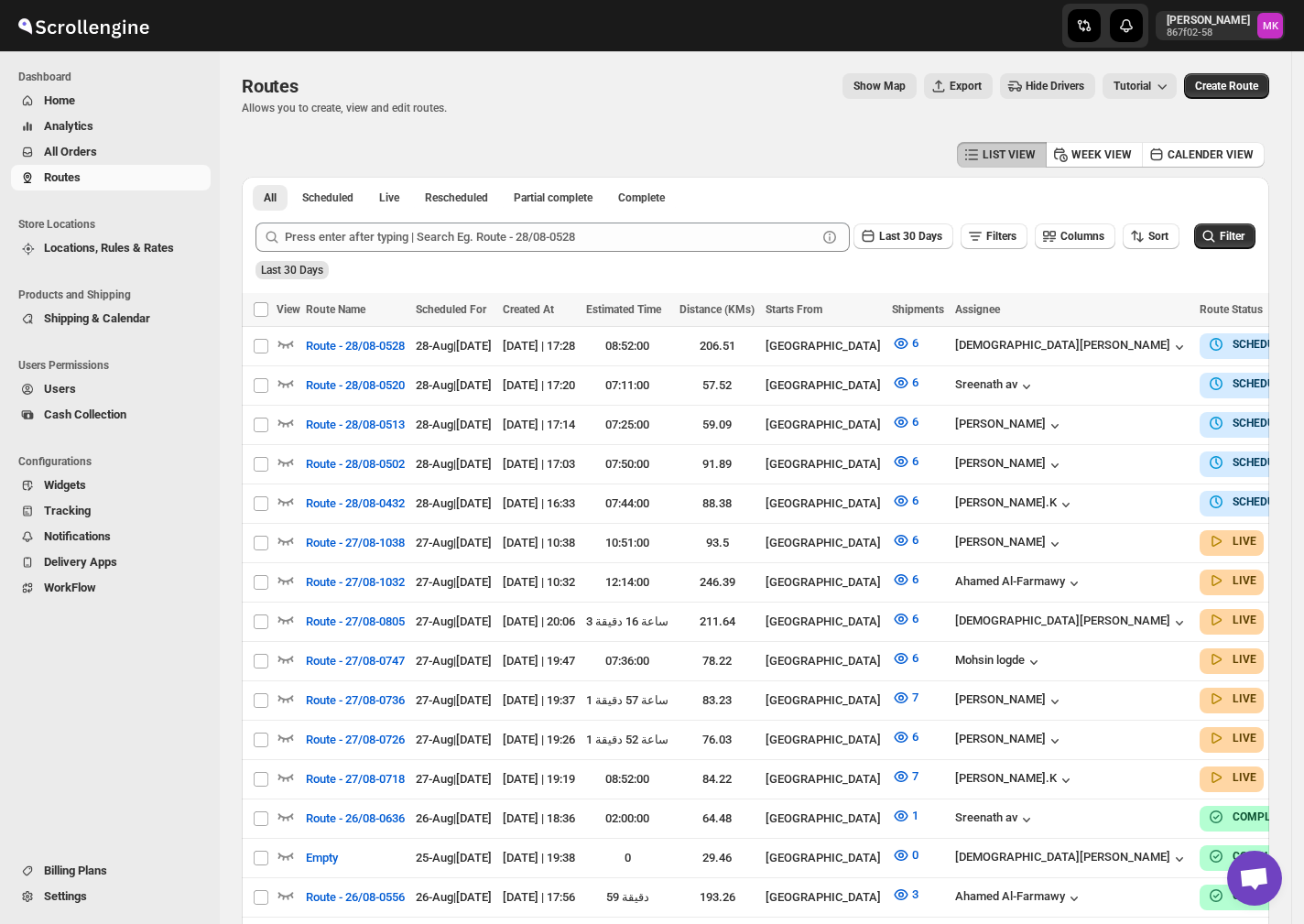
click at [56, 148] on span "All Orders" at bounding box center [70, 151] width 53 height 14
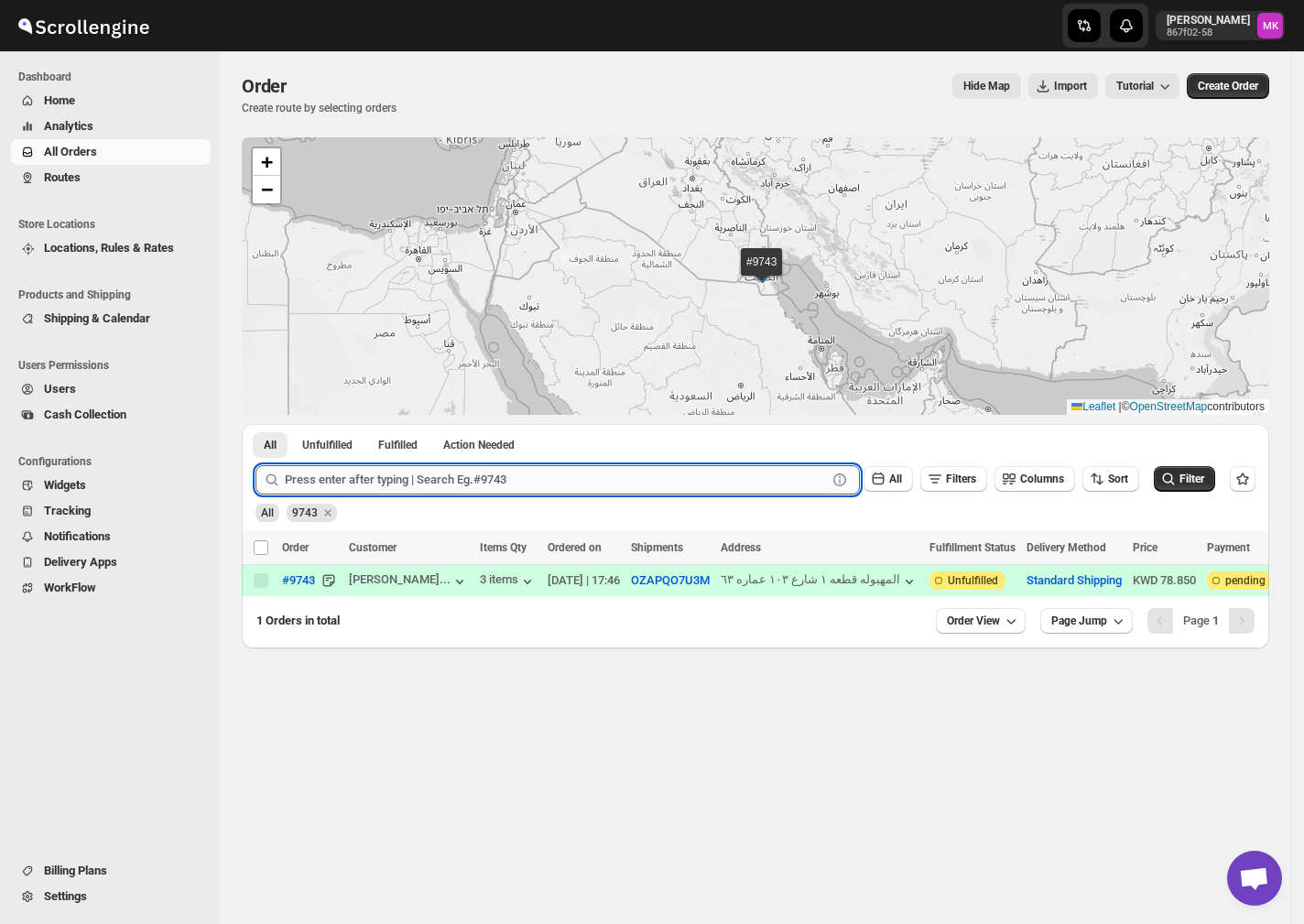
click at [475, 484] on input "text" at bounding box center [556, 480] width 542 height 29
paste input "9665"
type input "9665"
click at [256, 424] on button "Submit" at bounding box center [281, 434] width 52 height 20
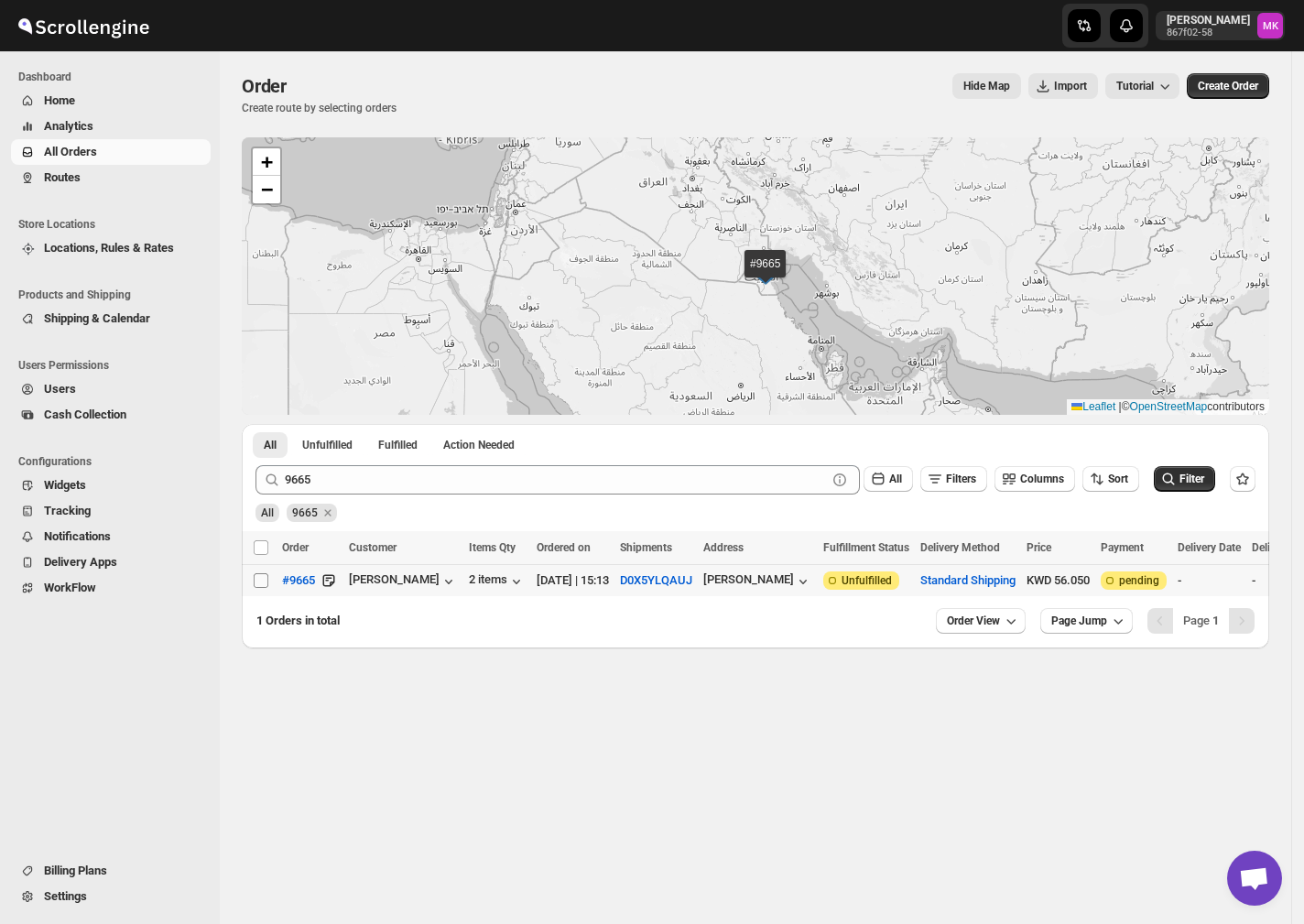
click at [254, 580] on input "Select order" at bounding box center [261, 580] width 15 height 15
checkbox input "true"
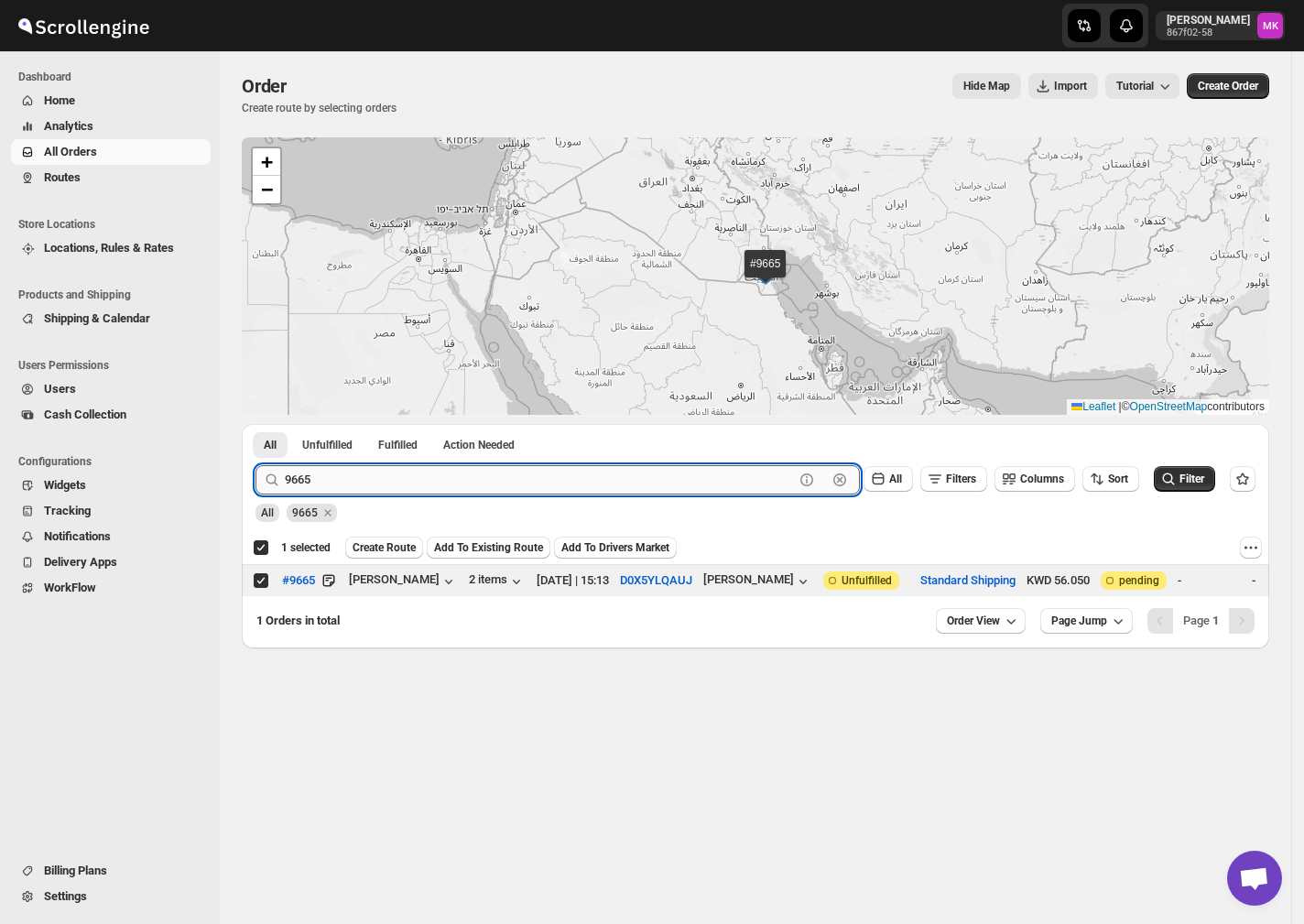
click at [400, 488] on input "9665" at bounding box center [539, 480] width 509 height 29
paste input "7"
type input "9667"
click at [256, 424] on button "Submit" at bounding box center [281, 434] width 52 height 20
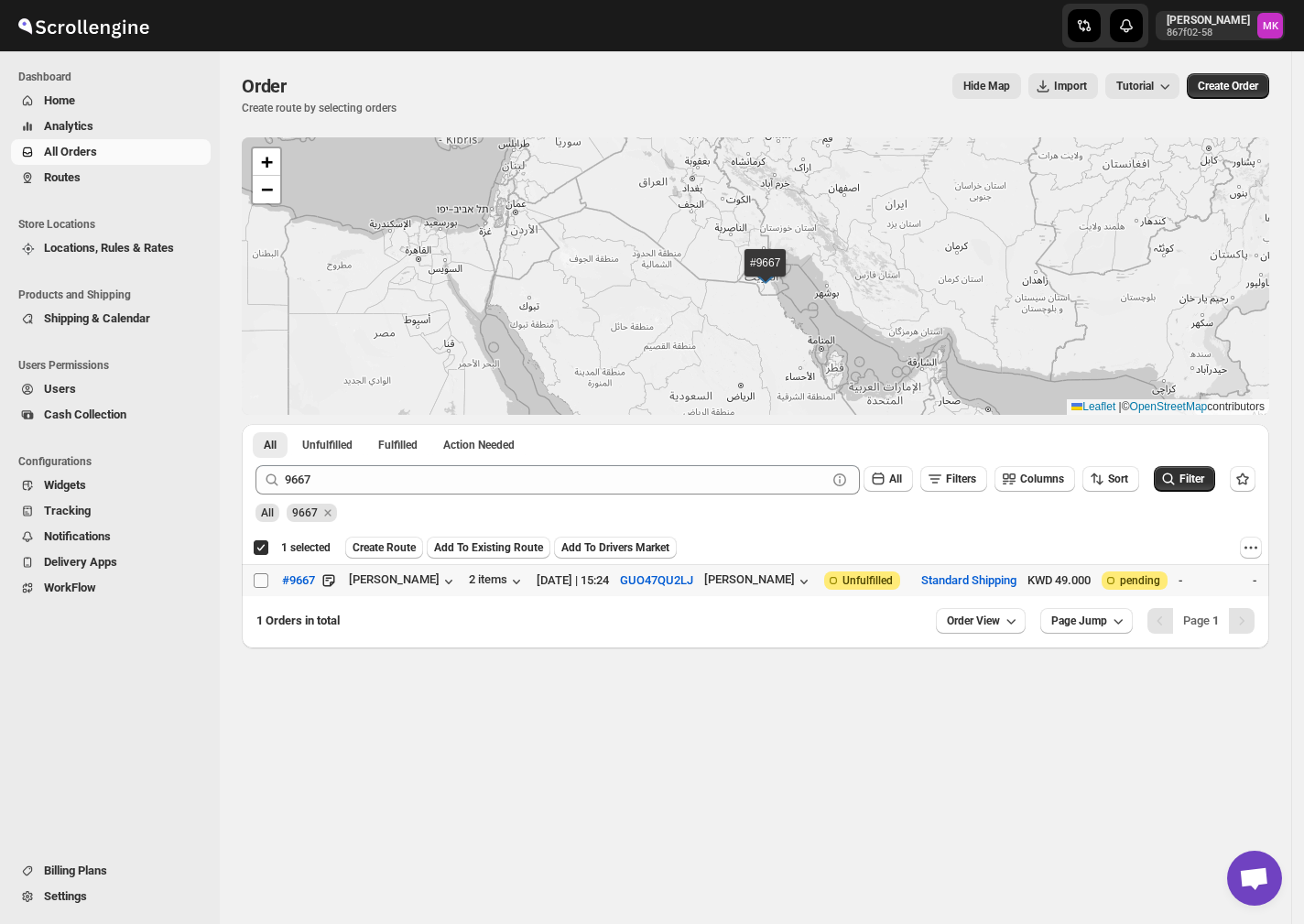
click at [262, 580] on input "Select order" at bounding box center [261, 580] width 15 height 15
checkbox input "true"
checkbox input "false"
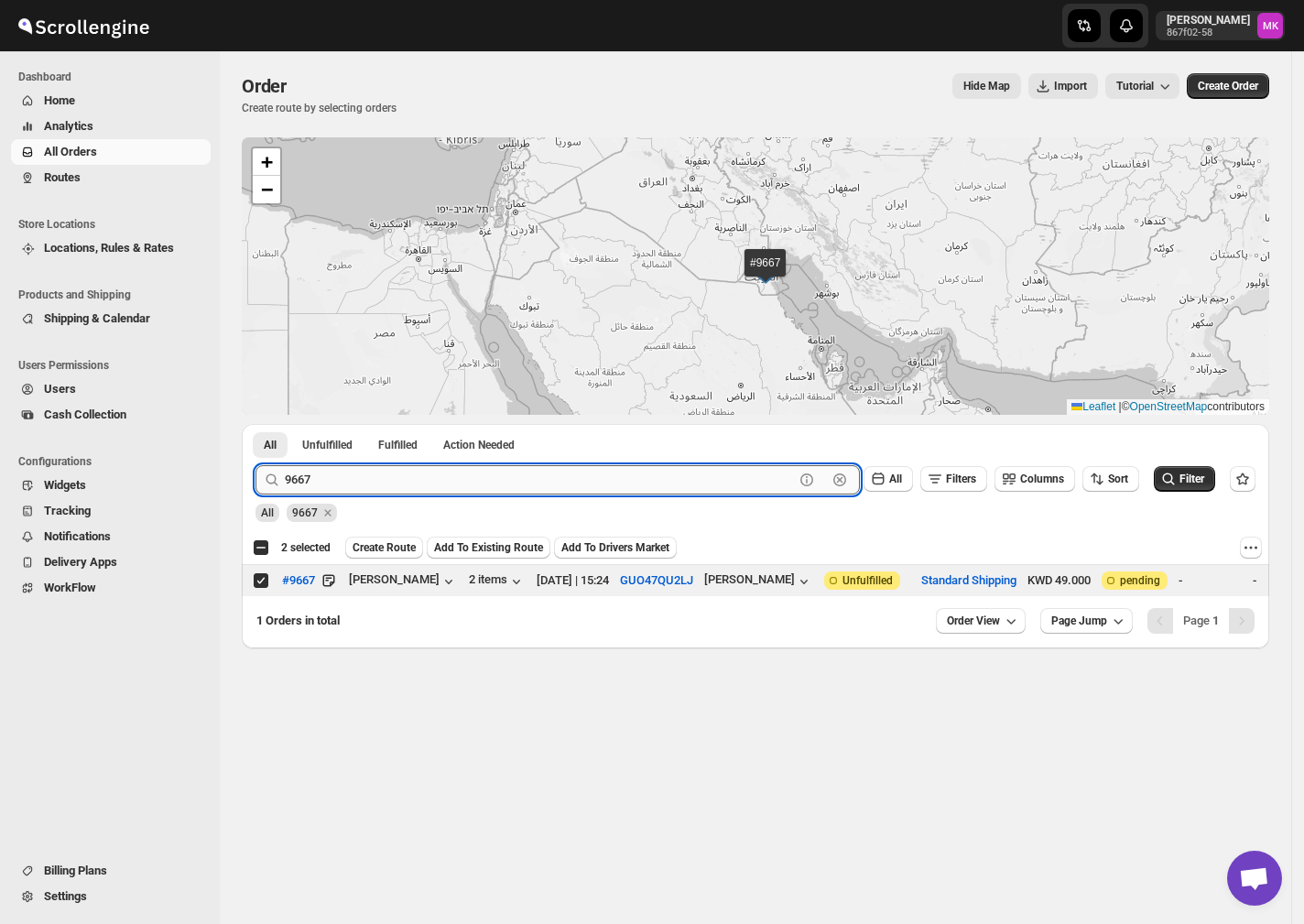
click at [368, 473] on input "9667" at bounding box center [539, 480] width 509 height 29
paste input "35"
type input "9635"
click at [256, 424] on button "Submit" at bounding box center [281, 434] width 52 height 20
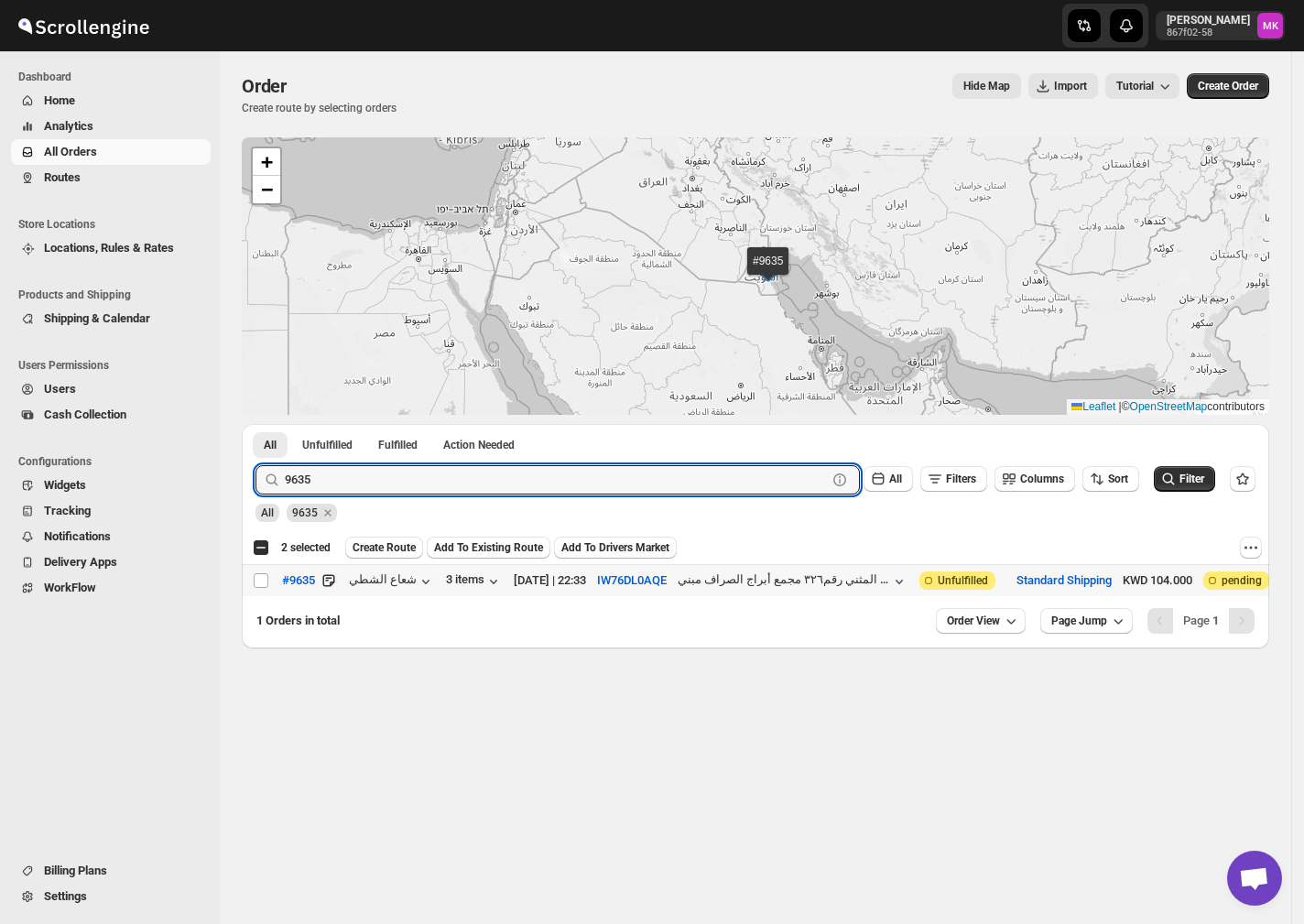
drag, startPoint x: 260, startPoint y: 579, endPoint x: 368, endPoint y: 608, distance: 111.8
click at [260, 578] on input "Select order" at bounding box center [261, 580] width 15 height 15
checkbox input "true"
click at [354, 473] on input "9635" at bounding box center [539, 480] width 509 height 29
paste input "78"
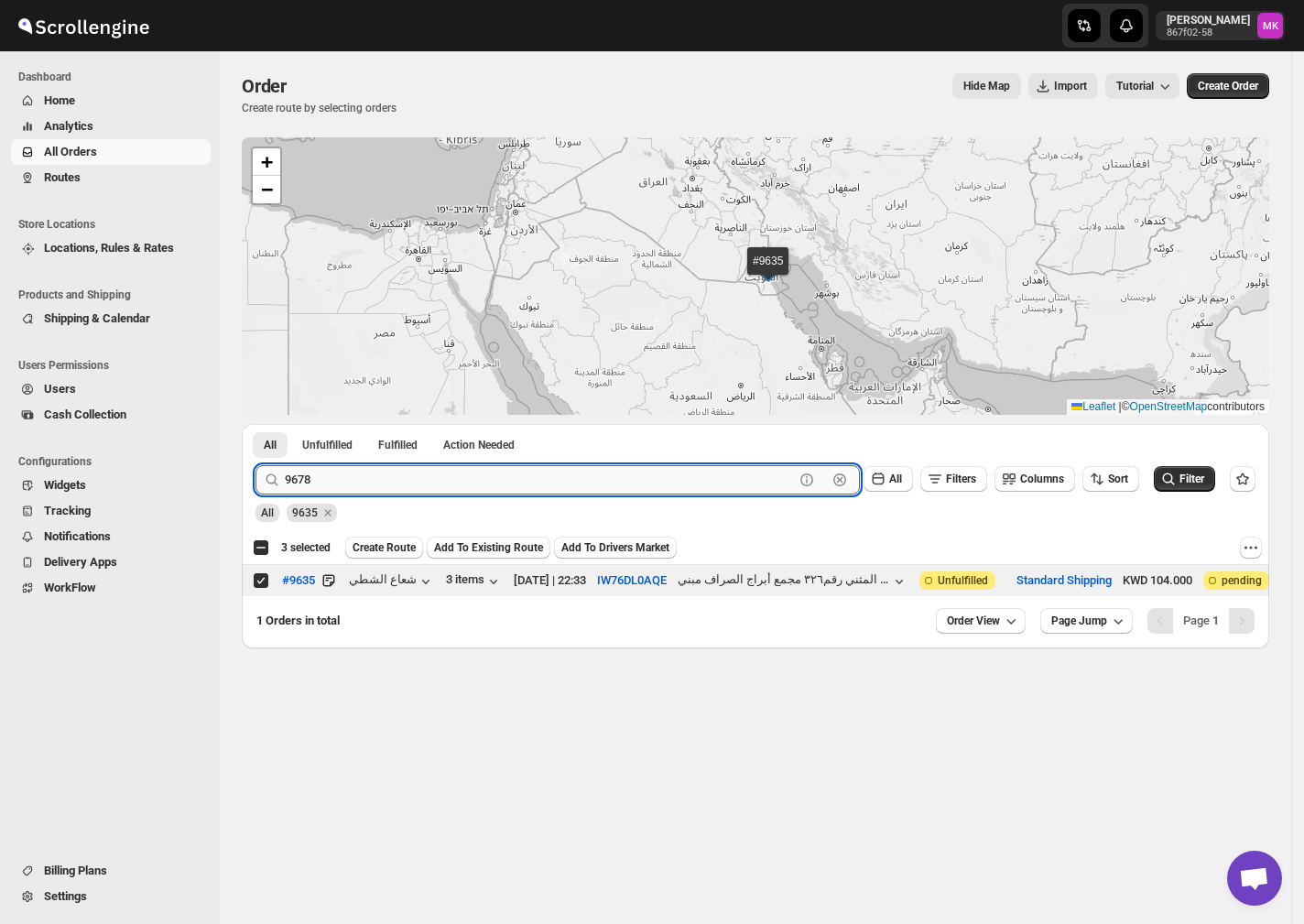
type input "9678"
click at [256, 424] on button "Submit" at bounding box center [281, 434] width 52 height 20
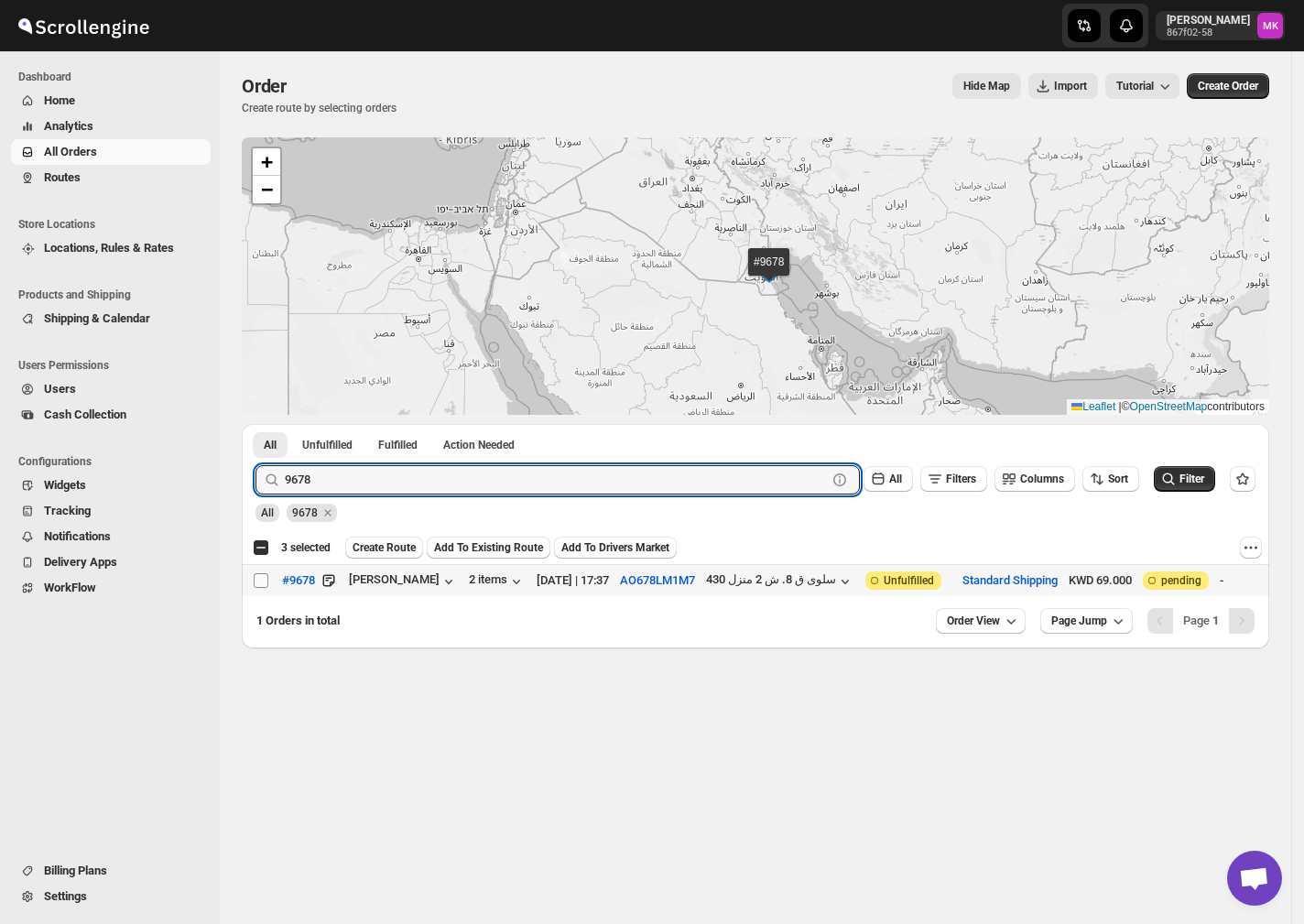
click at [264, 576] on input "Select order" at bounding box center [261, 580] width 15 height 15
checkbox input "true"
click at [400, 474] on input "9678" at bounding box center [539, 480] width 509 height 29
paste input "69"
type input "9669"
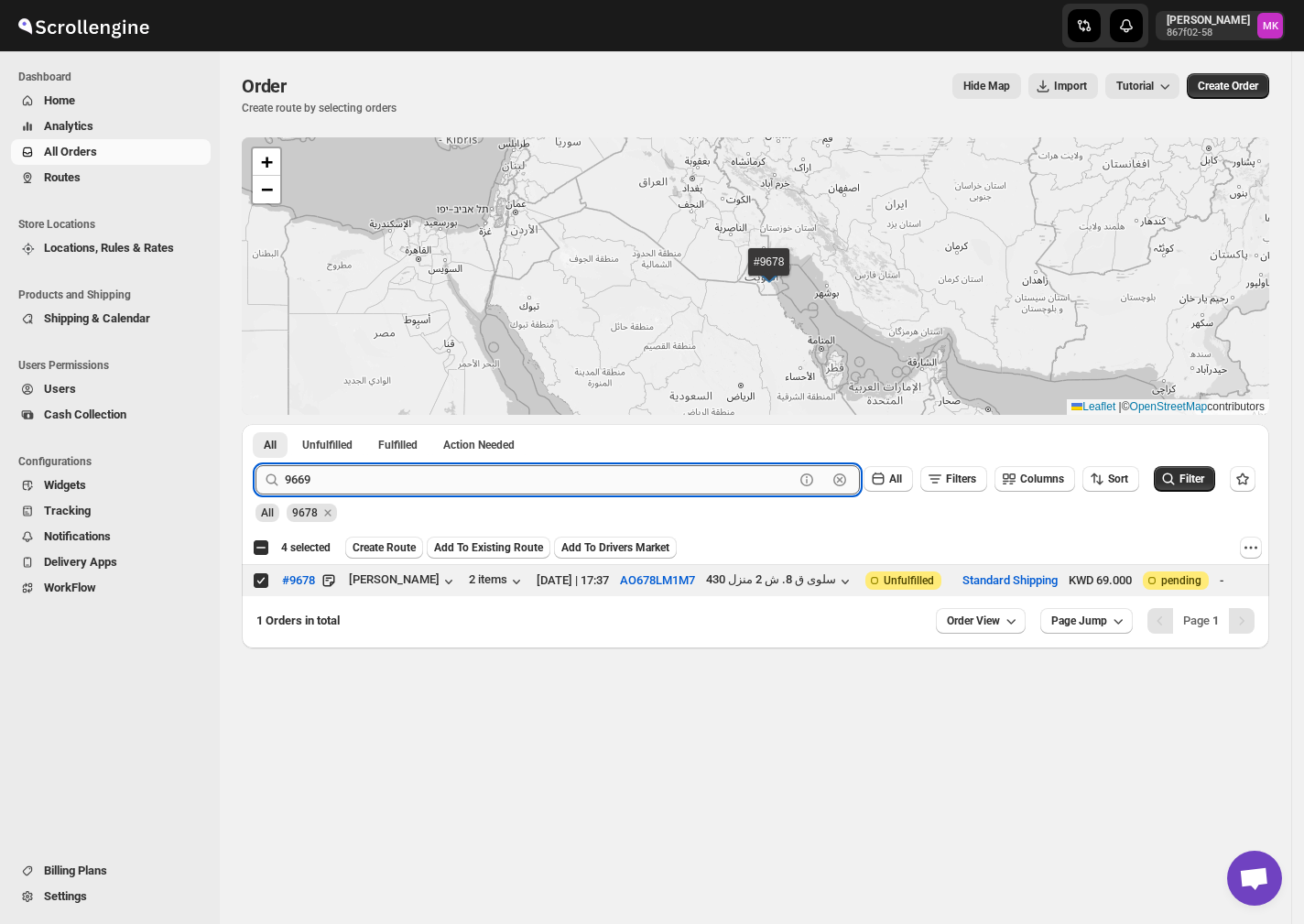
click at [256, 424] on button "Submit" at bounding box center [281, 434] width 52 height 20
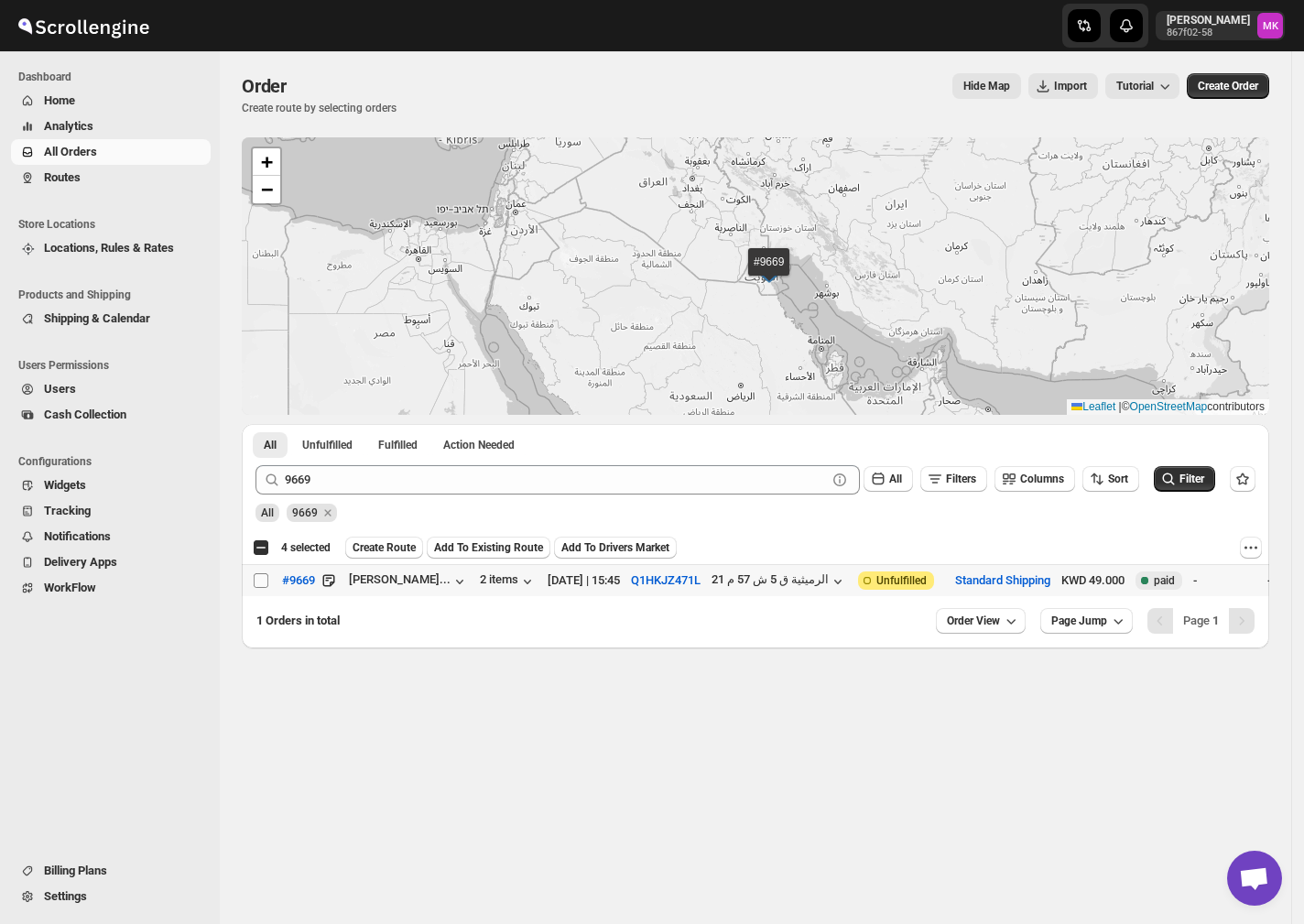
click at [256, 587] on input "Select order" at bounding box center [261, 580] width 15 height 15
checkbox input "true"
click at [381, 536] on button "Create Route" at bounding box center [384, 547] width 78 height 21
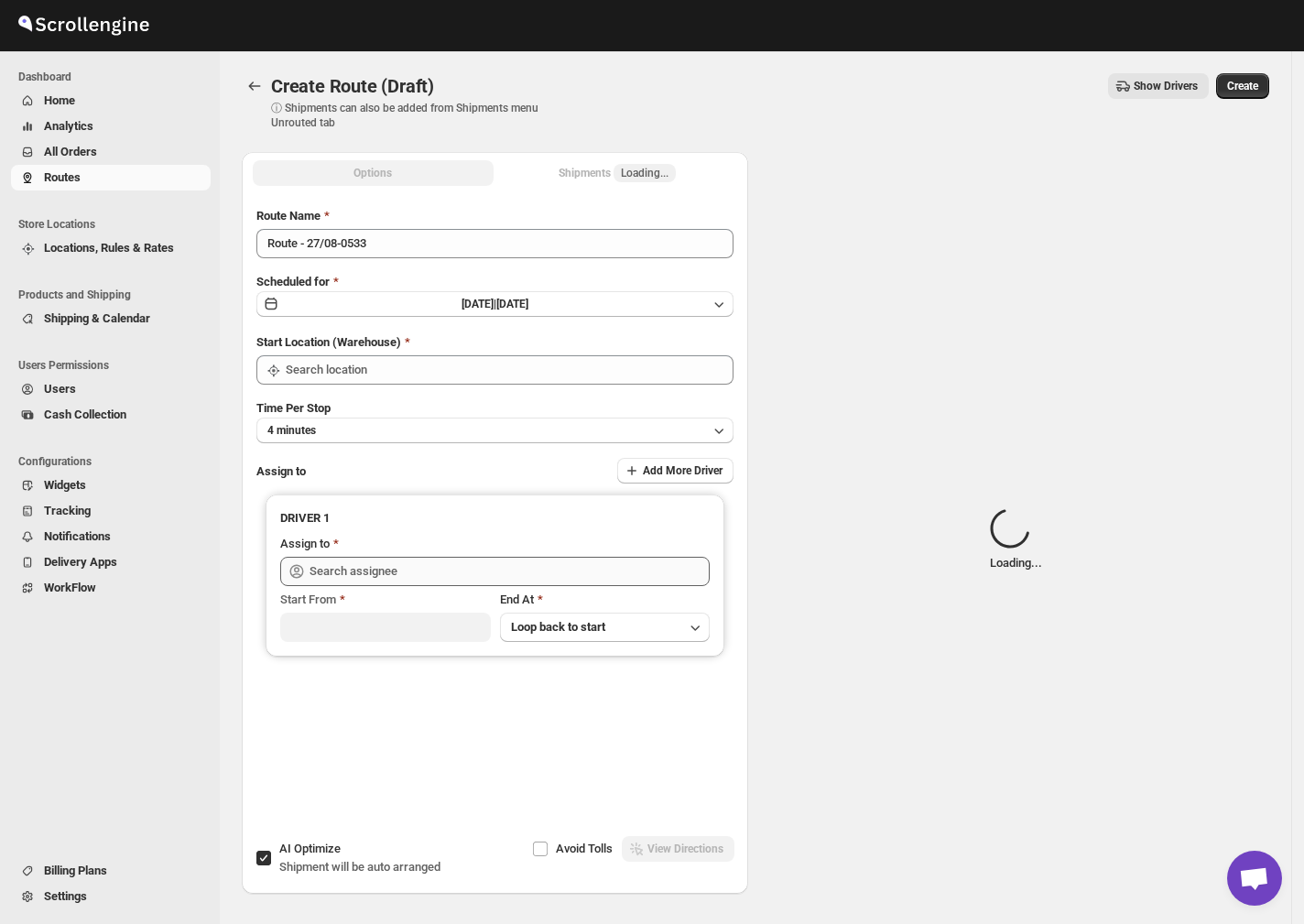
type input "[GEOGRAPHIC_DATA]"
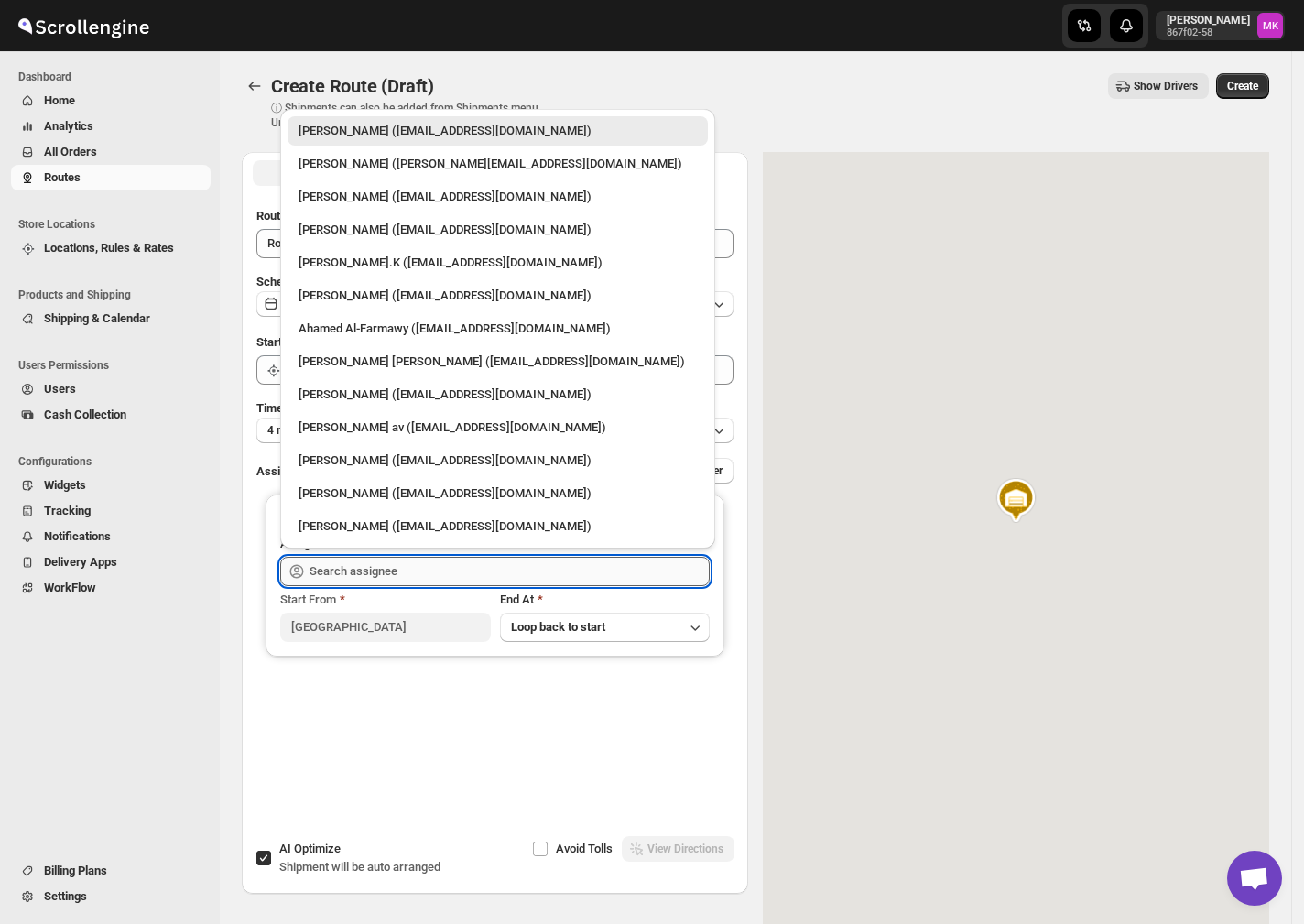
click at [374, 566] on input "text" at bounding box center [510, 571] width 400 height 29
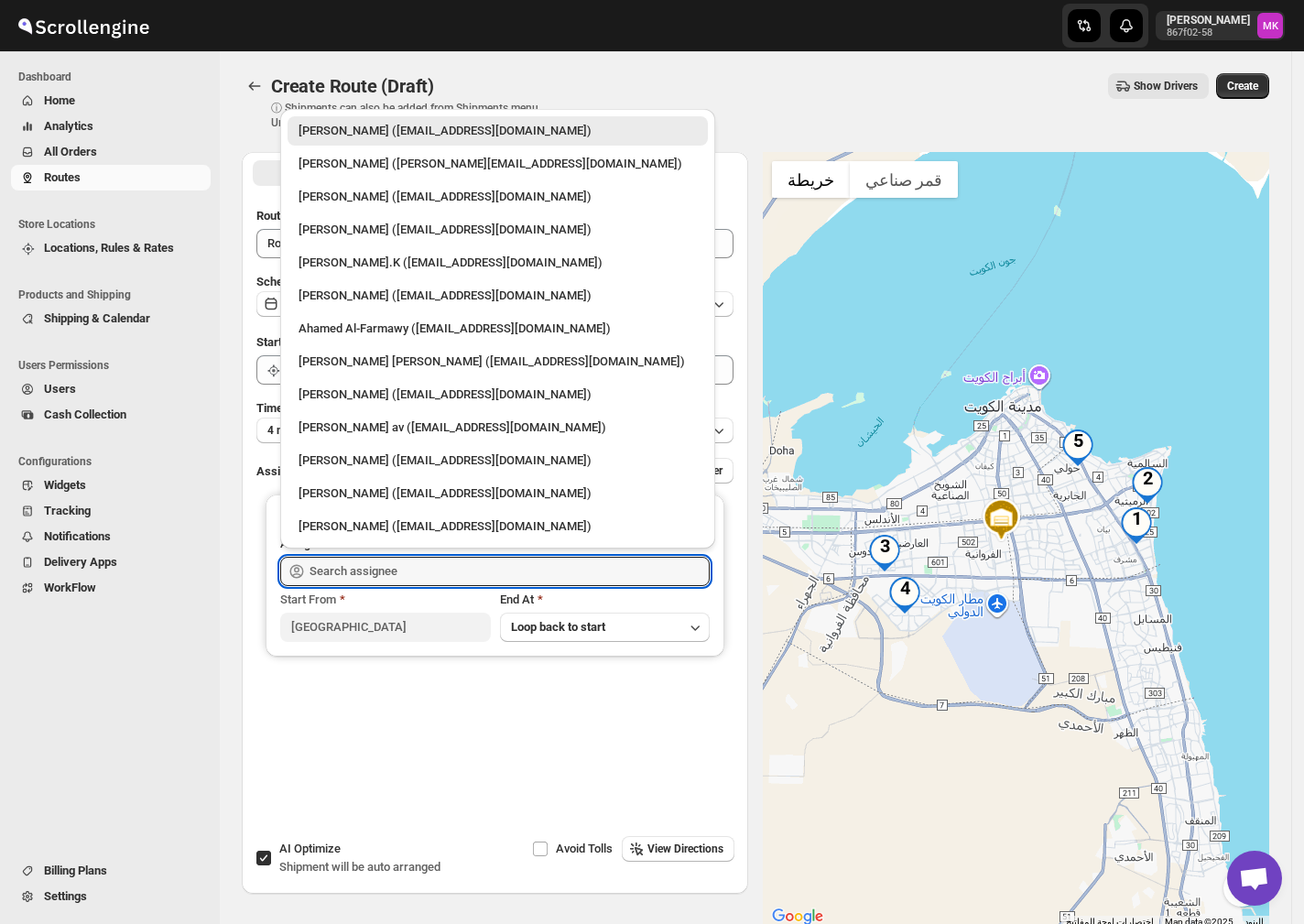
click at [385, 334] on div "Ahamed Al-Farmawy ([EMAIL_ADDRESS][DOMAIN_NAME])" at bounding box center [498, 328] width 399 height 19
type input "Ahamed Al-Farmawy ([EMAIL_ADDRESS][DOMAIN_NAME])"
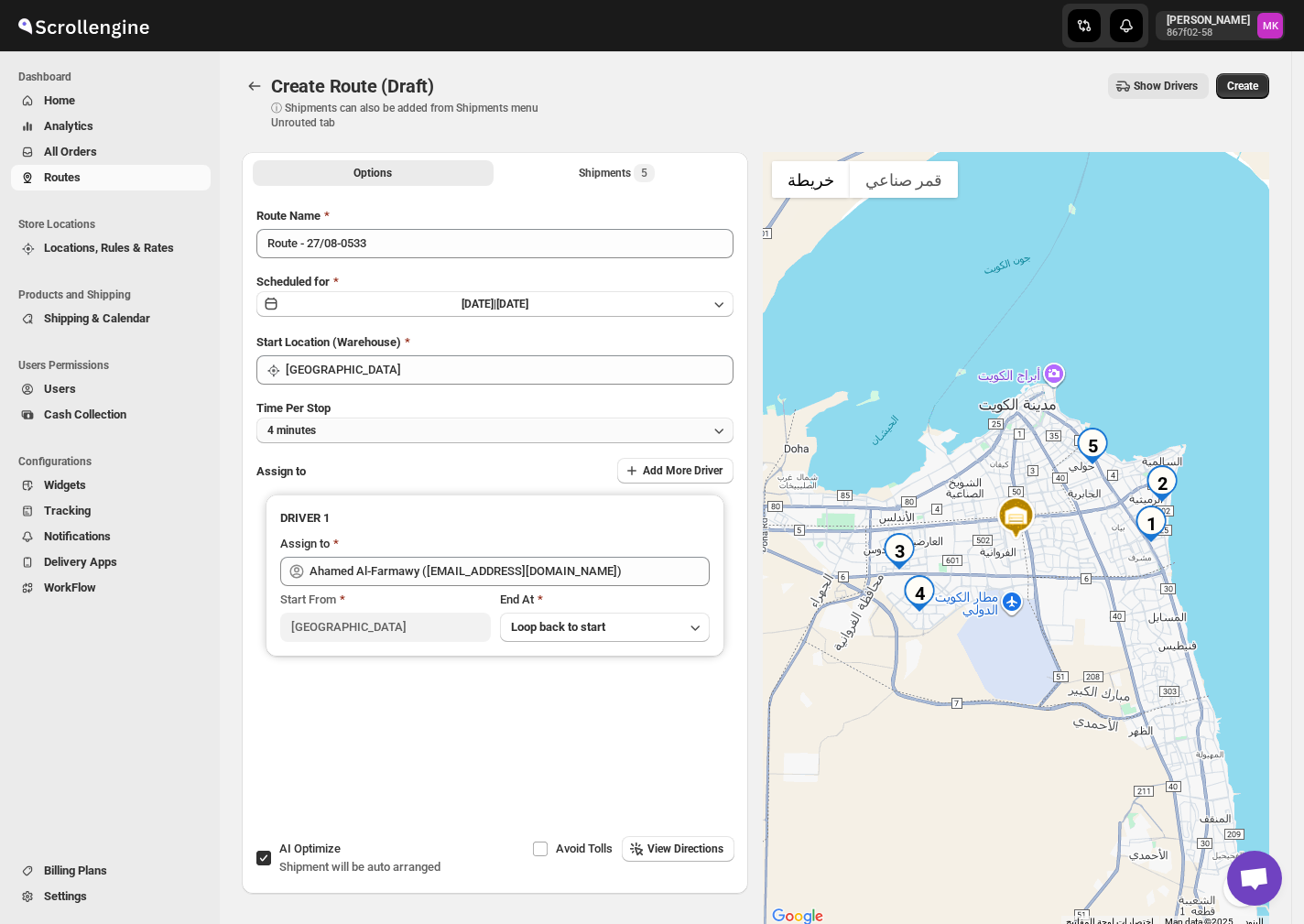
click at [326, 432] on button "4 minutes" at bounding box center [494, 430] width 477 height 25
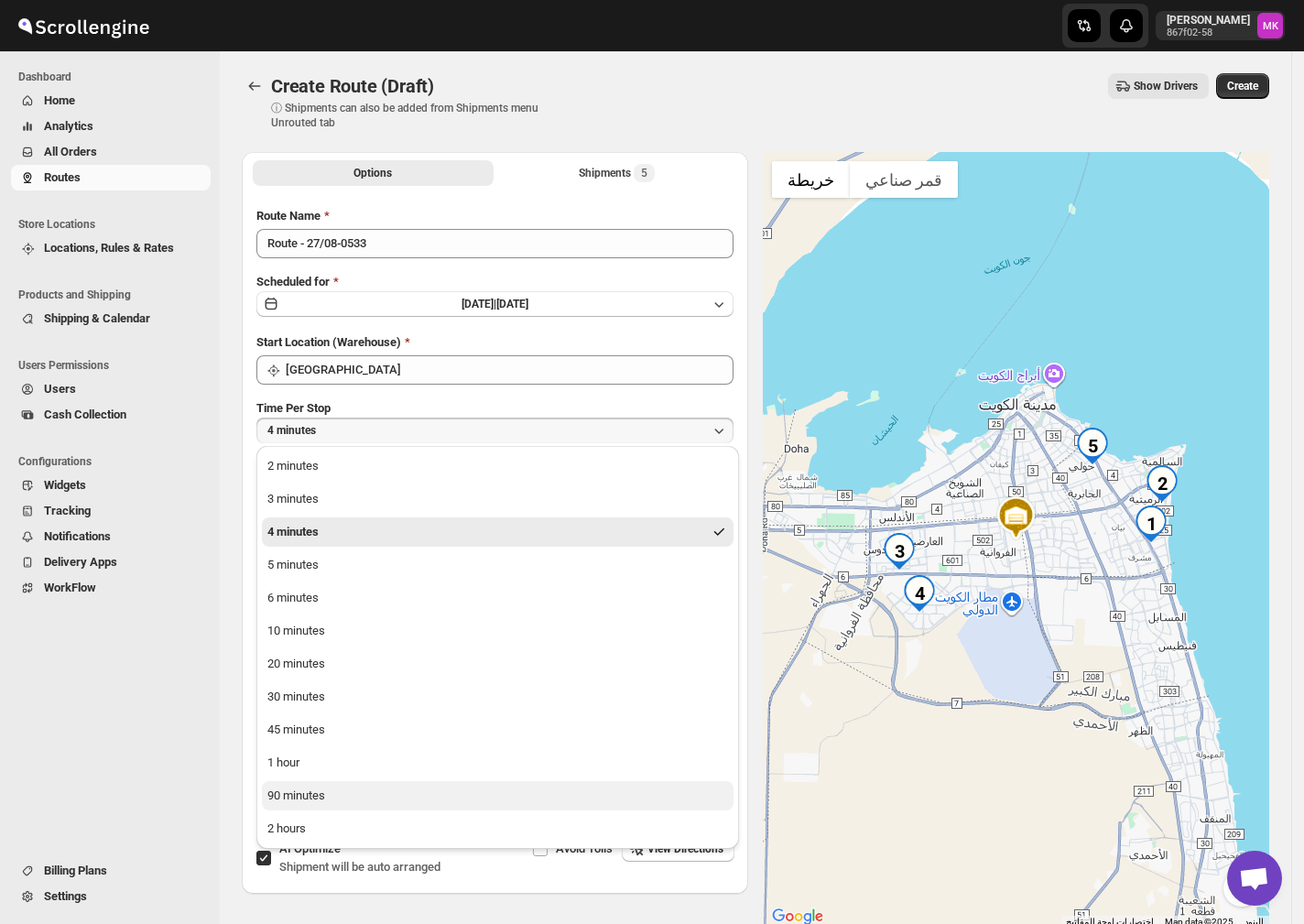
click at [301, 782] on button "90 minutes" at bounding box center [497, 796] width 472 height 29
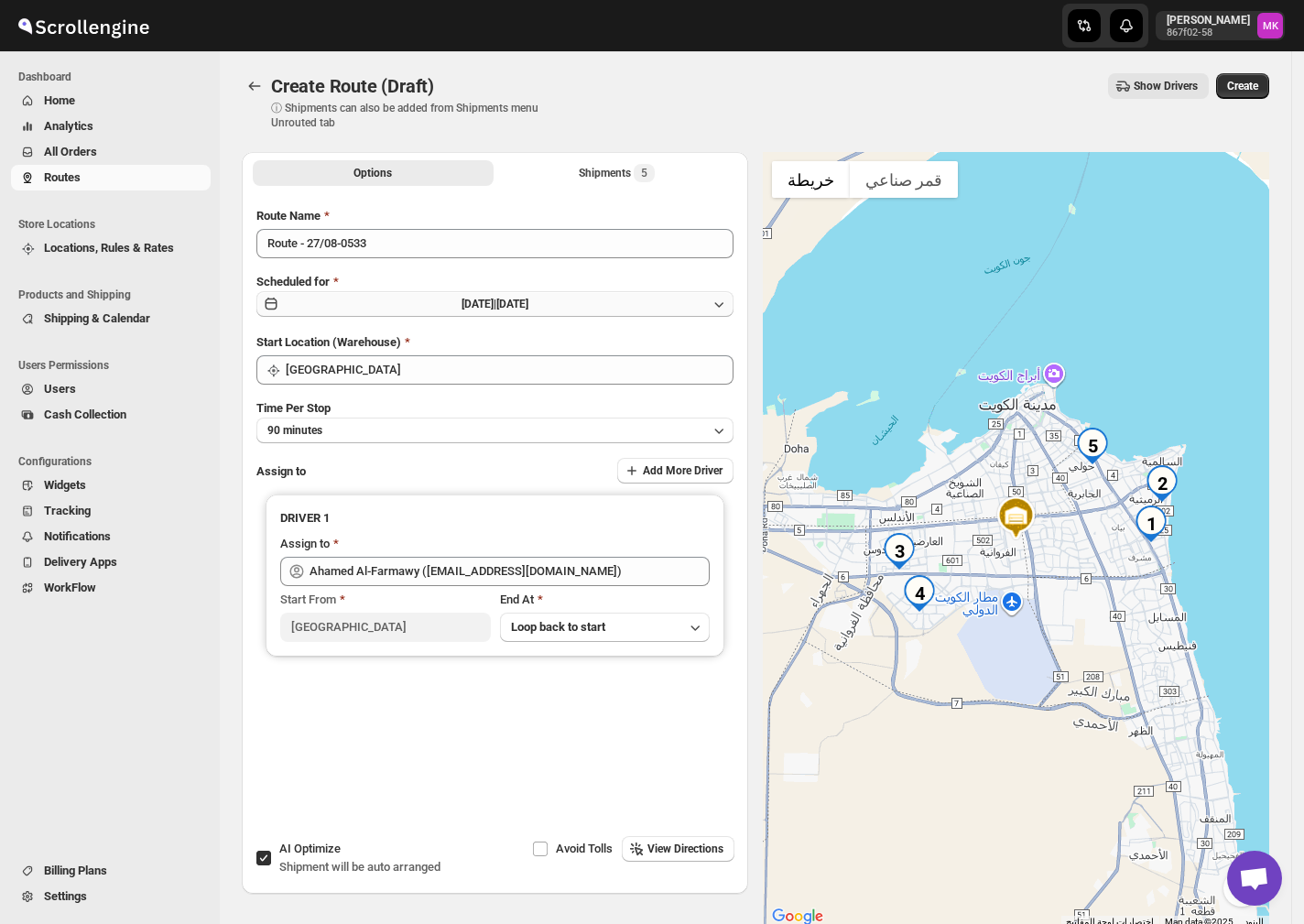
click at [342, 298] on button "[DATE] | [DATE]" at bounding box center [494, 304] width 477 height 25
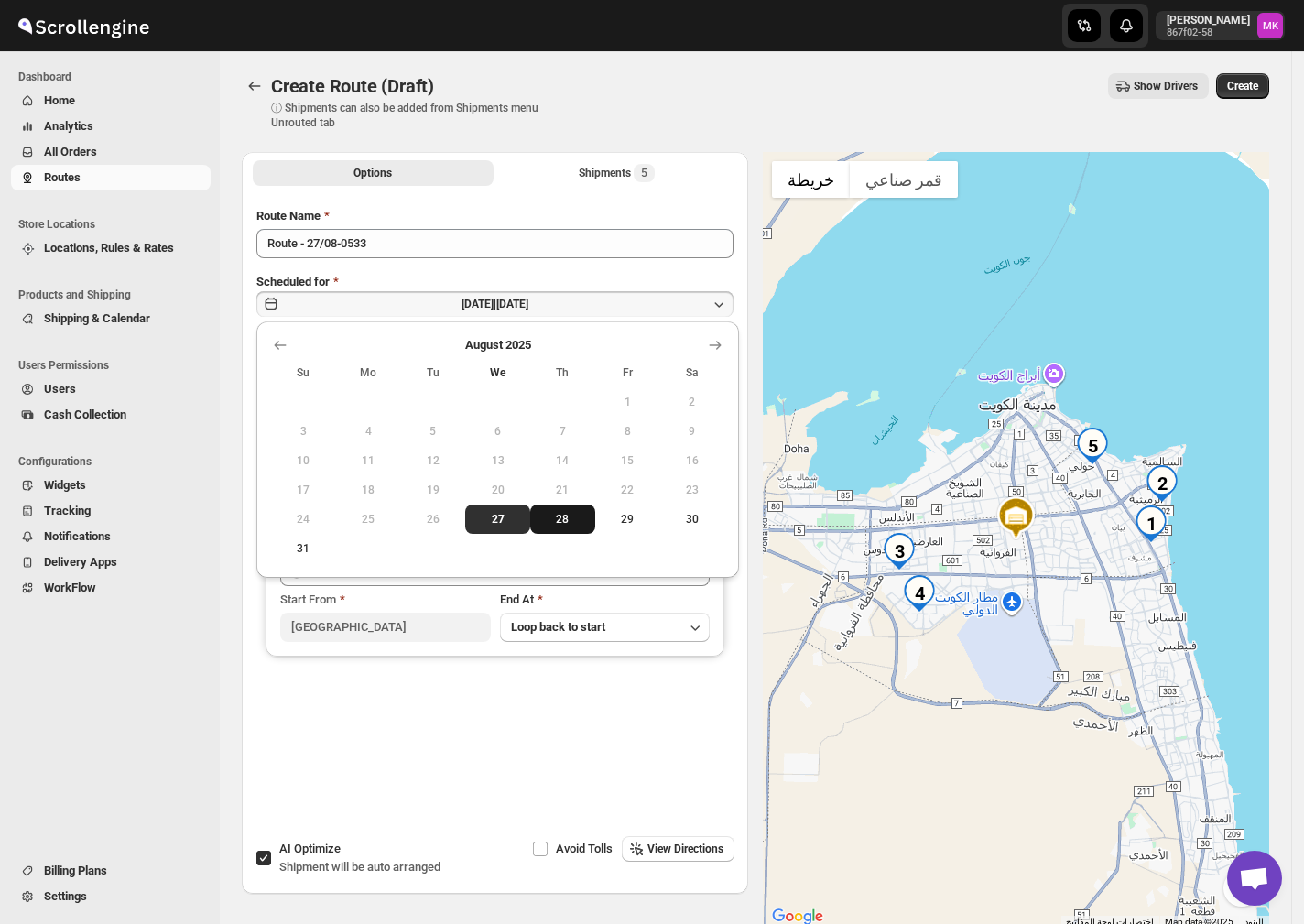
click at [563, 525] on span "28" at bounding box center [563, 519] width 51 height 15
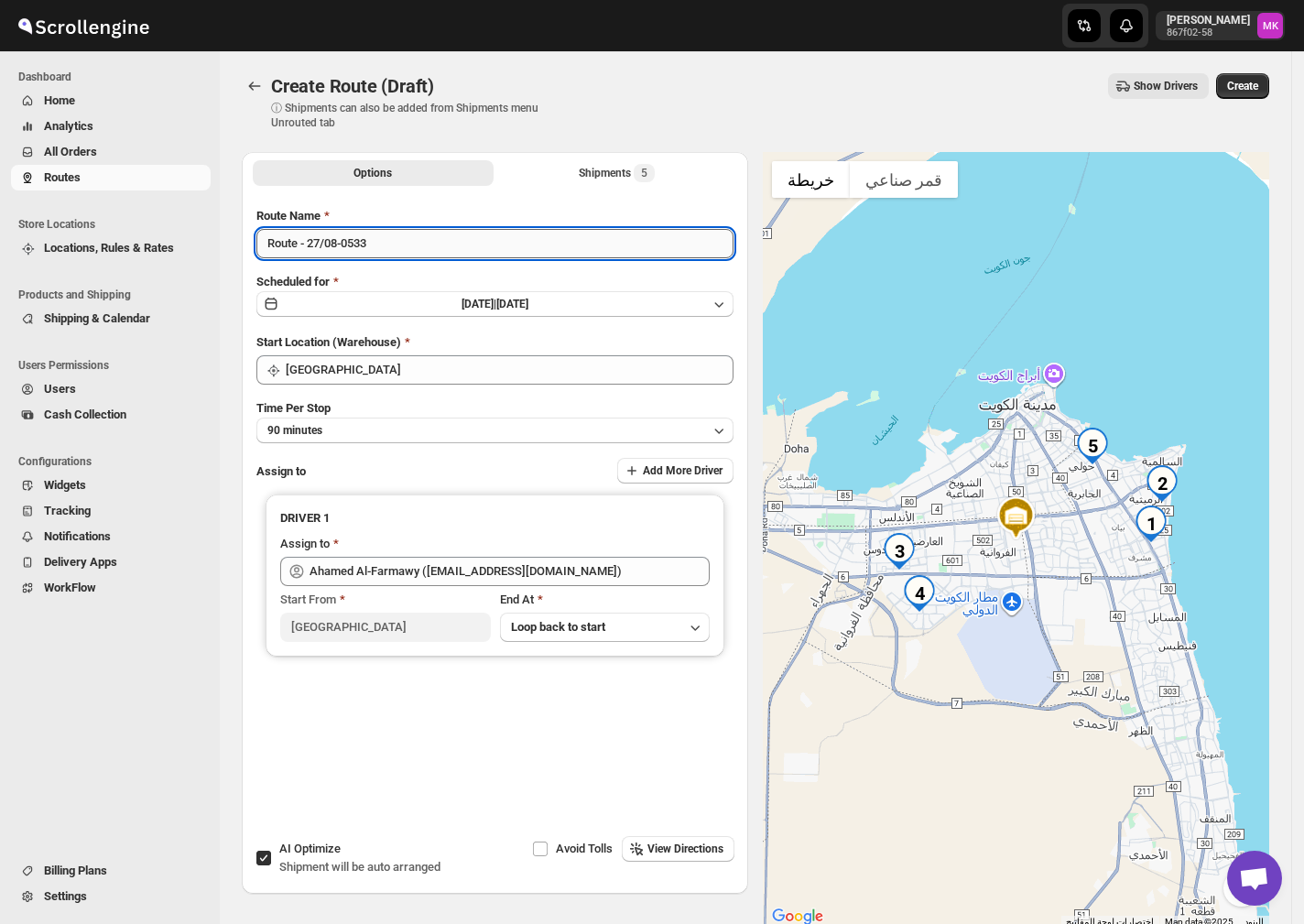
click at [313, 246] on input "Route - 27/08-0533" at bounding box center [494, 243] width 477 height 29
type input "Route - 28/08-0533"
click at [1252, 80] on span "Create" at bounding box center [1242, 86] width 31 height 15
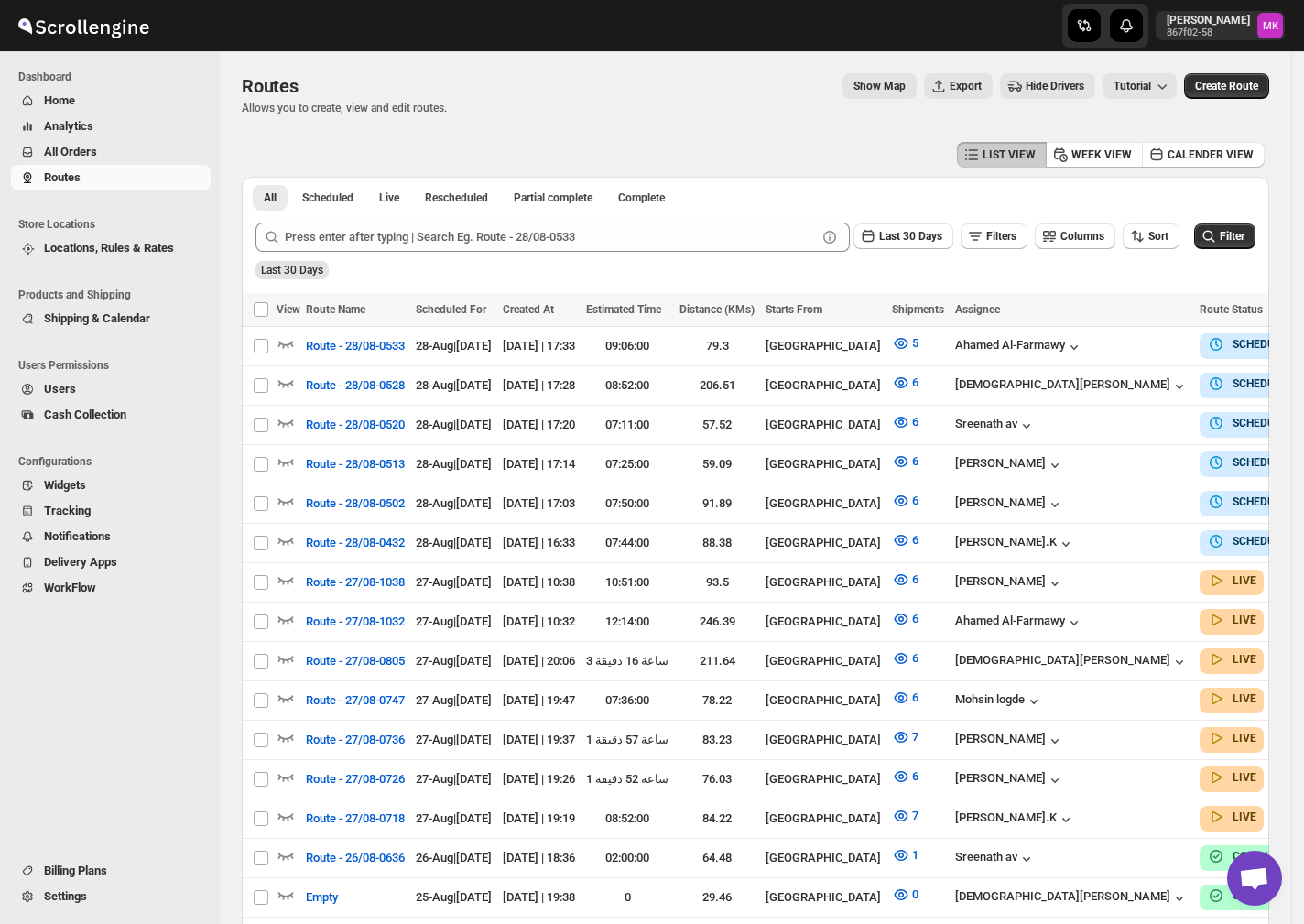
click at [35, 151] on span "Navigation" at bounding box center [27, 153] width 19 height 19
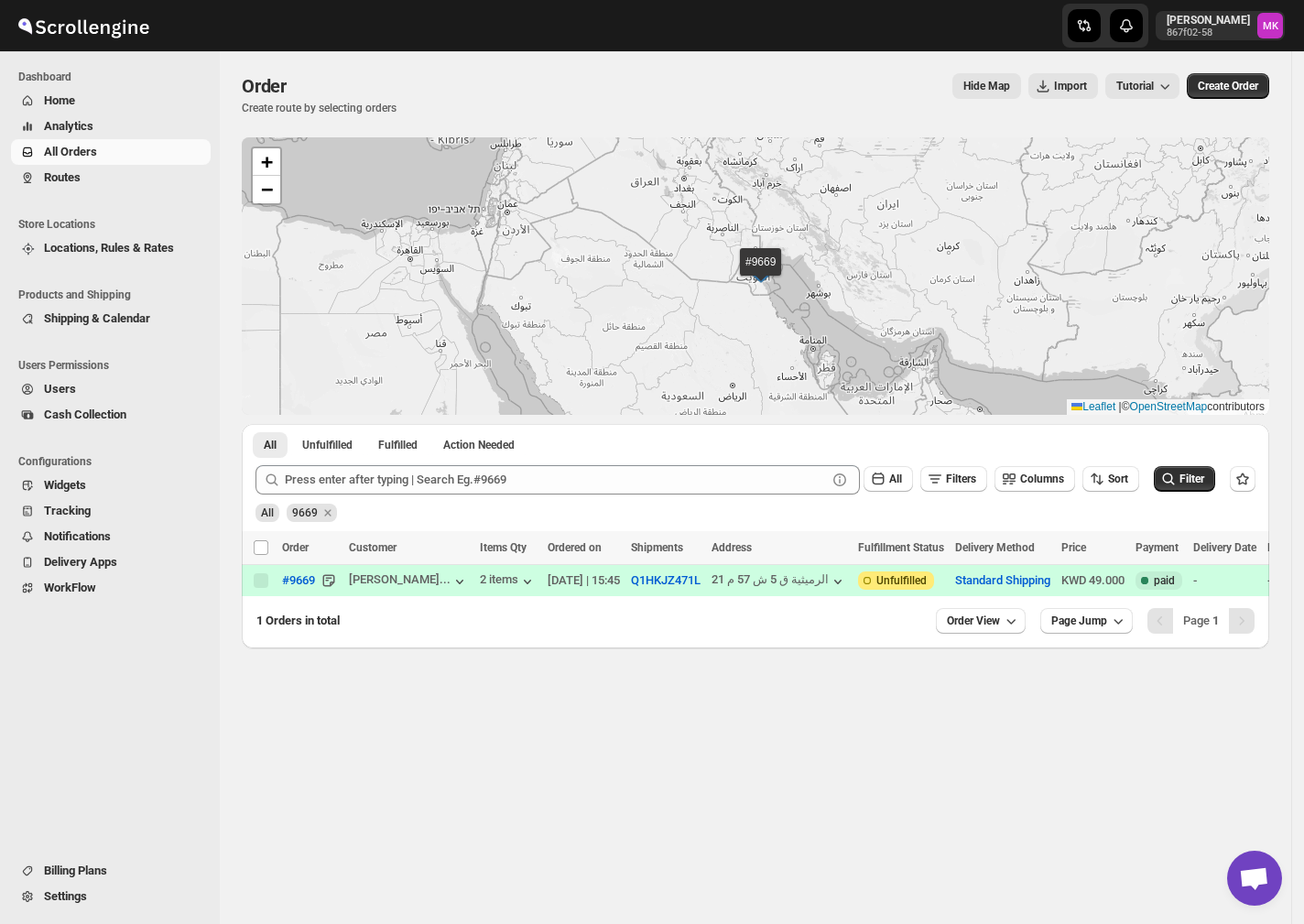
click at [349, 496] on div "All 9669" at bounding box center [751, 505] width 1007 height 35
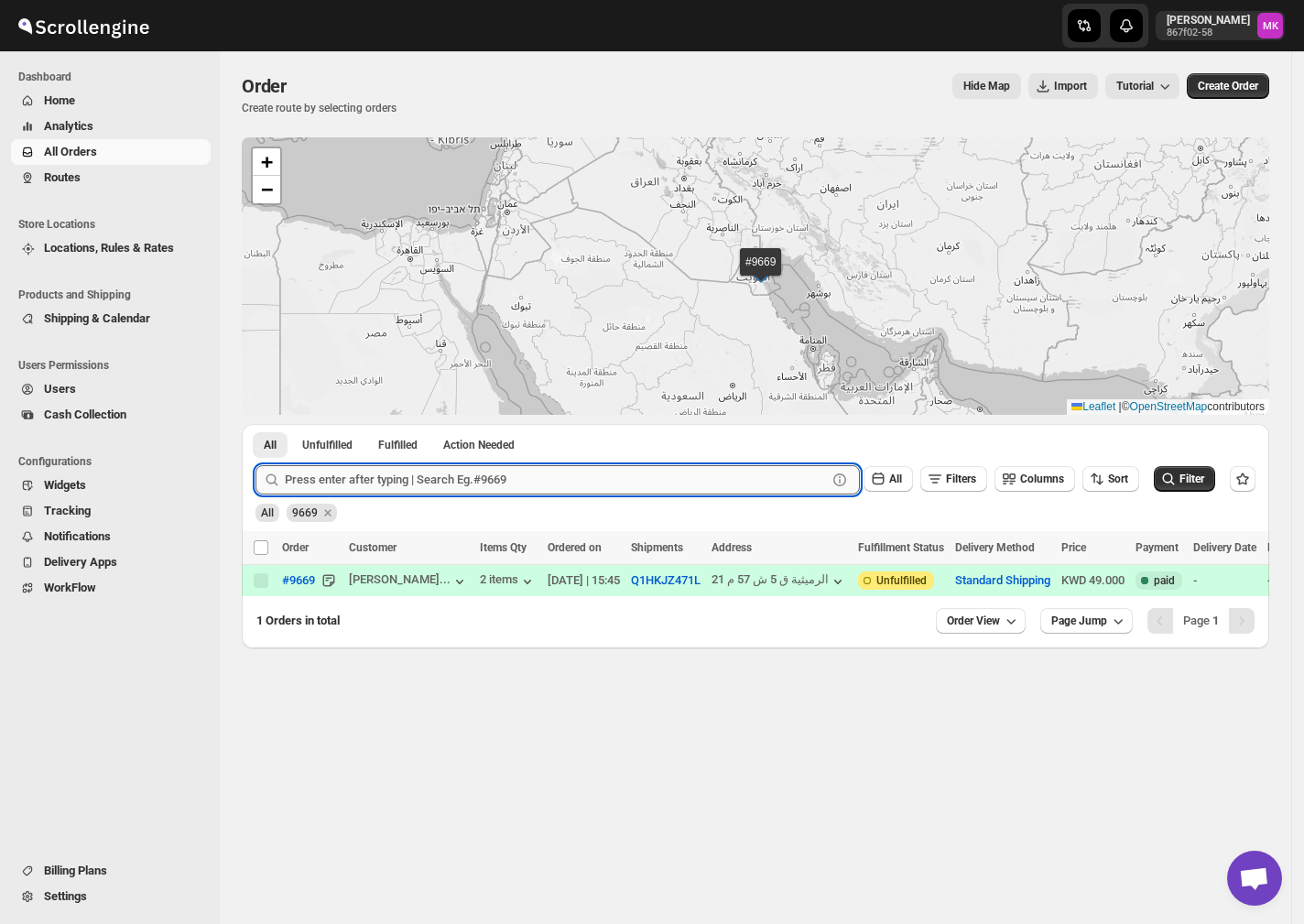
click at [352, 487] on input "text" at bounding box center [556, 480] width 542 height 29
paste input "9670"
type input "9670"
click at [256, 424] on button "Submit" at bounding box center [281, 434] width 52 height 20
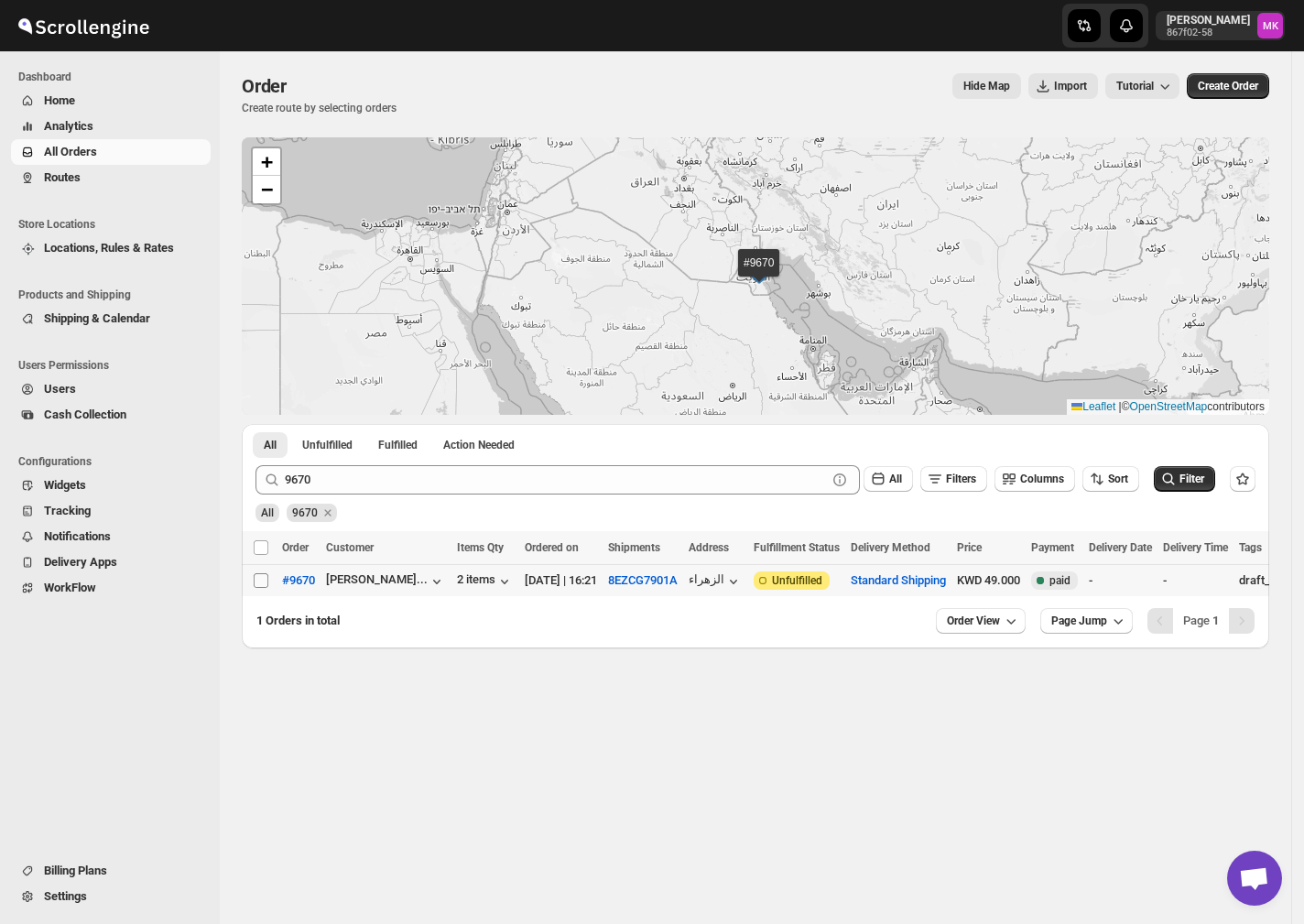
click at [260, 586] on input "Select order" at bounding box center [261, 580] width 15 height 15
checkbox input "true"
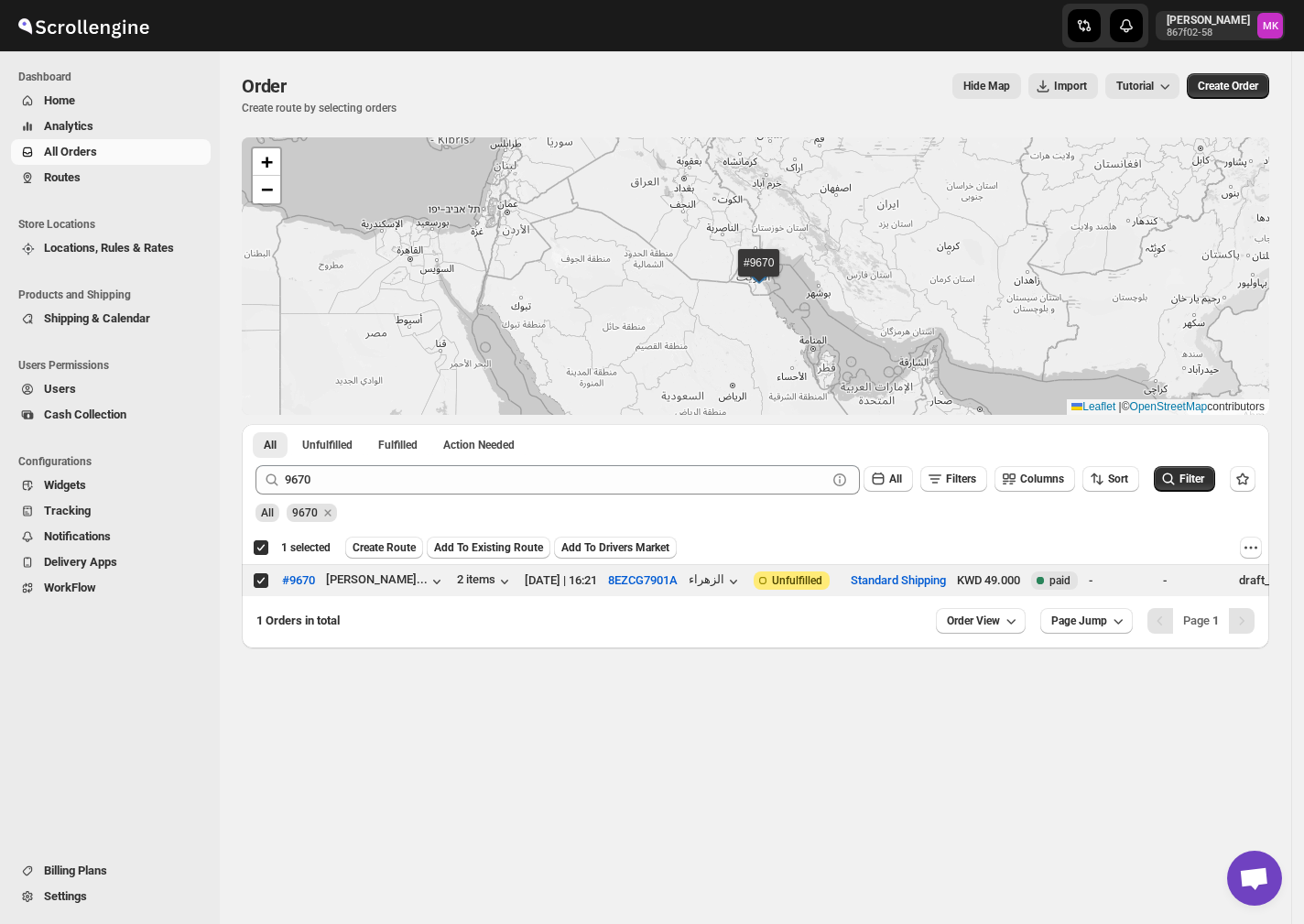
click at [371, 460] on div "9670 Clear All Filters Columns Sort Filter" at bounding box center [748, 472] width 1015 height 44
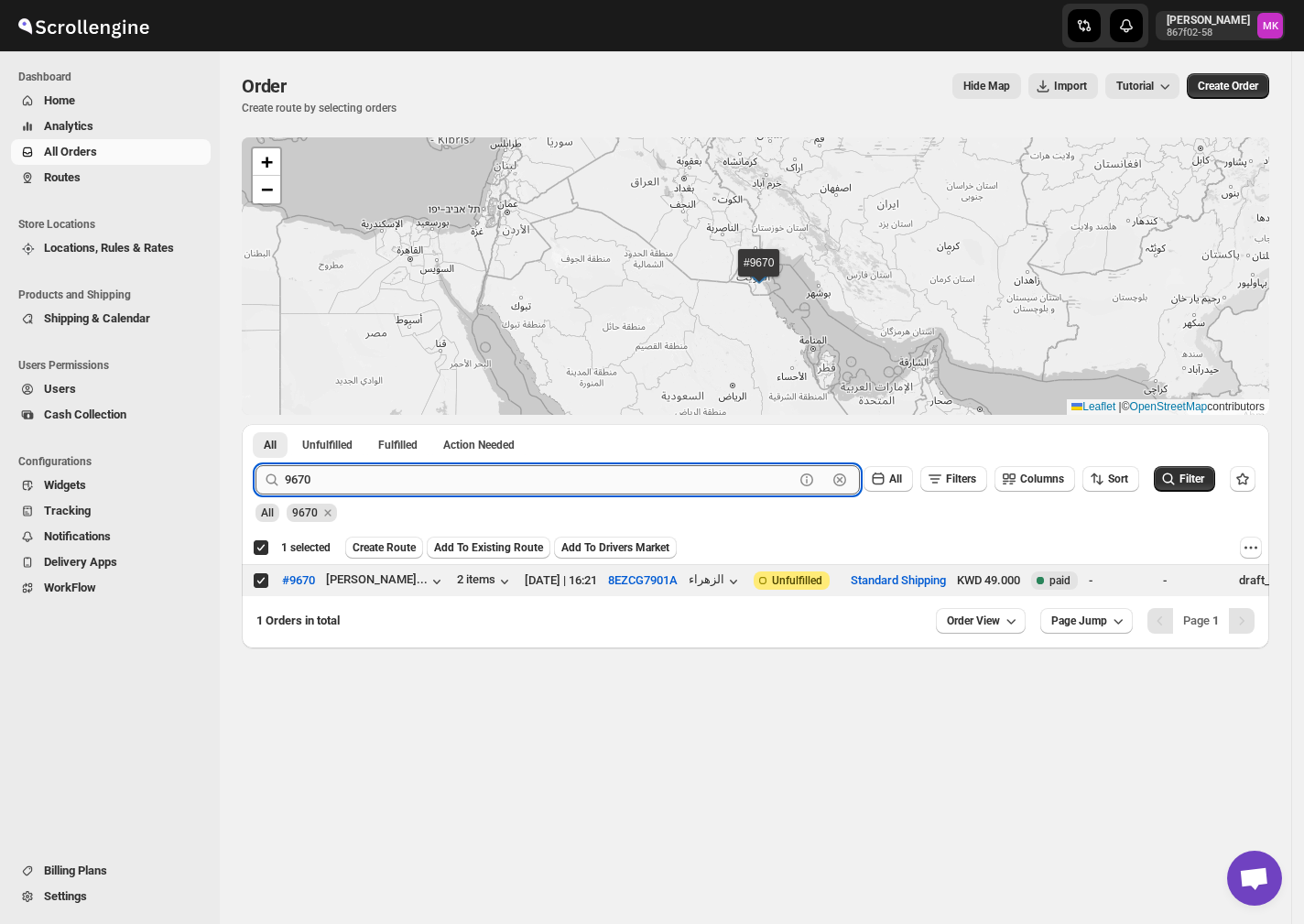
click at [360, 488] on input "9670" at bounding box center [539, 480] width 509 height 29
paste input "56"
type input "9656"
click at [256, 424] on button "Submit" at bounding box center [281, 434] width 52 height 20
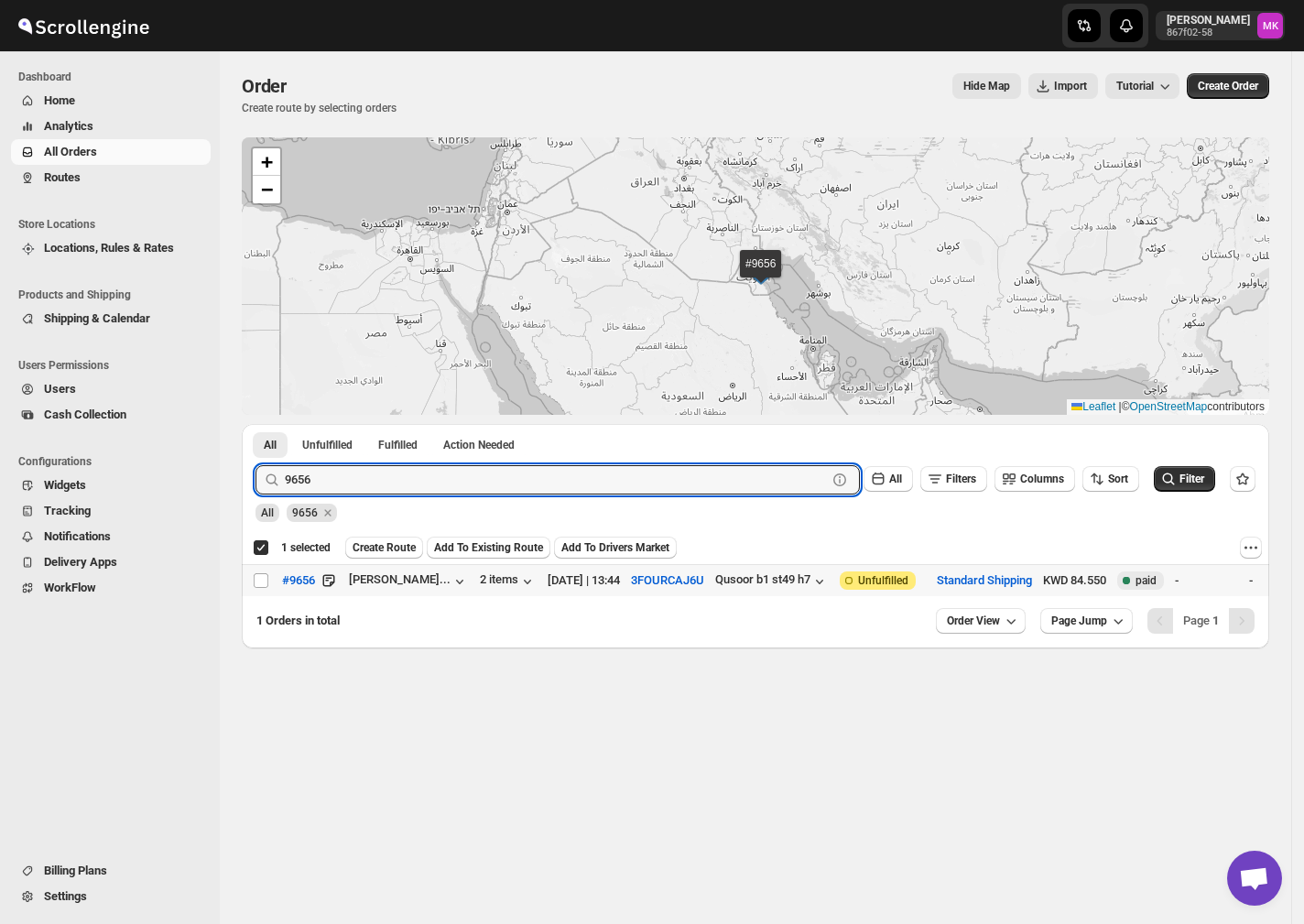
click at [249, 580] on td "Select order" at bounding box center [259, 579] width 35 height 32
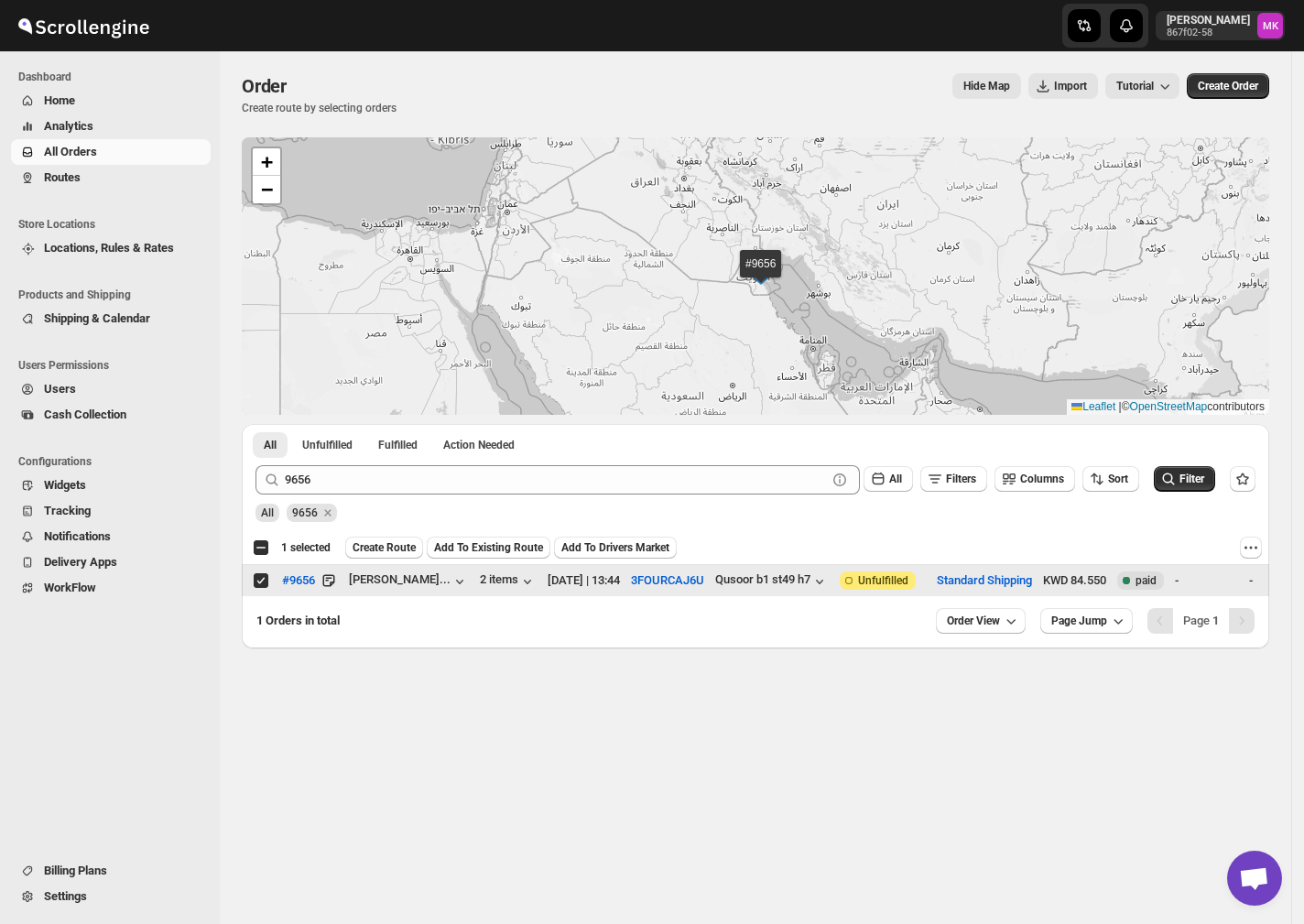
checkbox input "false"
checkbox input "true"
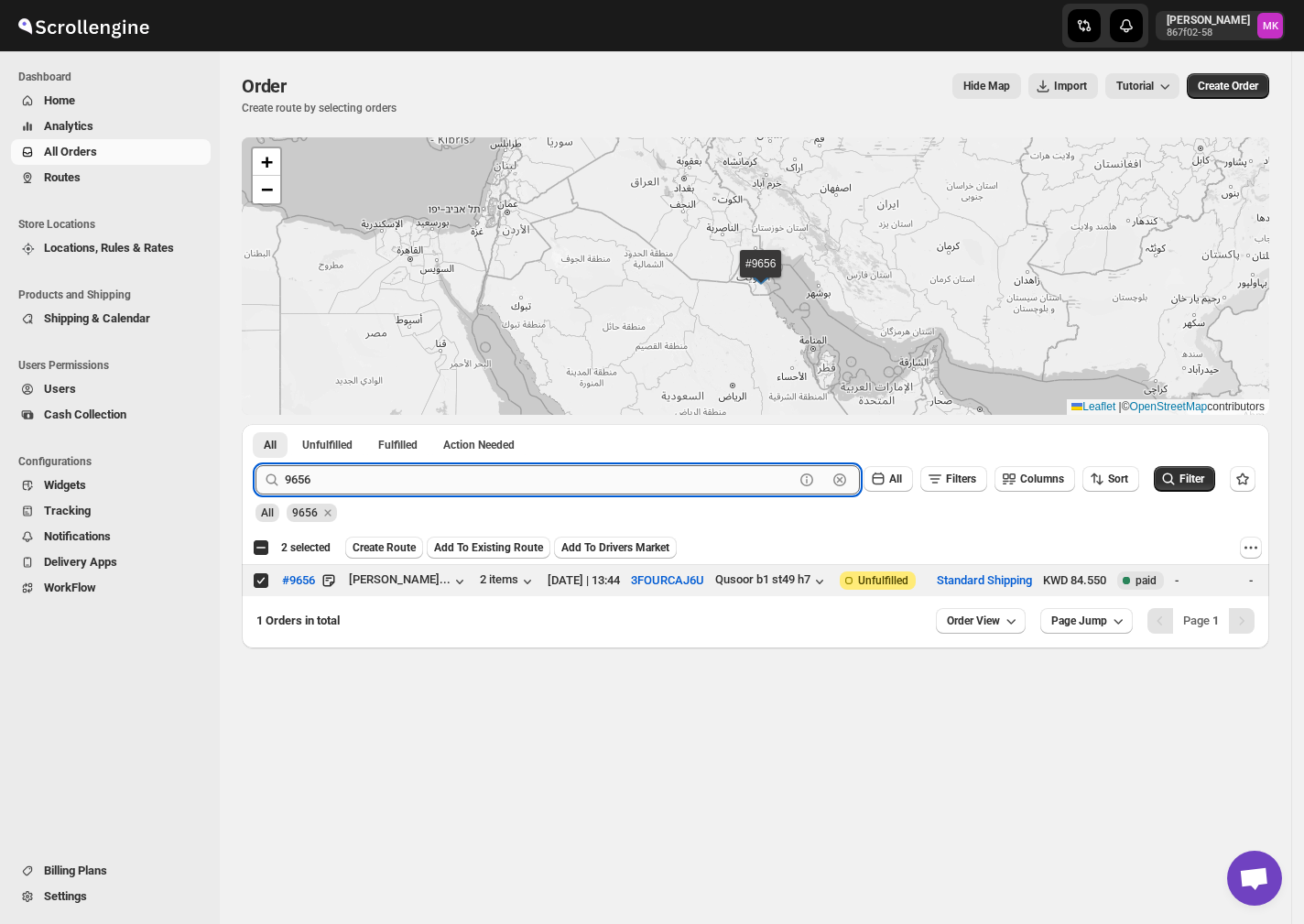
click at [387, 477] on input "9656" at bounding box center [539, 480] width 509 height 29
paste input "71"
type input "9671"
click at [256, 424] on button "Submit" at bounding box center [281, 434] width 52 height 20
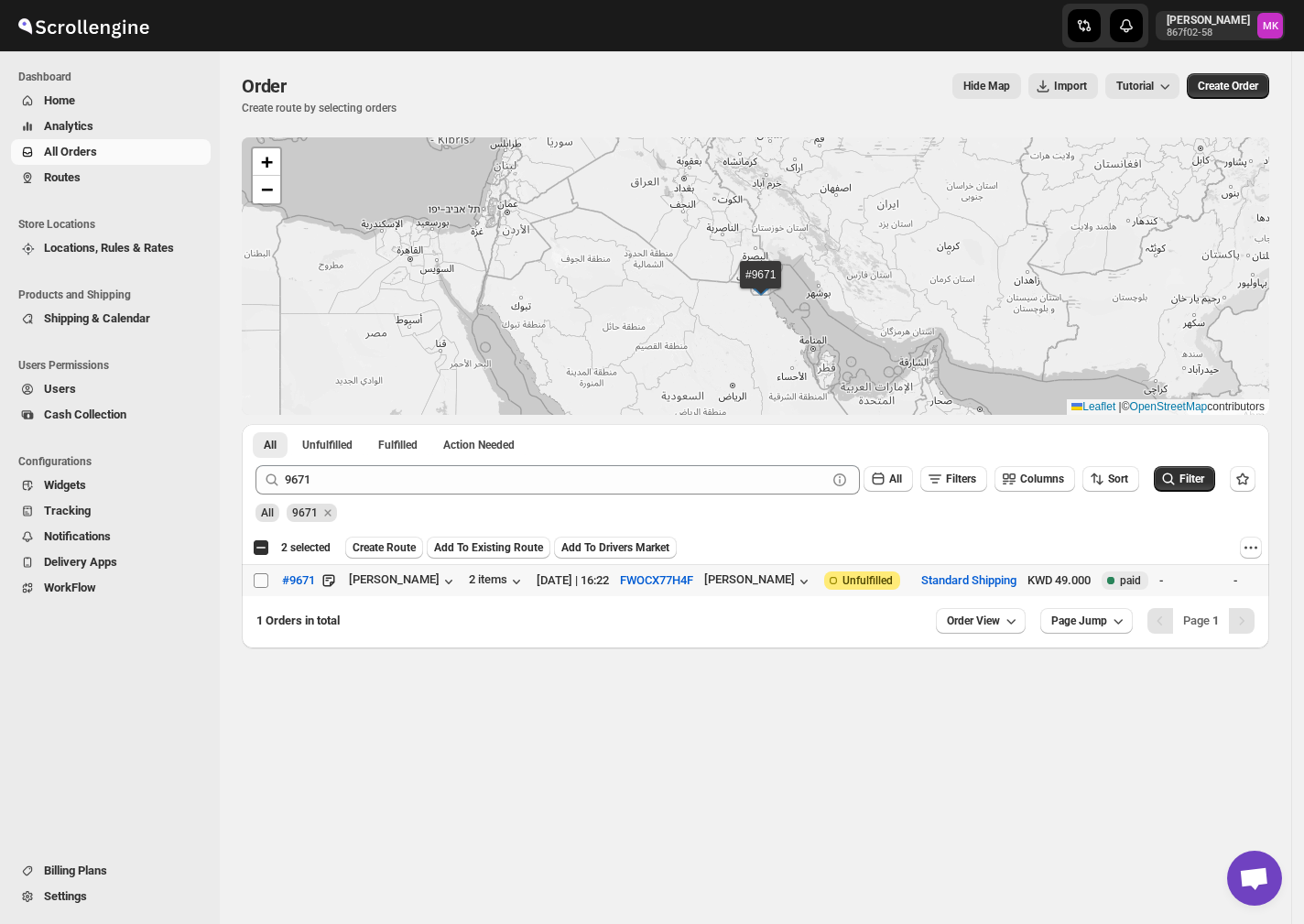
click at [256, 582] on input "Select order" at bounding box center [261, 580] width 15 height 15
checkbox input "true"
click at [319, 494] on div "9671" at bounding box center [312, 508] width 51 height 27
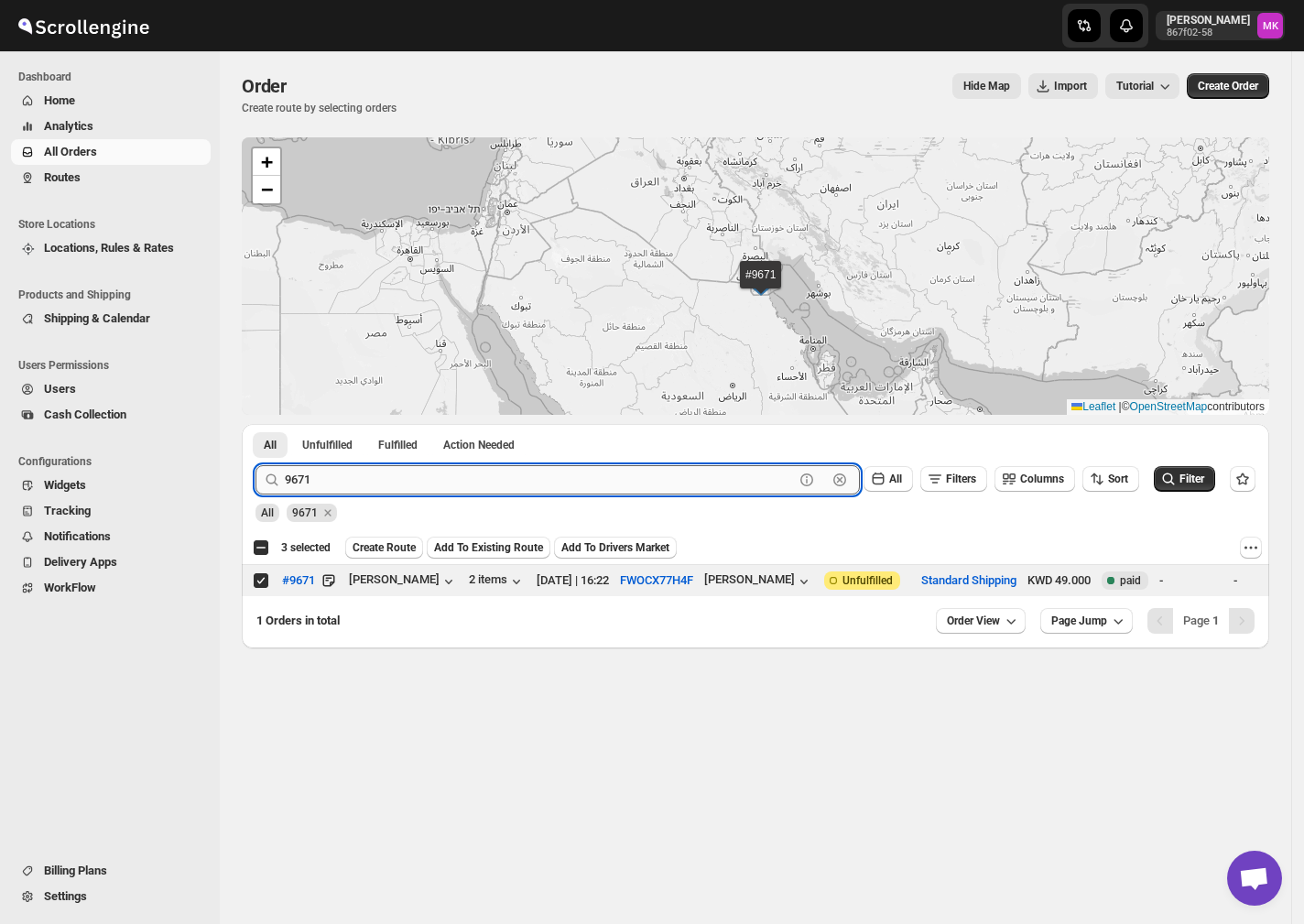
click at [319, 476] on input "9671" at bounding box center [539, 480] width 509 height 29
paste input "555"
type input "9555"
click at [256, 424] on button "Submit" at bounding box center [281, 434] width 52 height 20
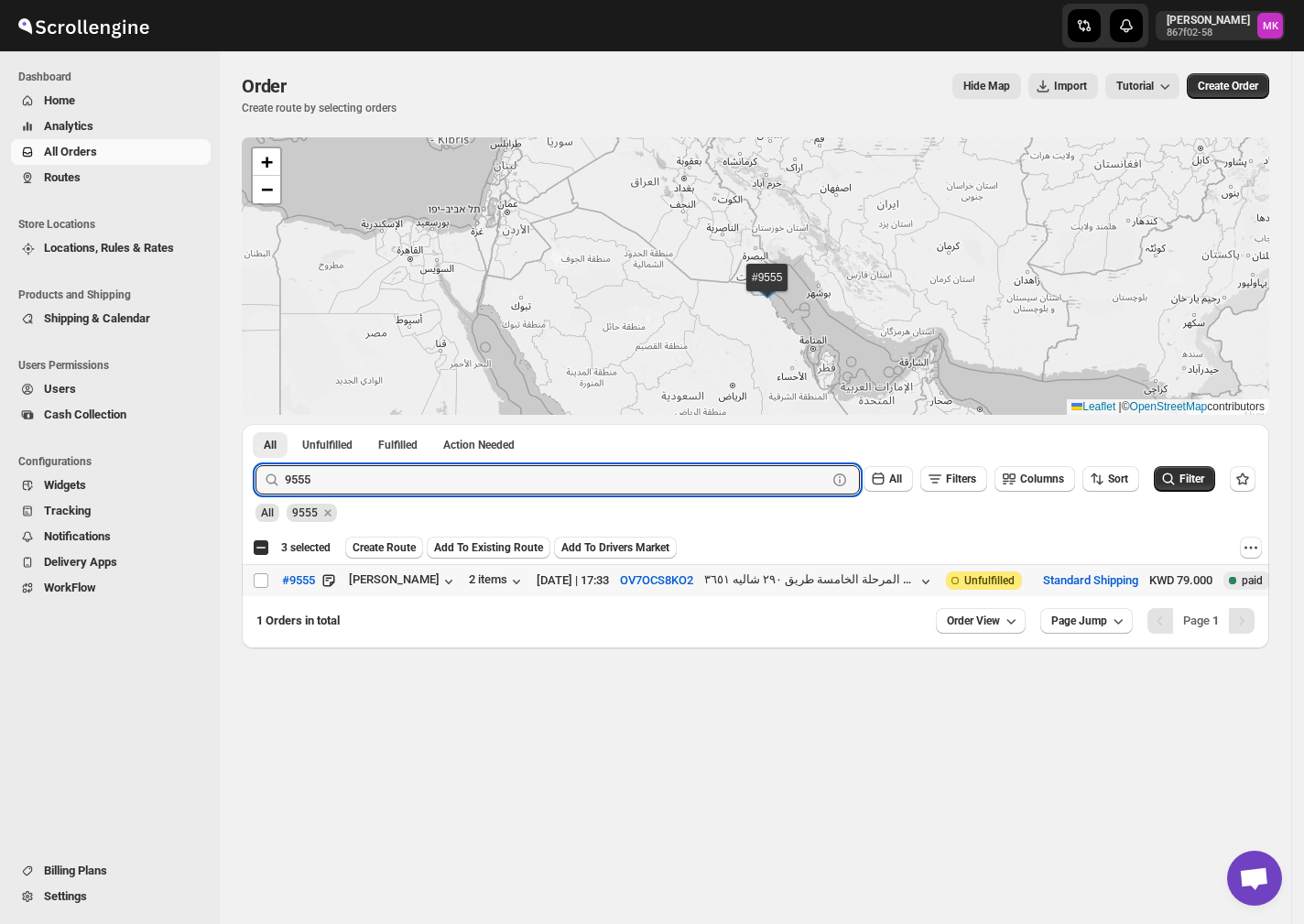
click at [257, 568] on td "Select order" at bounding box center [259, 579] width 35 height 32
checkbox input "true"
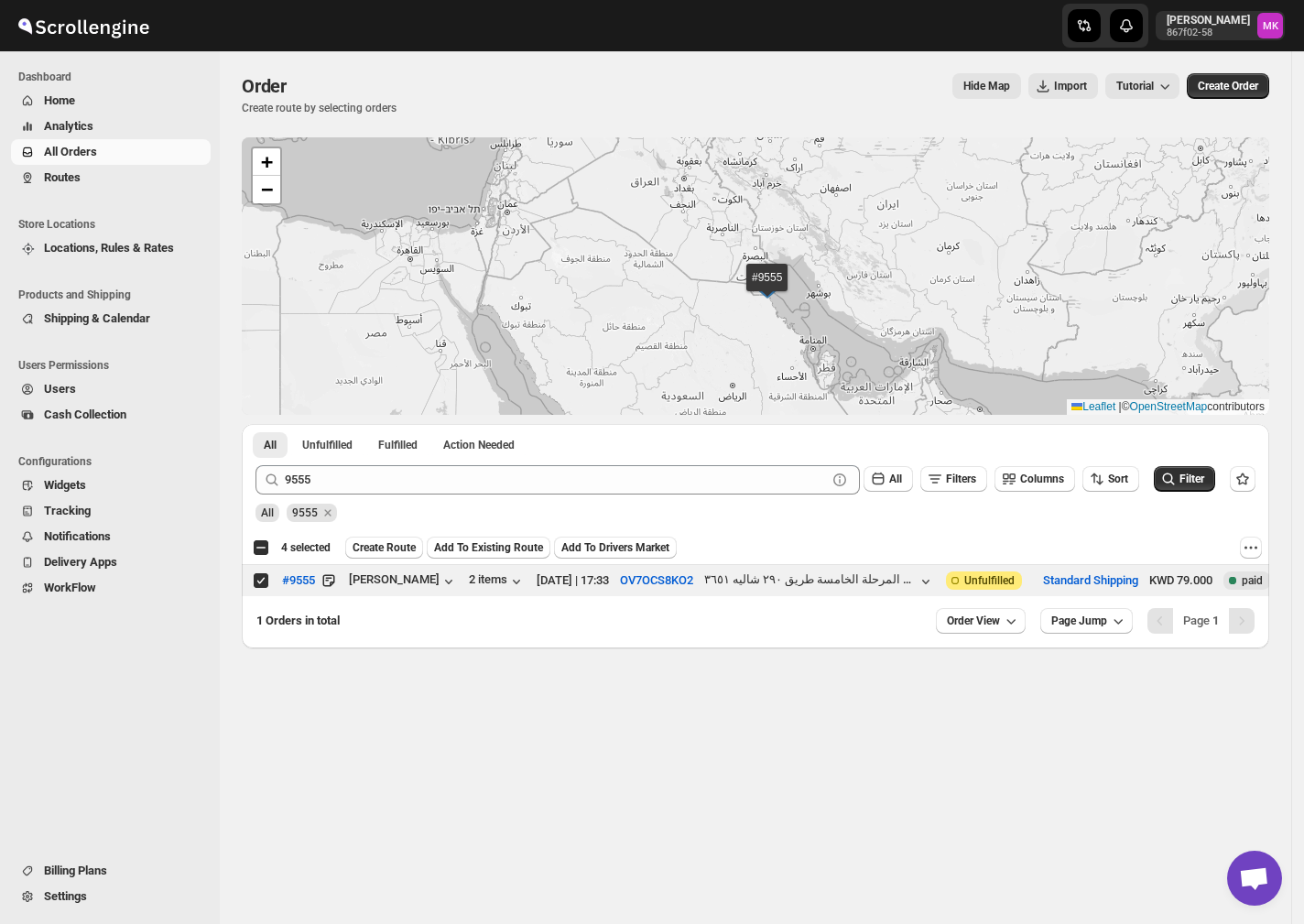
drag, startPoint x: 390, startPoint y: 538, endPoint x: 462, endPoint y: 569, distance: 78.4
click at [393, 538] on button "Create Route" at bounding box center [384, 547] width 78 height 21
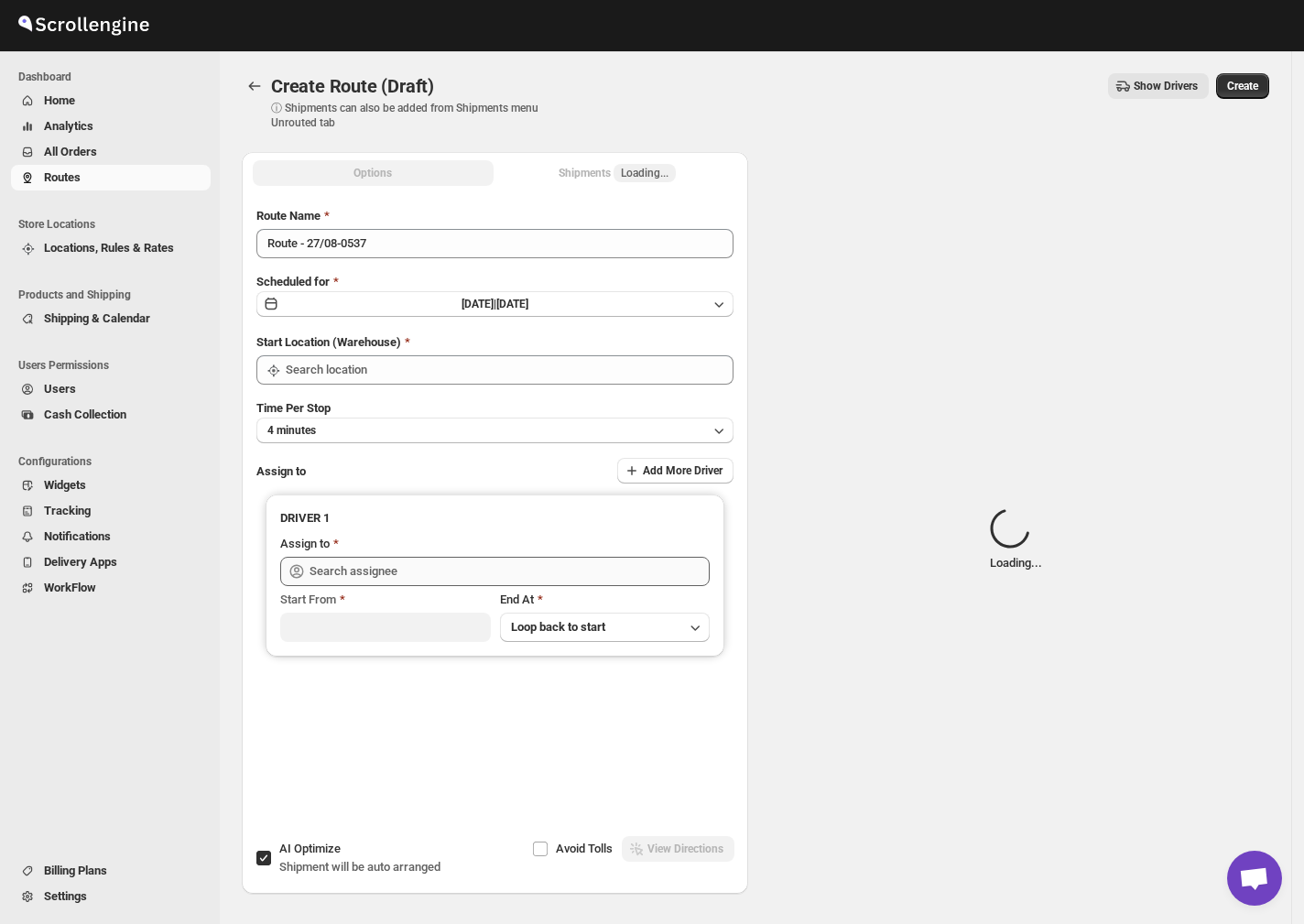
type input "[GEOGRAPHIC_DATA]"
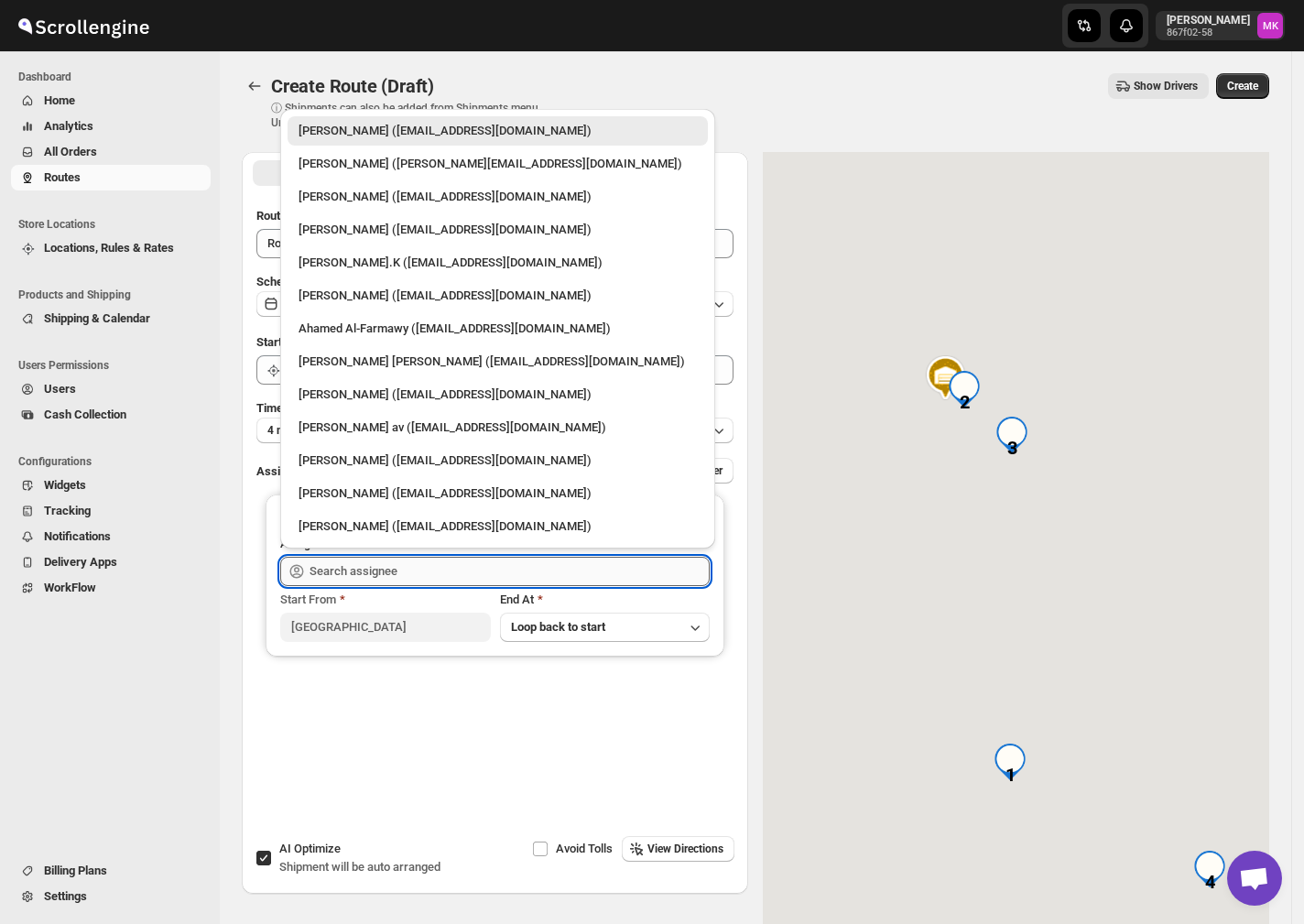
click at [404, 566] on input "text" at bounding box center [510, 571] width 400 height 29
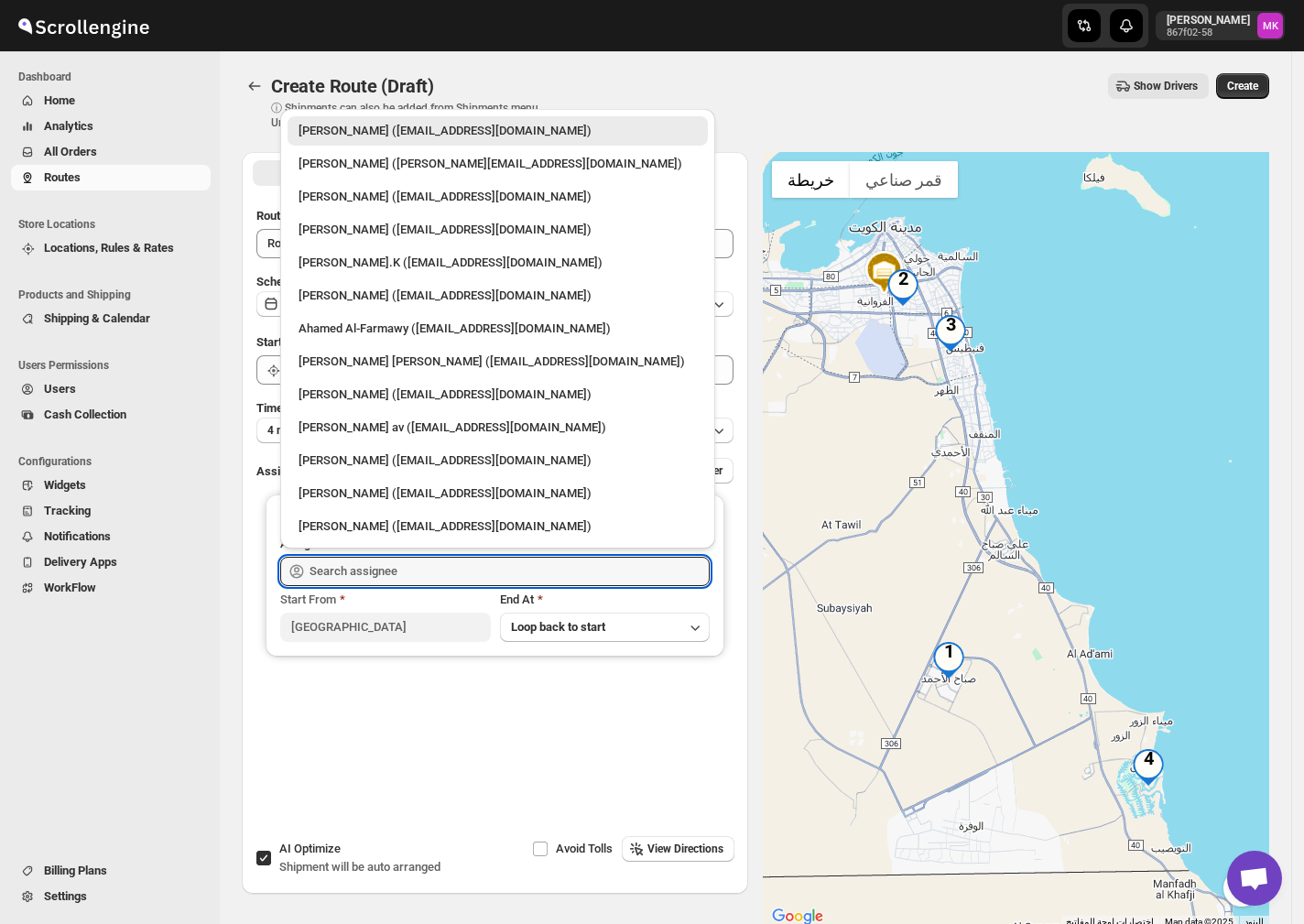
click at [408, 451] on div "[PERSON_NAME] ([EMAIL_ADDRESS][DOMAIN_NAME])" at bounding box center [498, 460] width 399 height 19
type input "[PERSON_NAME] ([EMAIL_ADDRESS][DOMAIN_NAME])"
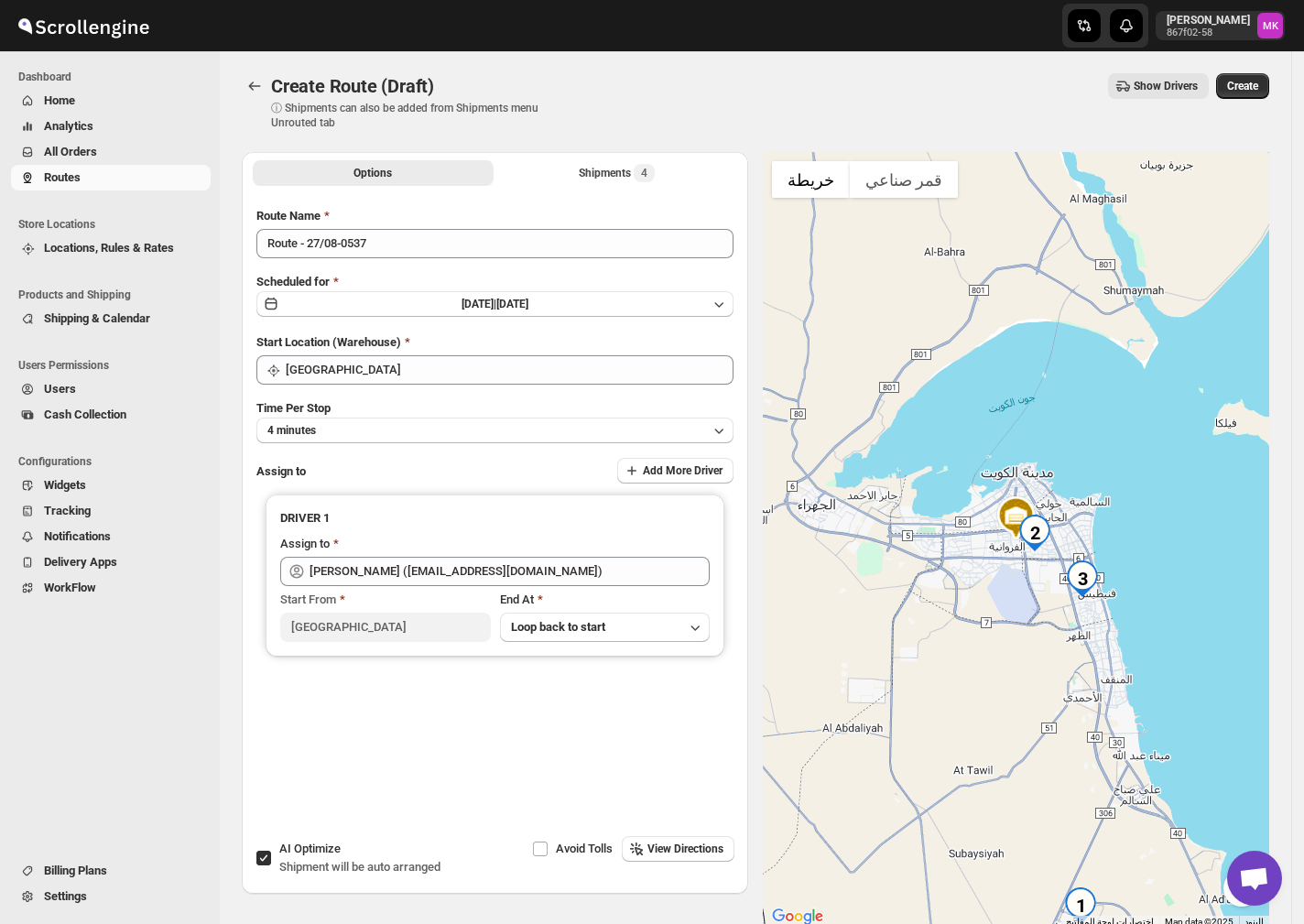
click at [295, 410] on span "Time Per Stop" at bounding box center [293, 408] width 74 height 14
click at [291, 412] on span "Time Per Stop" at bounding box center [293, 408] width 74 height 14
click at [291, 419] on button "4 minutes" at bounding box center [494, 430] width 477 height 25
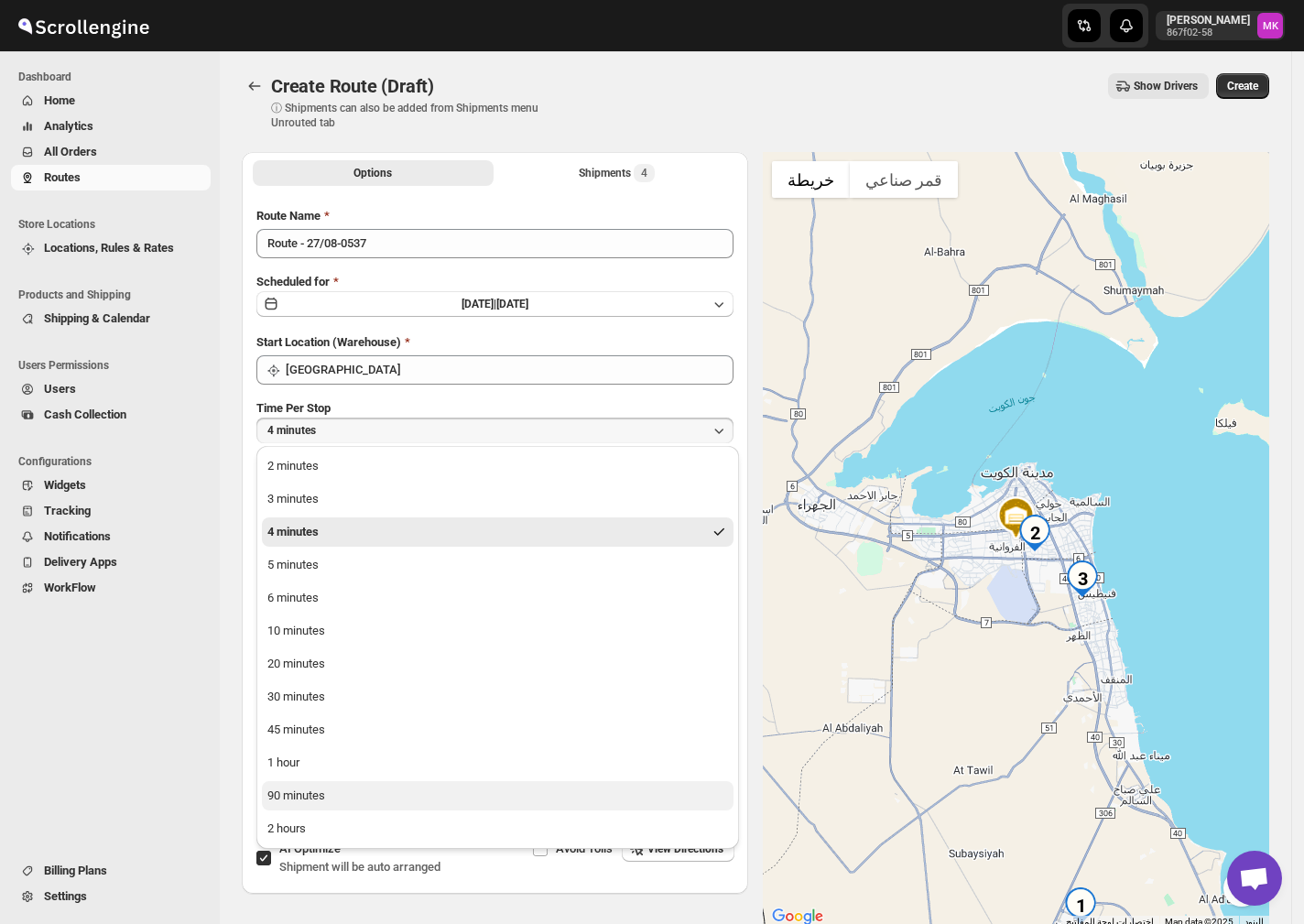
click at [278, 787] on div "90 minutes" at bounding box center [296, 795] width 58 height 19
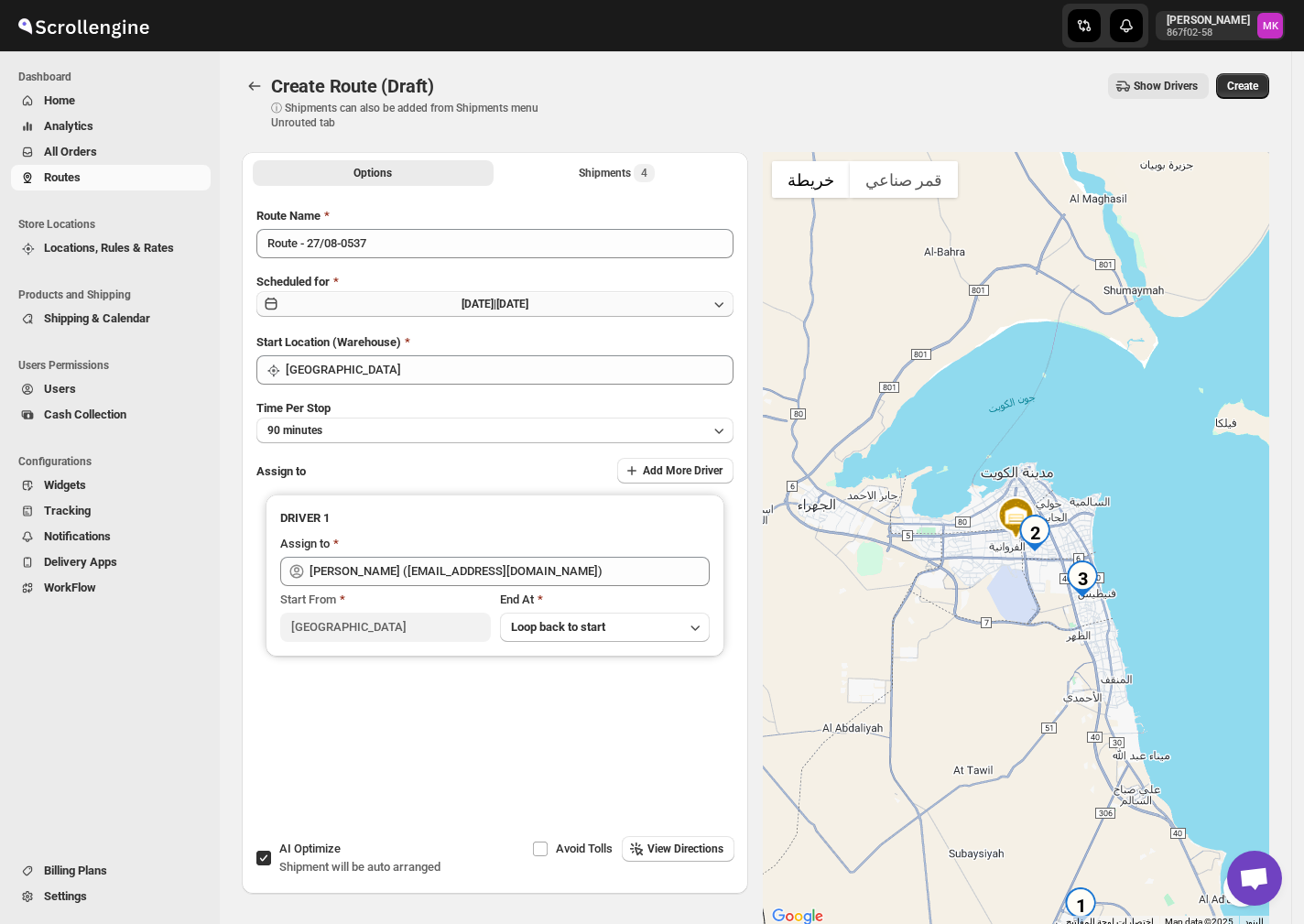
click at [346, 293] on button "[DATE] | [DATE]" at bounding box center [494, 304] width 477 height 25
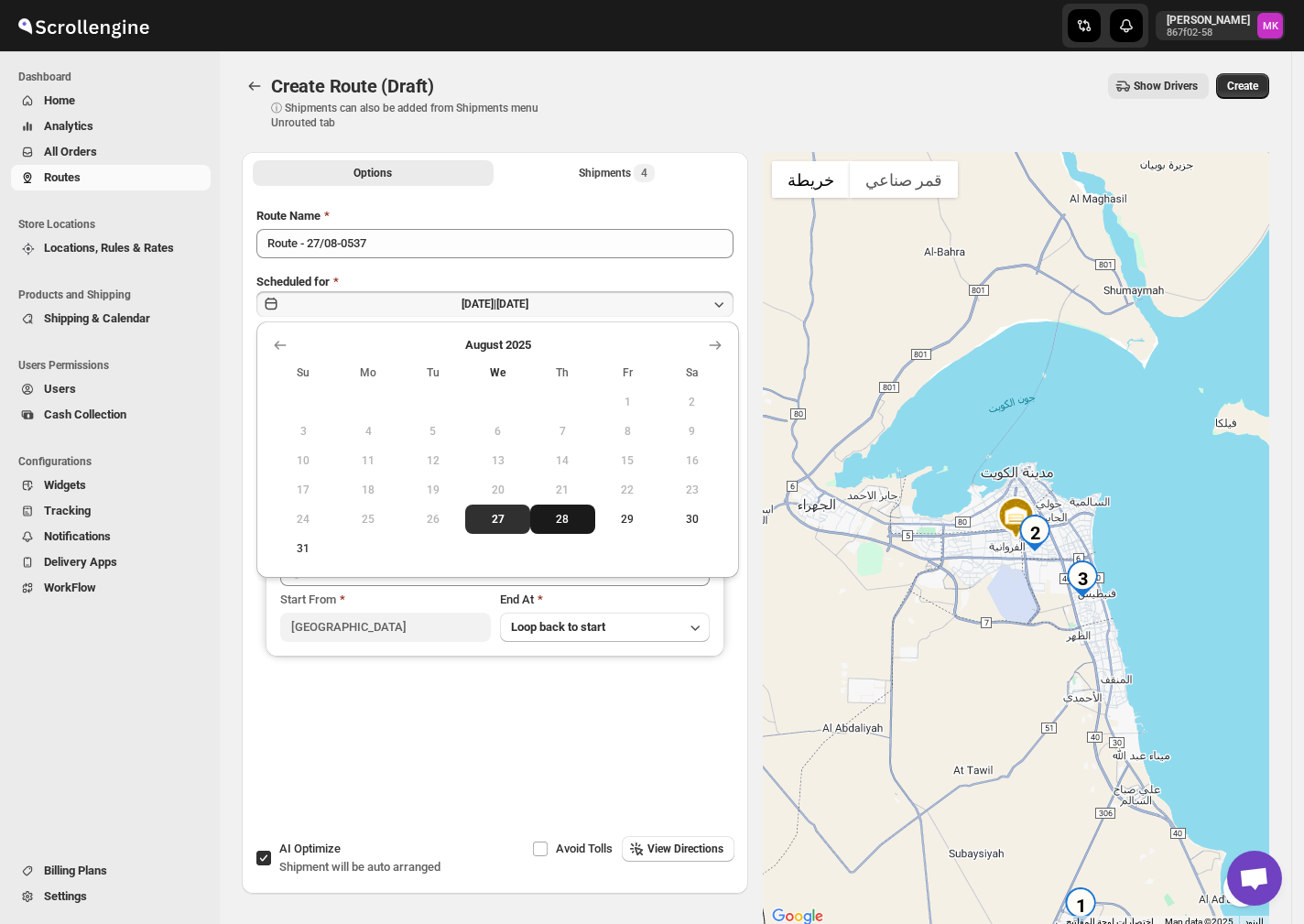
click at [568, 518] on span "28" at bounding box center [563, 519] width 51 height 15
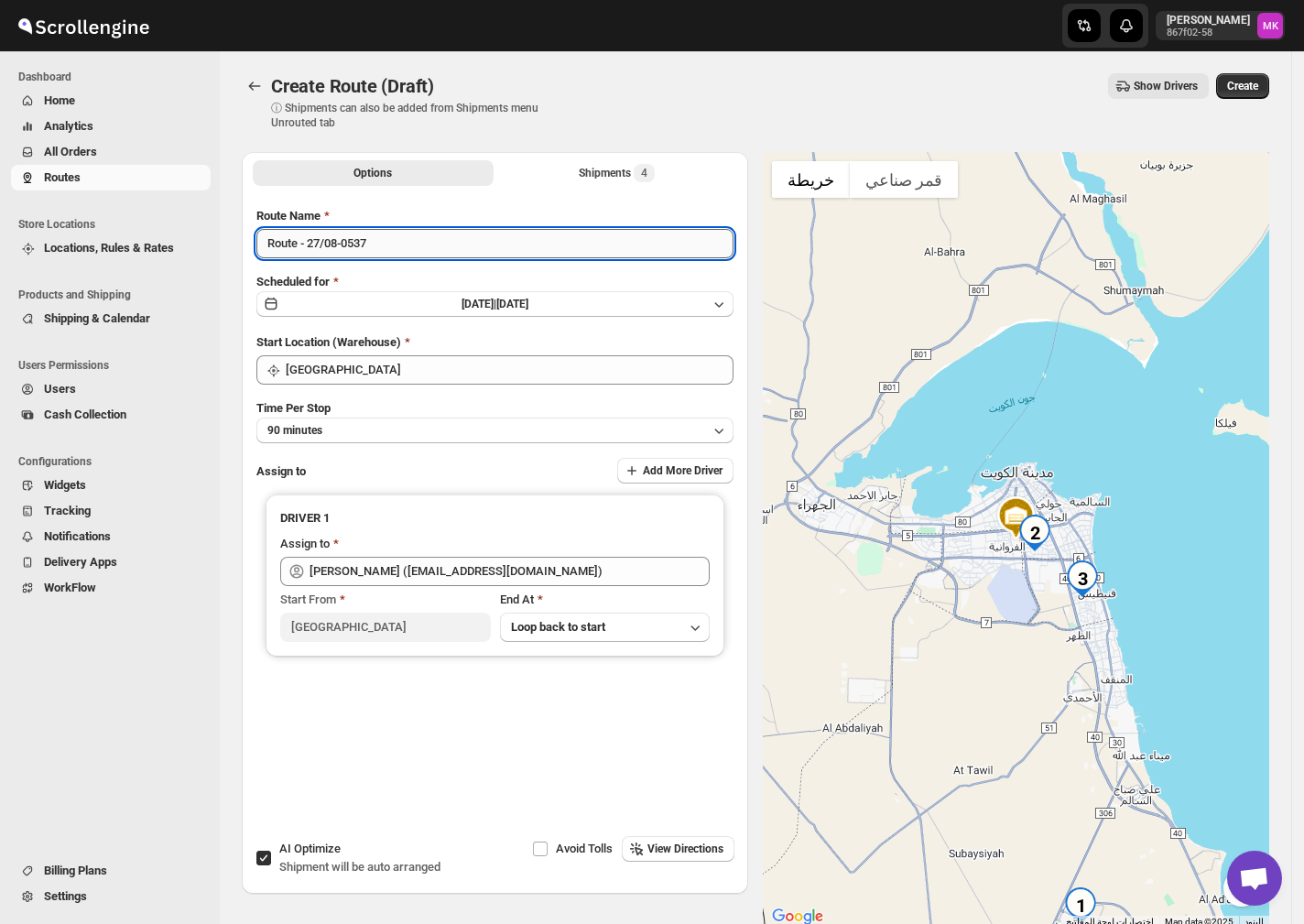
click at [310, 245] on input "Route - 27/08-0537" at bounding box center [494, 243] width 477 height 29
type input "Route - 28/08-0537"
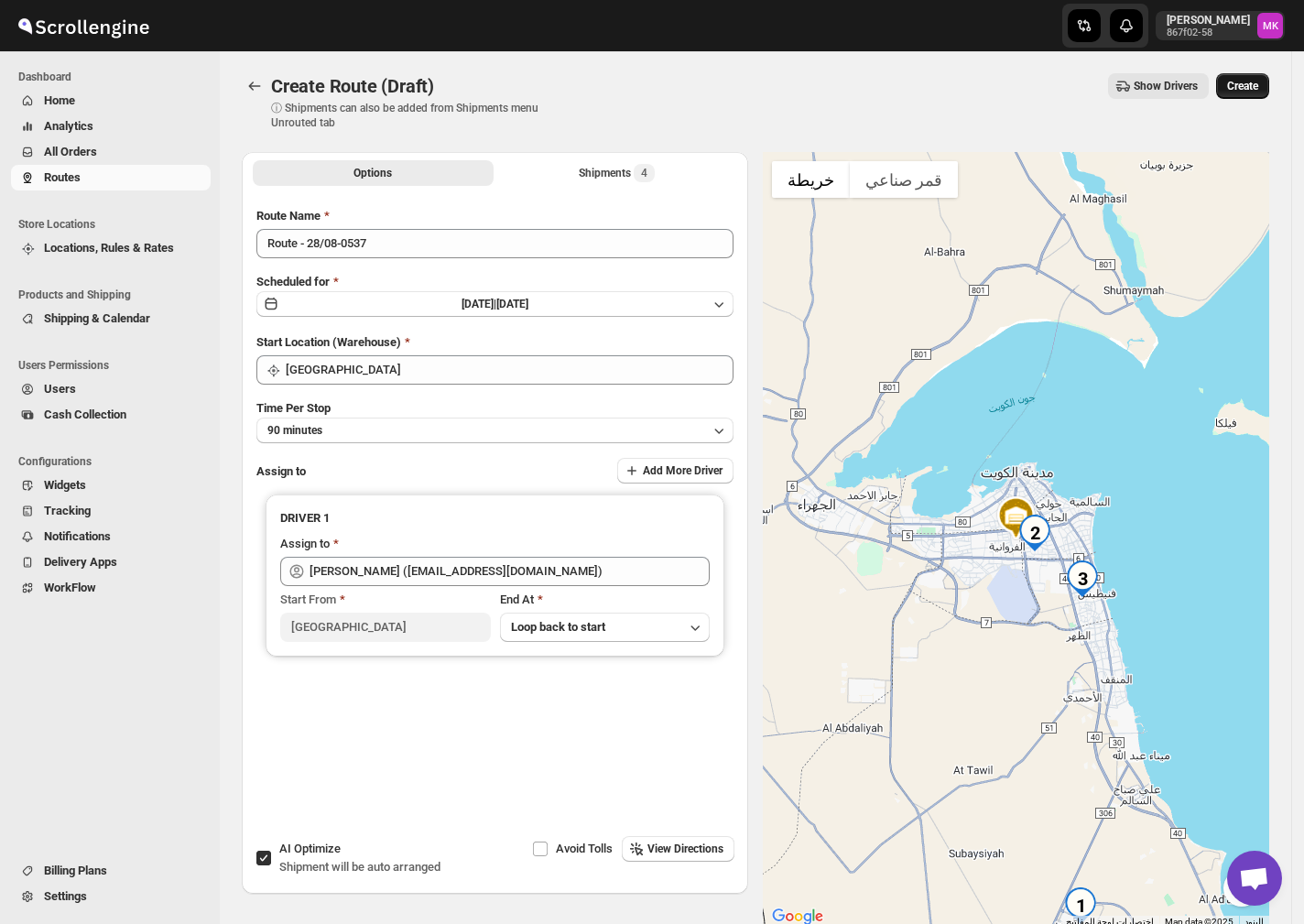
click at [1247, 90] on span "Create" at bounding box center [1242, 86] width 31 height 15
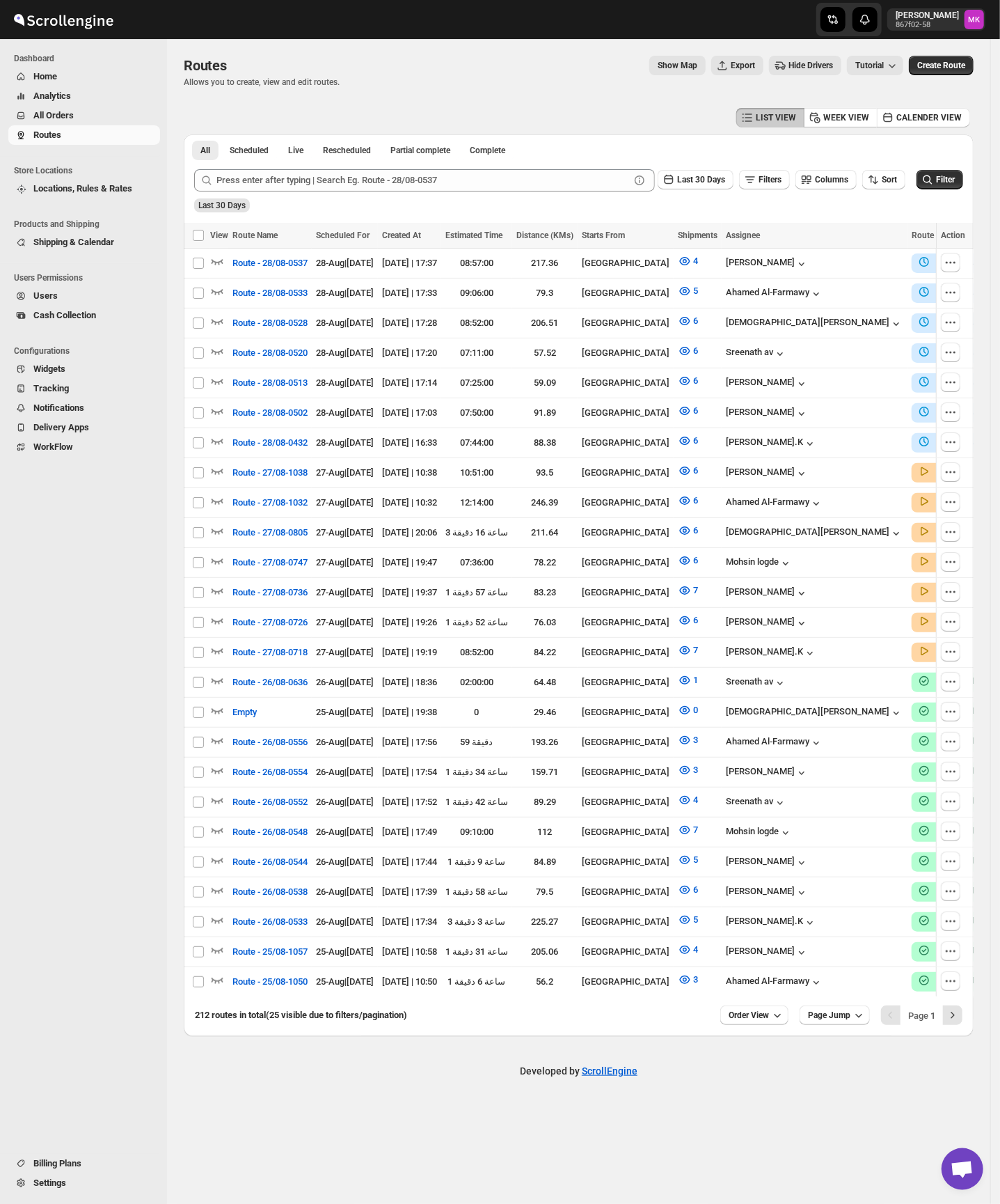
click at [59, 316] on span "Cash Collection" at bounding box center [65, 315] width 62 height 10
